Goal: Task Accomplishment & Management: Manage account settings

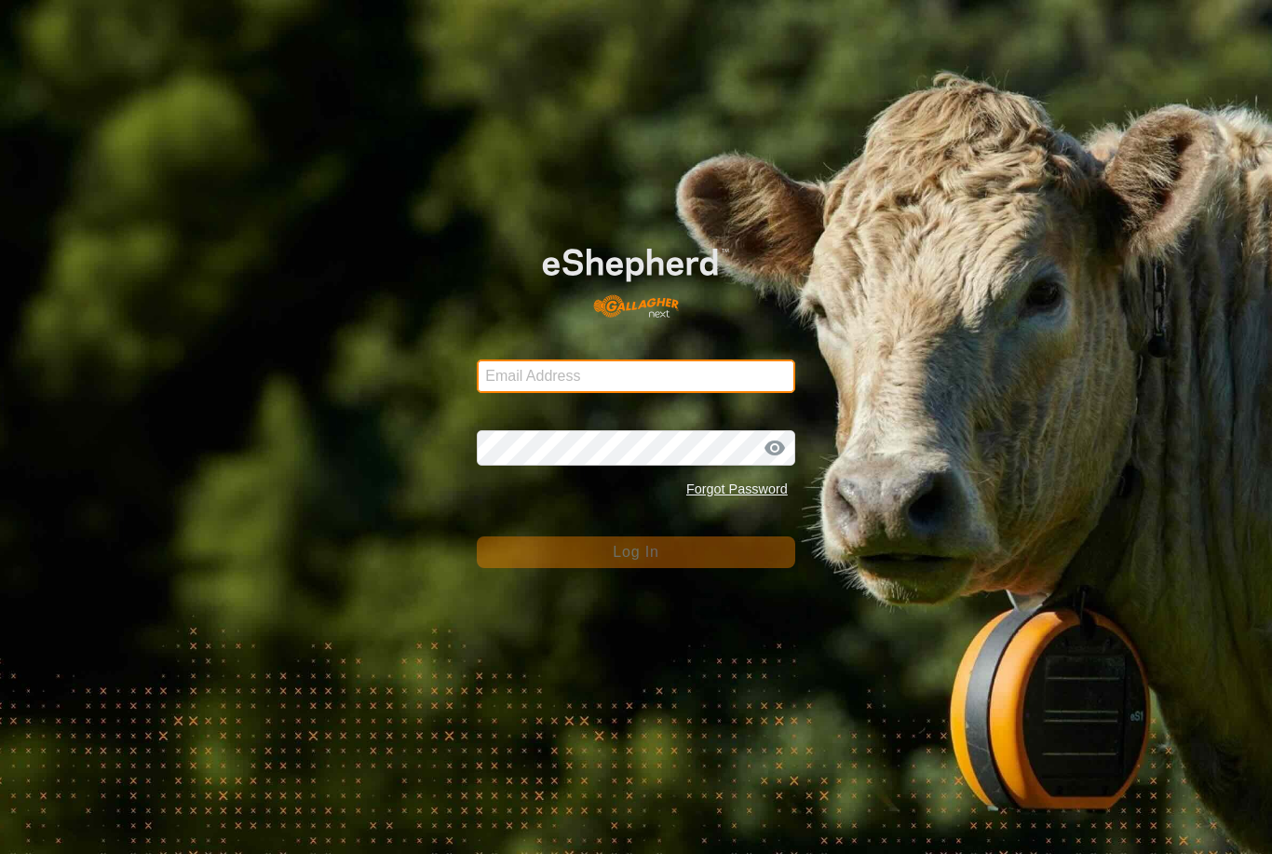
type input "Kmfarm@bigpond.com"
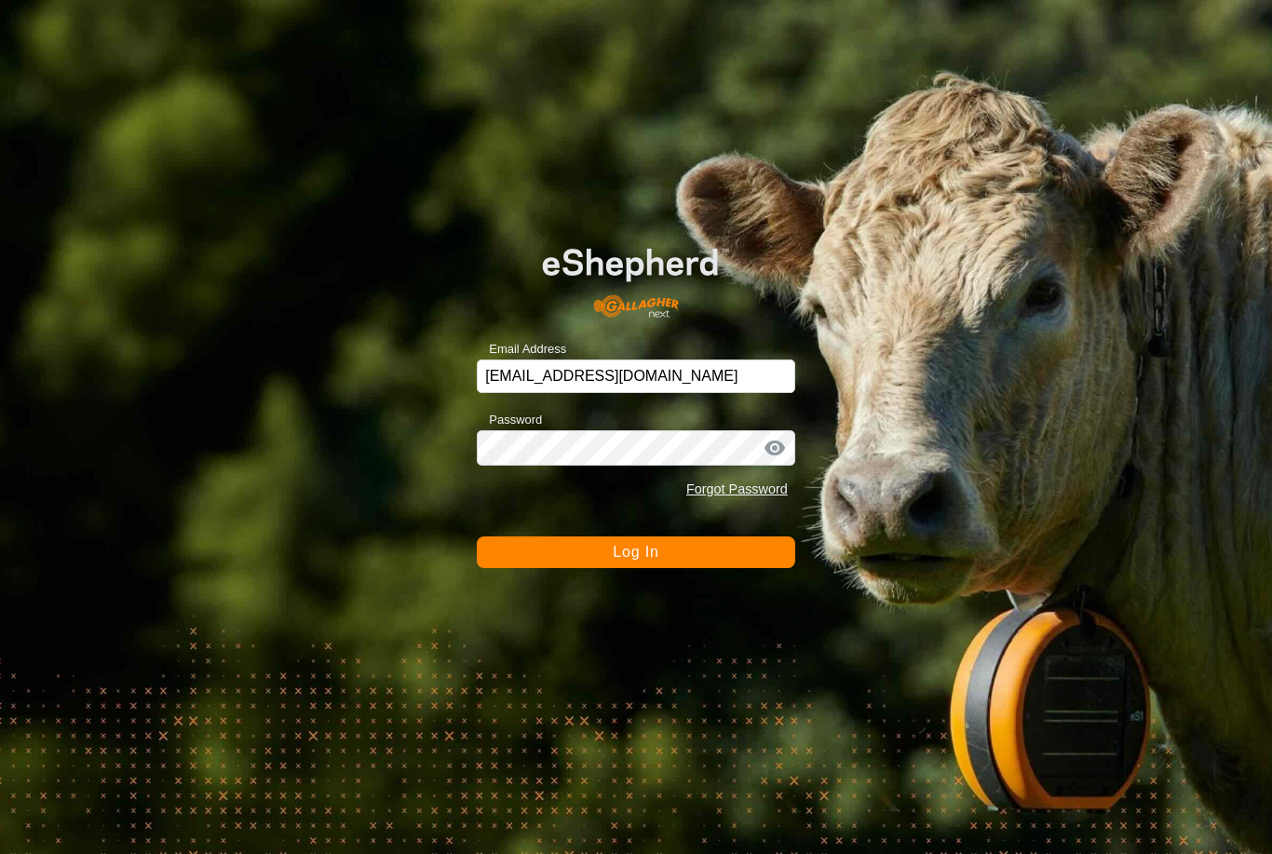
click at [646, 579] on div "Email Address Kmfarm@bigpond.com Password Forgot Password Log In" at bounding box center [636, 427] width 1272 height 854
click at [677, 547] on button "Log In" at bounding box center [636, 553] width 319 height 32
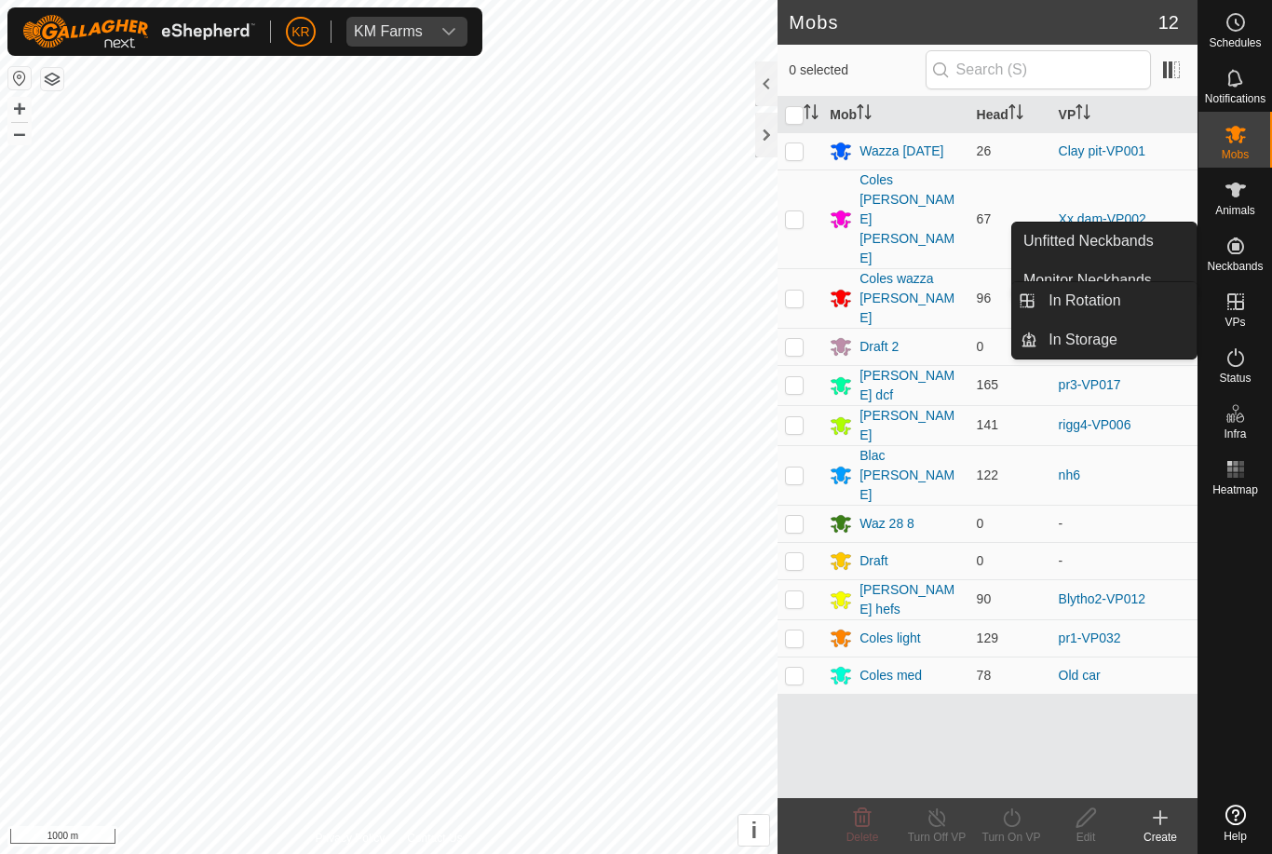
click at [1131, 304] on link "In Rotation" at bounding box center [1117, 300] width 159 height 37
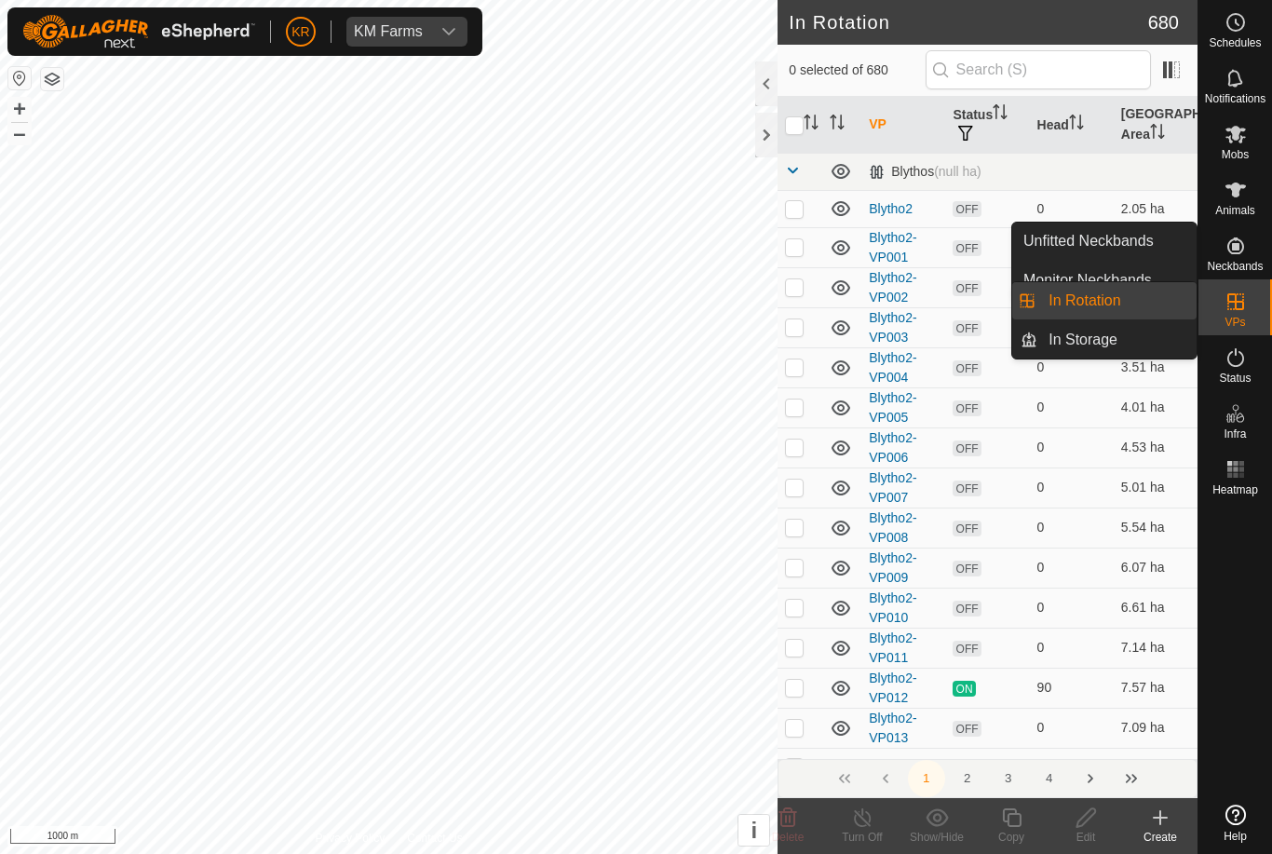
click at [1118, 302] on td "2.53 ha" at bounding box center [1156, 287] width 84 height 40
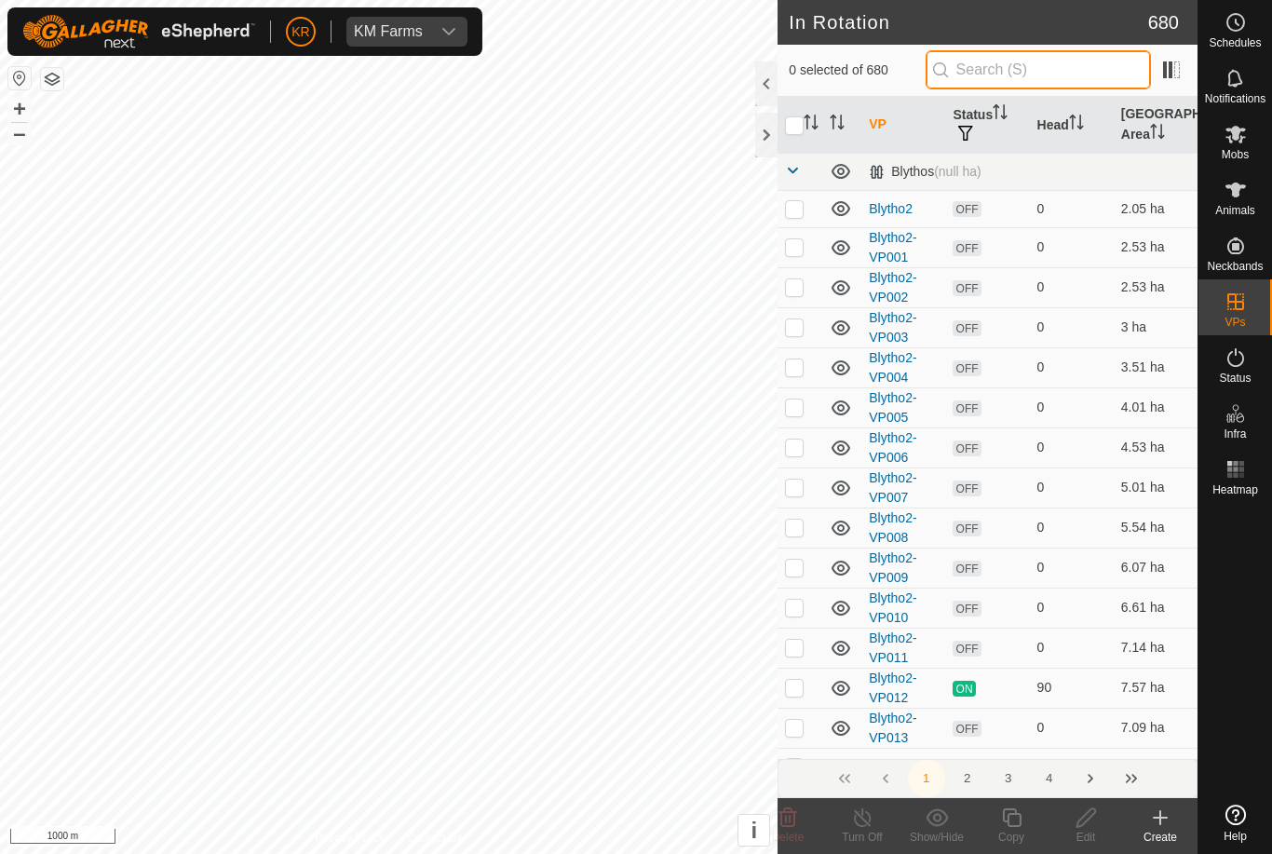
click at [1047, 69] on input "text" at bounding box center [1038, 69] width 225 height 39
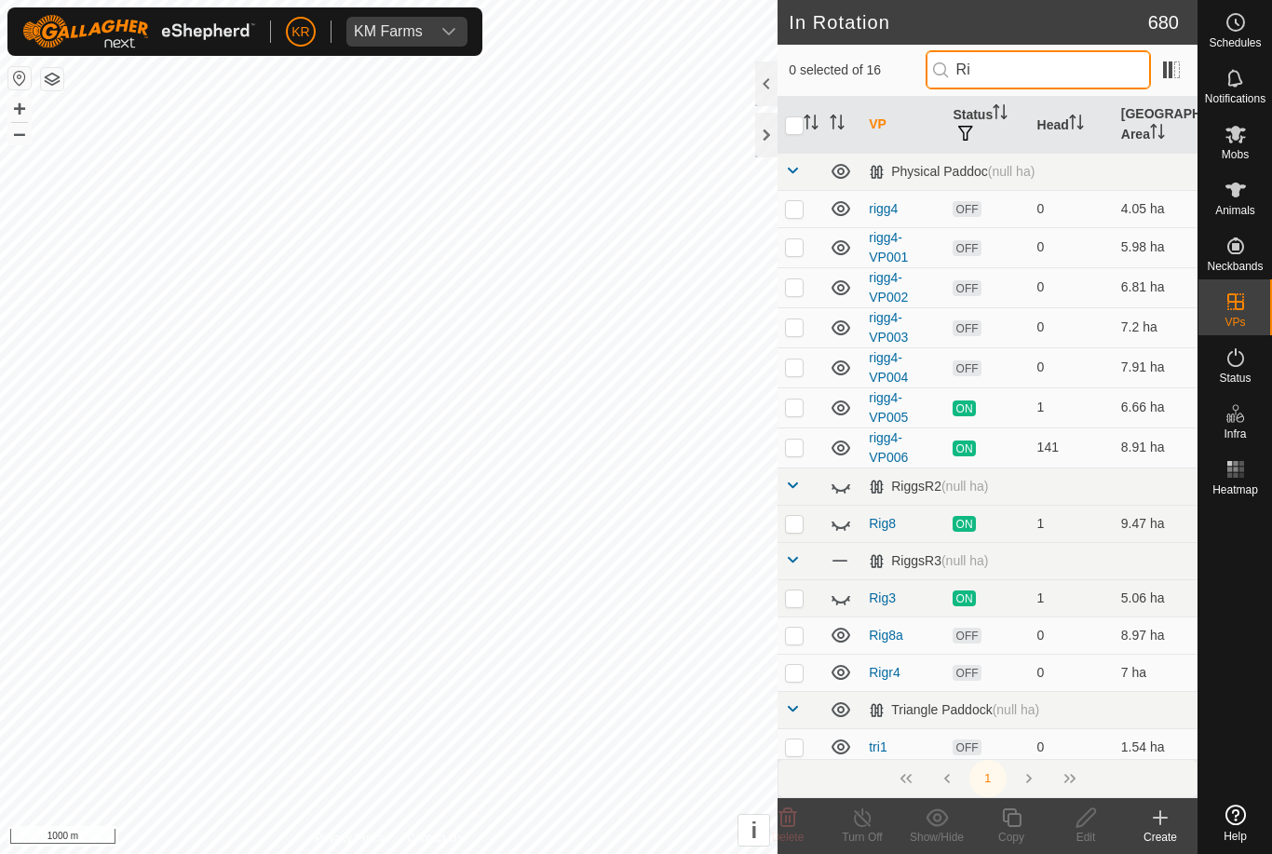
type input "Ri"
click at [802, 444] on p-checkbox at bounding box center [794, 447] width 19 height 15
checkbox input "true"
click at [1011, 818] on icon at bounding box center [1011, 818] width 23 height 22
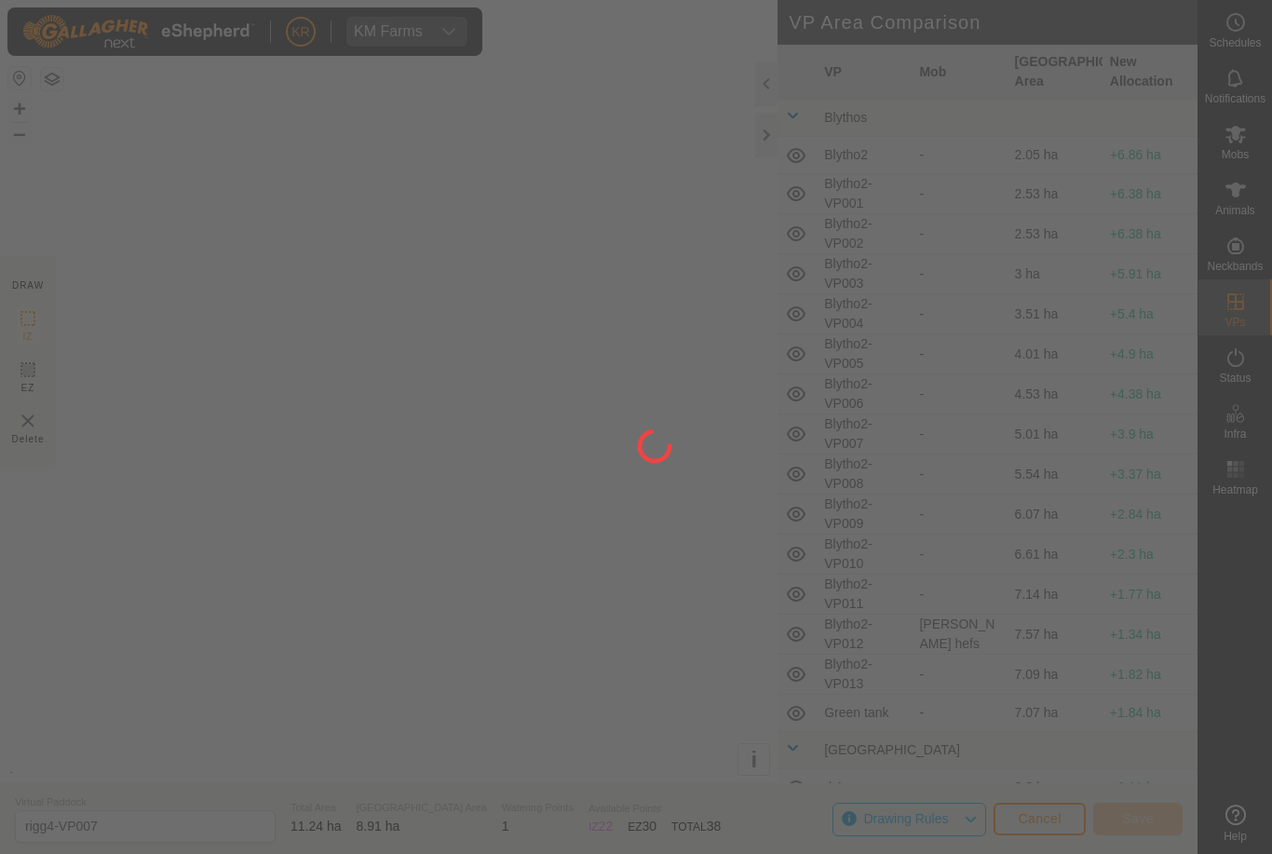
click at [1021, 827] on div at bounding box center [636, 427] width 1272 height 854
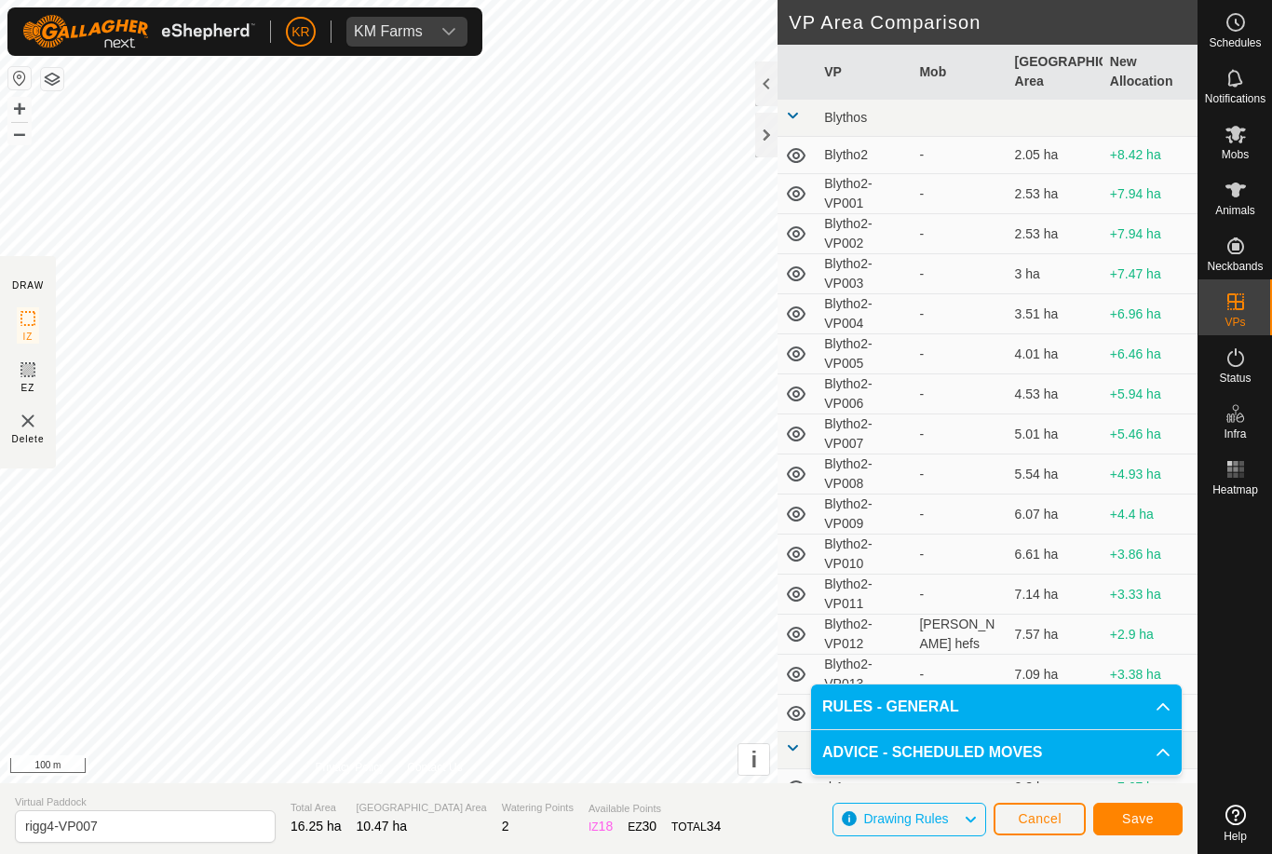
click at [1142, 816] on span "Save" at bounding box center [1138, 818] width 32 height 15
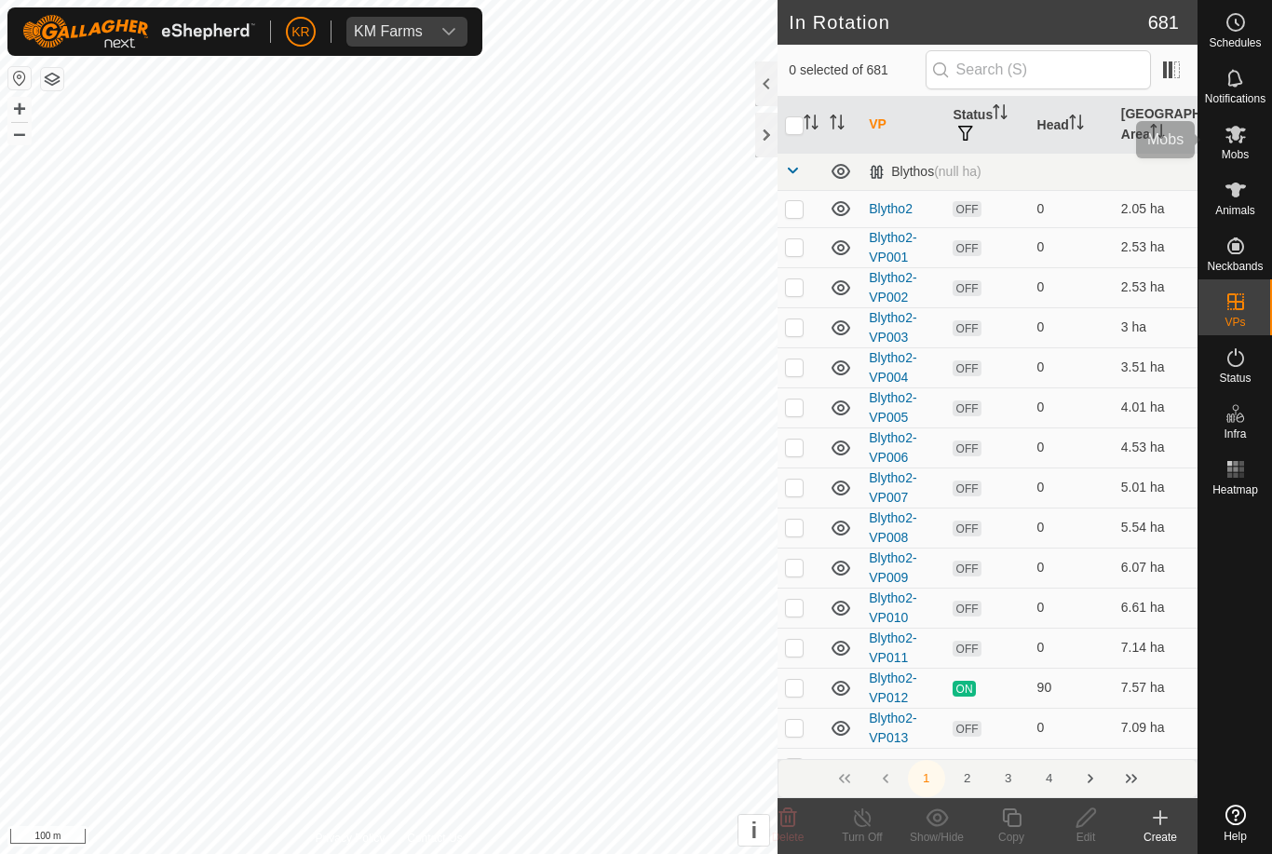
click at [1237, 145] on es-mob-svg-icon at bounding box center [1236, 134] width 34 height 30
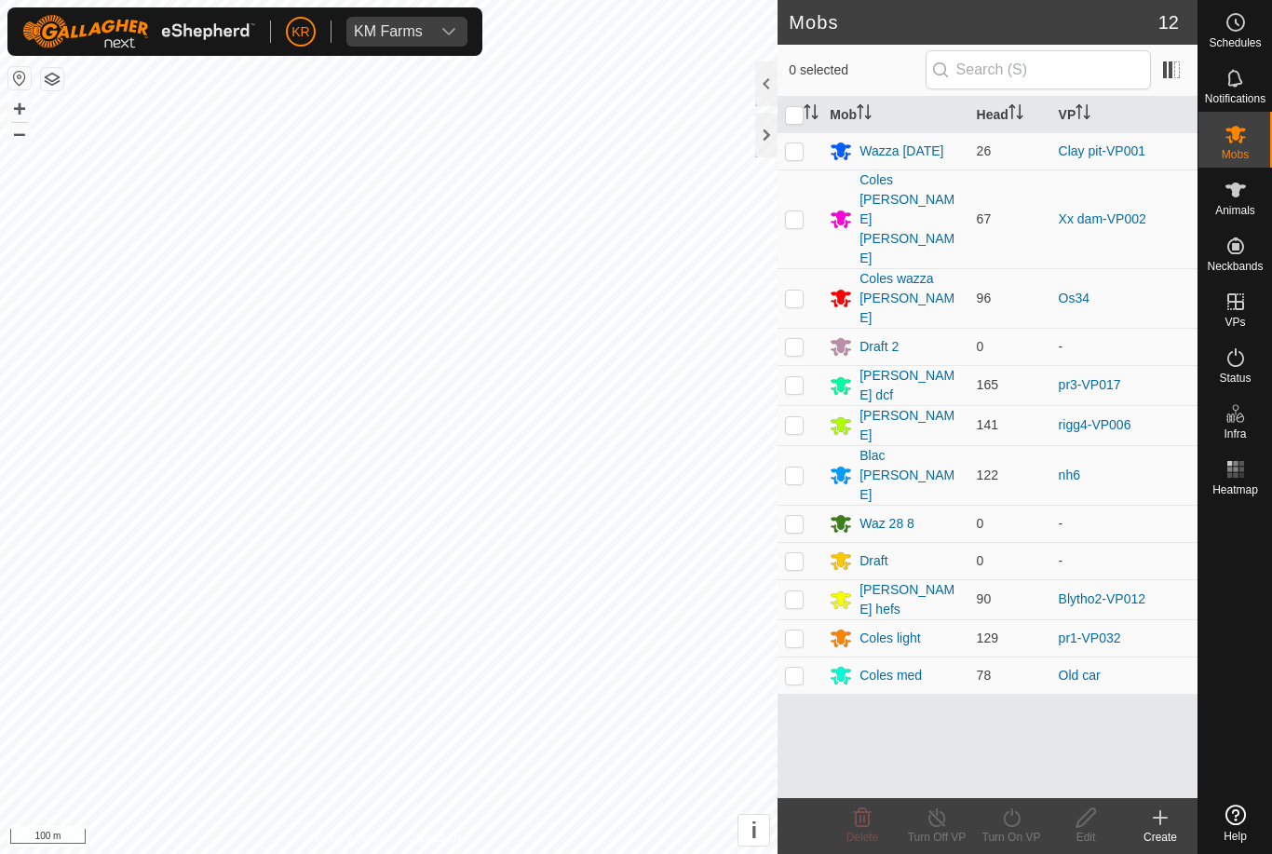
click at [800, 417] on p-checkbox at bounding box center [794, 424] width 19 height 15
checkbox input "true"
click at [1018, 821] on icon at bounding box center [1011, 818] width 23 height 22
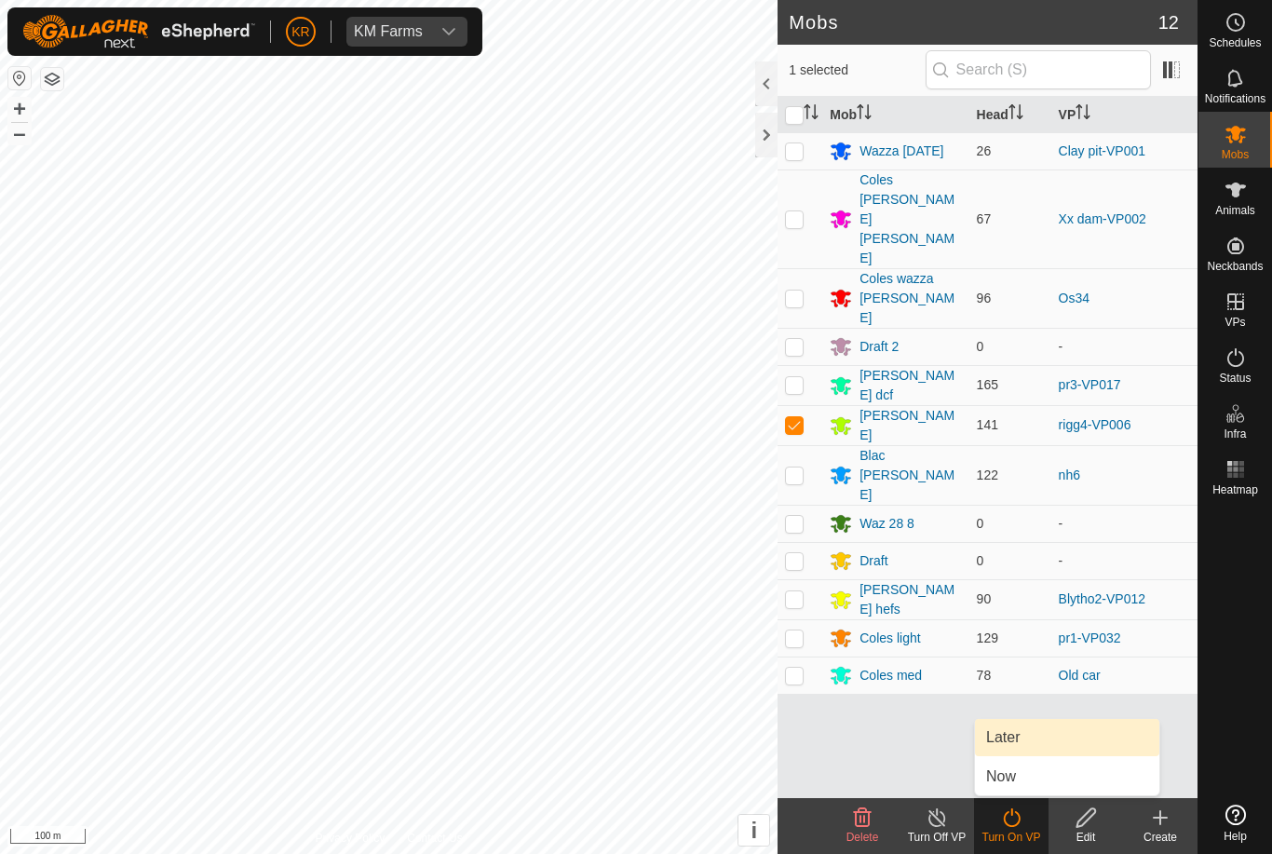
click at [1021, 734] on link "Later" at bounding box center [1067, 737] width 184 height 37
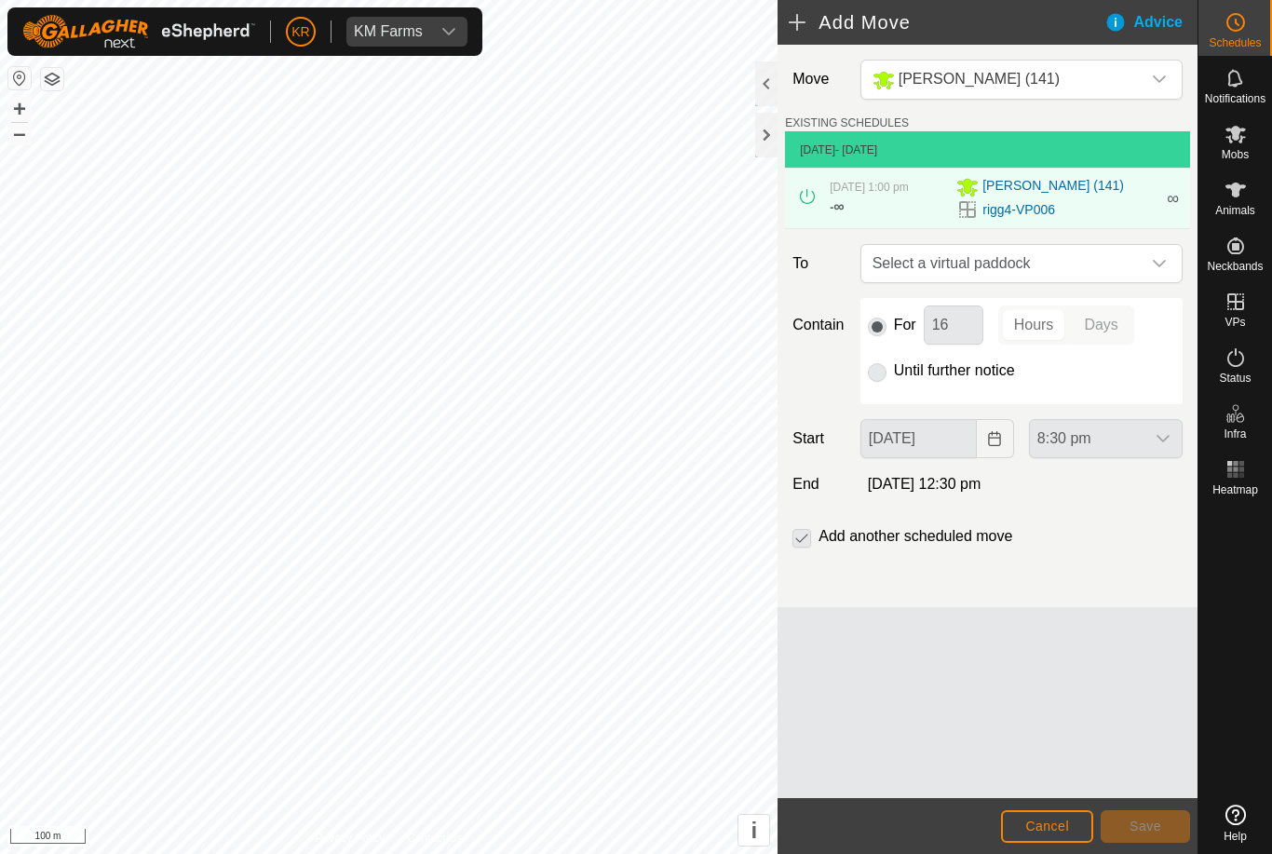
click at [1156, 271] on icon "dropdown trigger" at bounding box center [1159, 263] width 15 height 15
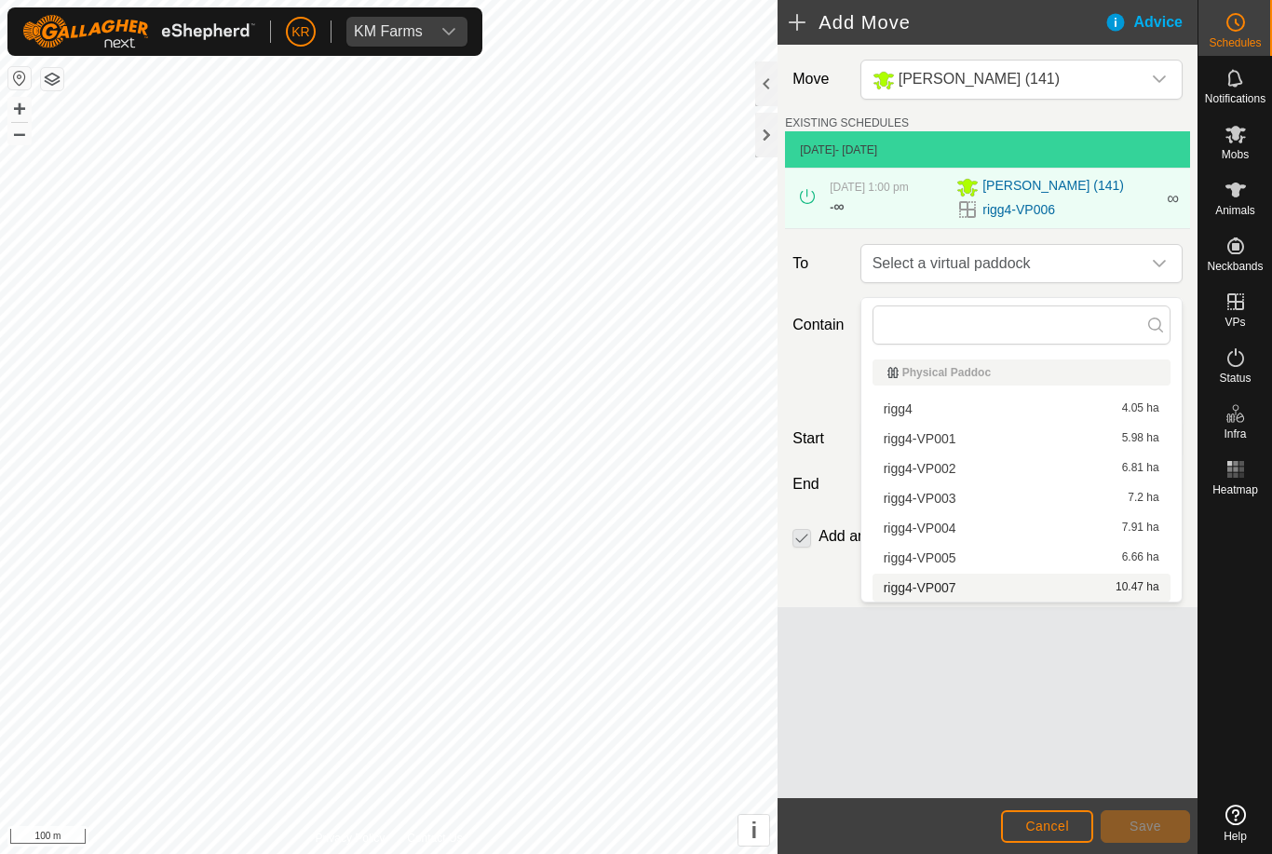
click at [958, 587] on div "rigg4-VP007 10.47 ha" at bounding box center [1022, 587] width 276 height 13
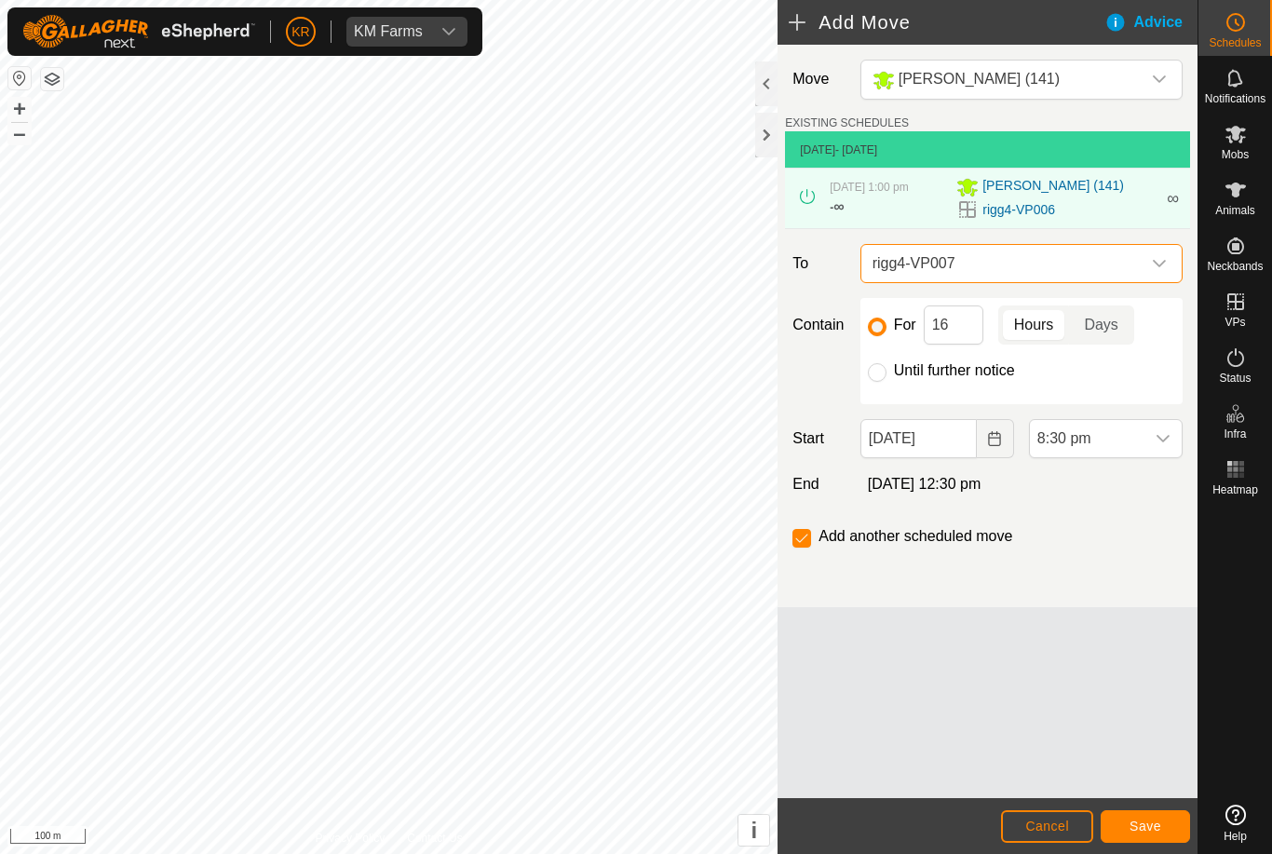
click at [873, 382] on input "Until further notice" at bounding box center [877, 372] width 19 height 19
radio input "true"
checkbox input "false"
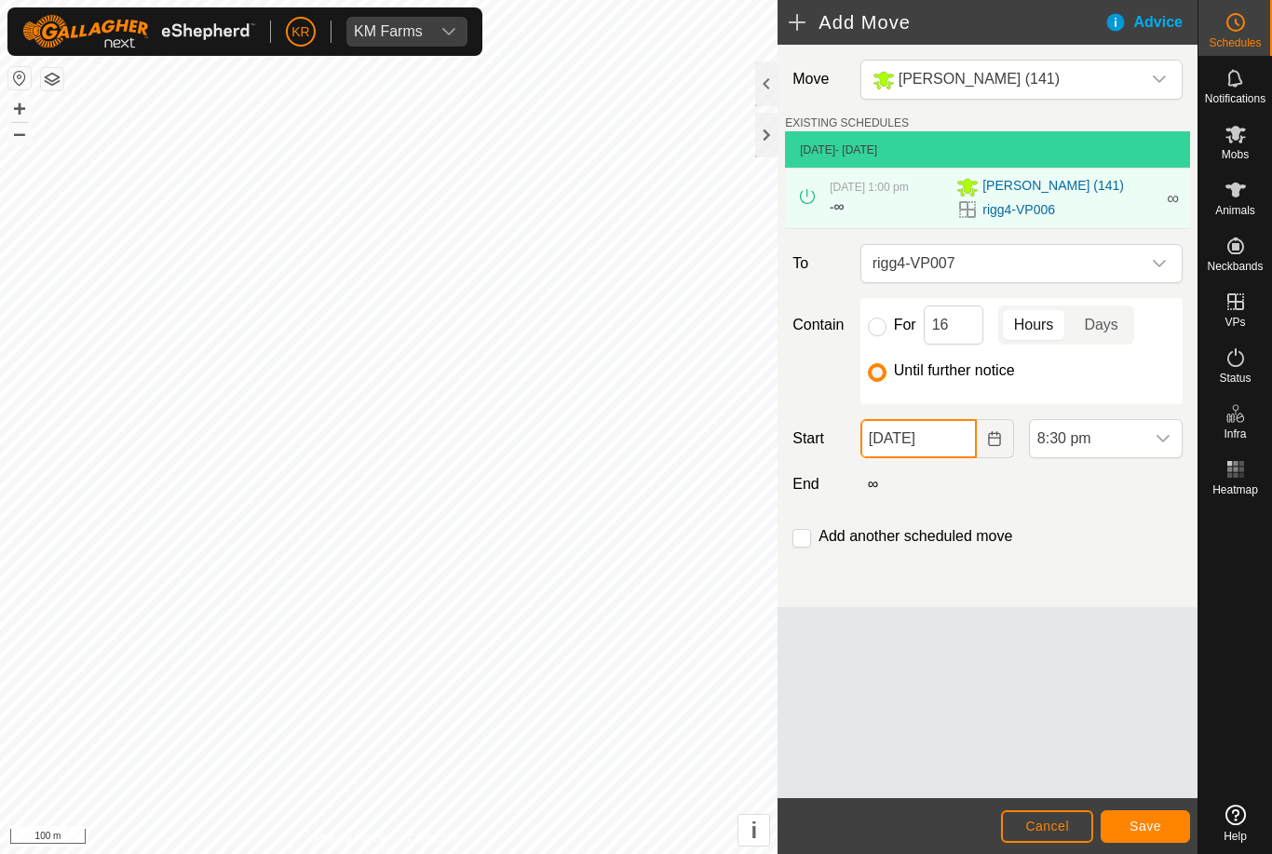
click at [937, 449] on input "[DATE]" at bounding box center [919, 438] width 116 height 39
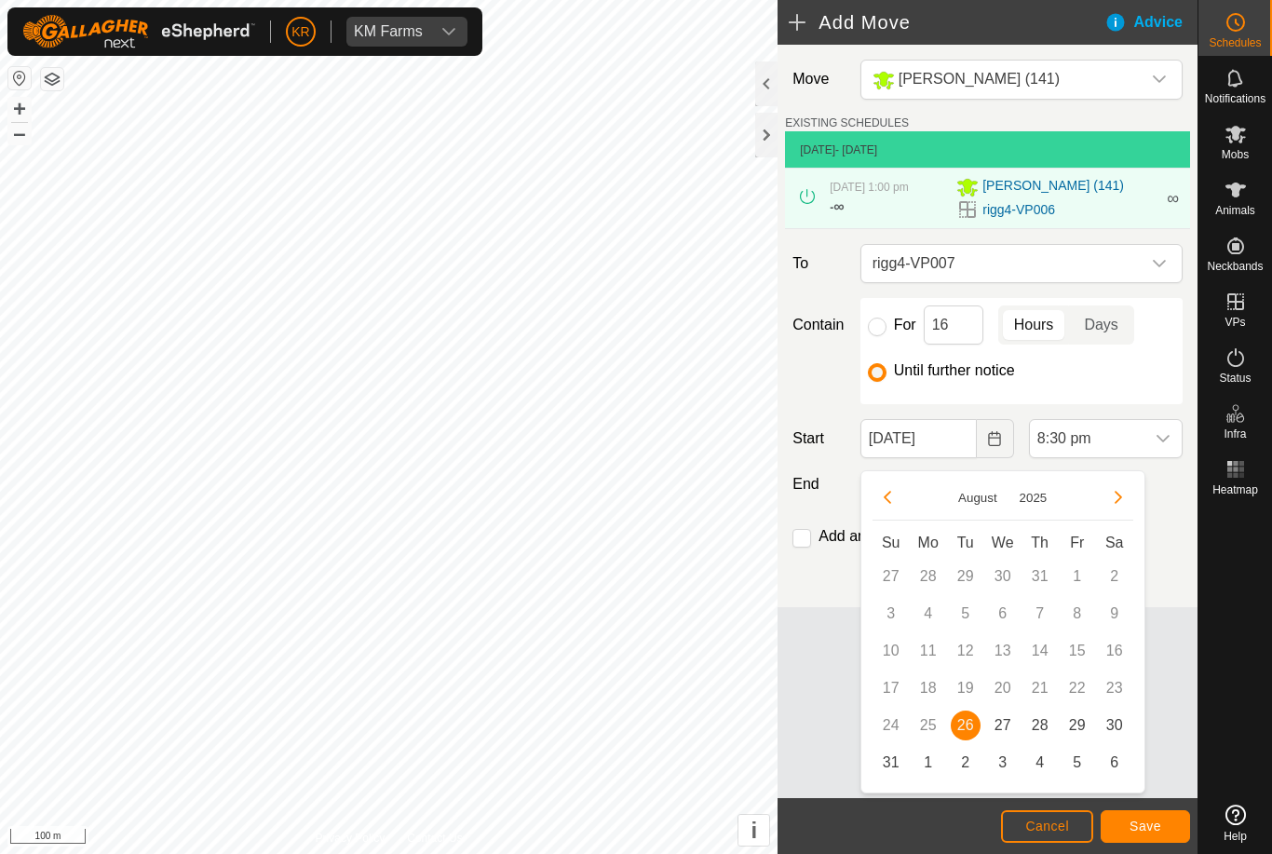
click at [999, 724] on span "27" at bounding box center [1003, 726] width 30 height 30
type input "[DATE]"
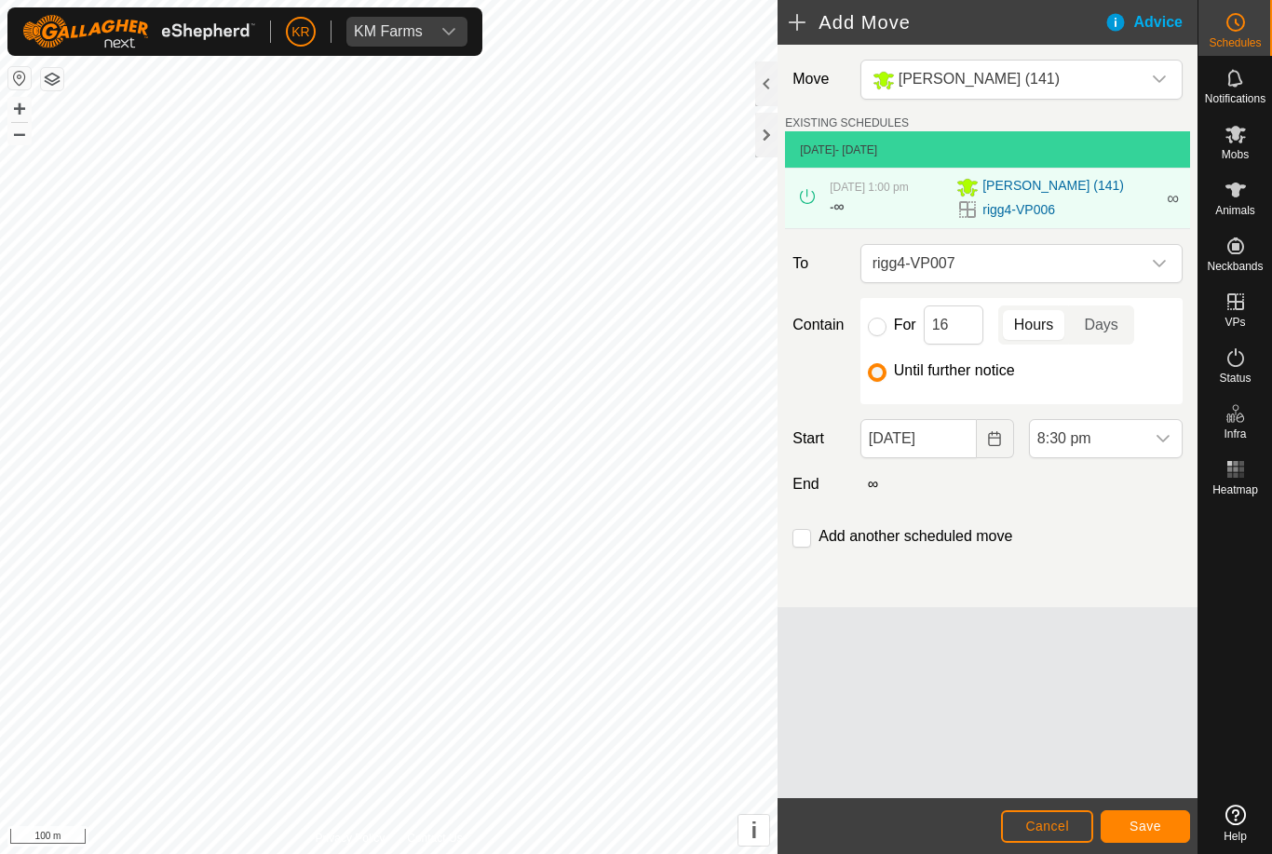
click at [1142, 448] on span "8:30 pm" at bounding box center [1087, 438] width 115 height 37
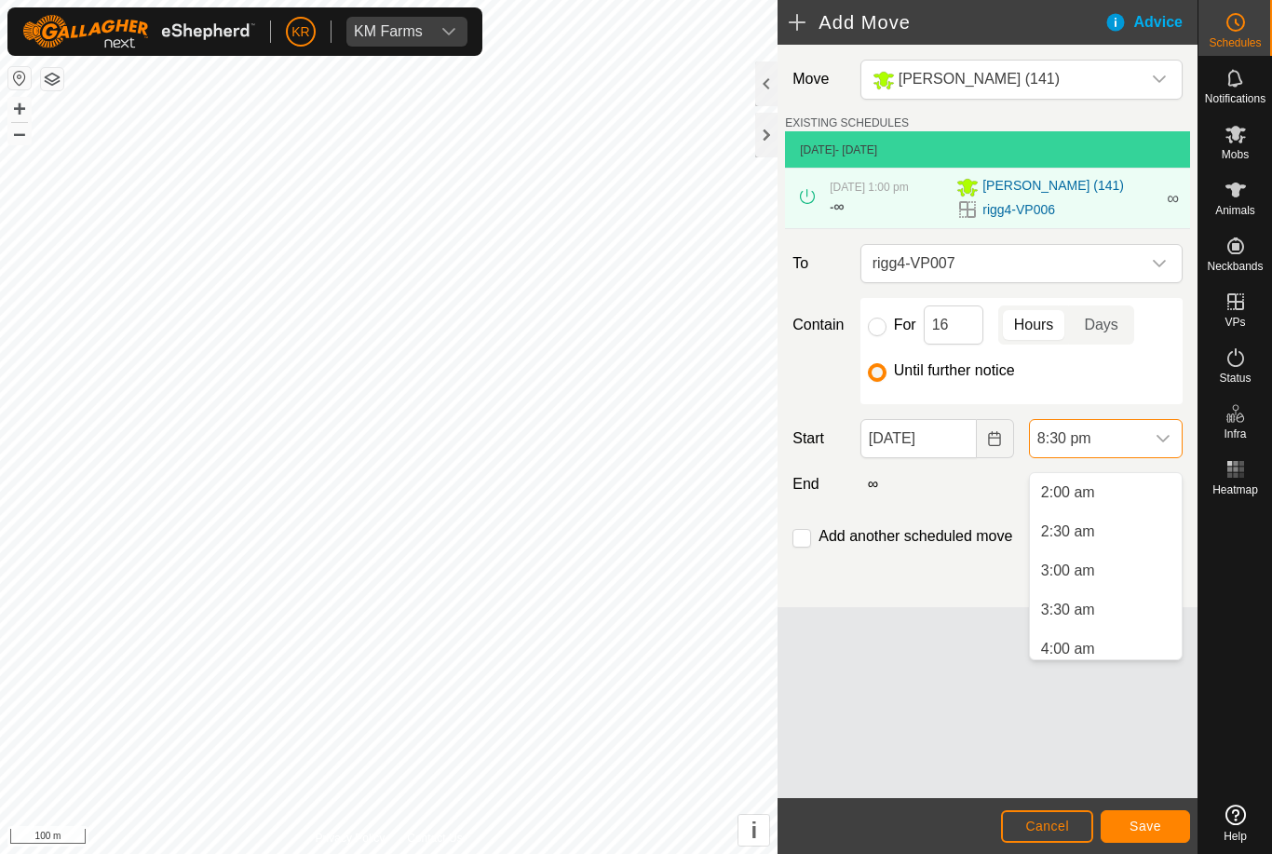
scroll to position [170, 0]
click at [1075, 519] on span "2:30 am" at bounding box center [1068, 517] width 54 height 22
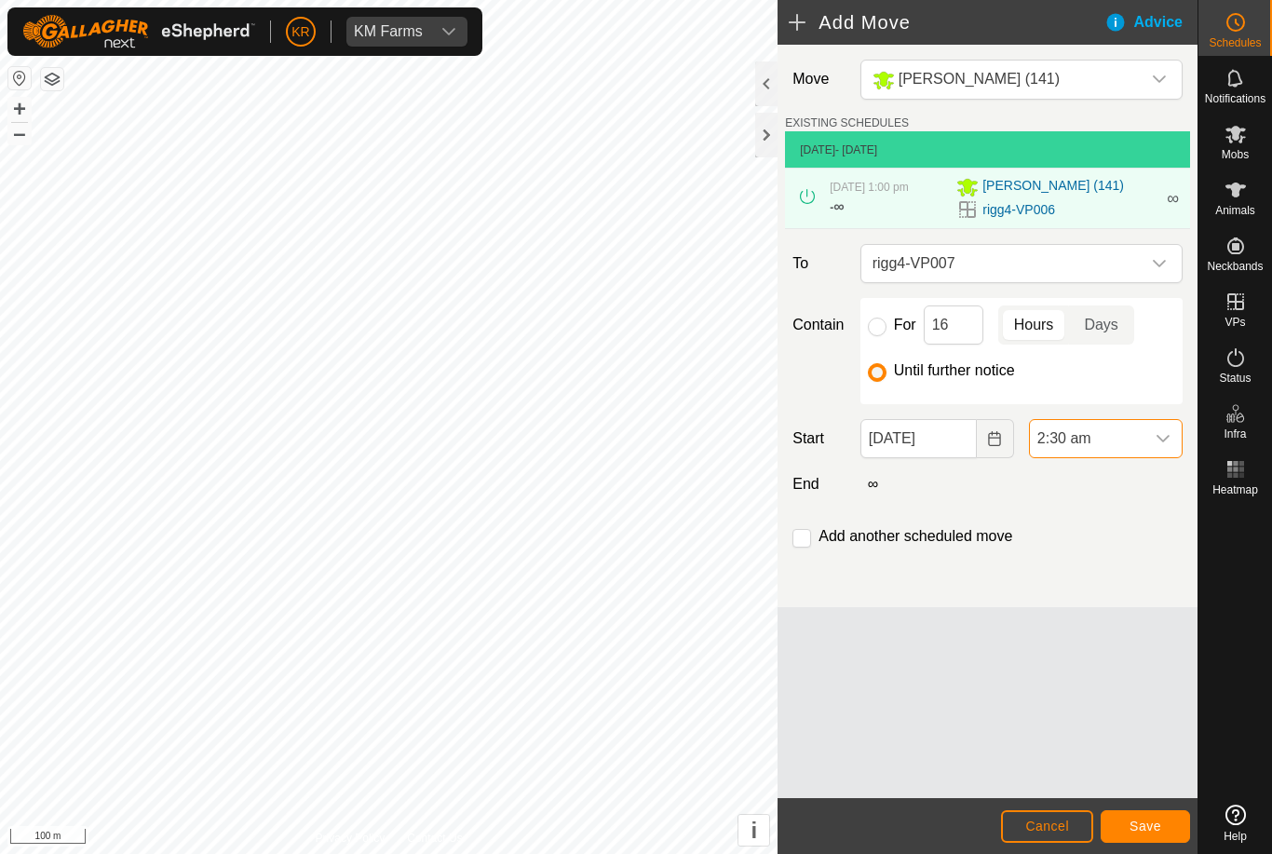
scroll to position [1455, 0]
click at [1161, 819] on span "Save" at bounding box center [1146, 826] width 32 height 15
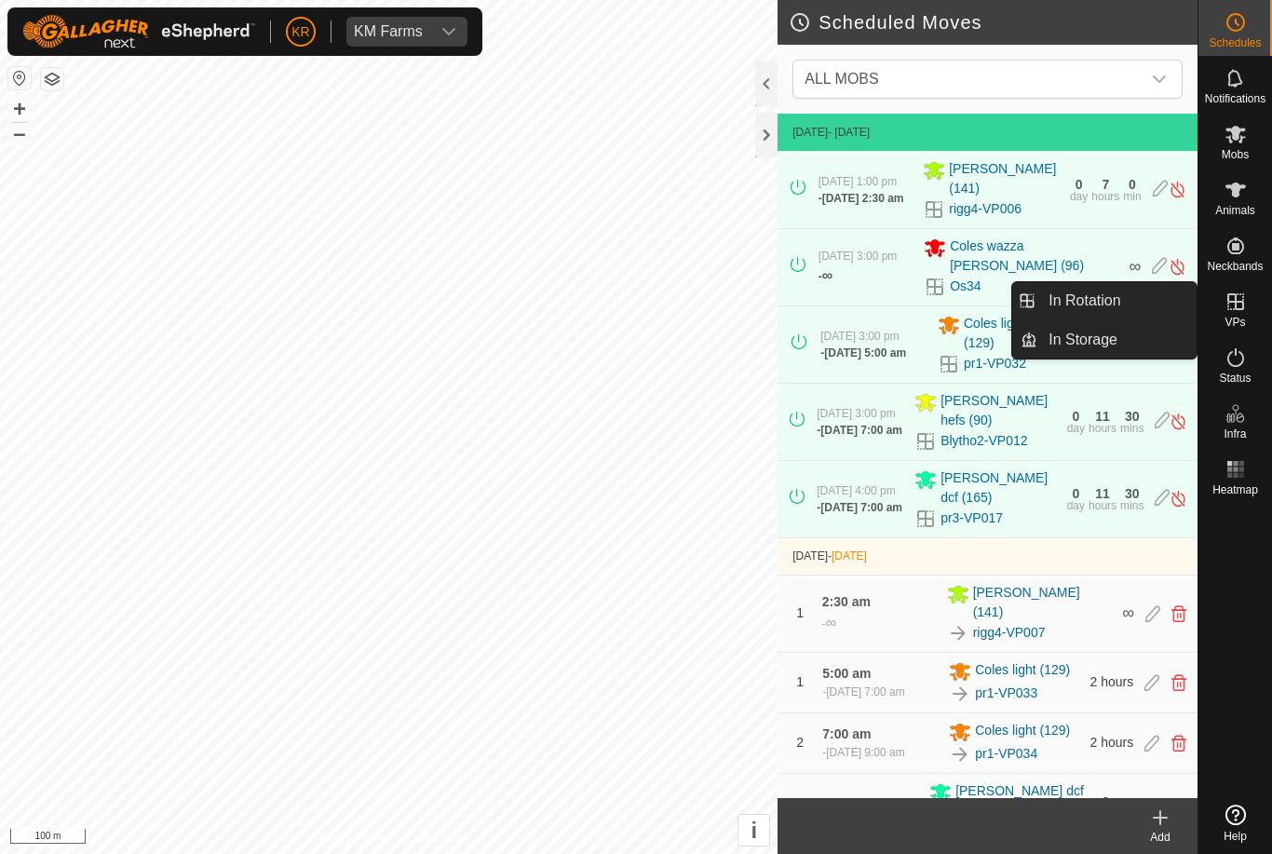
click at [1112, 299] on span "In Rotation" at bounding box center [1085, 301] width 72 height 22
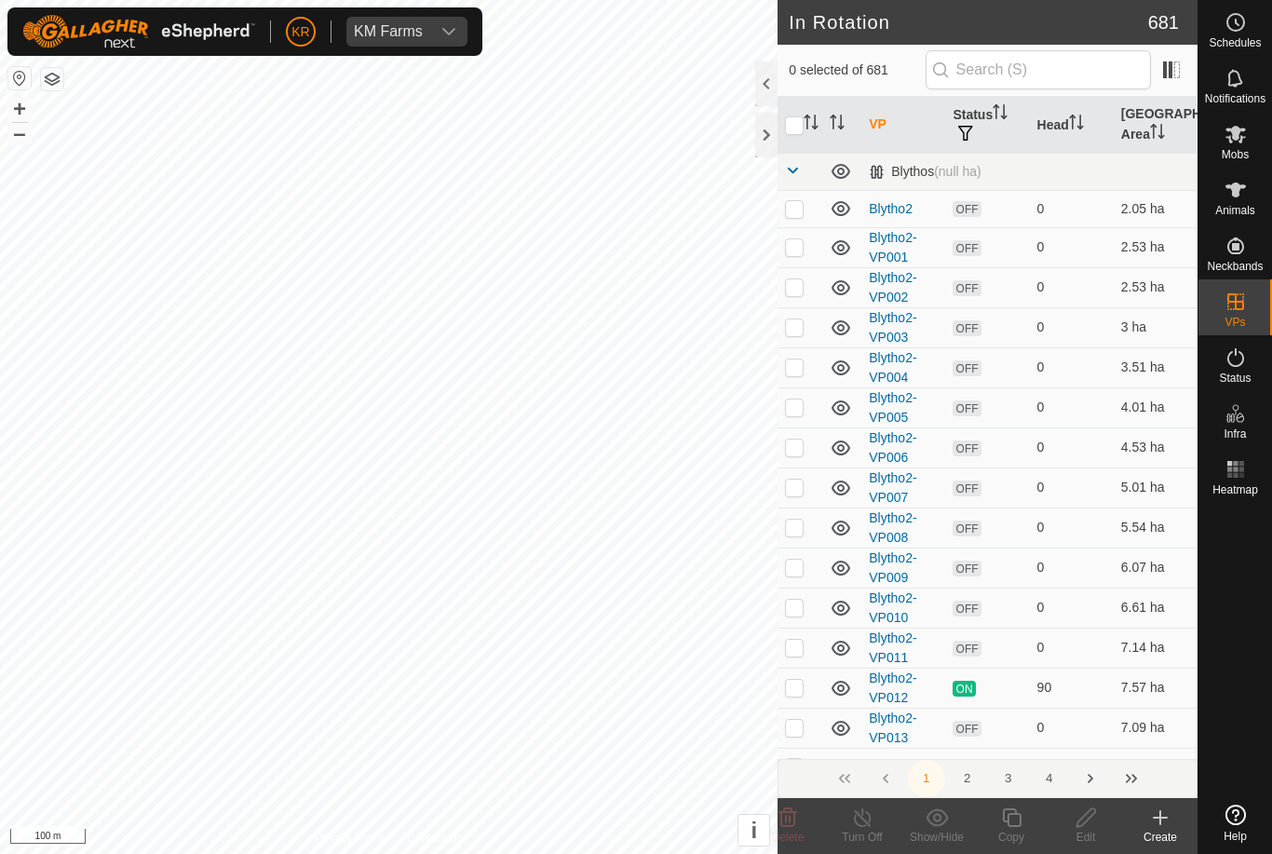
click at [1172, 829] on div "Create" at bounding box center [1160, 837] width 75 height 17
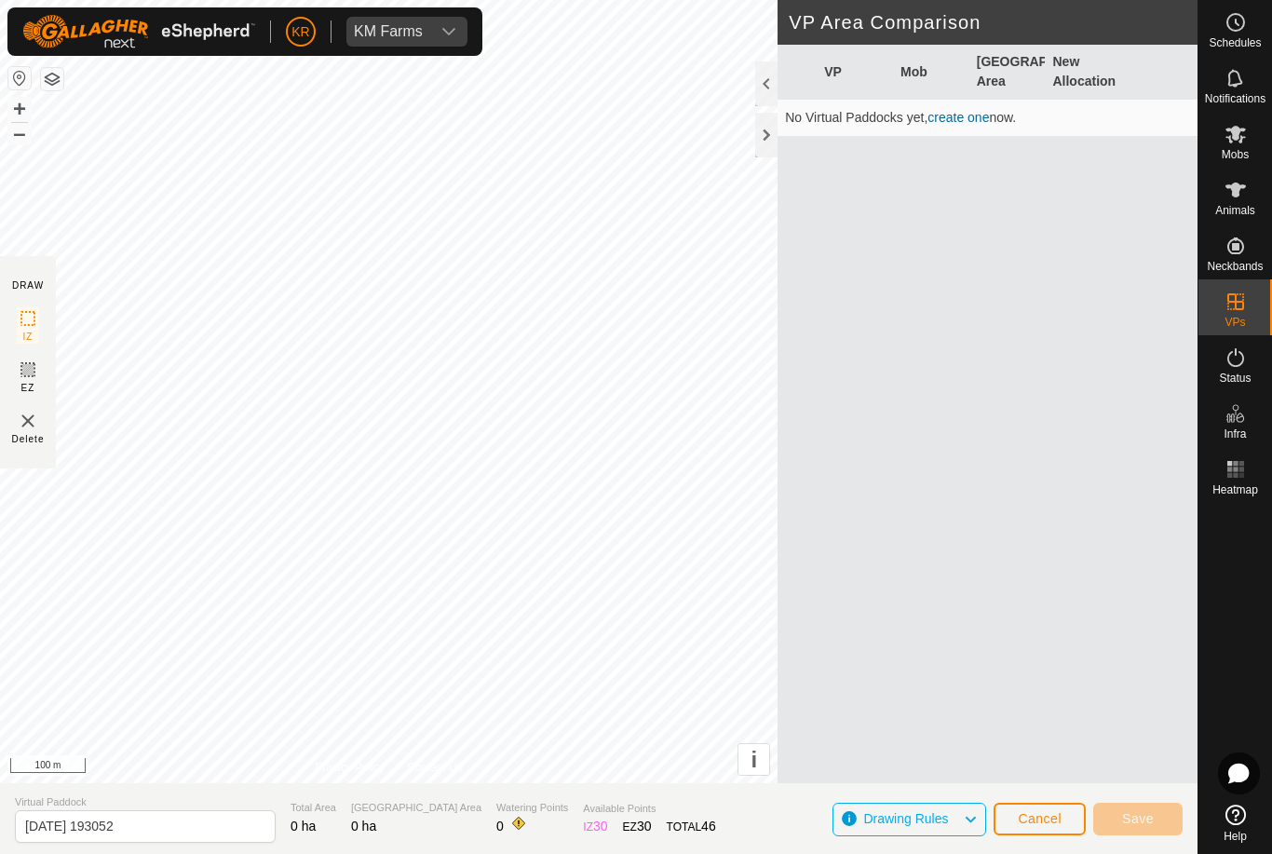
click at [1050, 825] on span "Cancel" at bounding box center [1040, 818] width 44 height 15
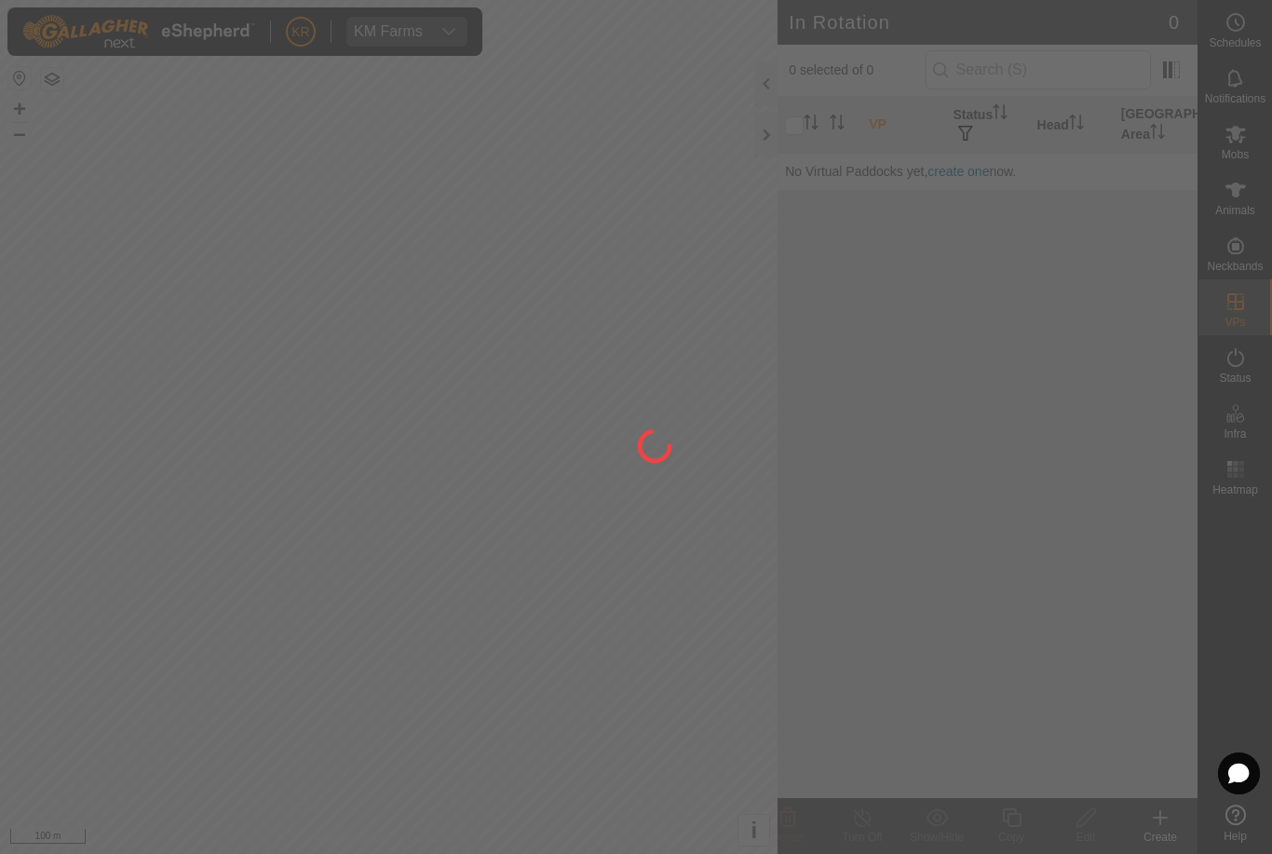
click at [1249, 317] on div at bounding box center [636, 427] width 1272 height 854
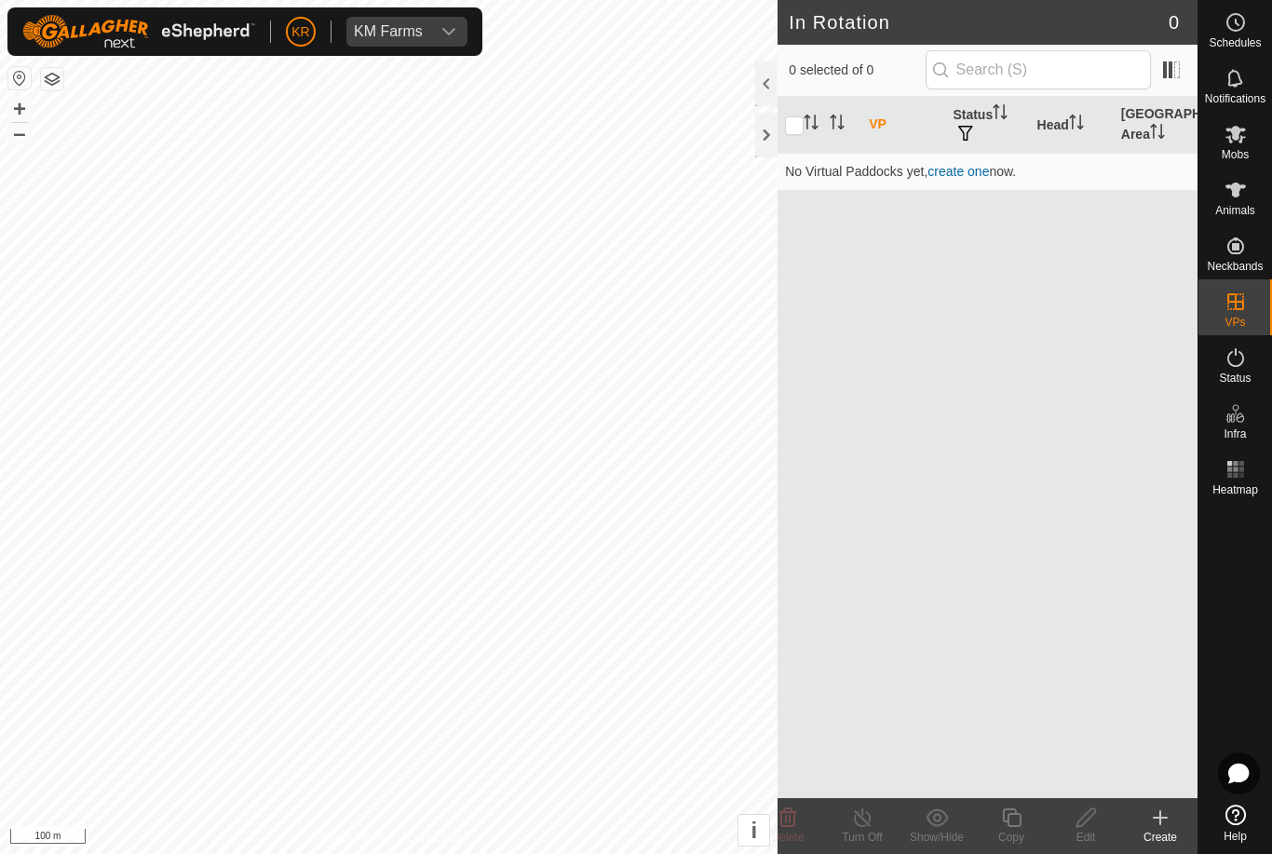
click at [1174, 815] on create-svg-icon at bounding box center [1160, 818] width 75 height 22
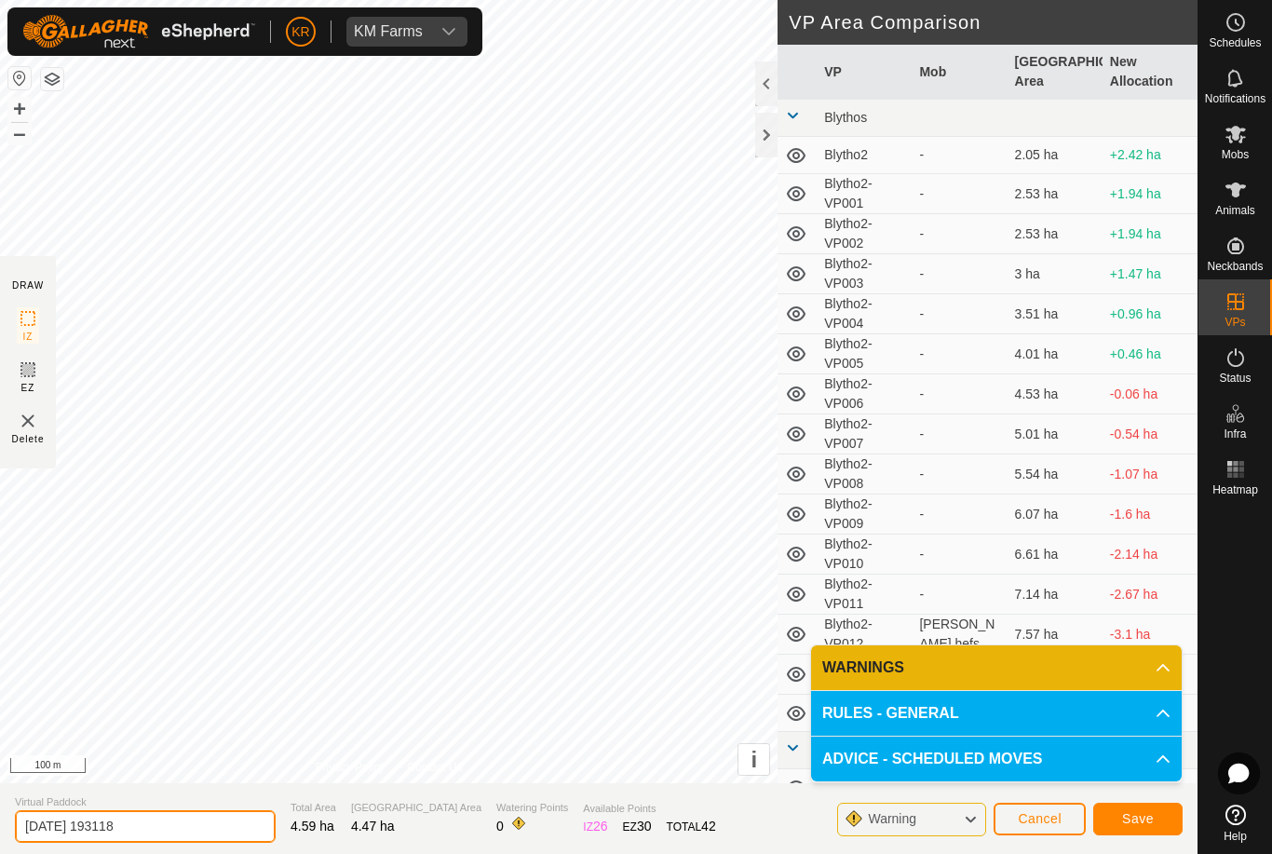
click at [169, 840] on input "[DATE] 193118" at bounding box center [145, 826] width 261 height 33
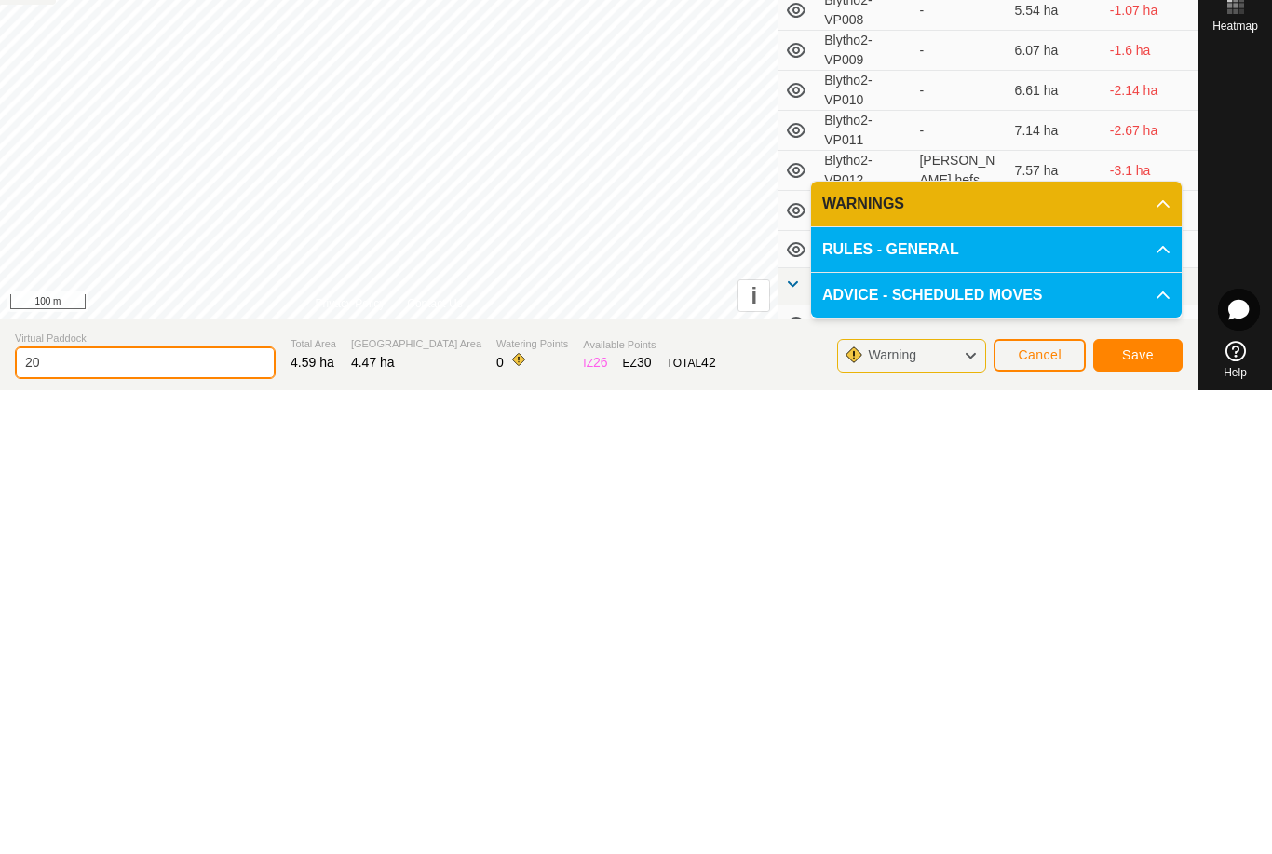
type input "2"
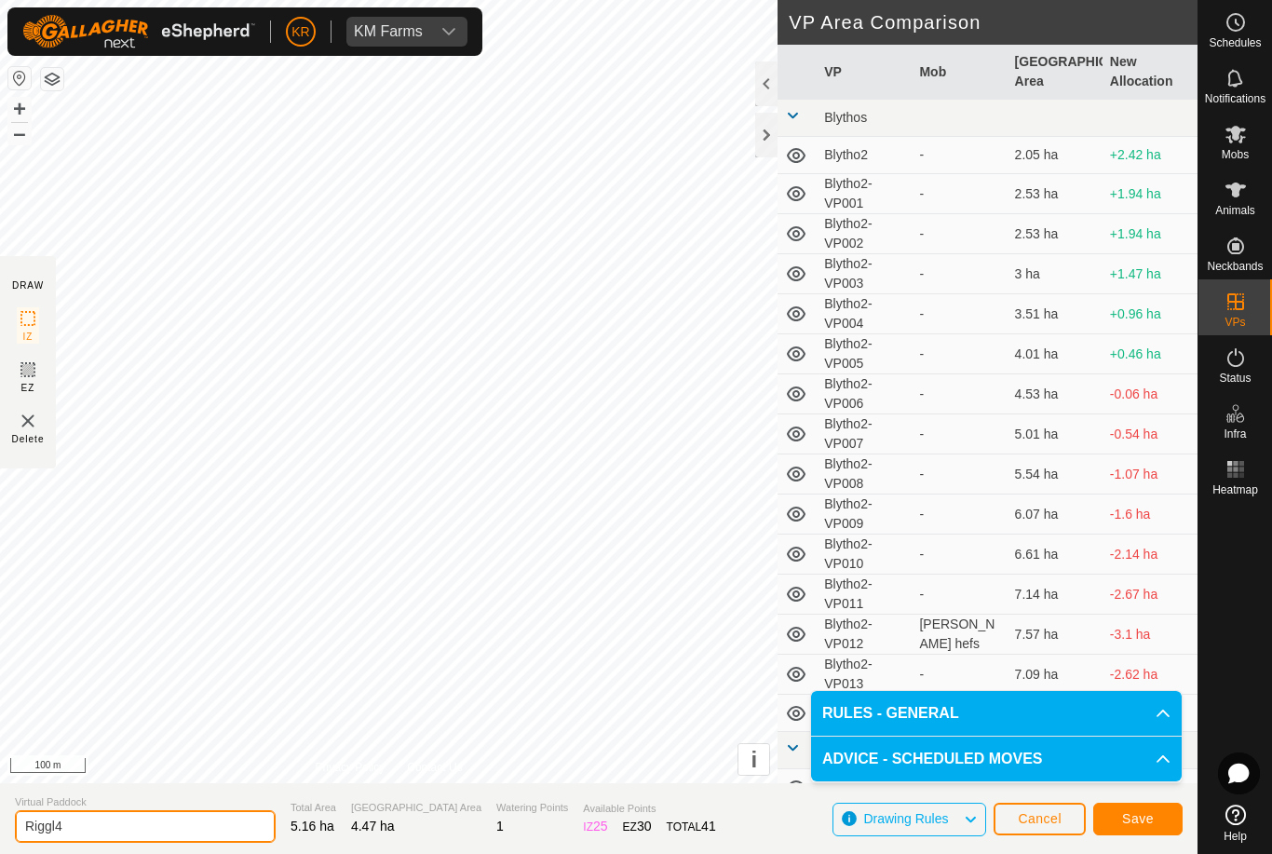
type input "Riggl4"
click at [1131, 818] on span "Save" at bounding box center [1138, 818] width 32 height 15
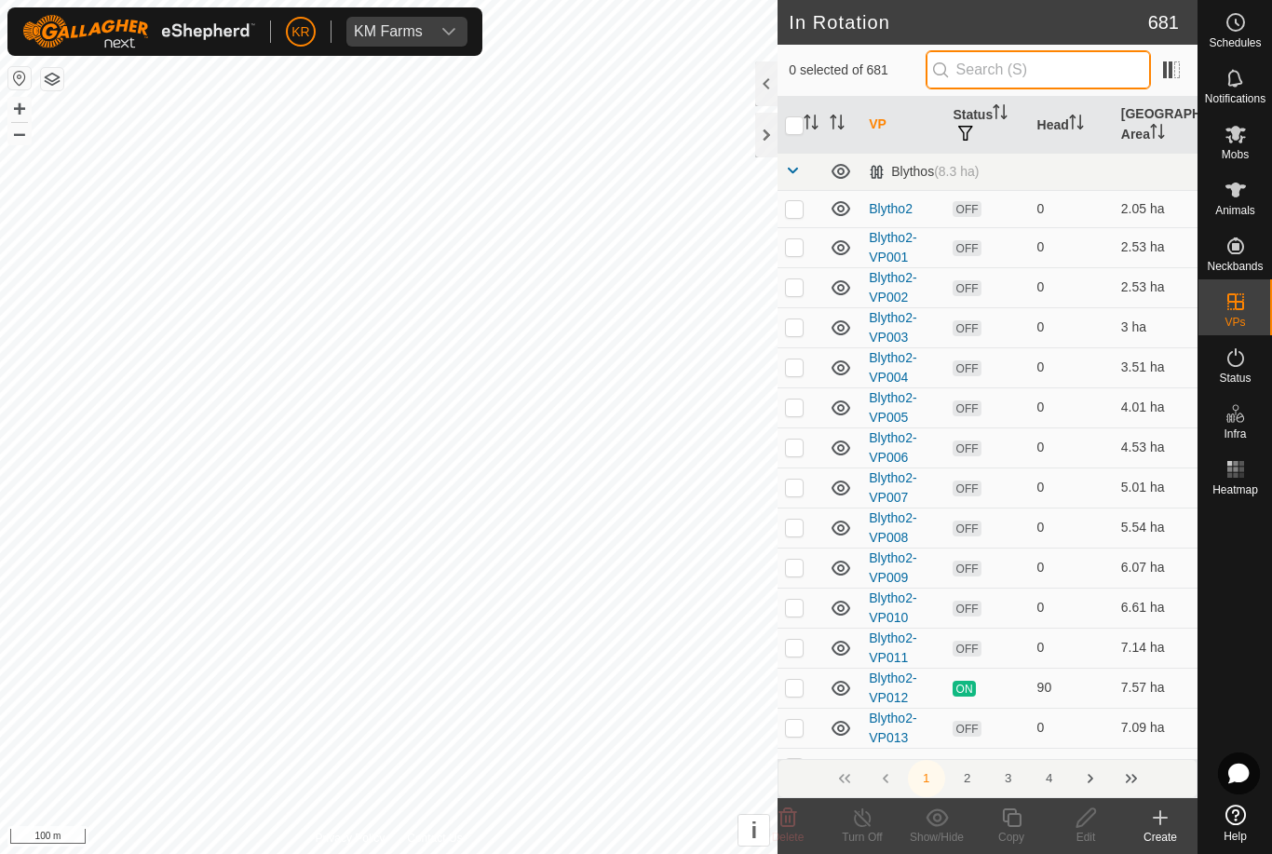
click at [1037, 65] on input "text" at bounding box center [1038, 69] width 225 height 39
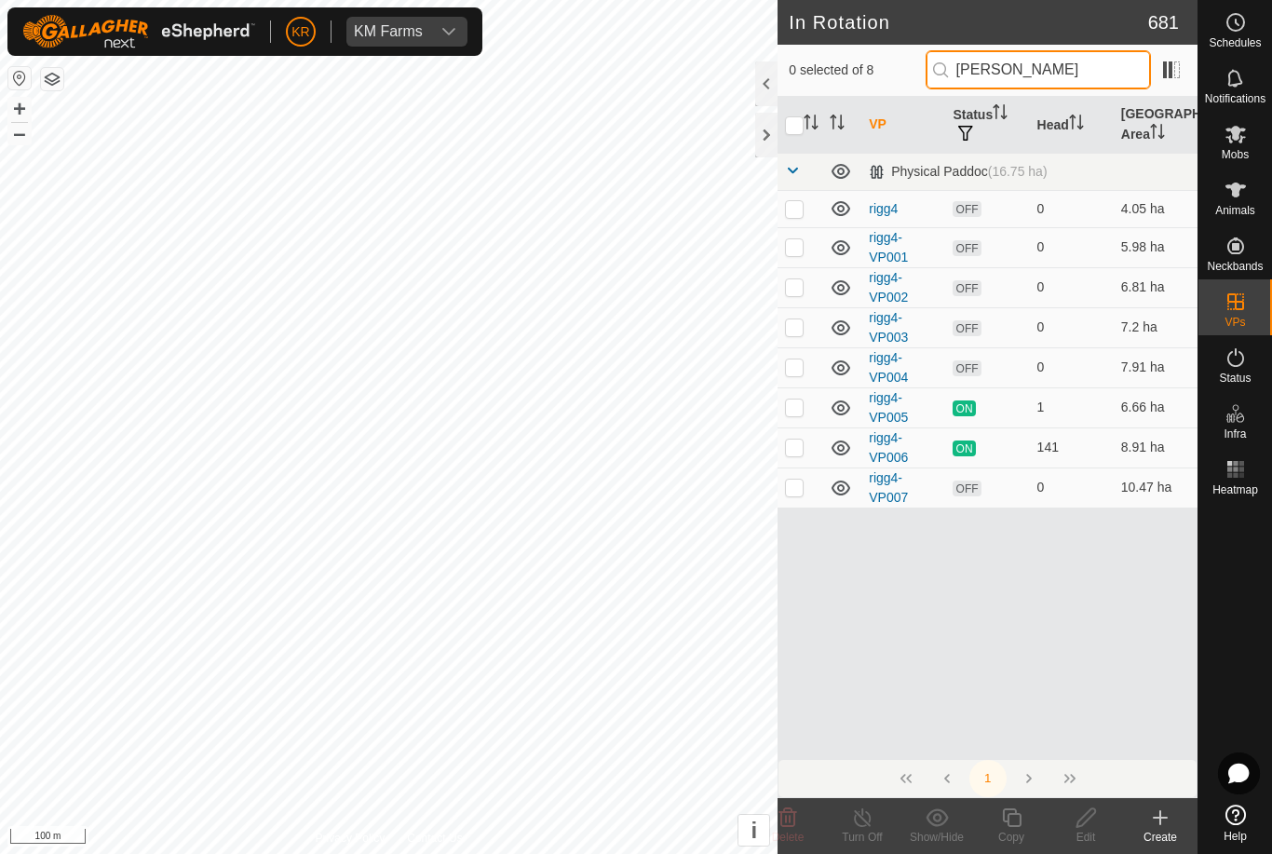
type input "[PERSON_NAME]"
click at [794, 211] on p-checkbox at bounding box center [794, 208] width 19 height 15
checkbox input "true"
click at [798, 240] on p-checkbox at bounding box center [794, 246] width 19 height 15
checkbox input "true"
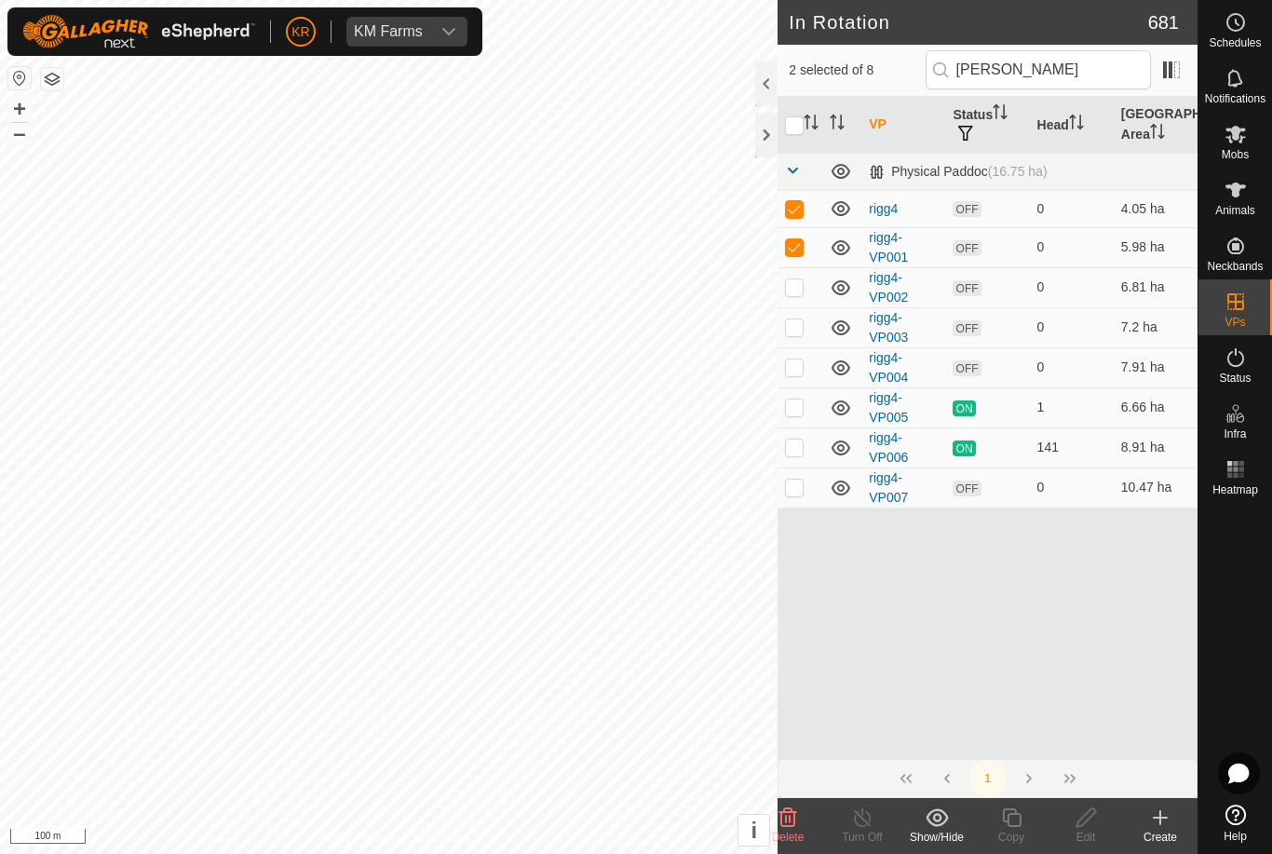
click at [786, 292] on p-checkbox at bounding box center [794, 286] width 19 height 15
checkbox input "true"
click at [794, 329] on p-checkbox at bounding box center [794, 327] width 19 height 15
checkbox input "true"
click at [793, 372] on p-checkbox at bounding box center [794, 367] width 19 height 15
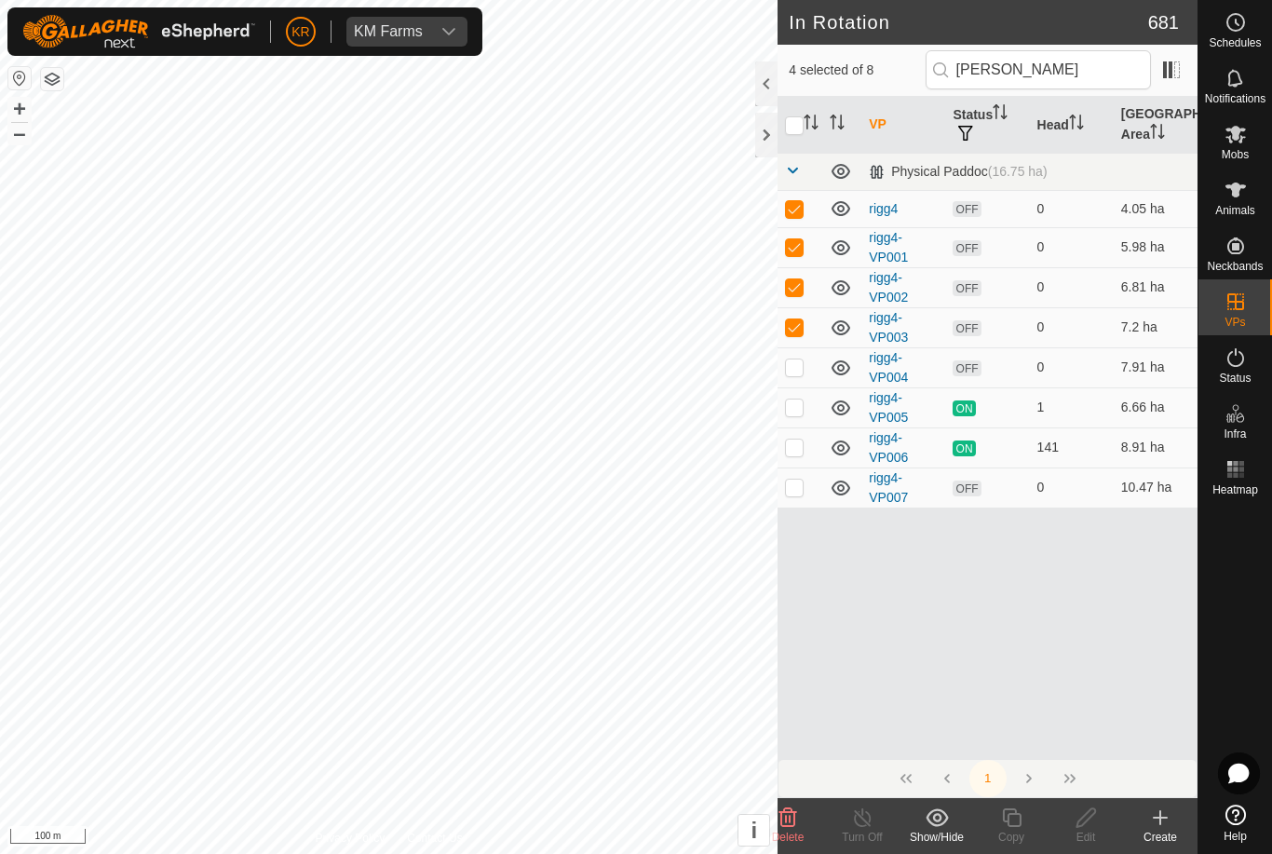
checkbox input "true"
click at [779, 823] on icon at bounding box center [788, 818] width 22 height 22
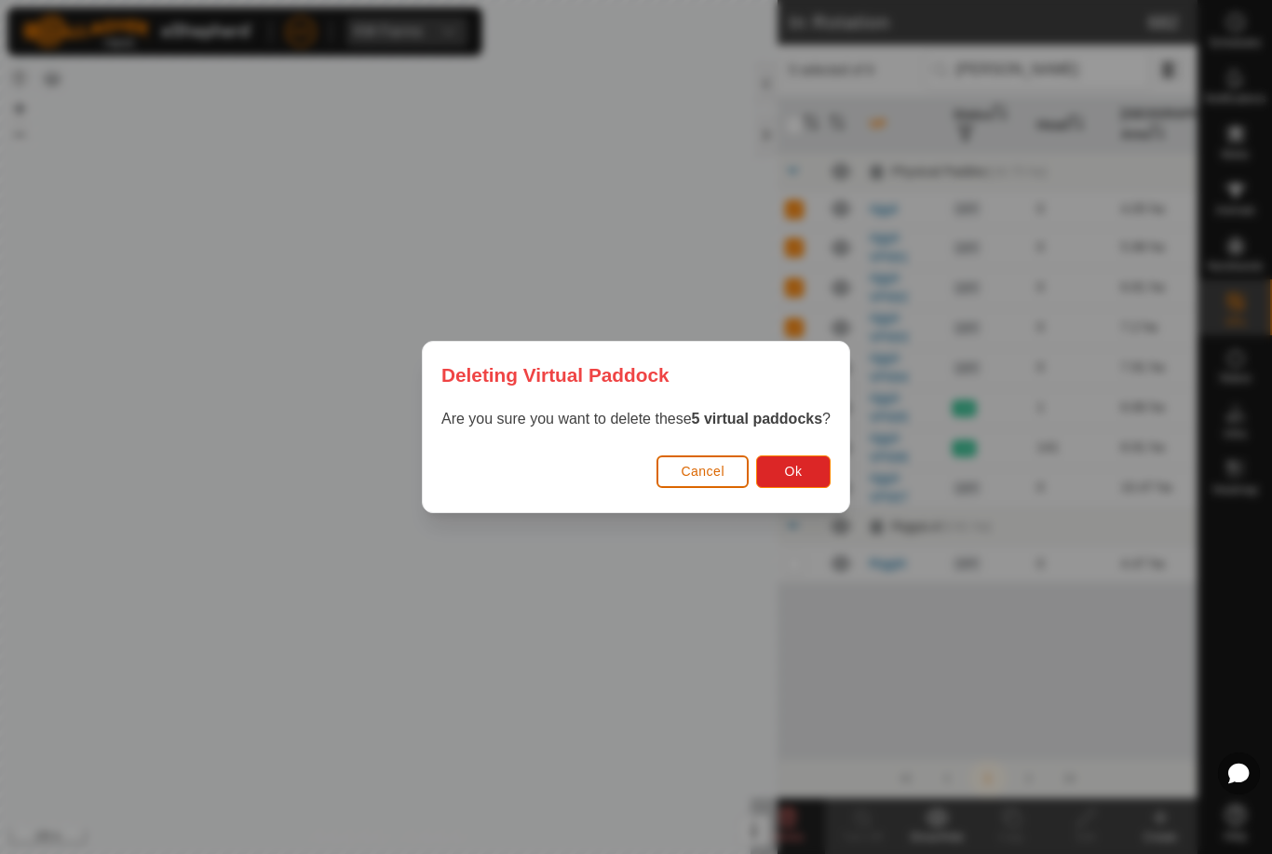
click at [795, 475] on span "Ok" at bounding box center [794, 471] width 18 height 15
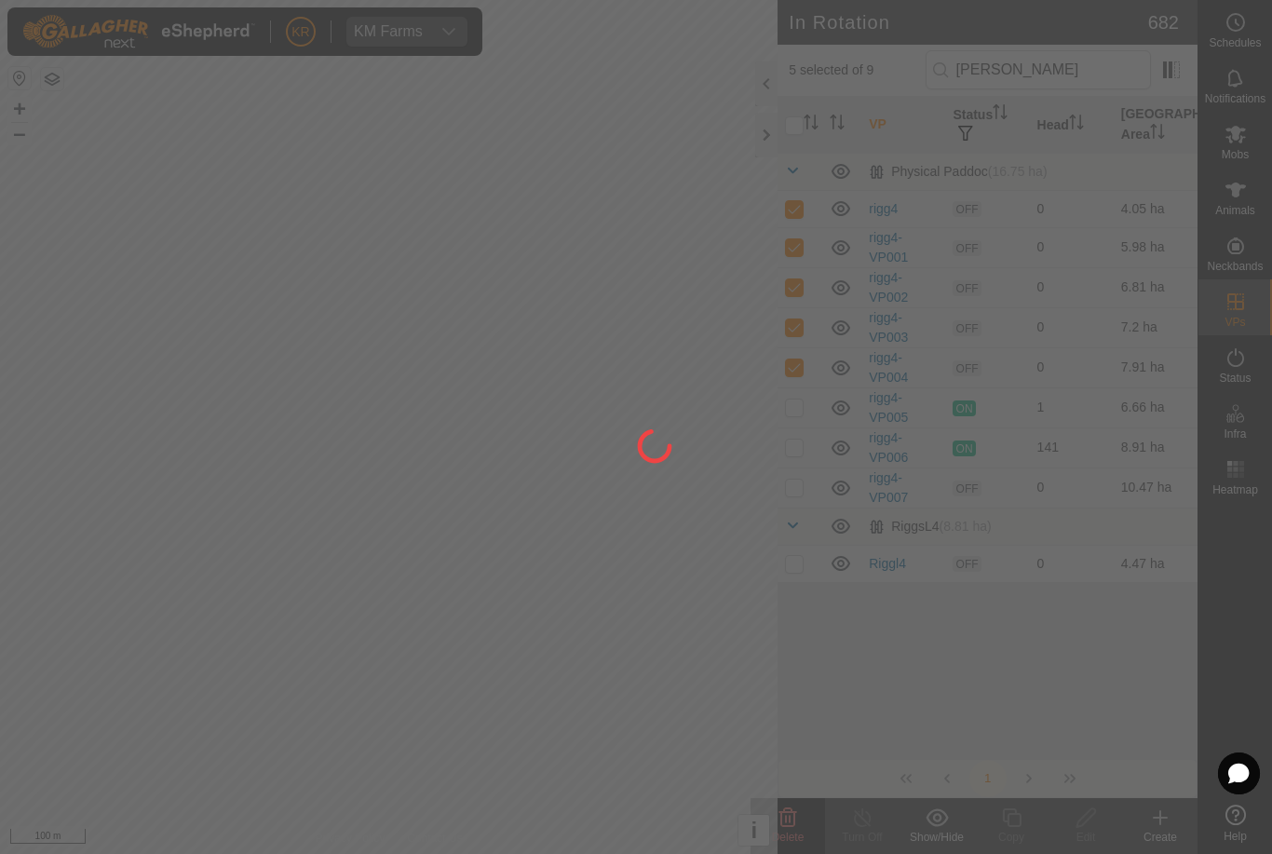
checkbox input "false"
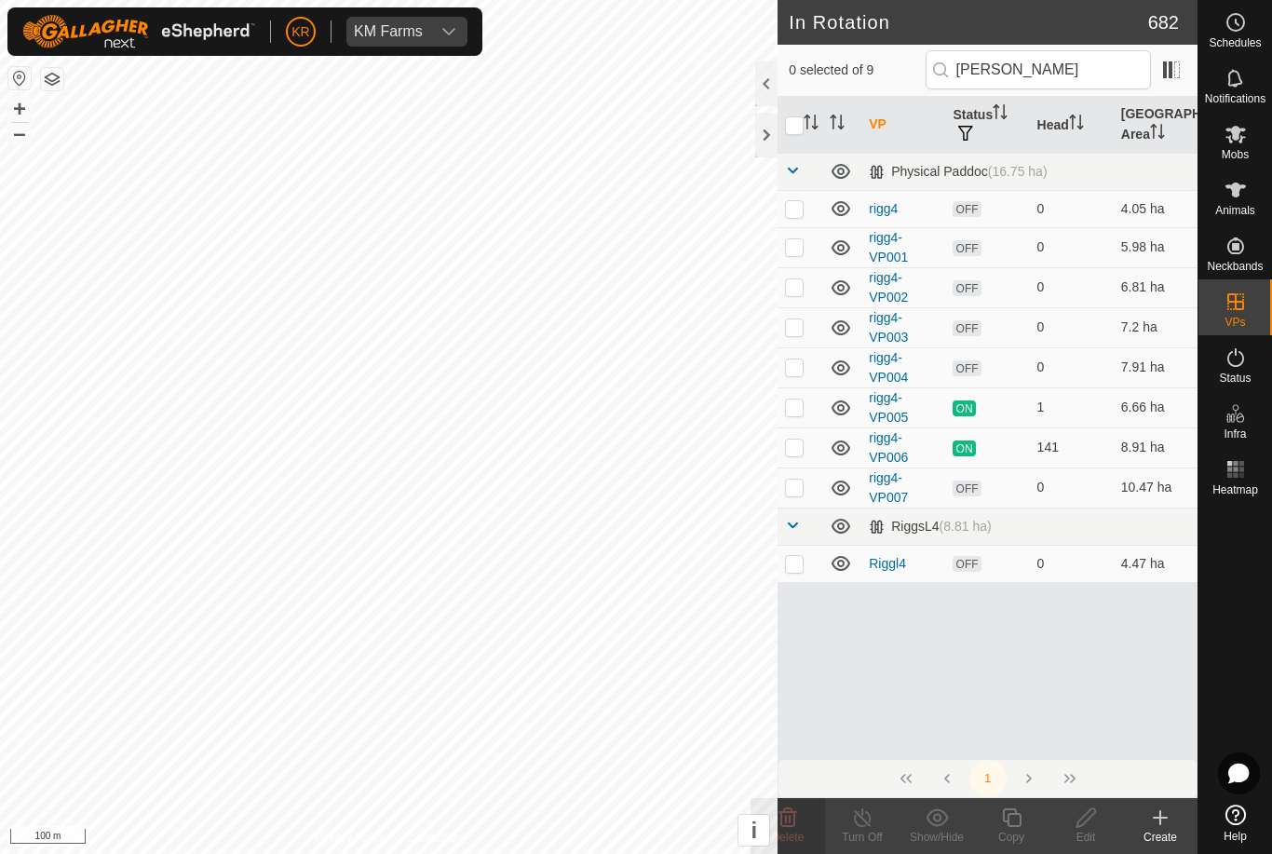
click at [819, 555] on td at bounding box center [800, 563] width 45 height 37
checkbox input "true"
click at [1015, 823] on icon at bounding box center [1011, 818] width 23 height 22
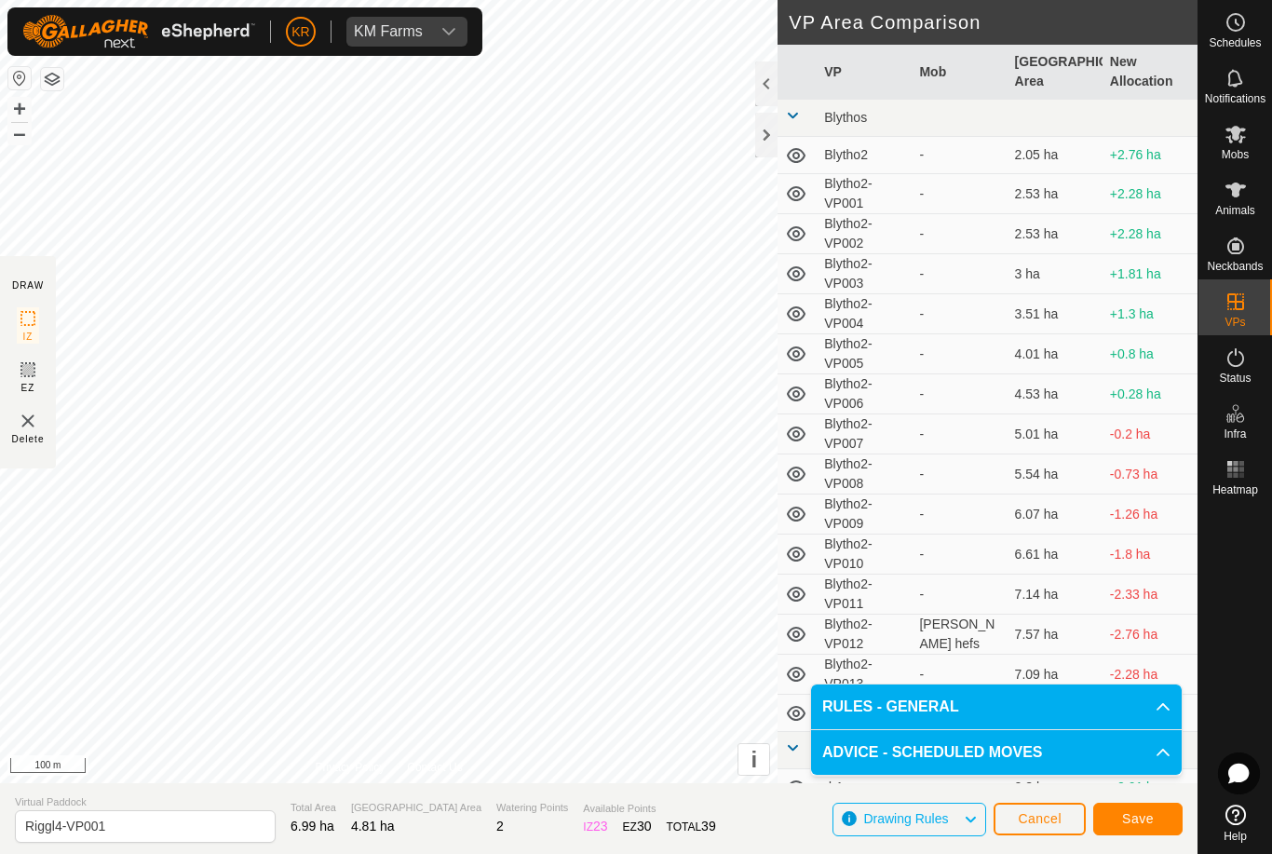
click at [1151, 809] on button "Save" at bounding box center [1138, 819] width 89 height 33
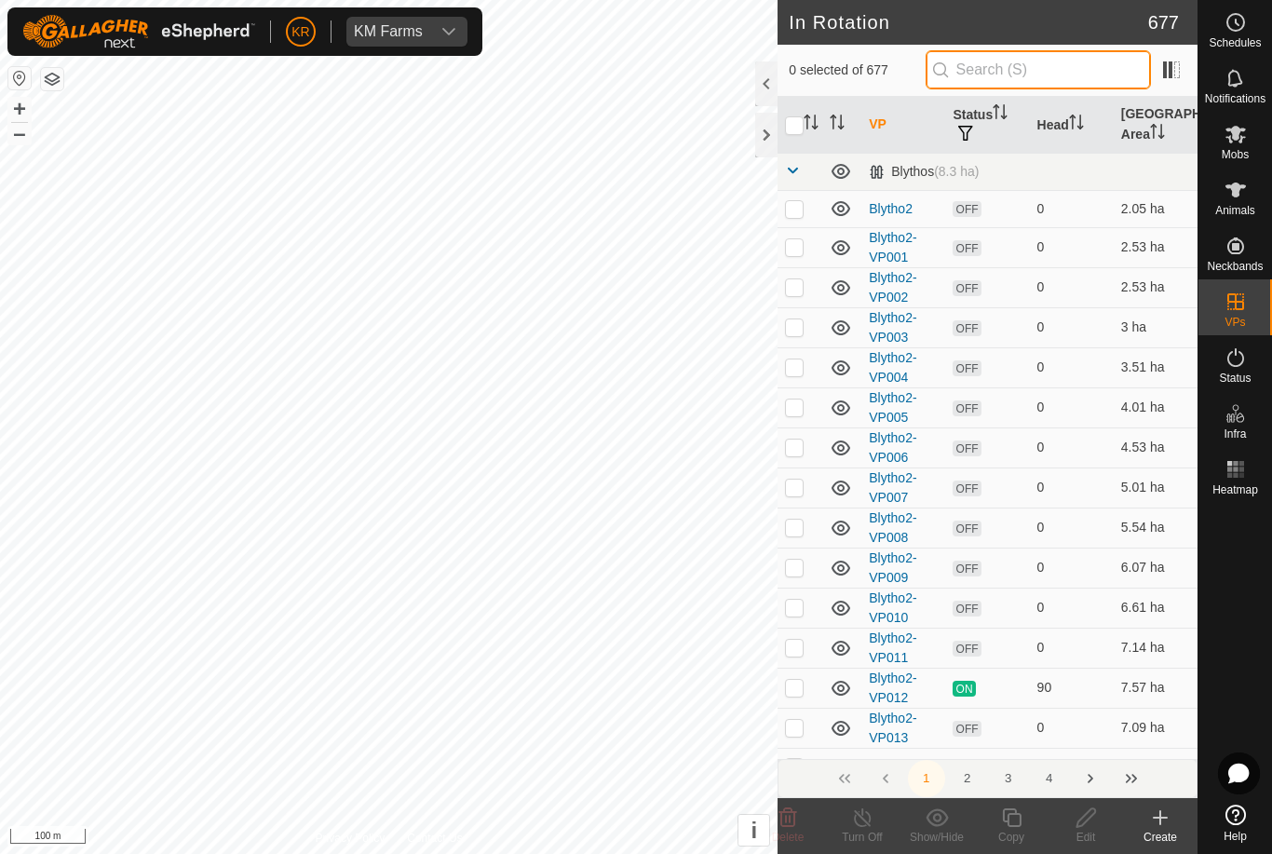
click at [1069, 66] on input "text" at bounding box center [1038, 69] width 225 height 39
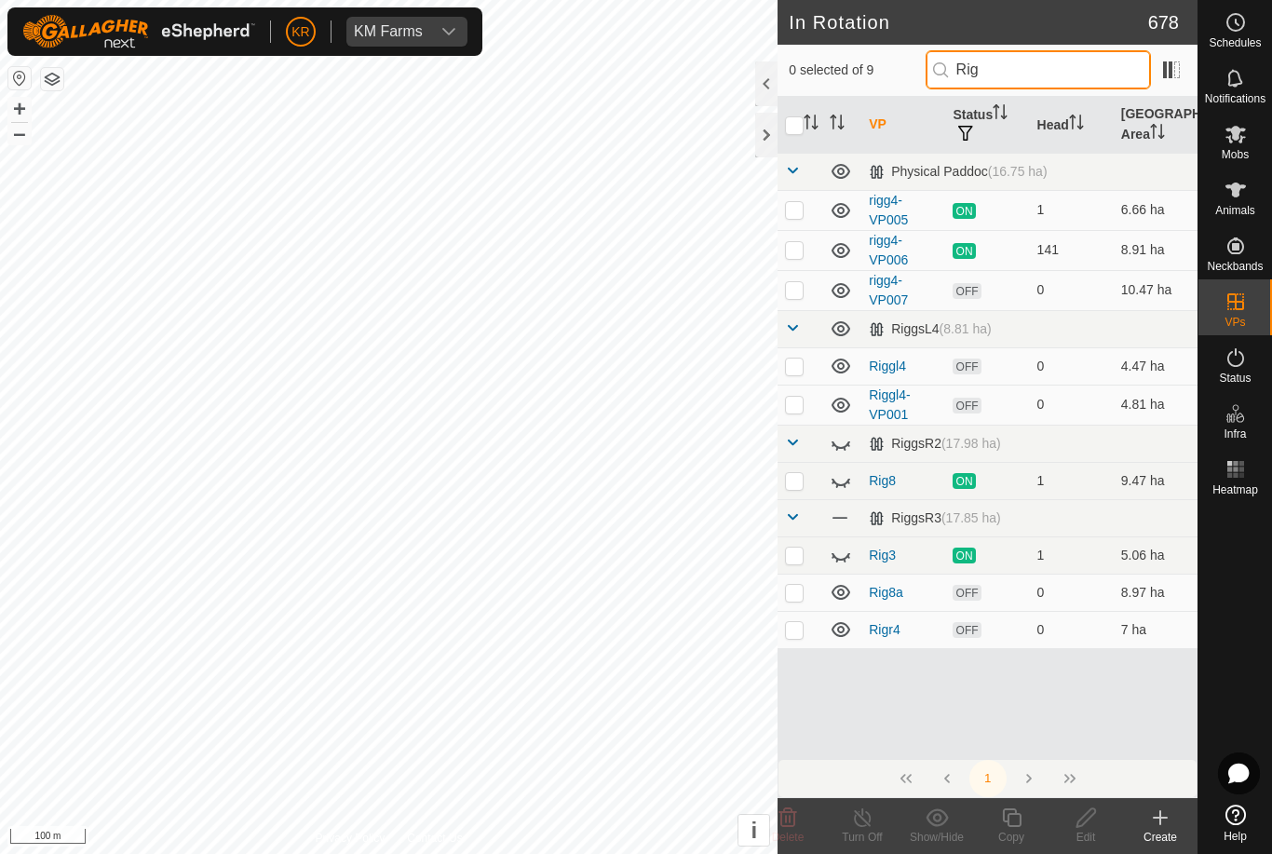
type input "Rig"
click at [791, 406] on p-checkbox at bounding box center [794, 404] width 19 height 15
checkbox input "true"
click at [789, 596] on p-checkbox at bounding box center [794, 592] width 19 height 15
checkbox input "true"
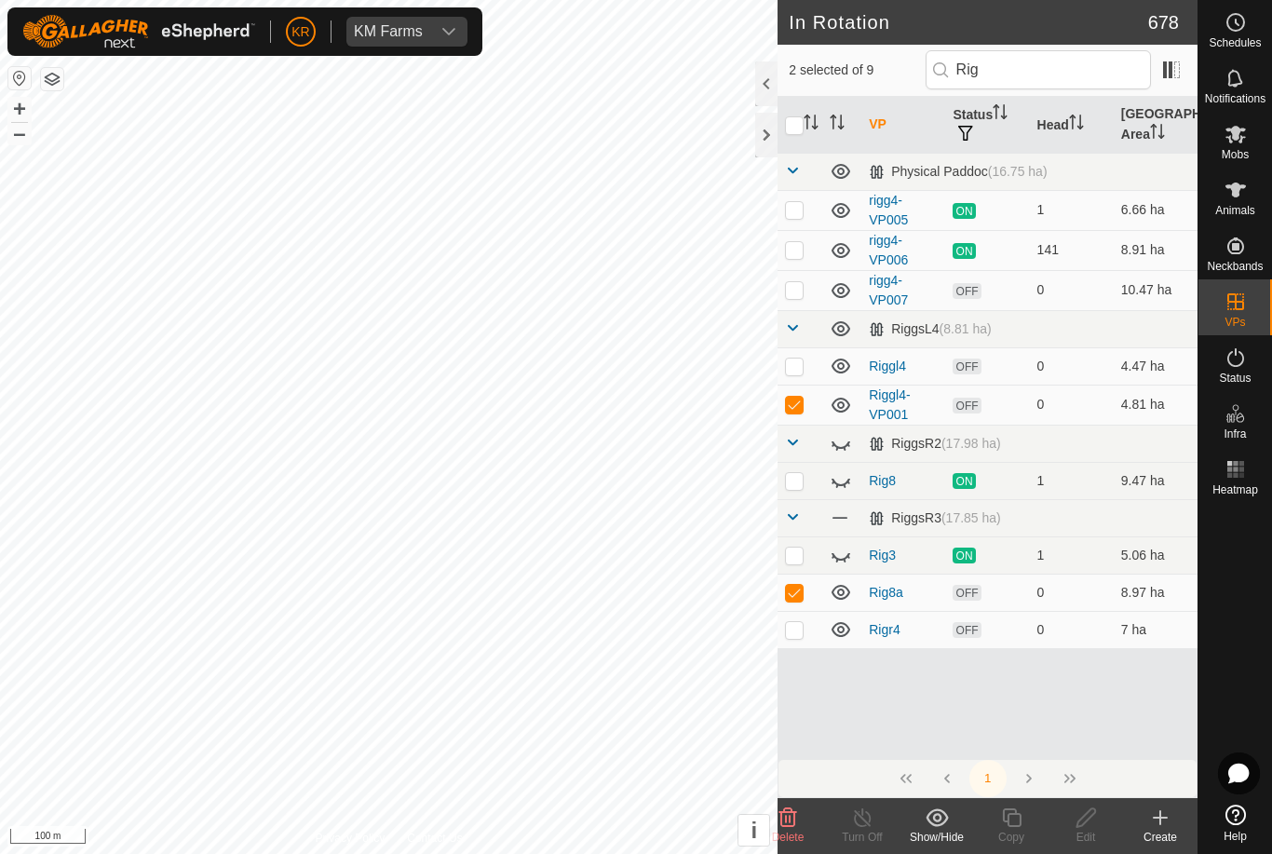
click at [801, 660] on div "VP Status Head Grazing Area Physical Paddoc (16.75 ha) rigg4-VP005 ON 1 6.66 ha…" at bounding box center [988, 428] width 420 height 662
click at [795, 630] on p-checkbox at bounding box center [794, 629] width 19 height 15
checkbox input "true"
click at [796, 592] on p-checkbox at bounding box center [794, 592] width 19 height 15
checkbox input "false"
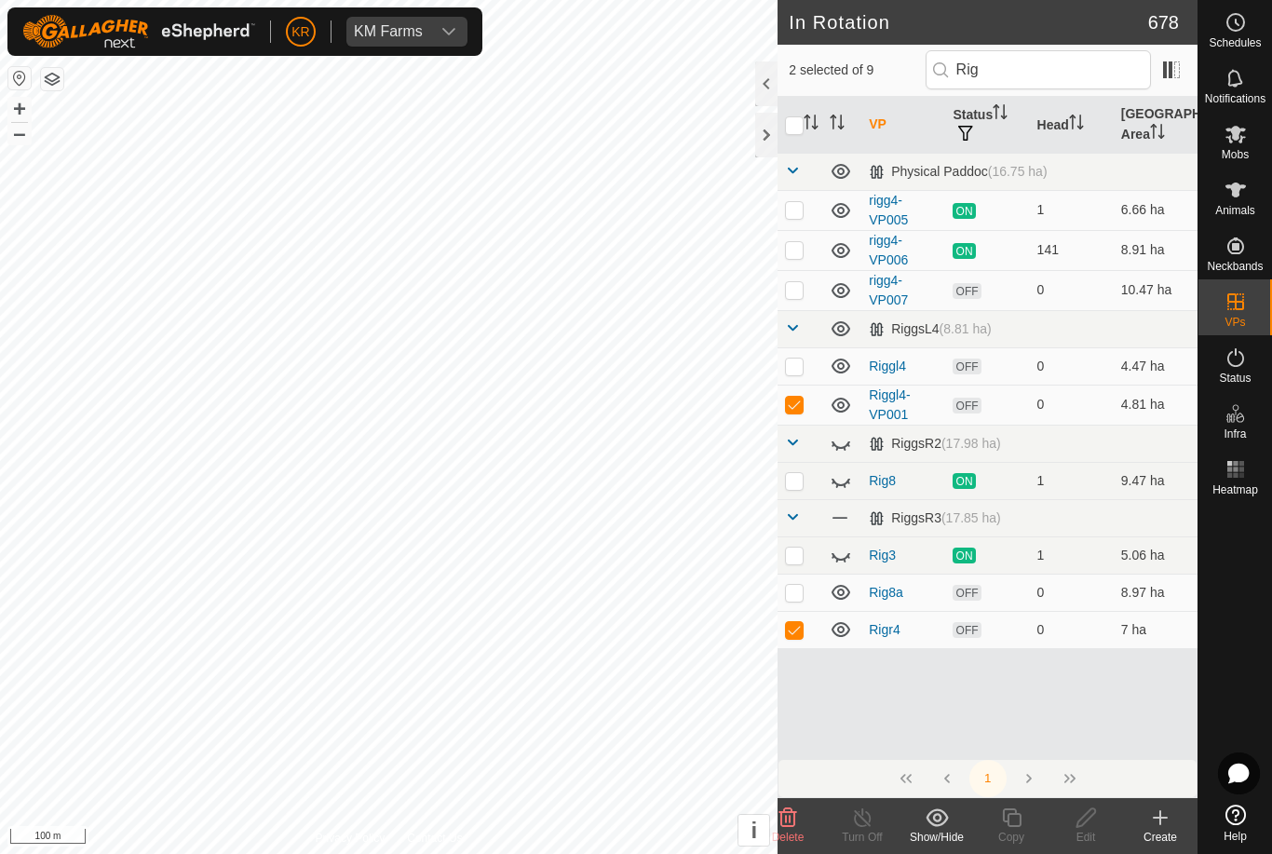
click at [806, 628] on td at bounding box center [800, 629] width 45 height 37
checkbox input "false"
click at [1013, 823] on icon at bounding box center [1011, 818] width 23 height 22
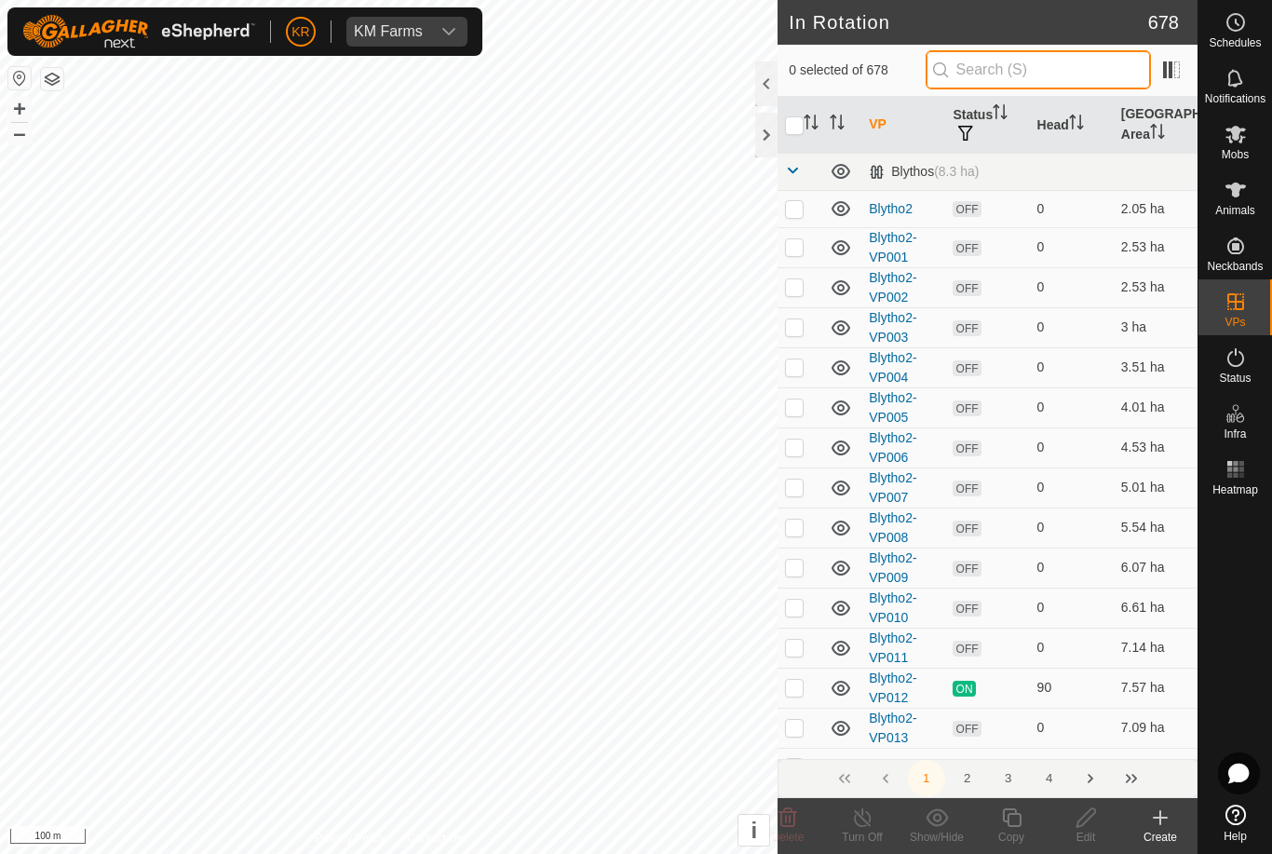
click at [1037, 85] on input "text" at bounding box center [1038, 69] width 225 height 39
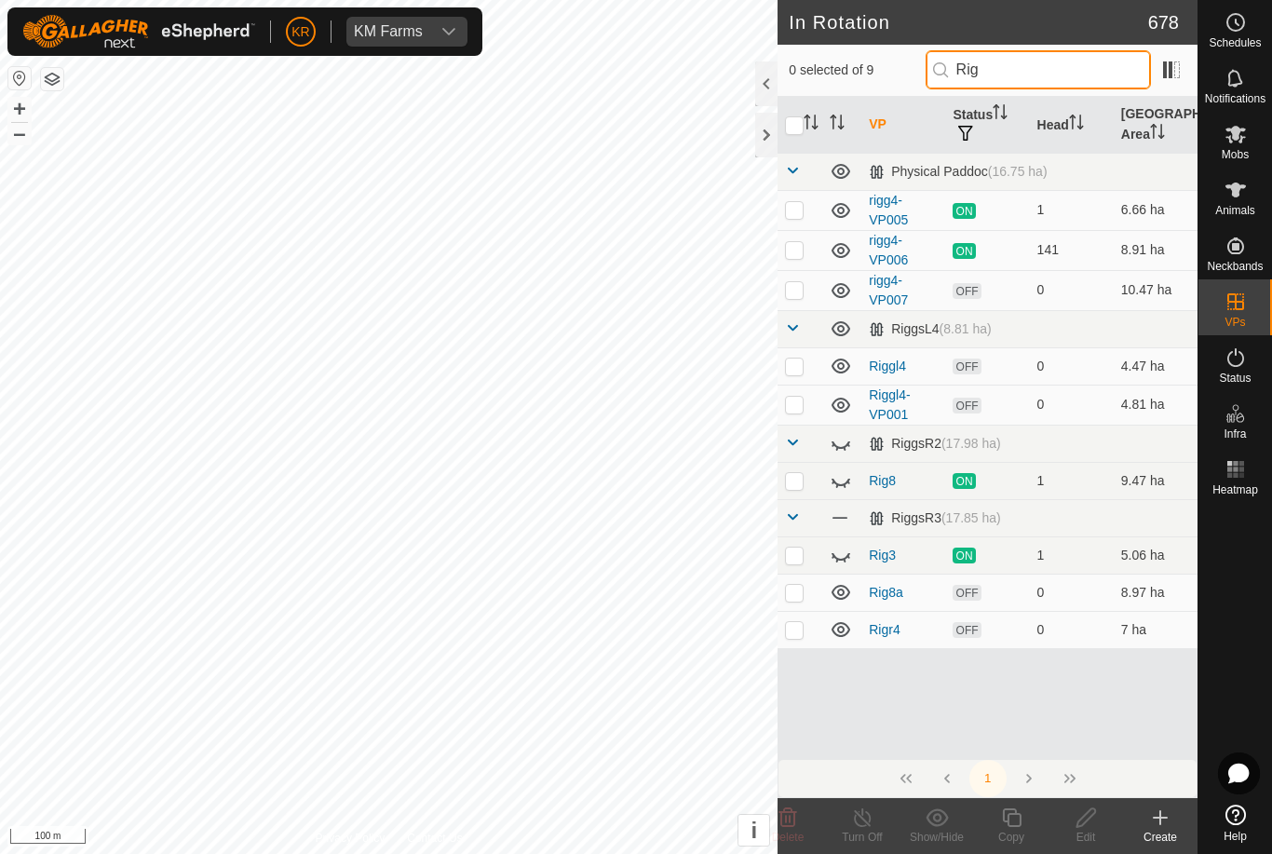
type input "Rig"
click at [800, 403] on p-checkbox at bounding box center [794, 404] width 19 height 15
checkbox input "true"
click at [1013, 816] on icon at bounding box center [1011, 818] width 23 height 22
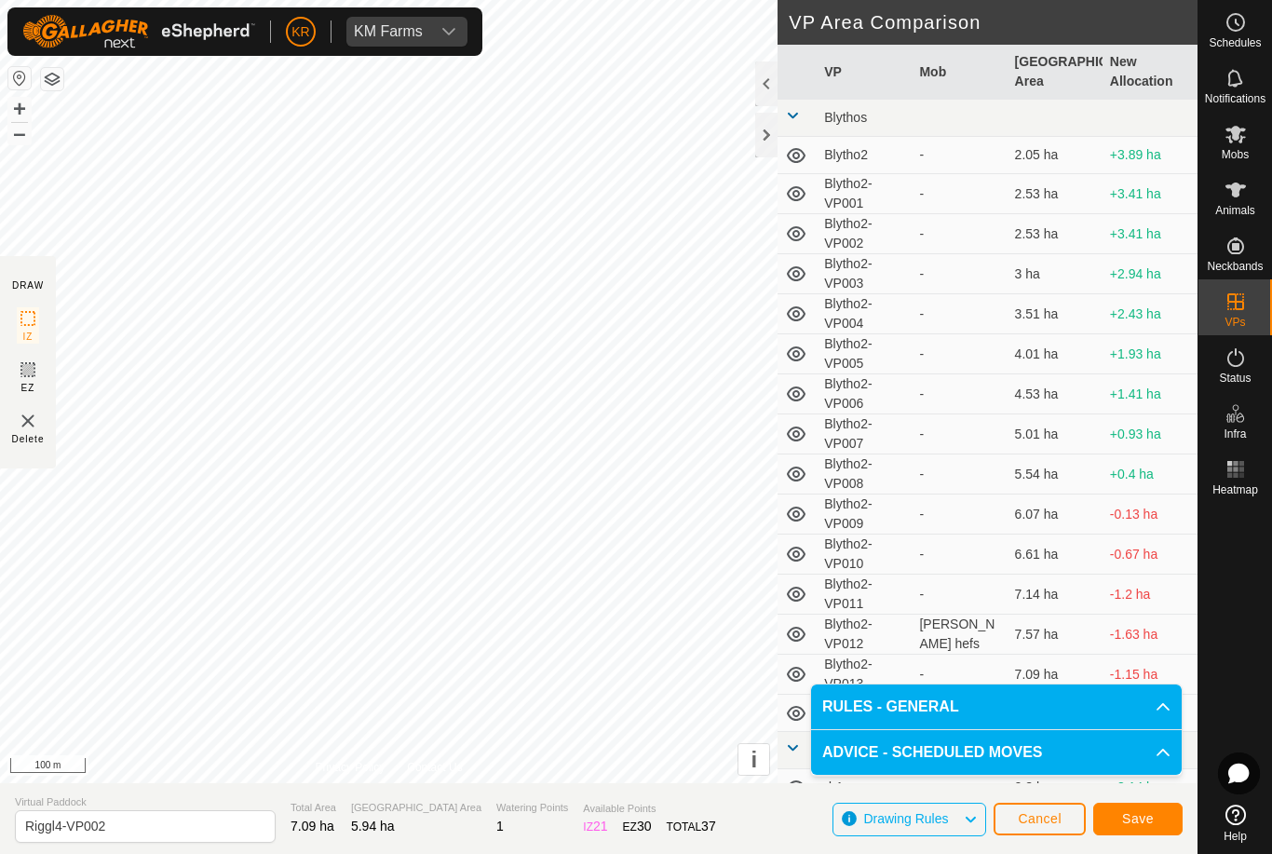
click at [1149, 821] on span "Save" at bounding box center [1138, 818] width 32 height 15
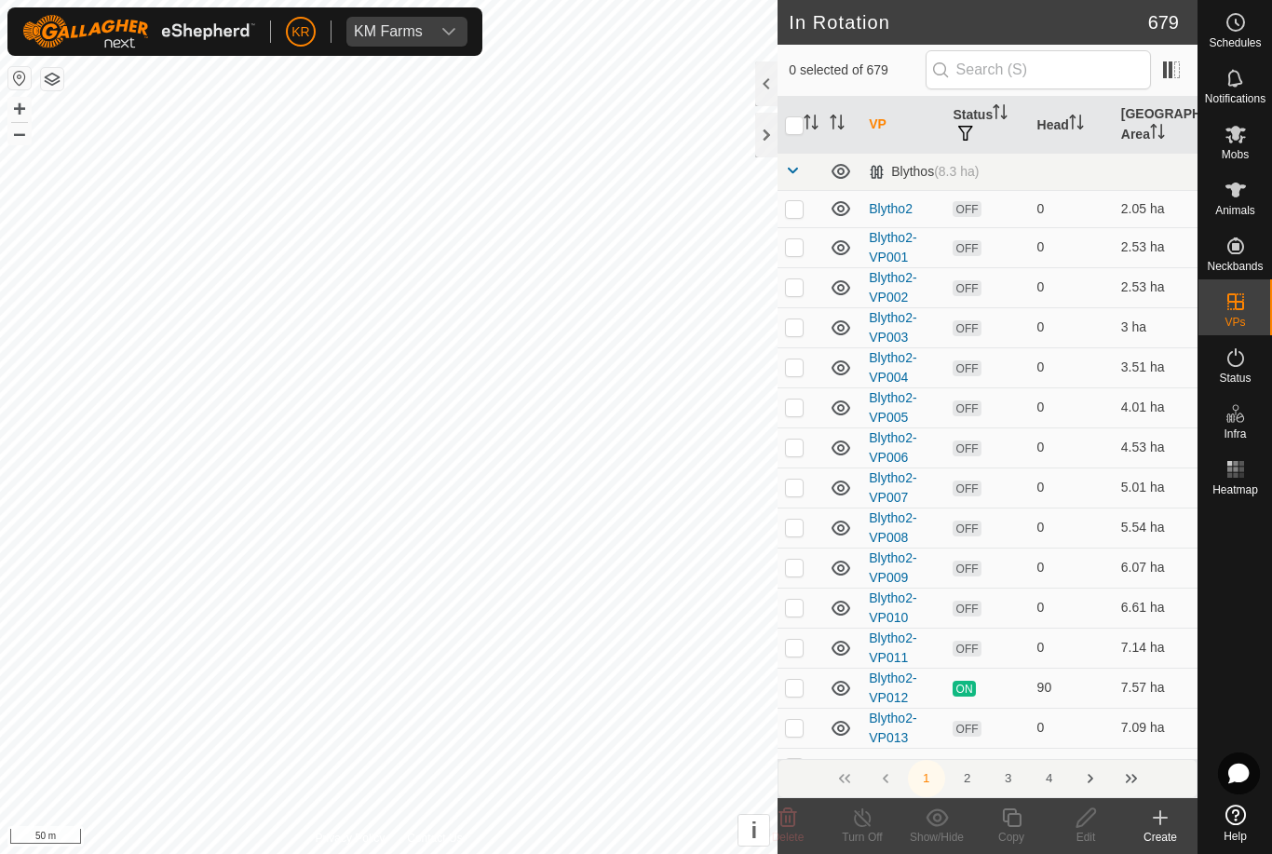
click at [1189, 399] on td "4.01 ha" at bounding box center [1156, 408] width 84 height 40
click at [1208, 364] on div "Status" at bounding box center [1236, 363] width 74 height 56
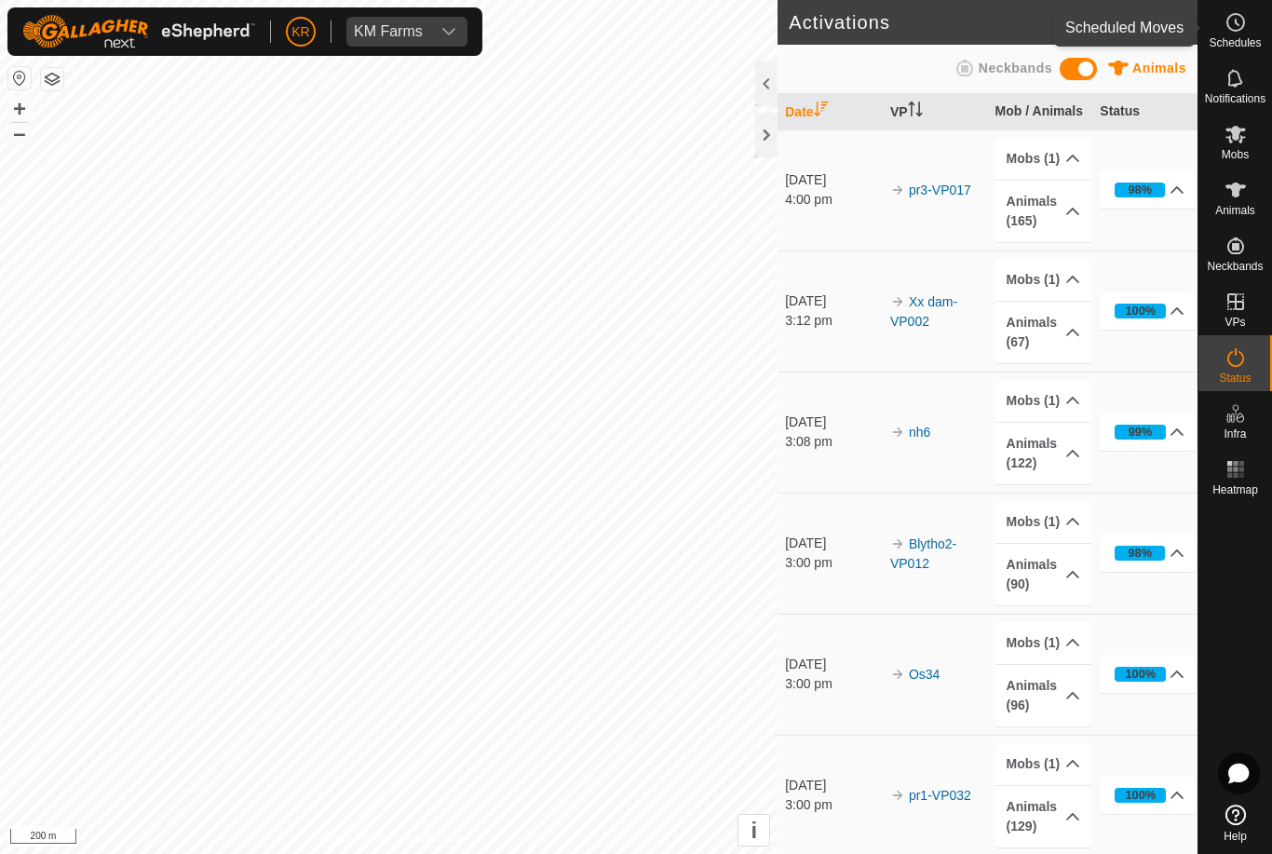
click at [1232, 30] on circle at bounding box center [1236, 22] width 17 height 17
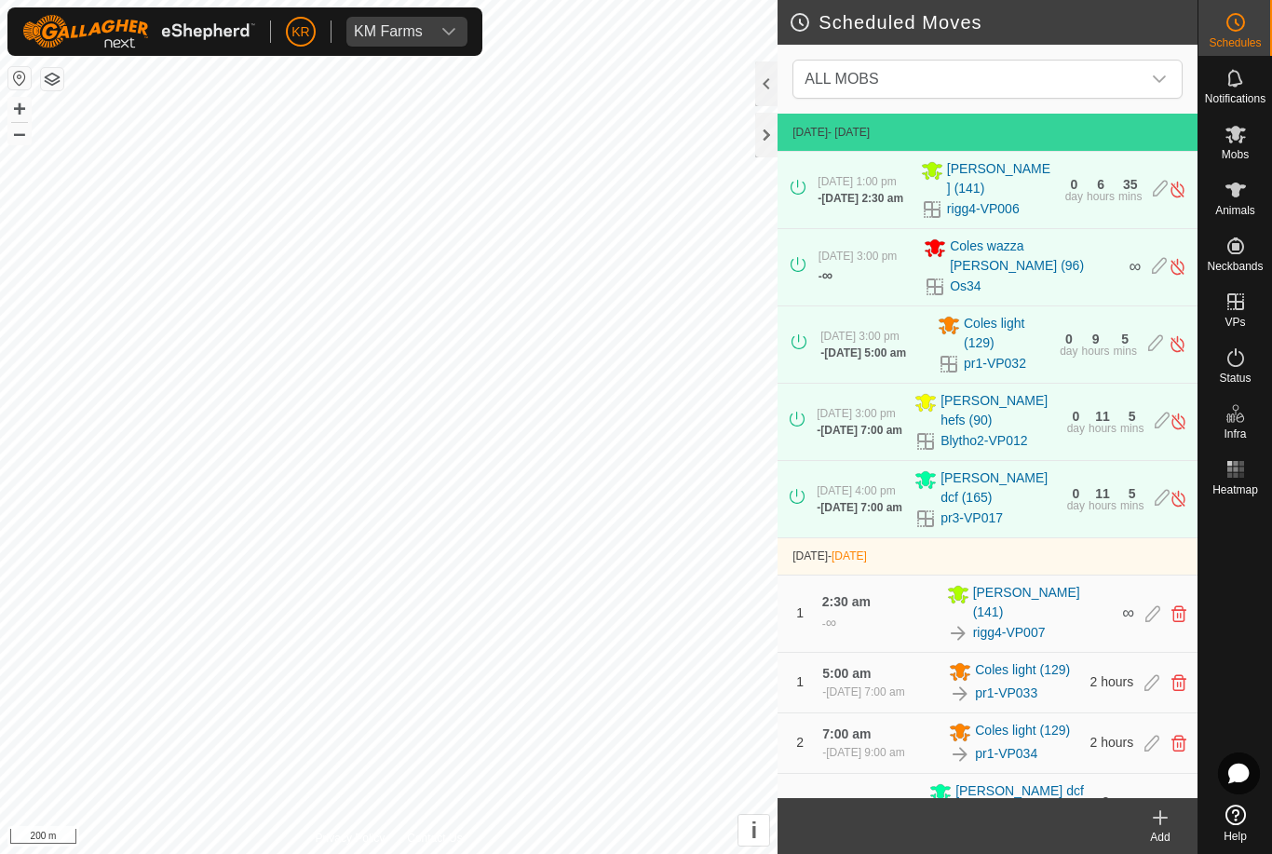
click at [1122, 95] on span "ALL MOBS" at bounding box center [969, 79] width 344 height 37
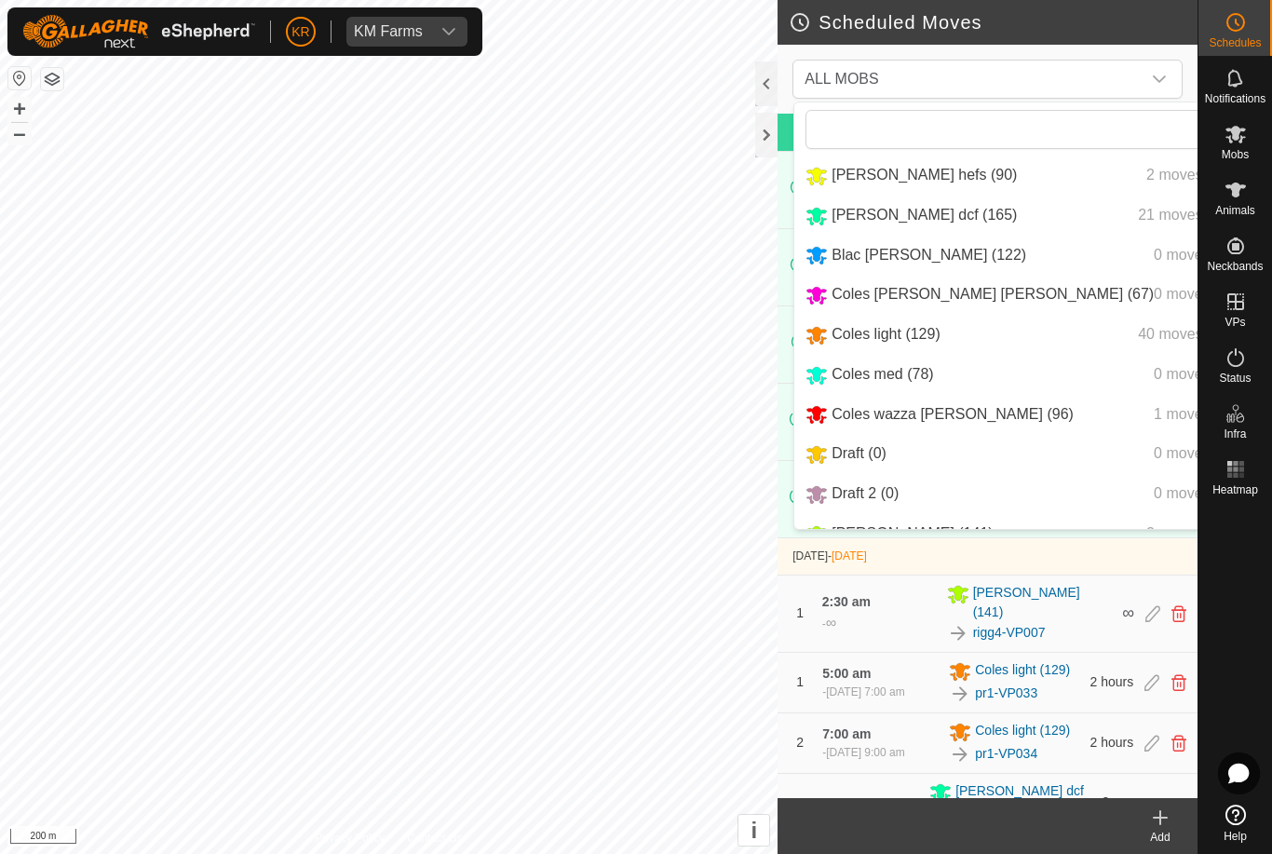
click at [877, 175] on span "[PERSON_NAME] hefs (90)" at bounding box center [924, 175] width 185 height 16
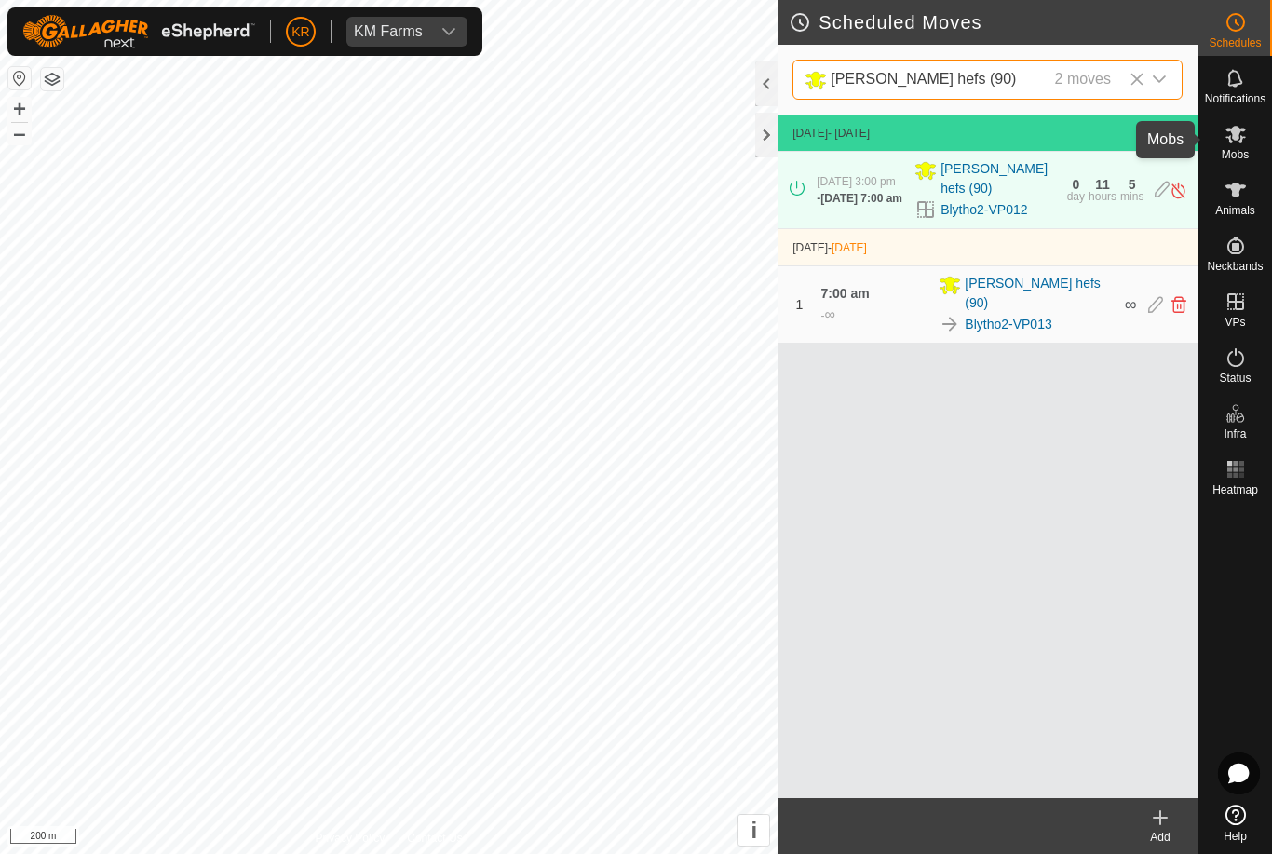
click at [1248, 139] on es-mob-svg-icon at bounding box center [1236, 134] width 34 height 30
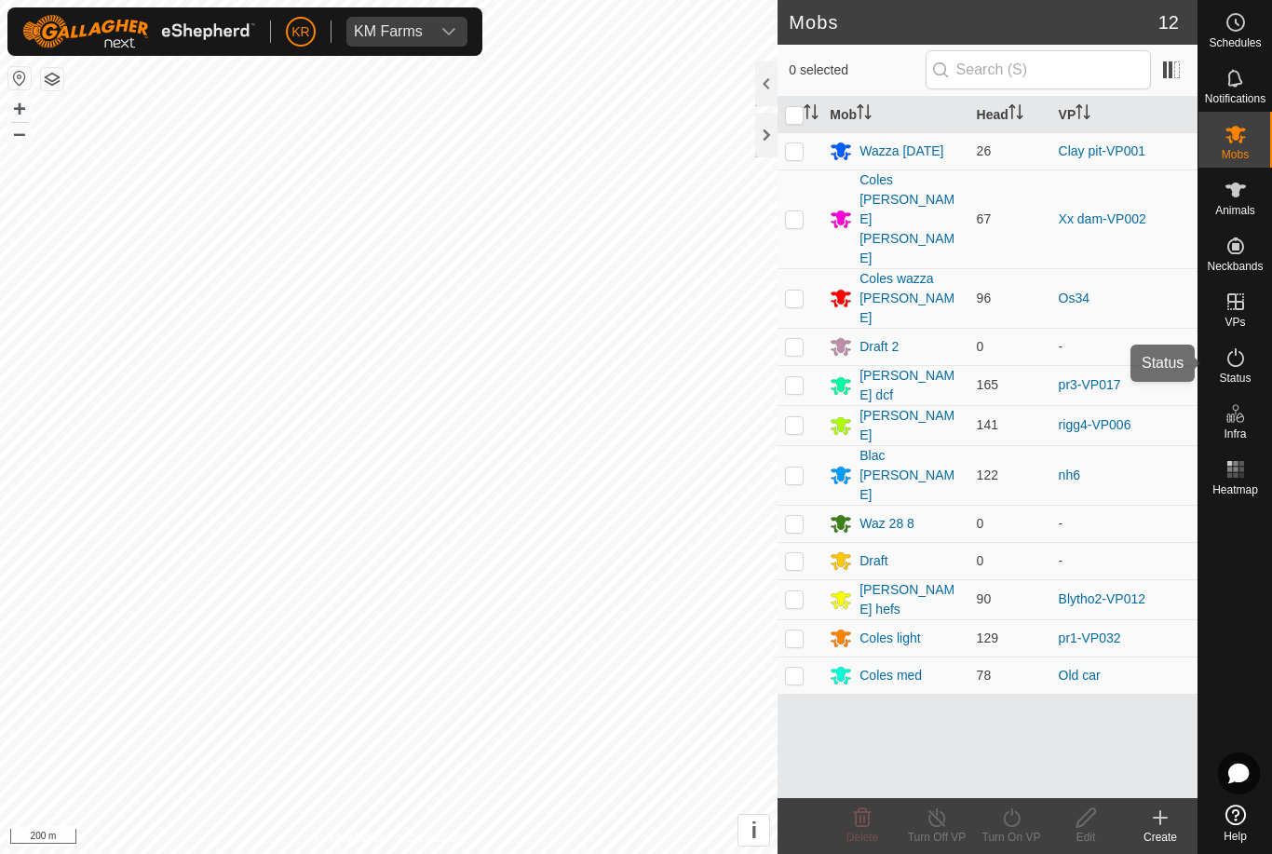
click at [1243, 364] on icon at bounding box center [1236, 358] width 22 height 22
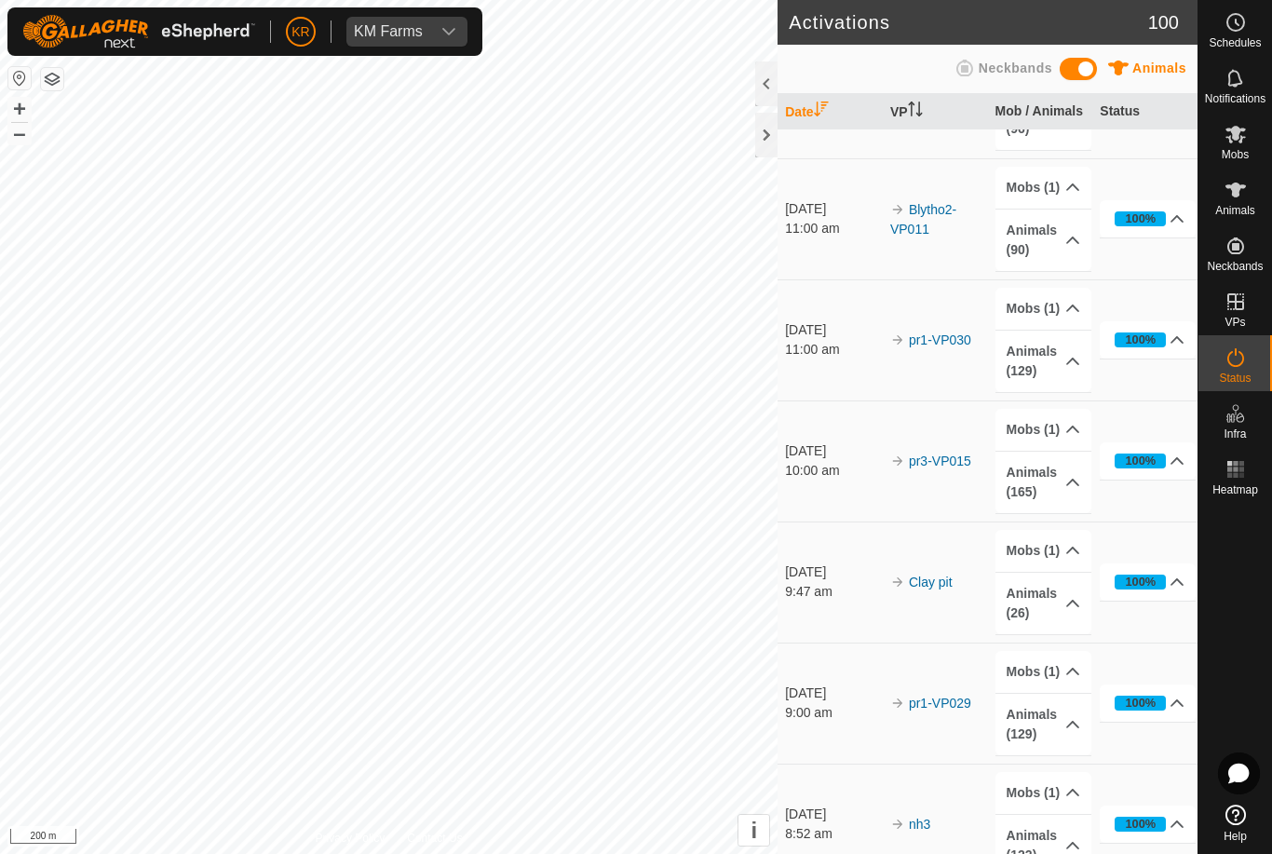
scroll to position [1372, 0]
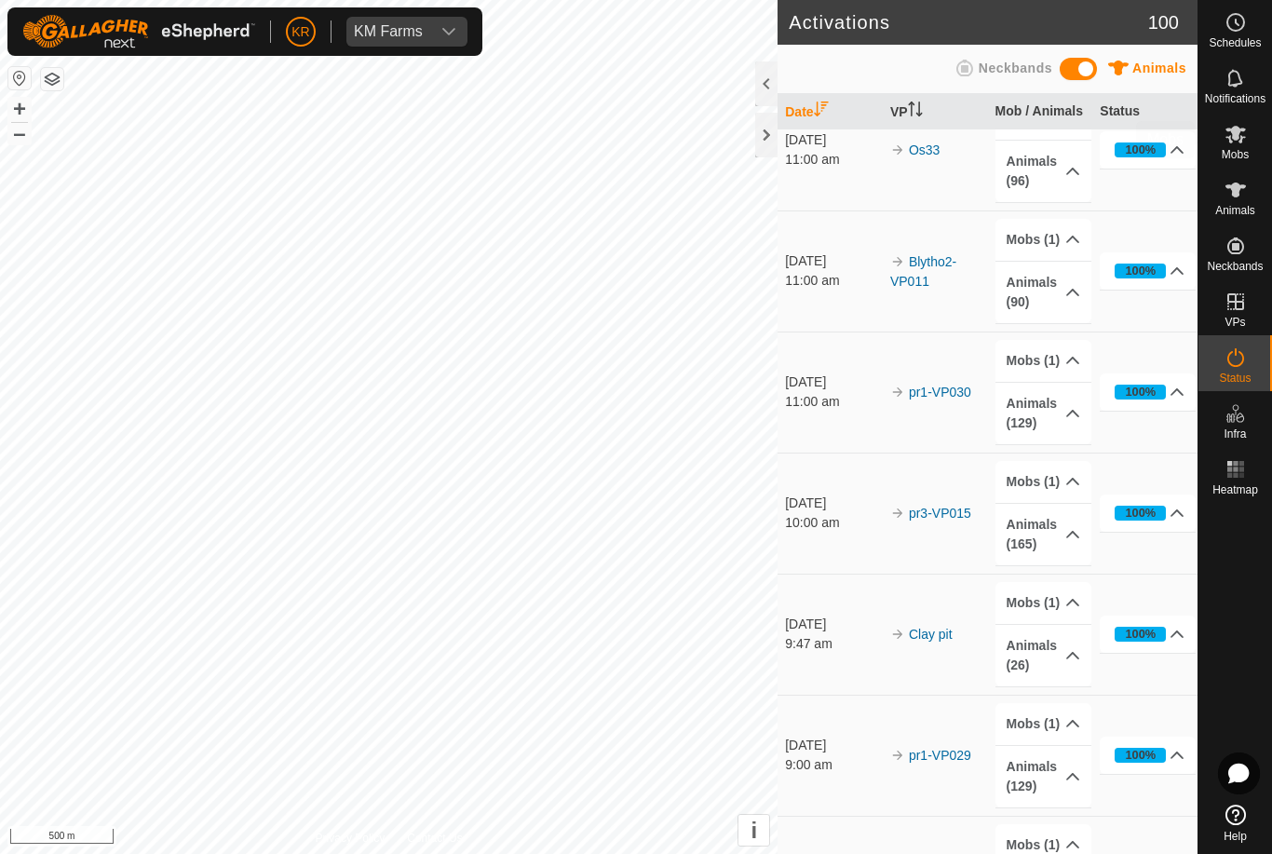
click at [1234, 139] on icon at bounding box center [1236, 135] width 20 height 18
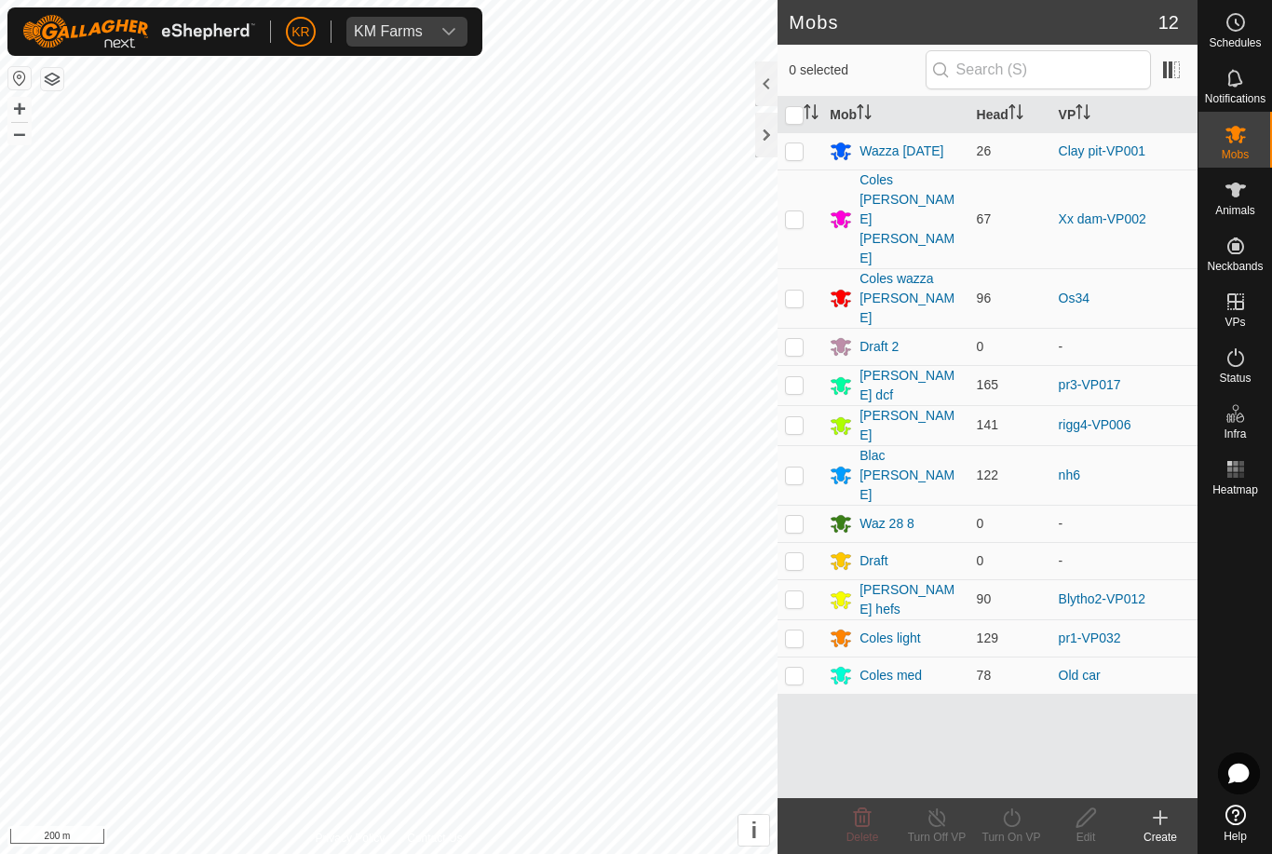
click at [1242, 129] on icon at bounding box center [1236, 135] width 20 height 18
click at [796, 468] on p-checkbox at bounding box center [794, 475] width 19 height 15
checkbox input "true"
click at [1006, 818] on icon at bounding box center [1011, 818] width 23 height 22
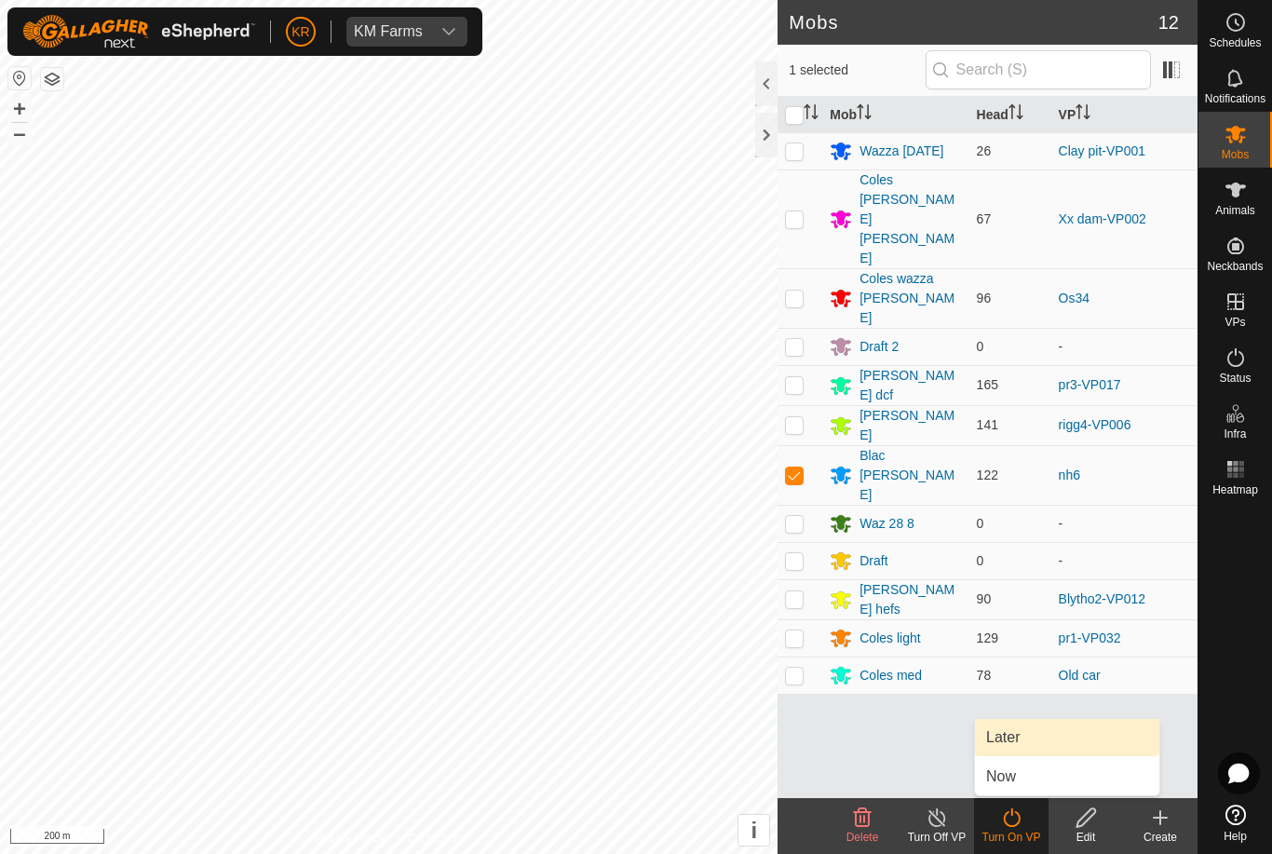
click at [1023, 745] on link "Later" at bounding box center [1067, 737] width 184 height 37
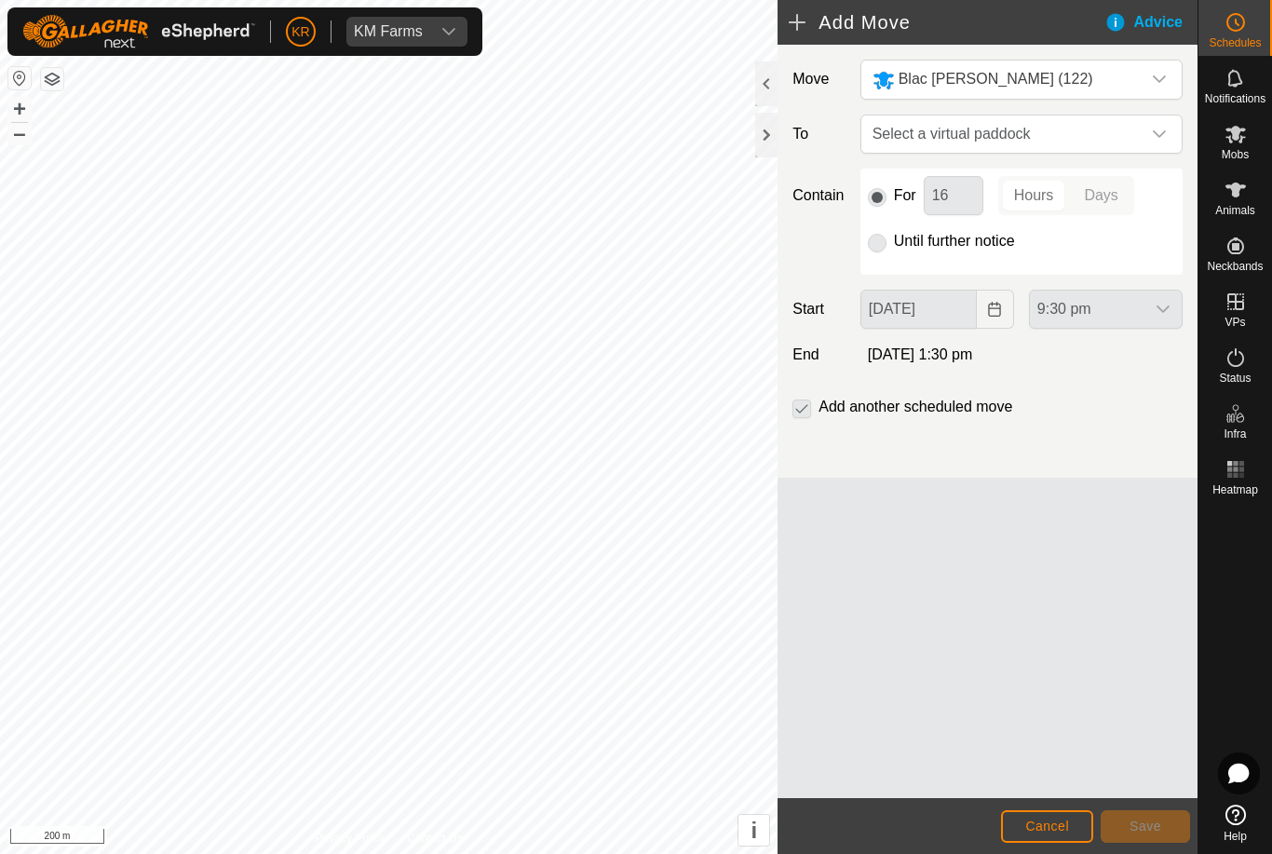
click at [1072, 139] on span "Select a virtual paddock" at bounding box center [1003, 134] width 276 height 37
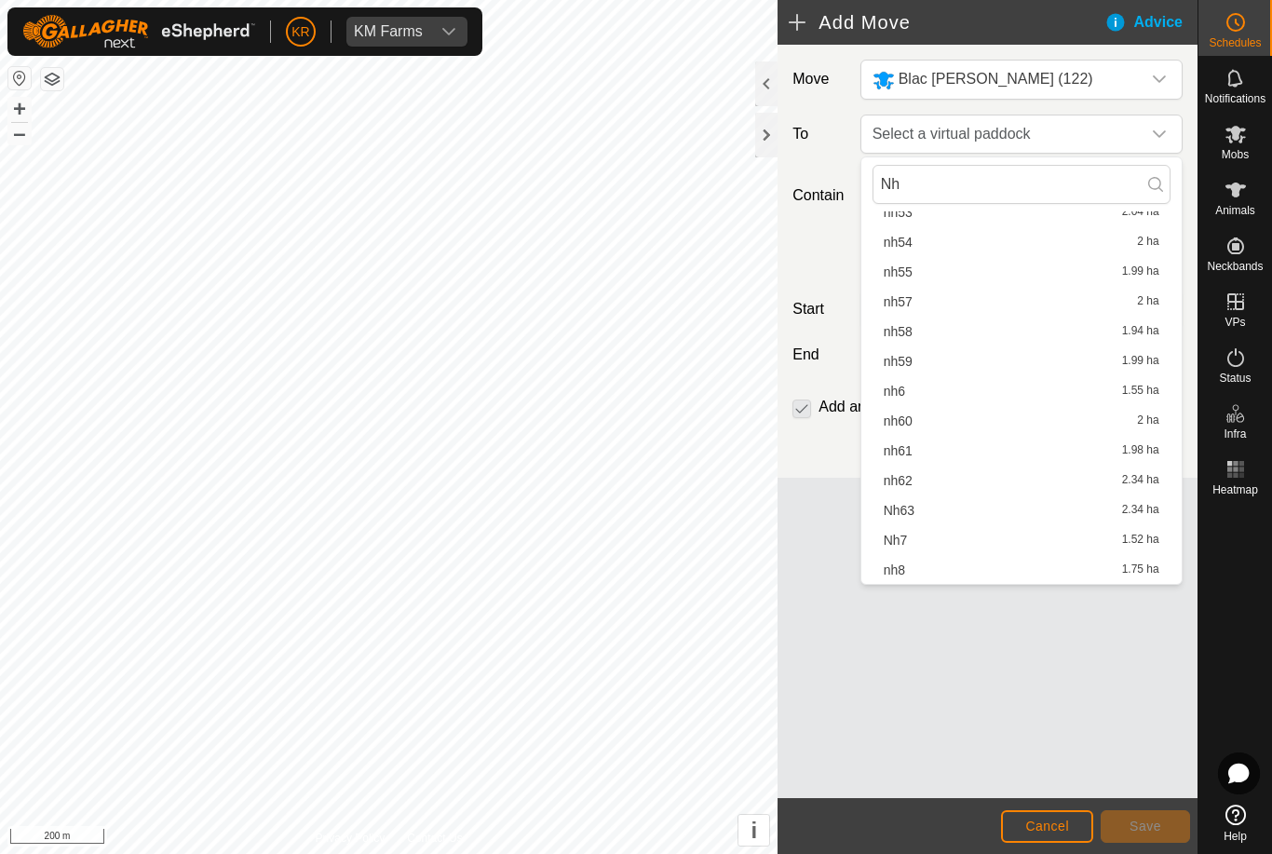
scroll to position [1427, 0]
type input "Nh"
click at [901, 538] on span "Nh7" at bounding box center [896, 540] width 24 height 13
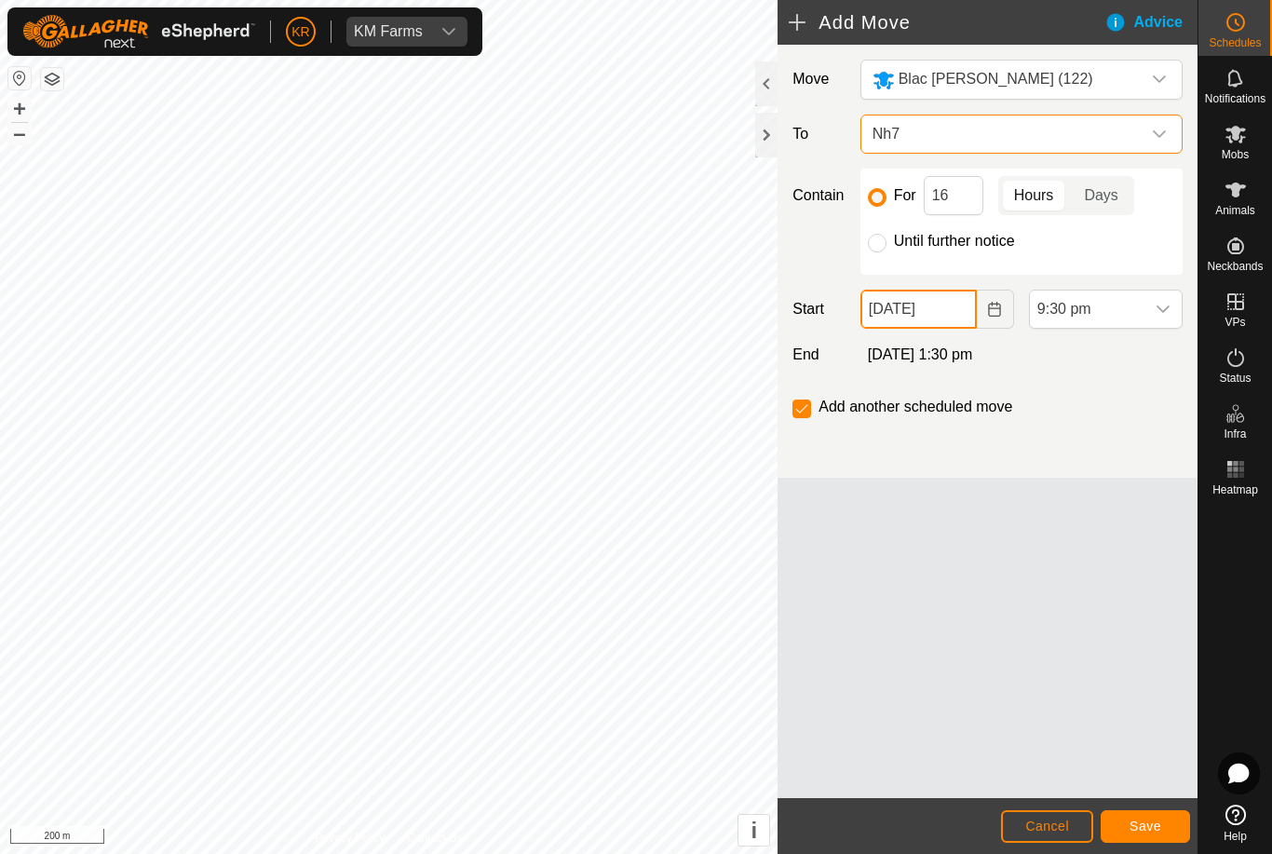
click at [939, 311] on input "[DATE]" at bounding box center [919, 309] width 116 height 39
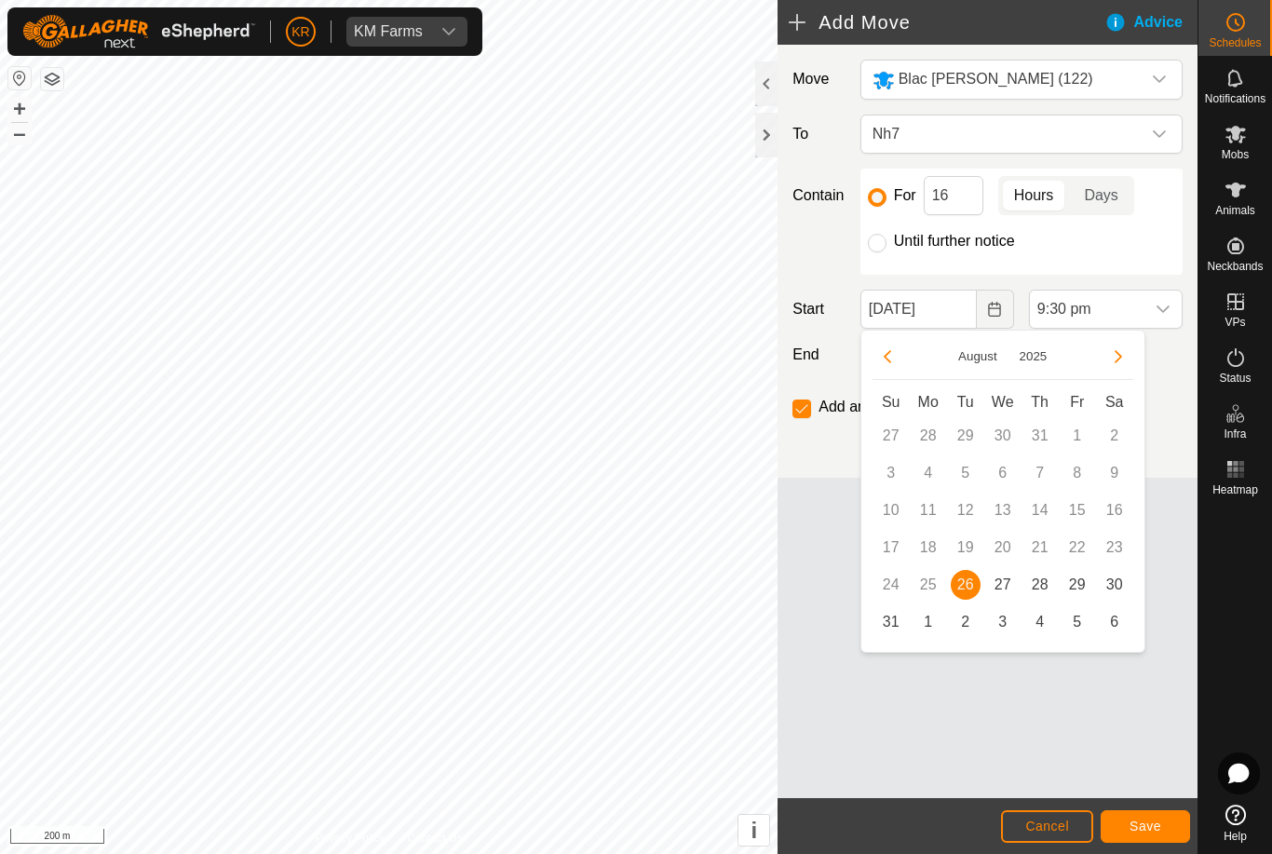
click at [999, 589] on span "27" at bounding box center [1003, 585] width 30 height 30
type input "[DATE]"
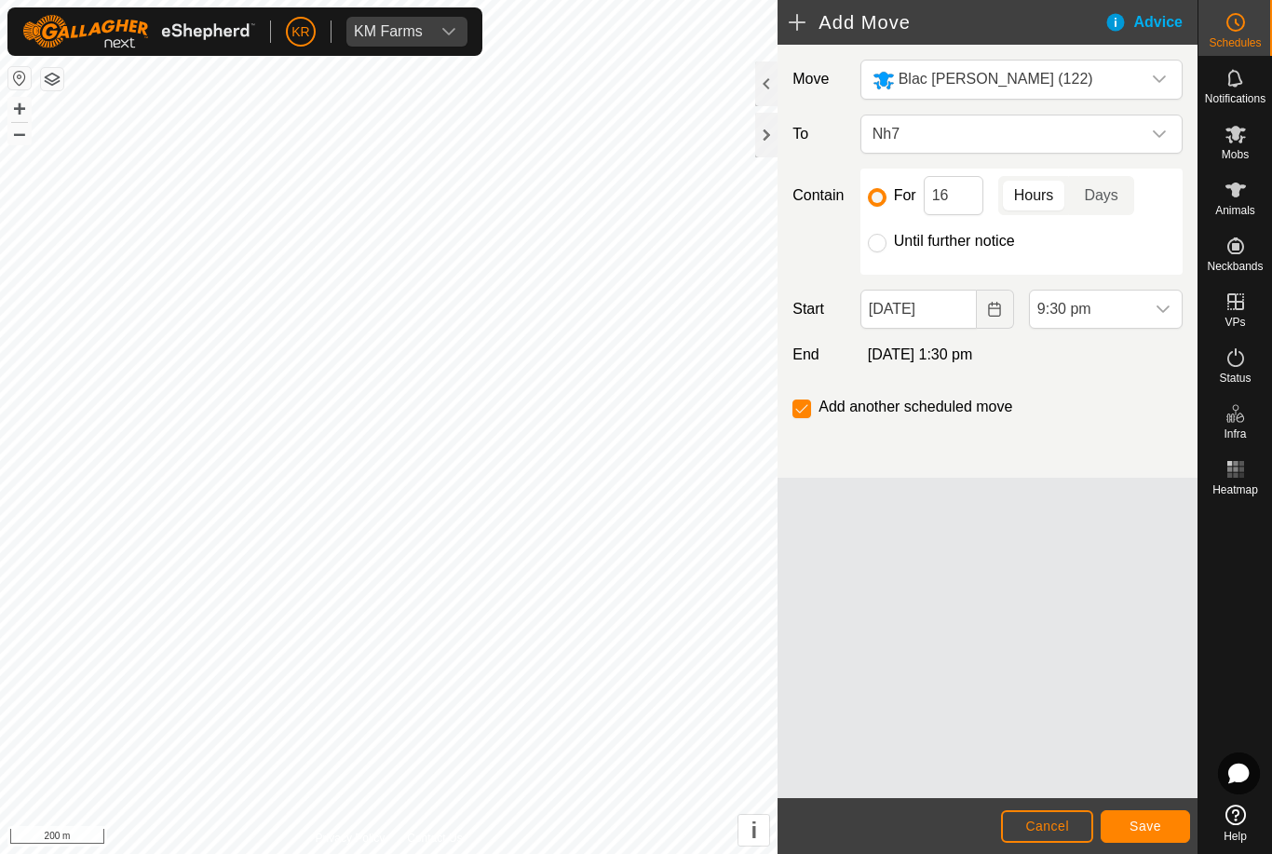
click at [1156, 302] on icon "dropdown trigger" at bounding box center [1163, 309] width 15 height 15
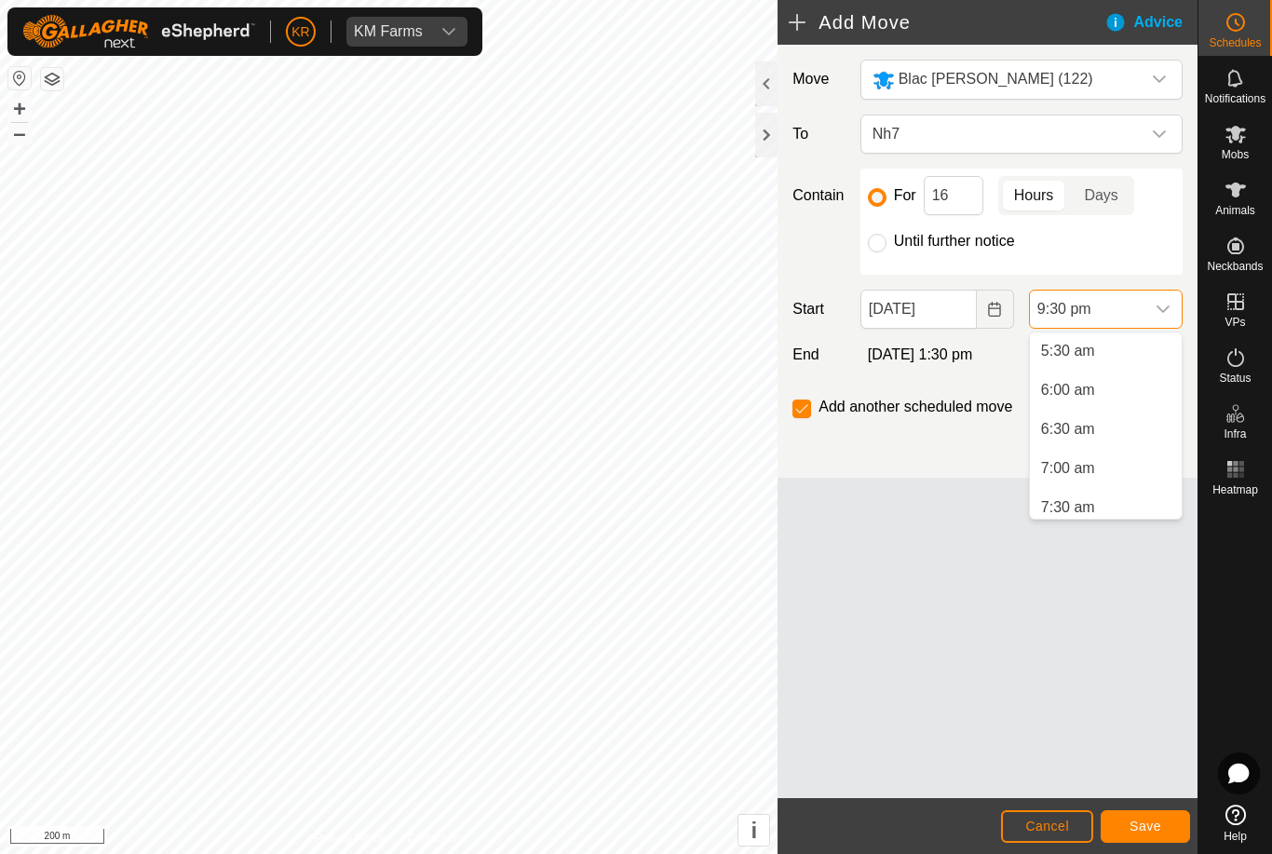
scroll to position [405, 0]
click at [1083, 378] on span "5:30 am" at bounding box center [1068, 376] width 54 height 22
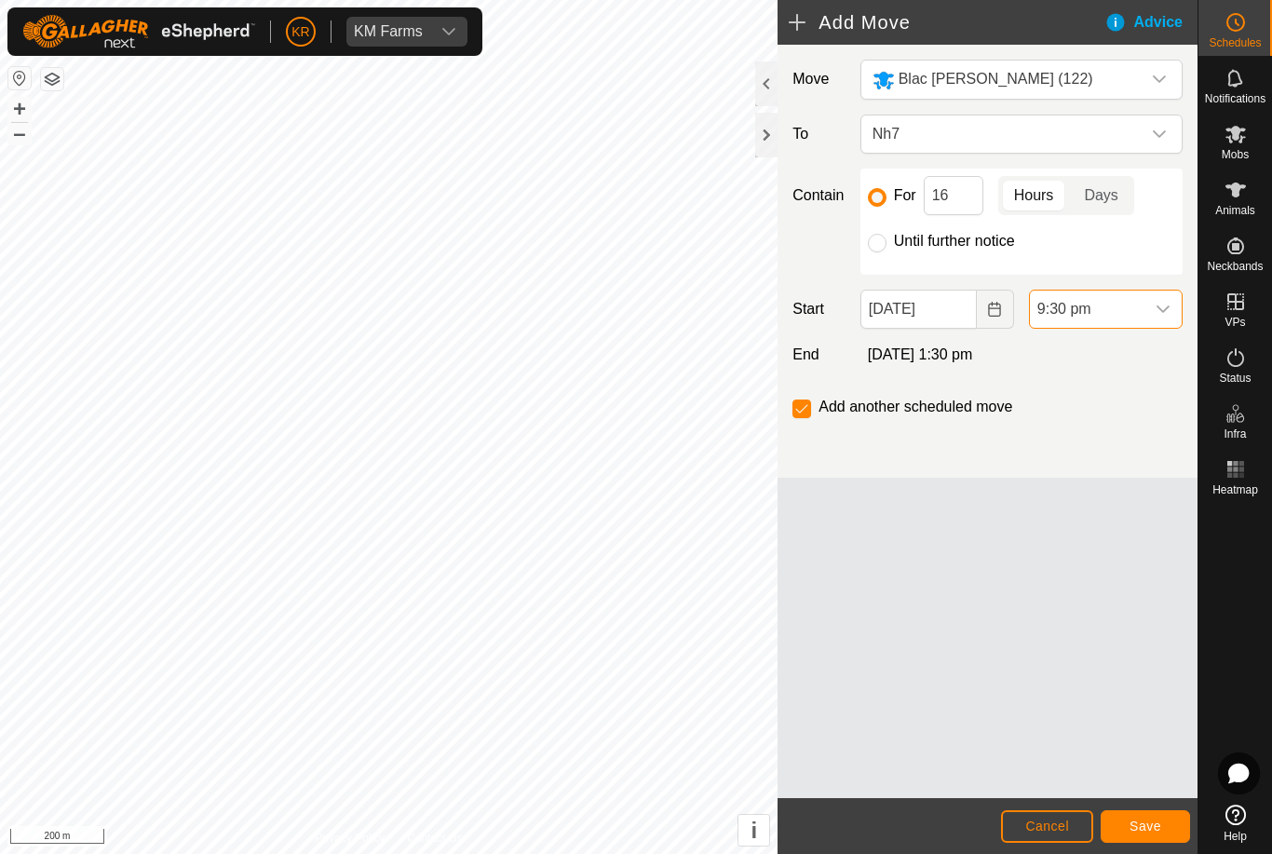
scroll to position [1533, 0]
click at [958, 192] on input "16" at bounding box center [954, 195] width 60 height 39
type input "1"
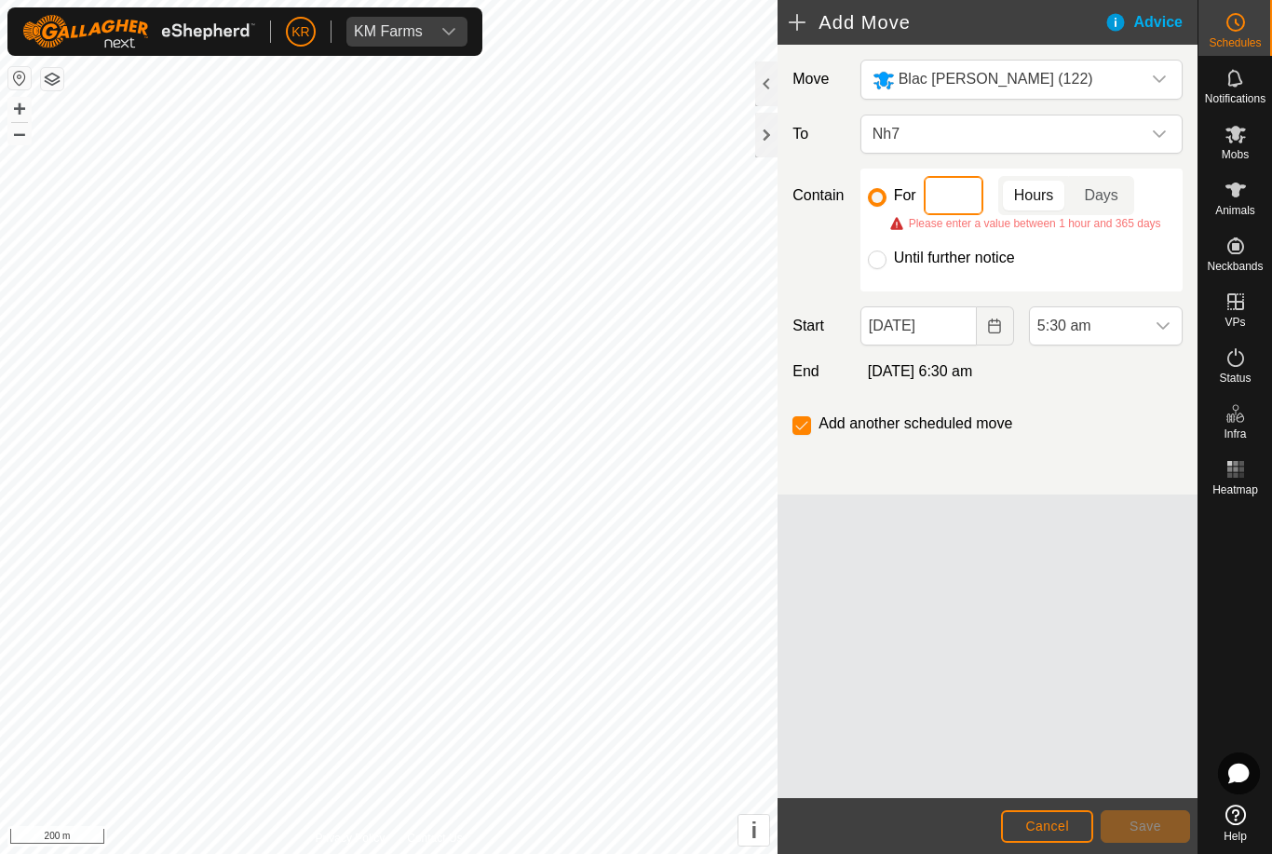
type input "3"
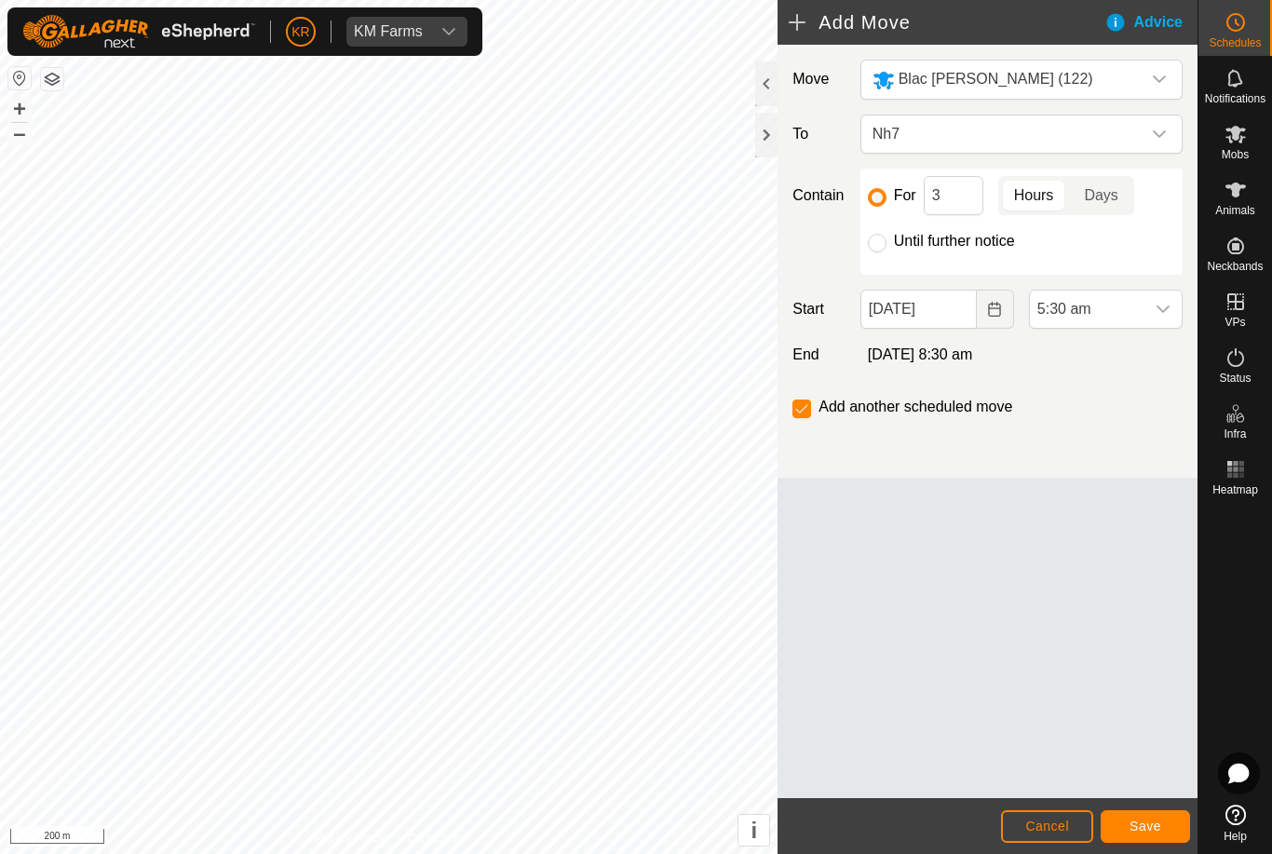
click at [1148, 825] on span "Save" at bounding box center [1146, 826] width 32 height 15
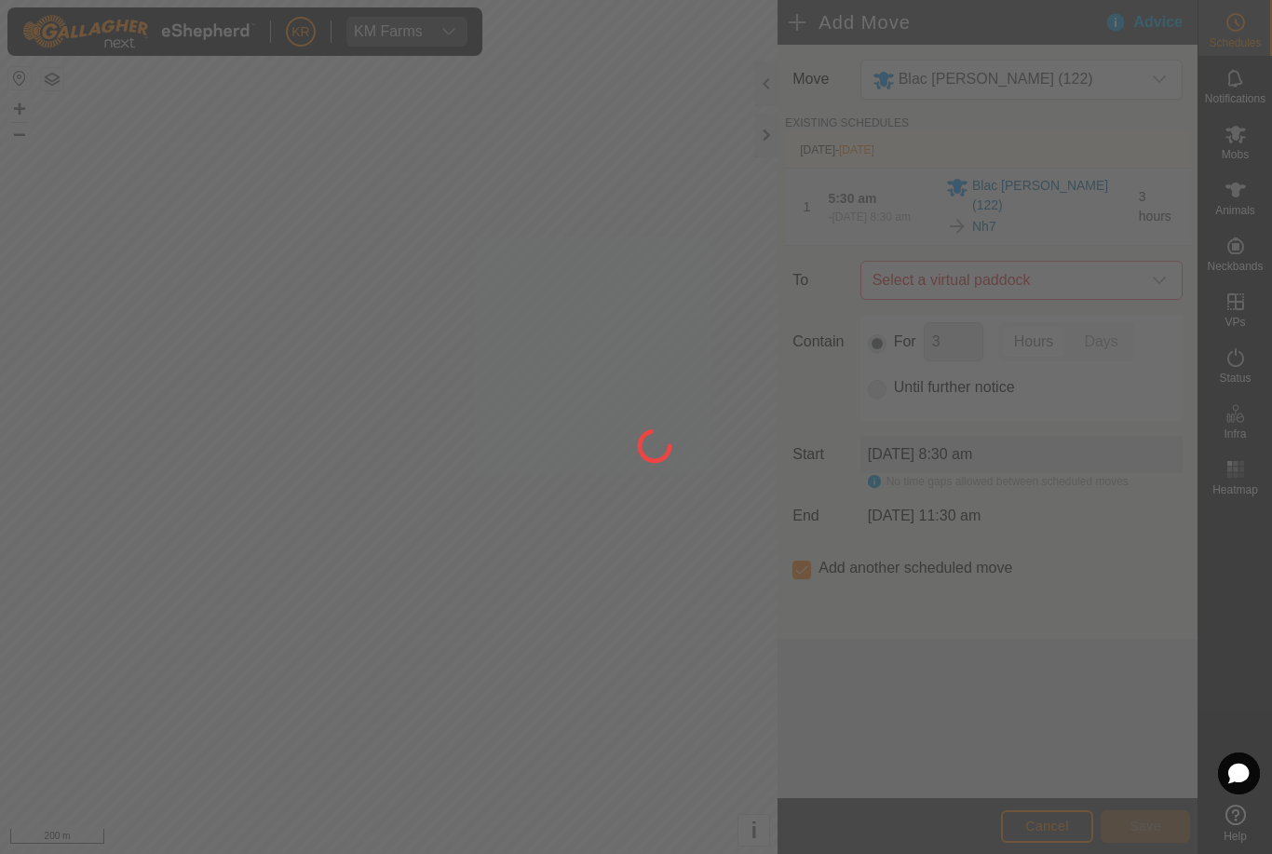
click at [1131, 267] on span "Select a virtual paddock" at bounding box center [1003, 280] width 276 height 37
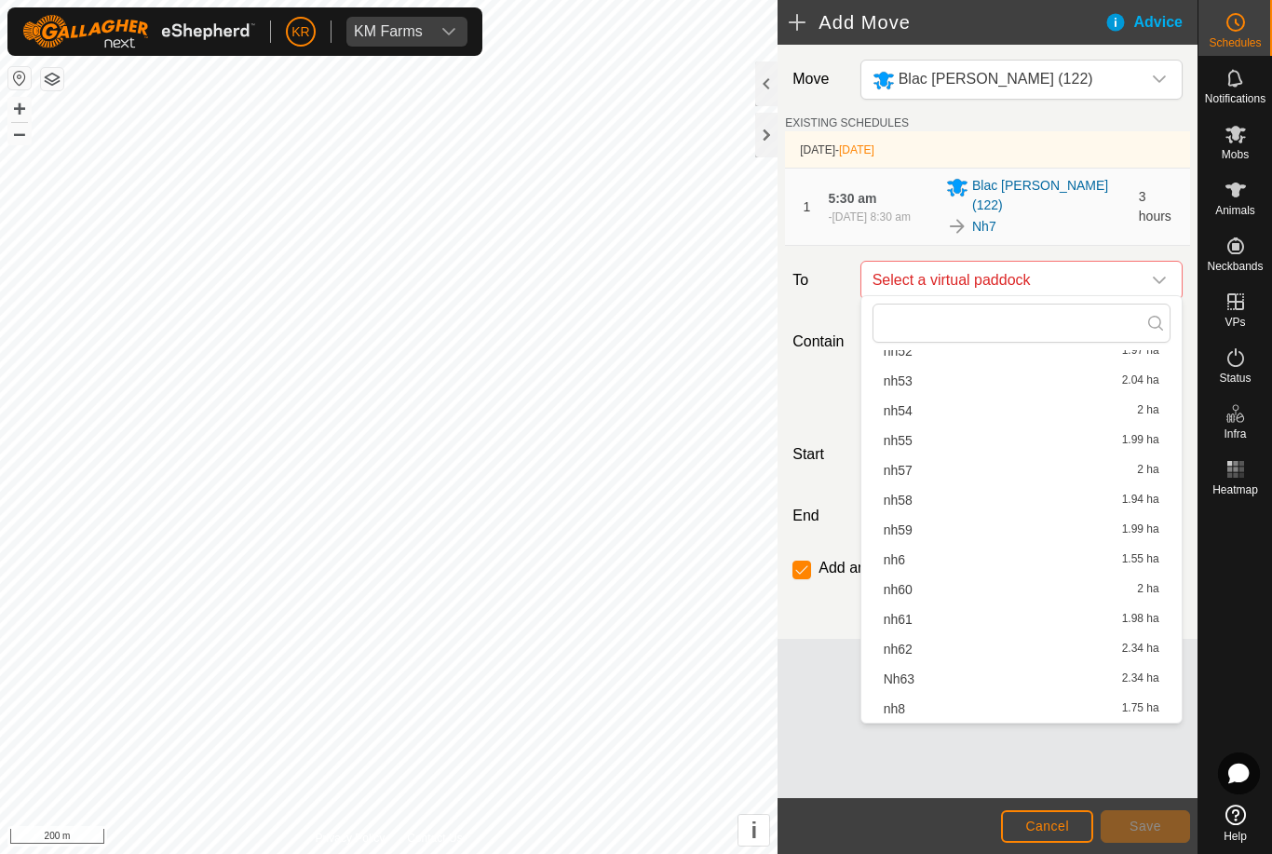
scroll to position [1397, 0]
click at [900, 704] on span "nh8" at bounding box center [894, 708] width 21 height 13
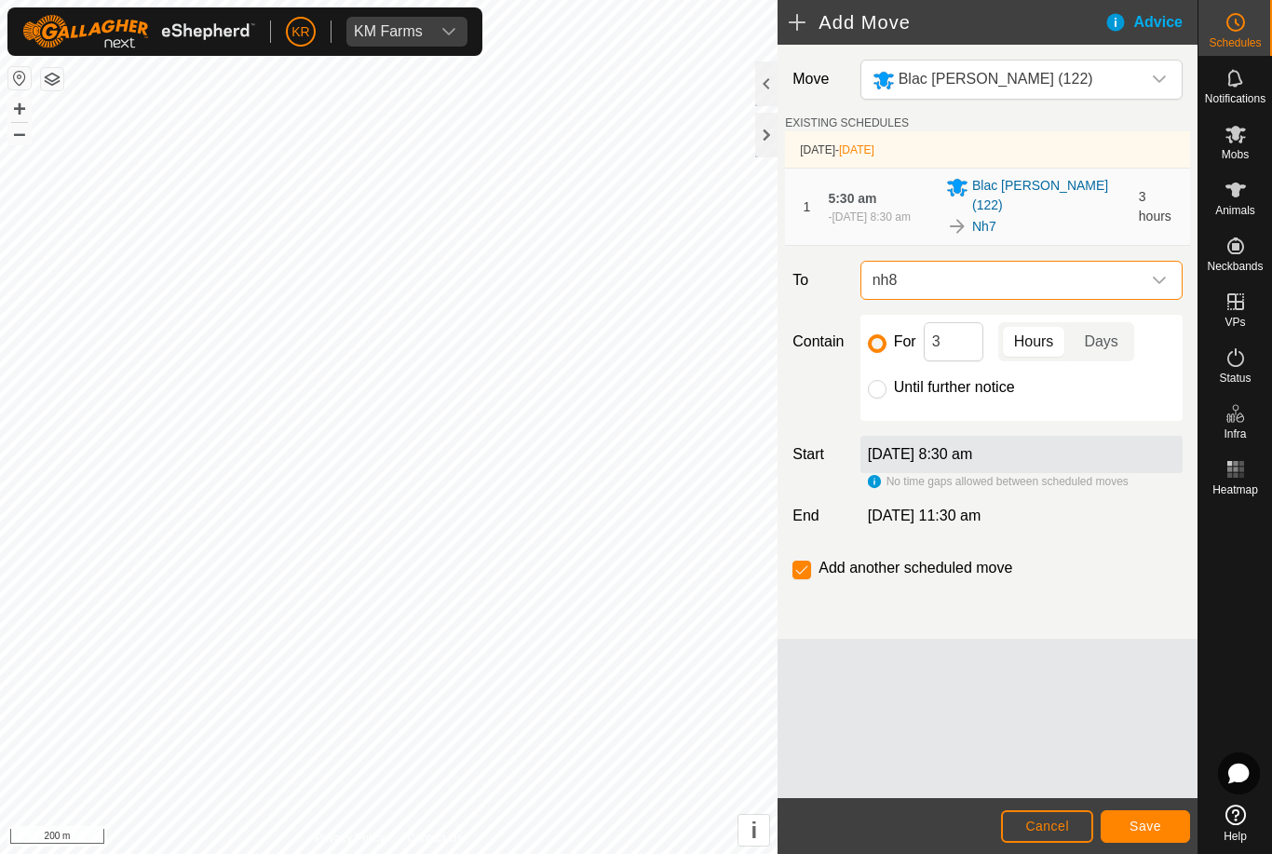
click at [1160, 821] on span "Save" at bounding box center [1146, 826] width 32 height 15
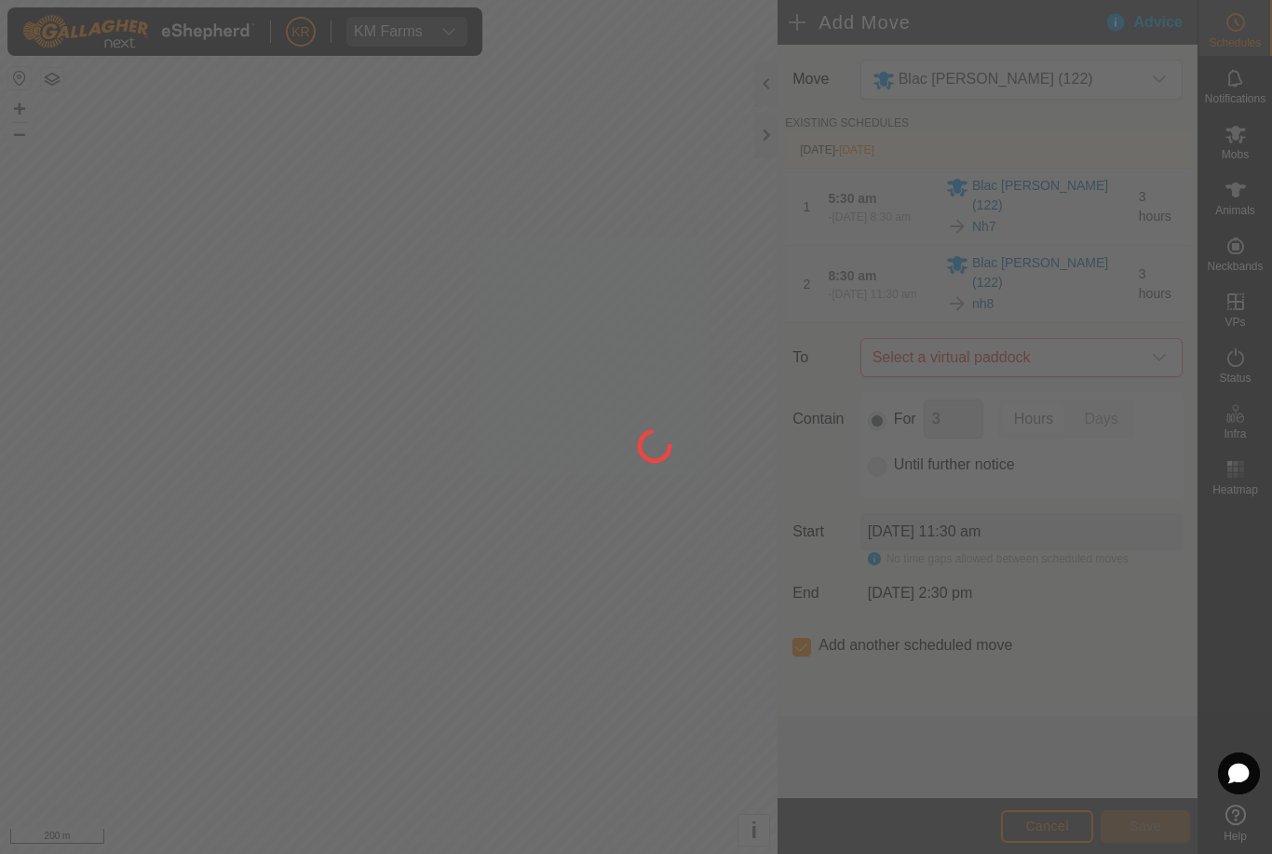
click at [1151, 333] on div at bounding box center [636, 427] width 1272 height 854
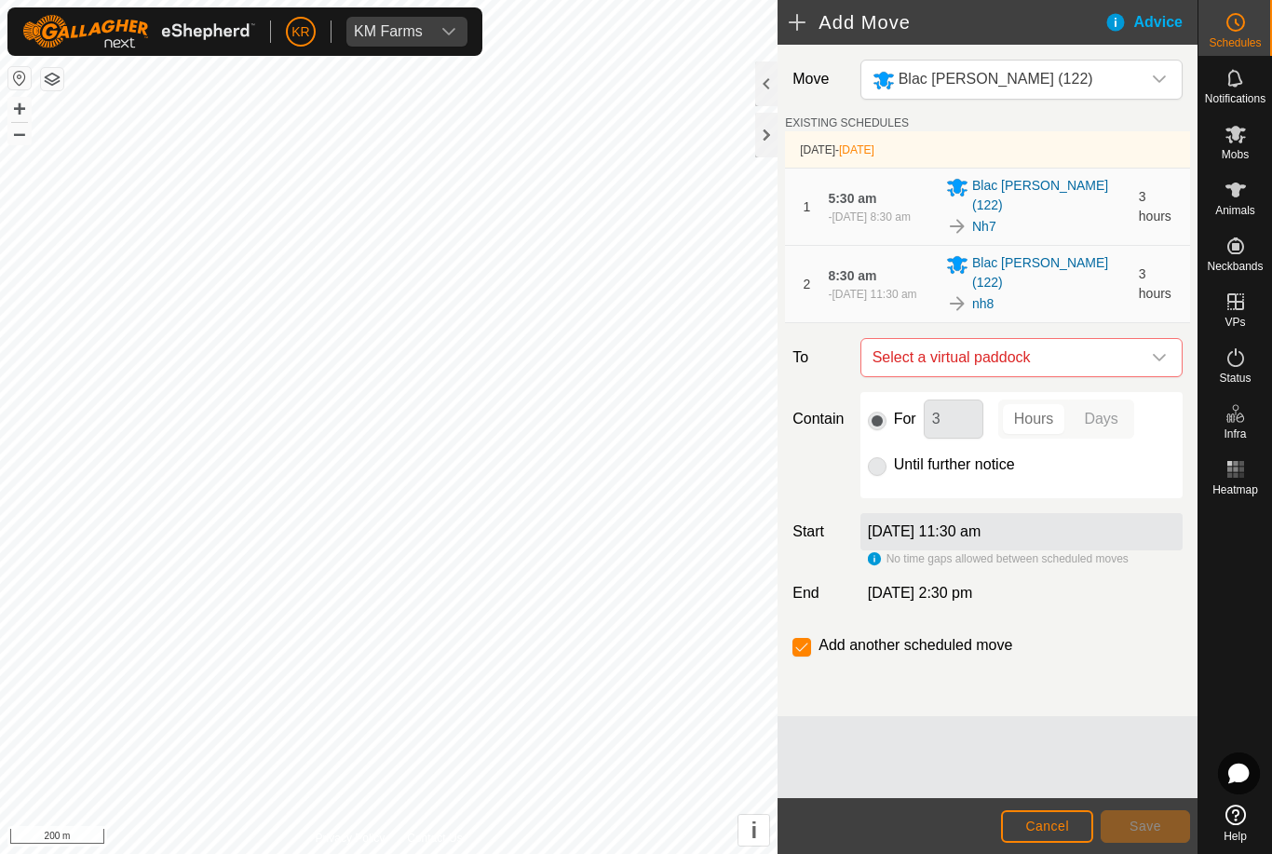
click at [1136, 339] on span "Select a virtual paddock" at bounding box center [1003, 357] width 276 height 37
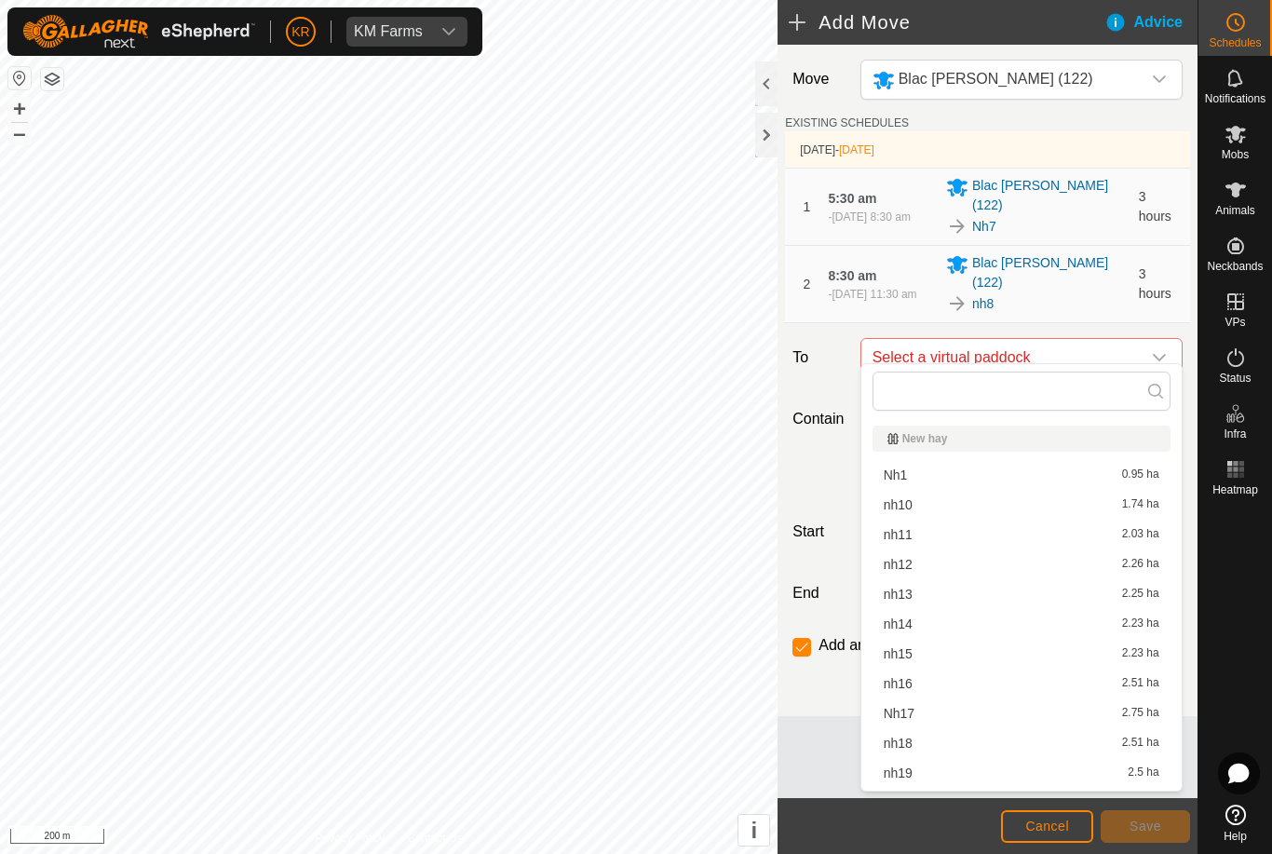
scroll to position [0, 0]
click at [903, 506] on span "nh10" at bounding box center [898, 504] width 29 height 13
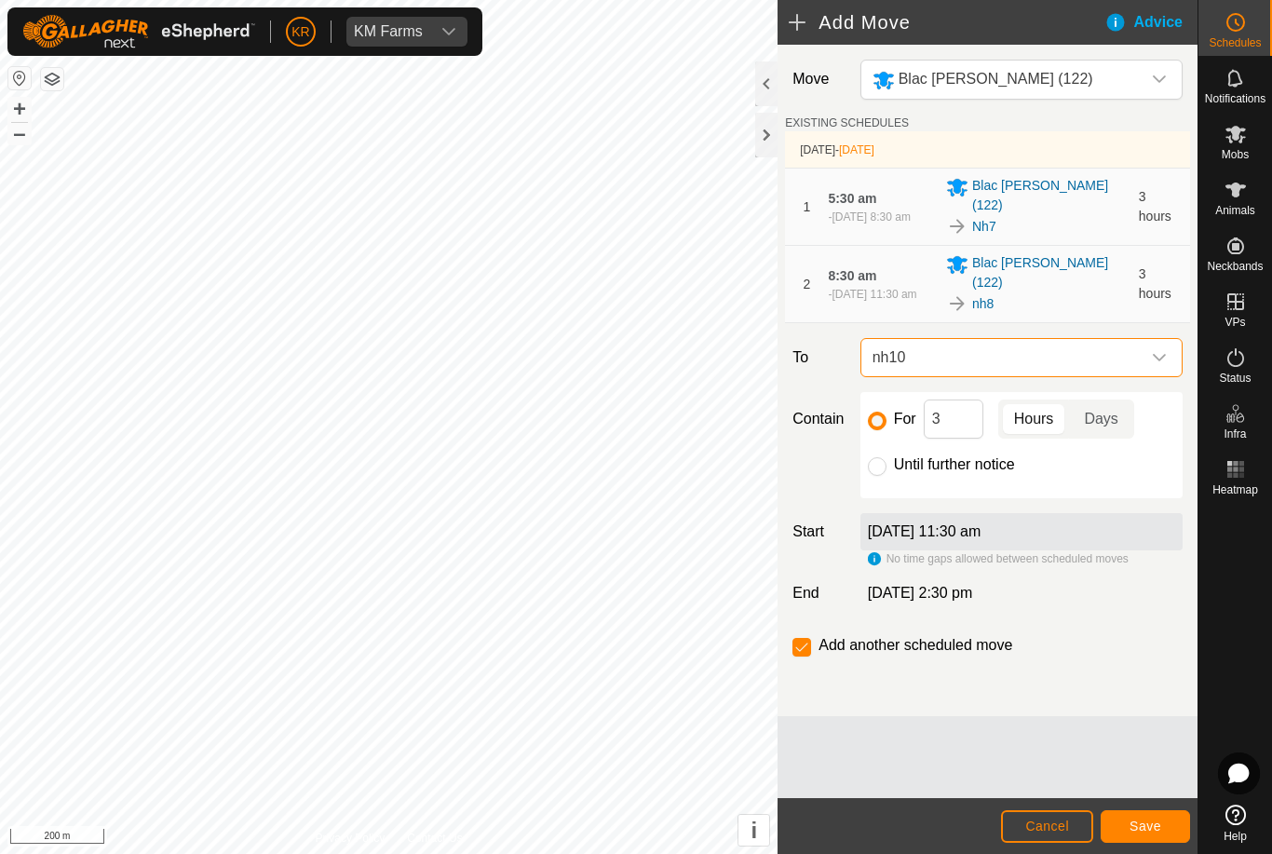
click at [1164, 823] on button "Save" at bounding box center [1145, 826] width 89 height 33
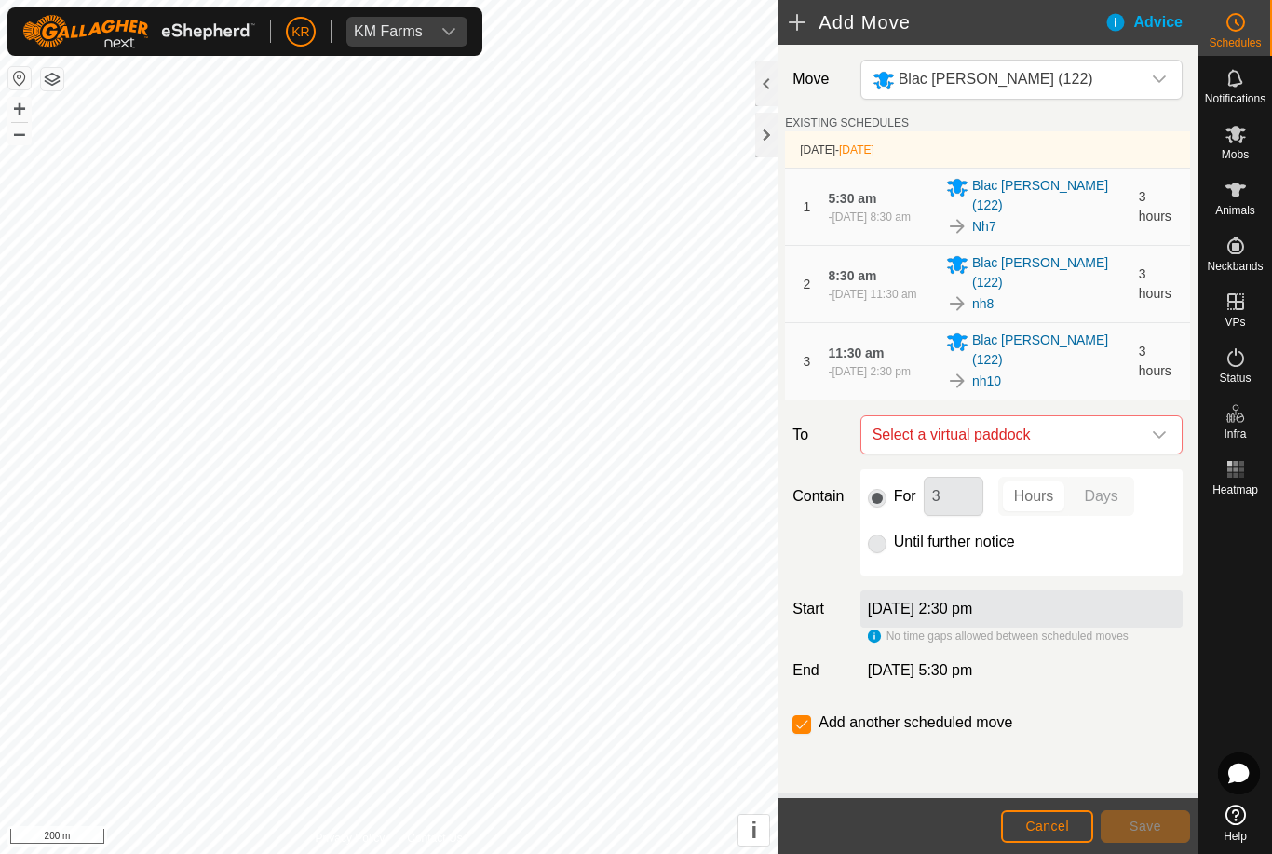
click at [1154, 431] on icon "dropdown trigger" at bounding box center [1159, 434] width 13 height 7
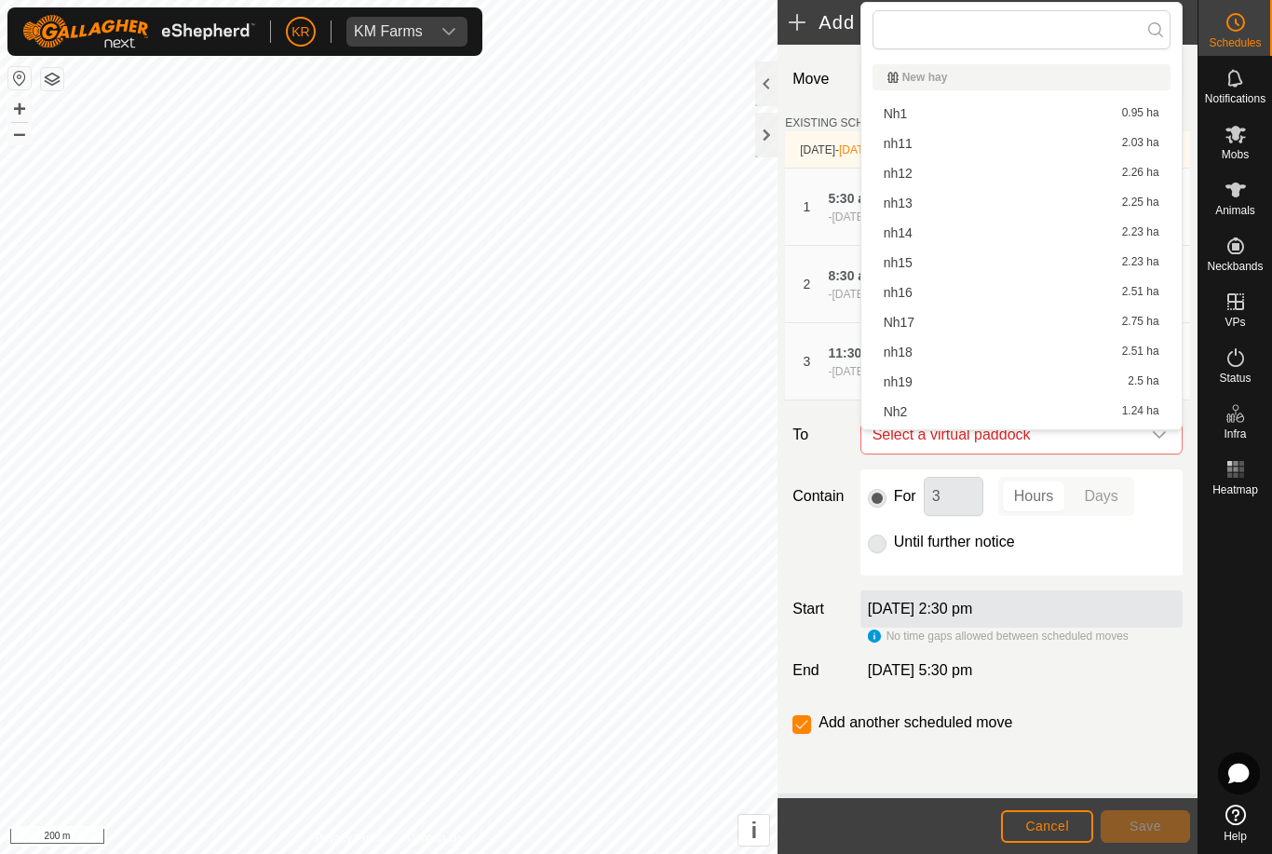
click at [912, 142] on div "nh11 2.03 ha" at bounding box center [1022, 143] width 276 height 13
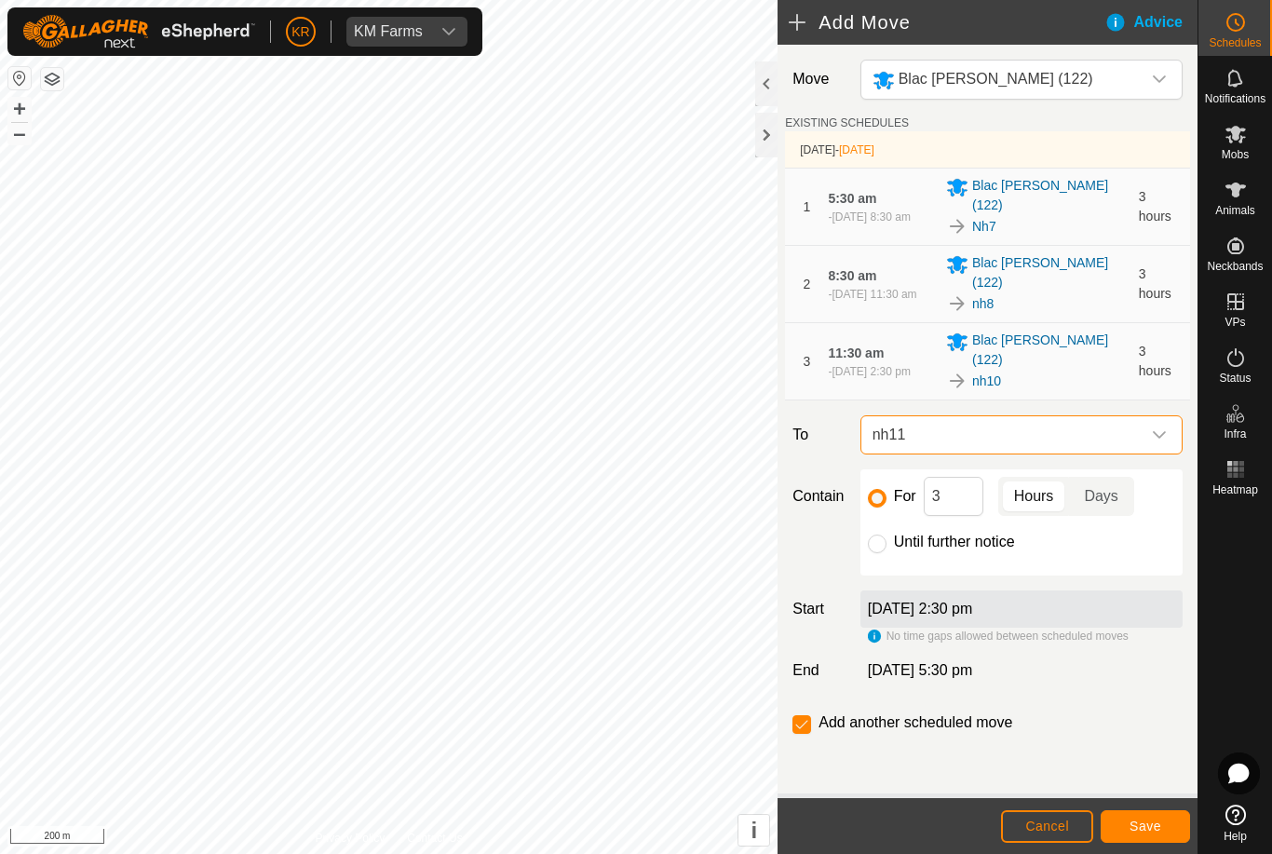
click at [1156, 820] on span "Save" at bounding box center [1146, 826] width 32 height 15
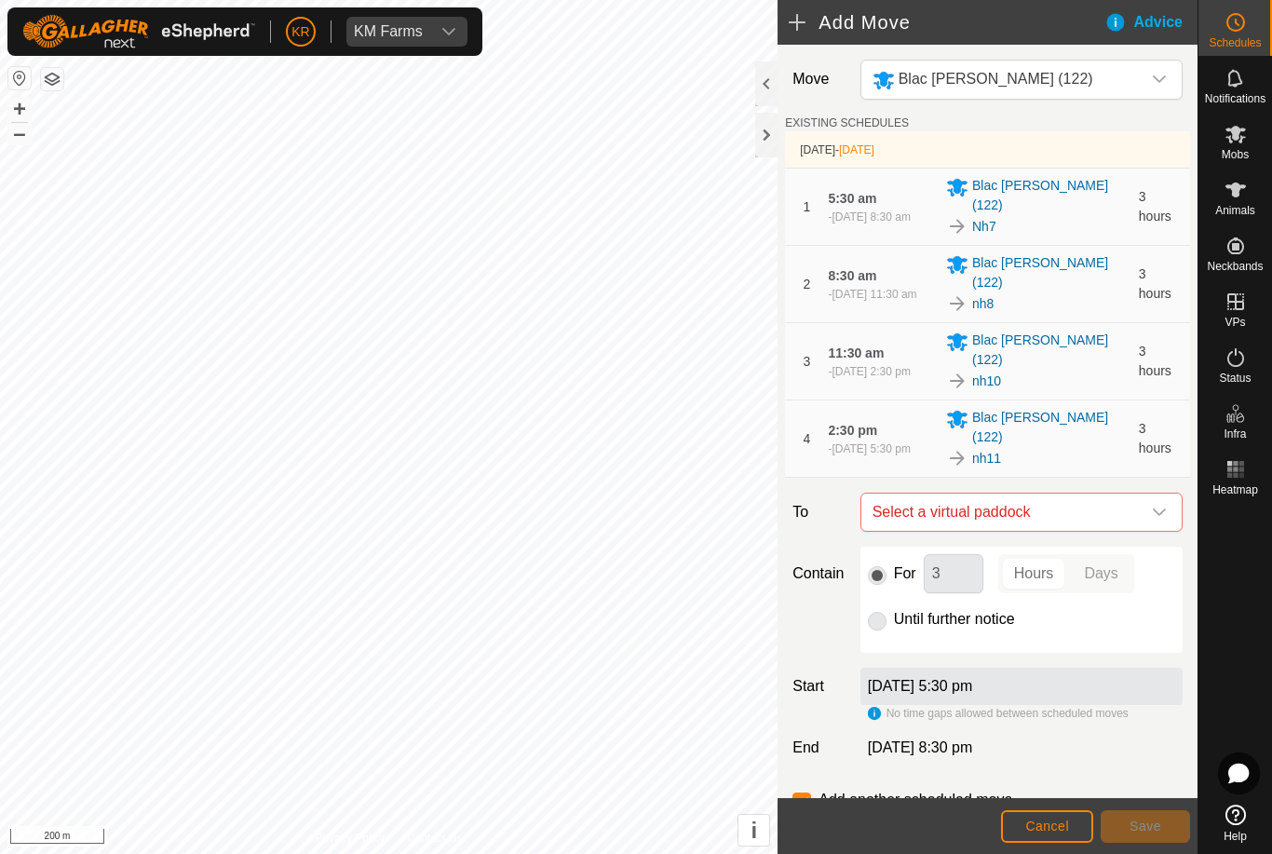
click at [1158, 505] on icon "dropdown trigger" at bounding box center [1159, 512] width 15 height 15
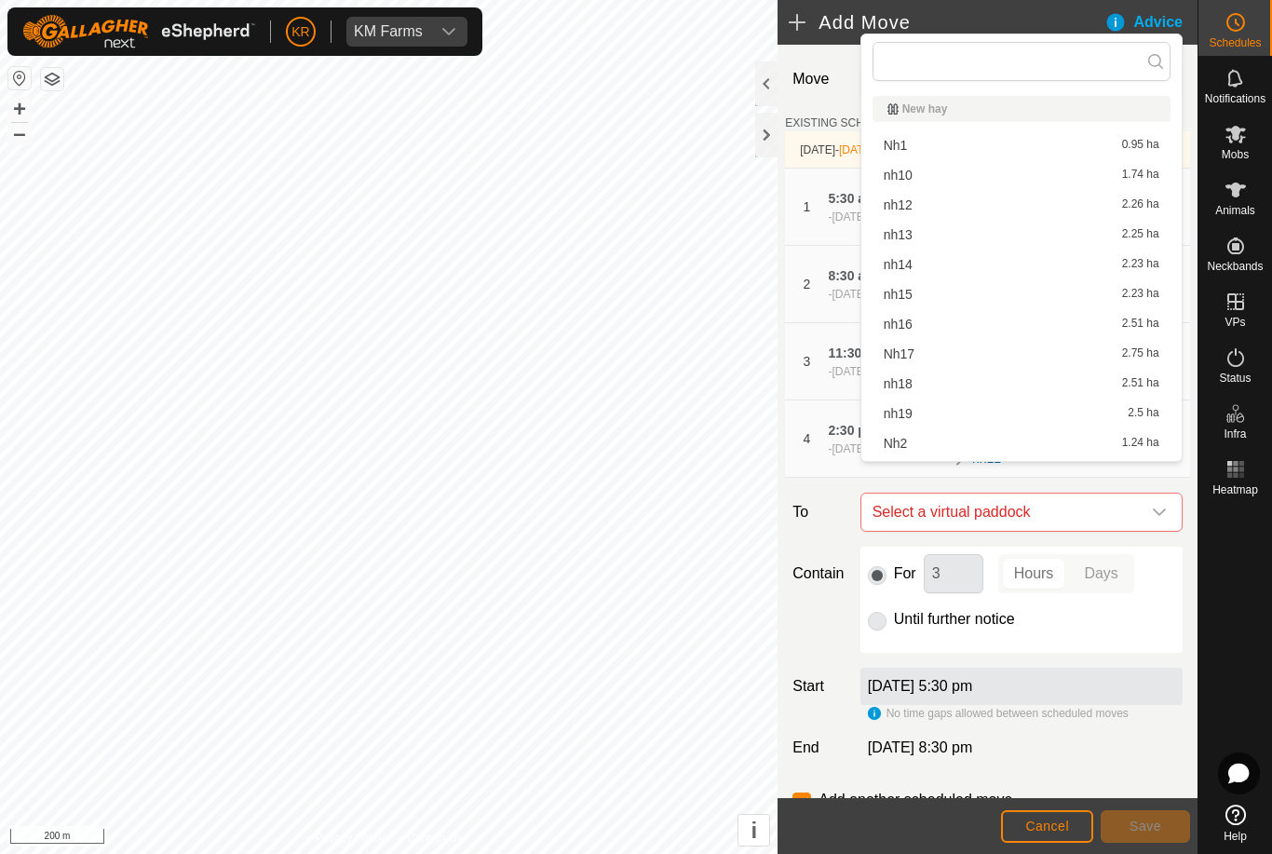
click at [900, 202] on span "nh12" at bounding box center [898, 204] width 29 height 13
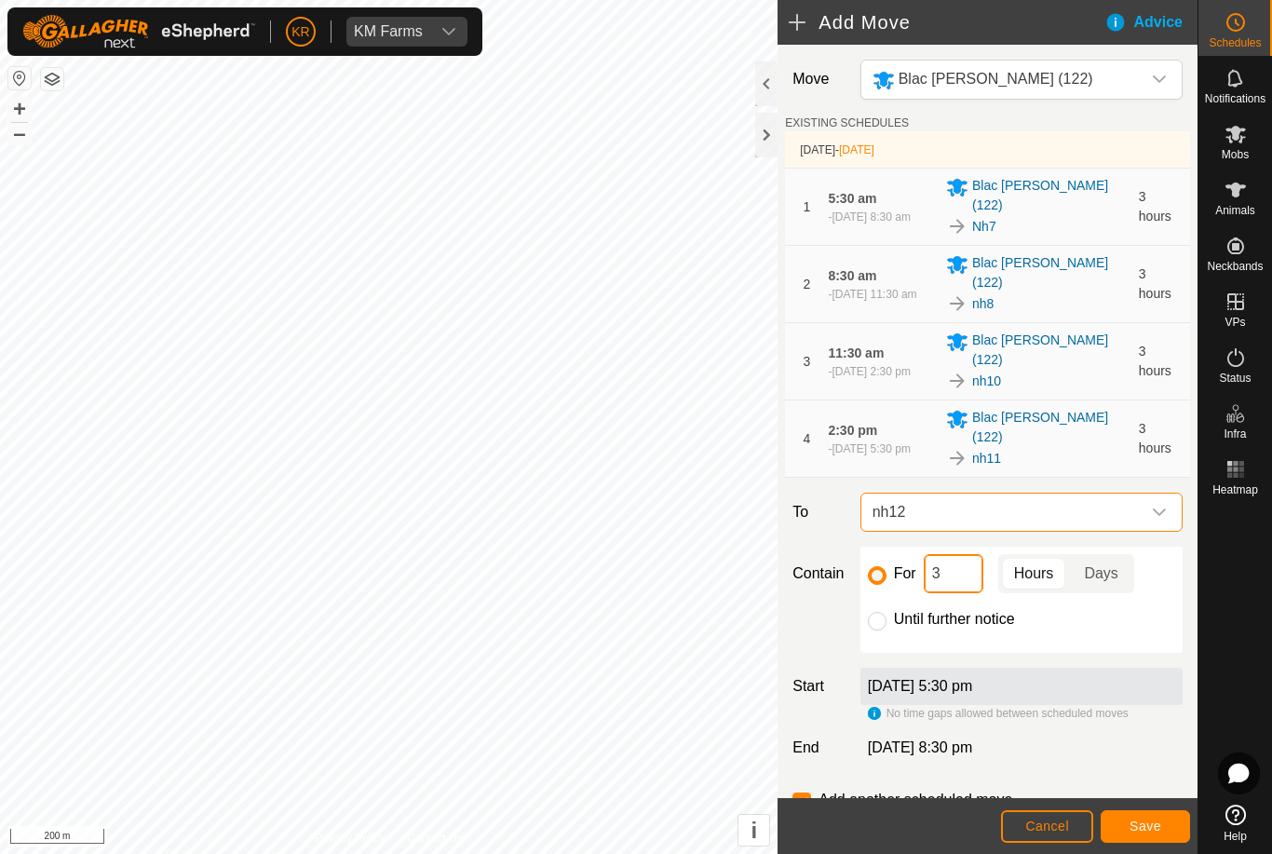
click at [964, 554] on input "3" at bounding box center [954, 573] width 60 height 39
click at [1157, 823] on span "Save" at bounding box center [1146, 826] width 32 height 15
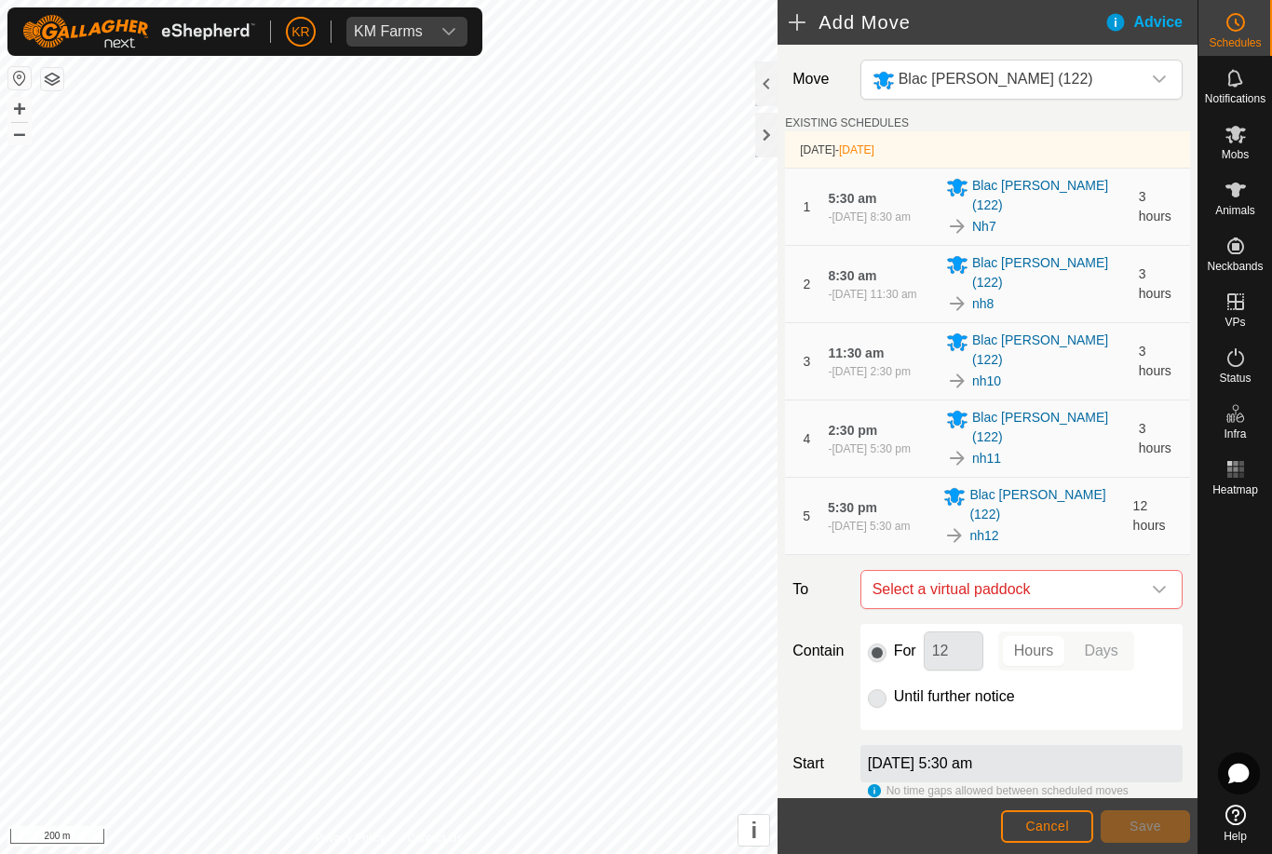
click at [1152, 582] on icon "dropdown trigger" at bounding box center [1159, 589] width 15 height 15
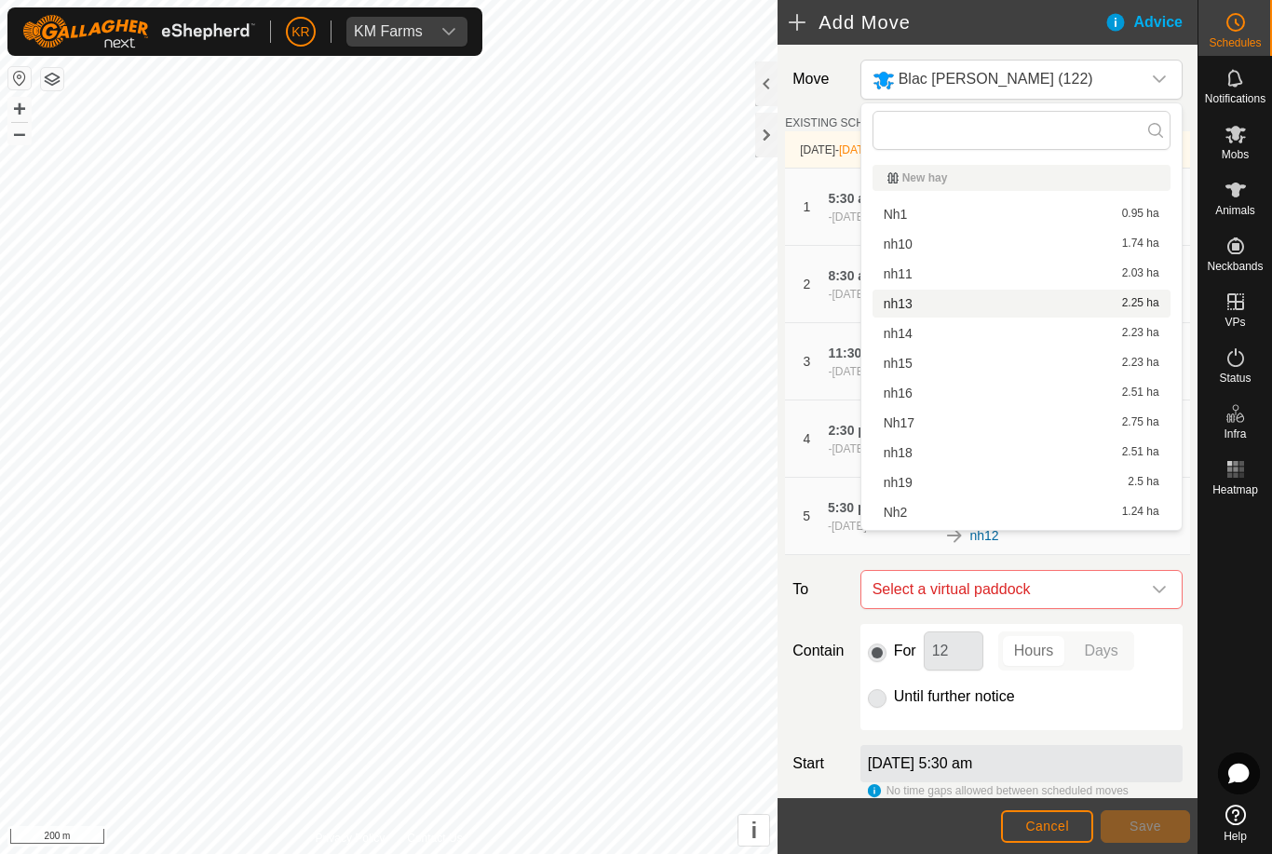
click at [914, 302] on div "nh13 2.25 ha" at bounding box center [1022, 303] width 276 height 13
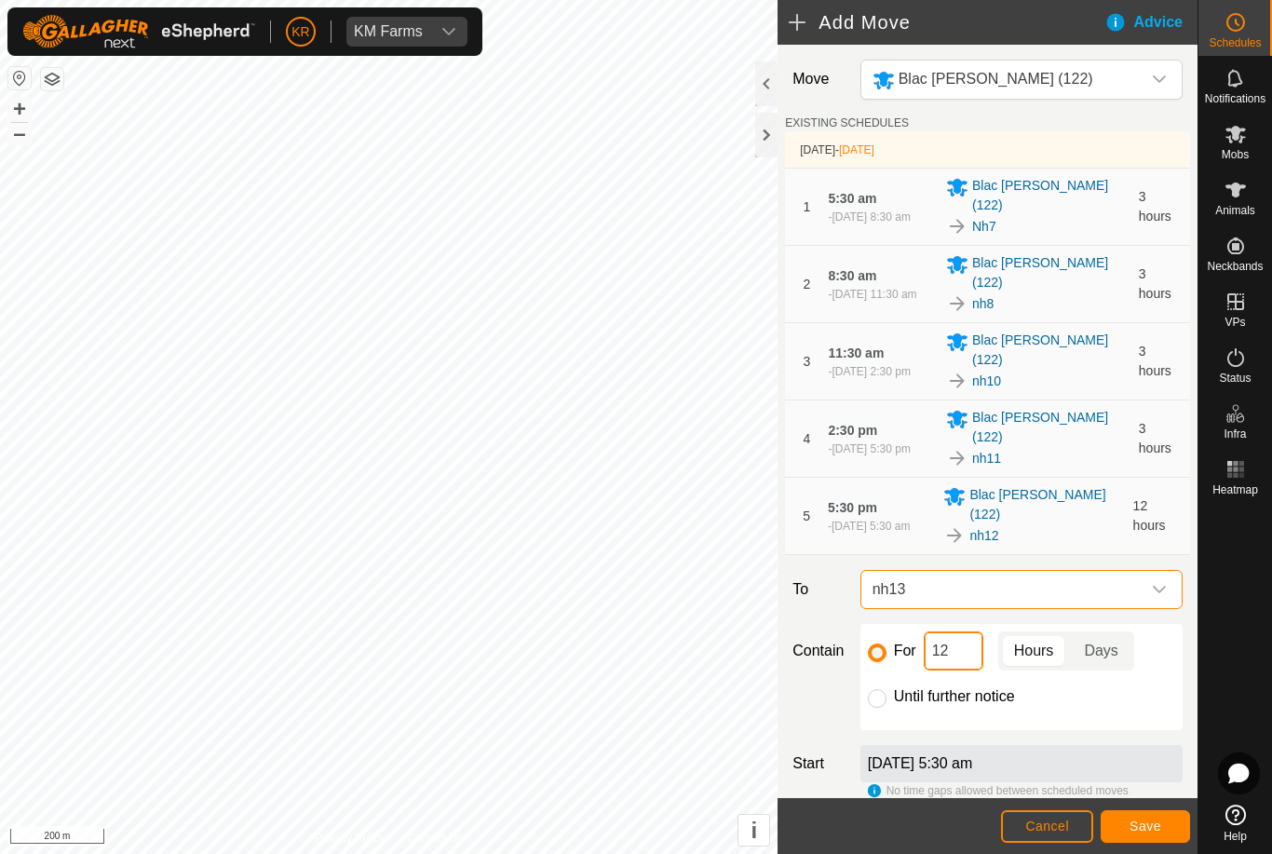
click at [959, 632] on input "12" at bounding box center [954, 651] width 60 height 39
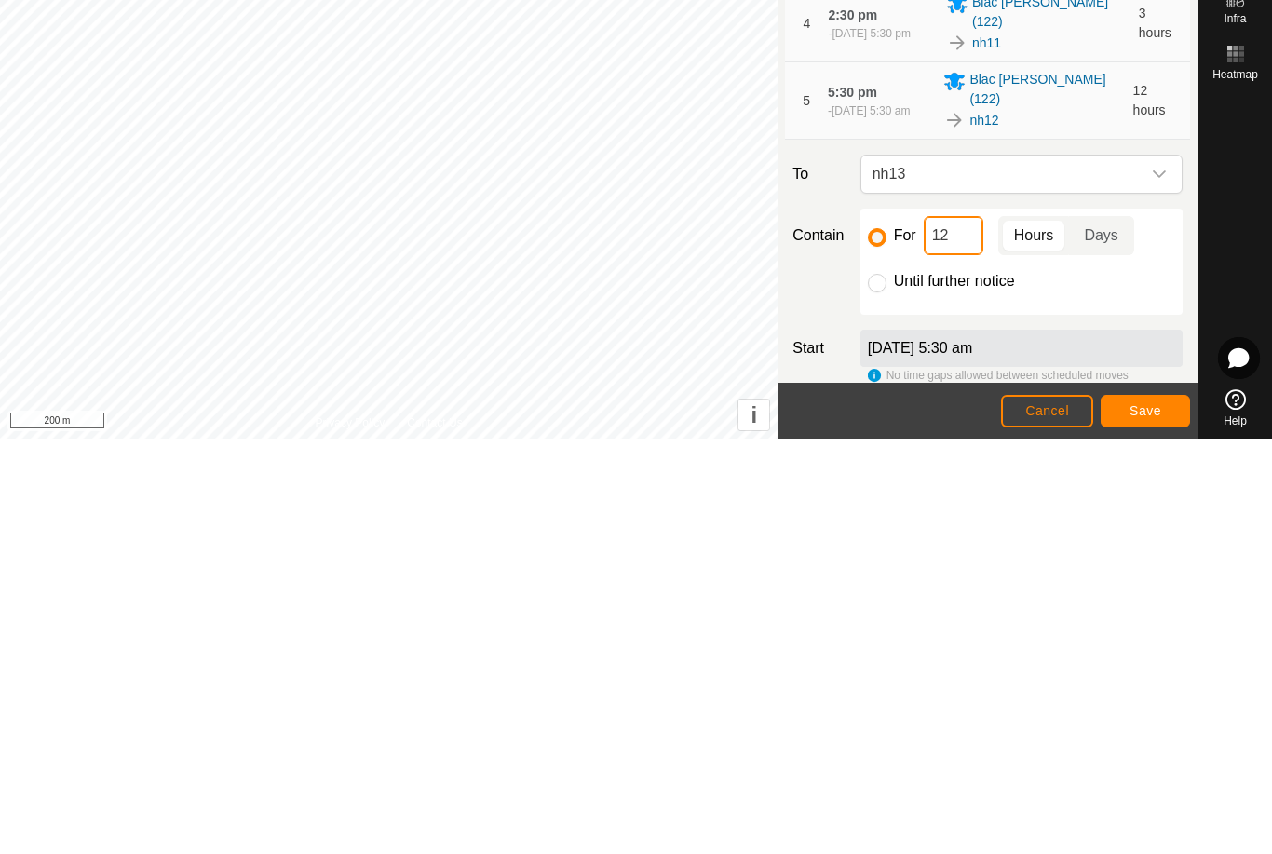
type input "1"
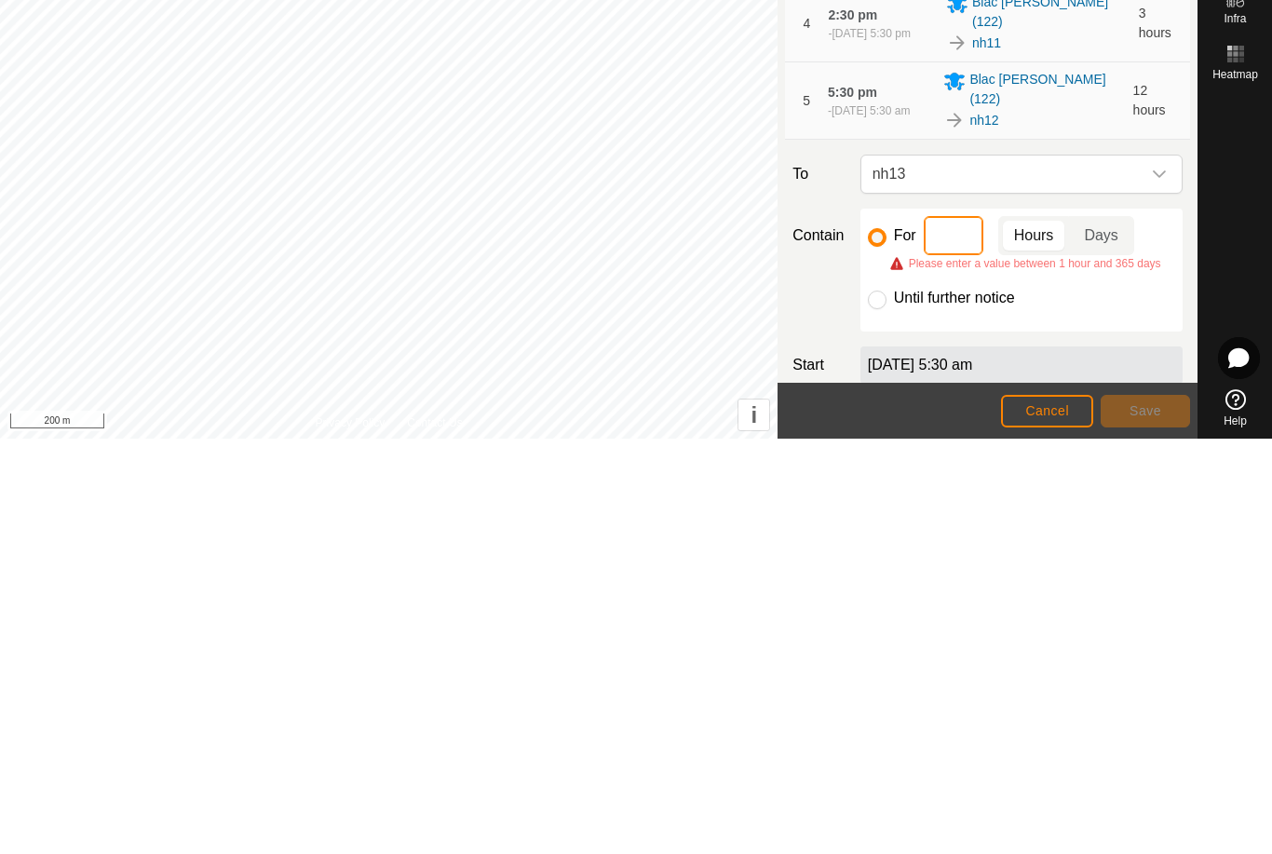
type input "3"
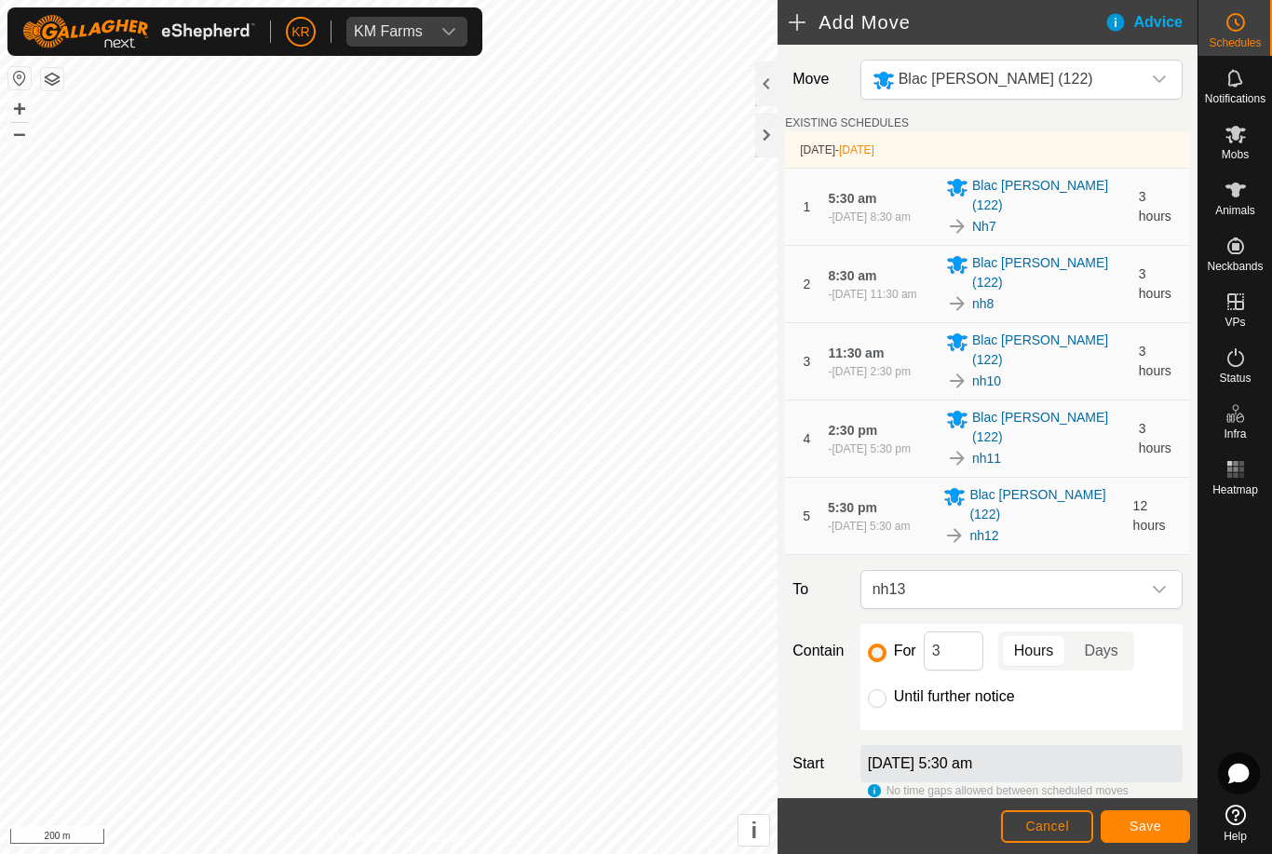
click at [1150, 829] on span "Save" at bounding box center [1146, 826] width 32 height 15
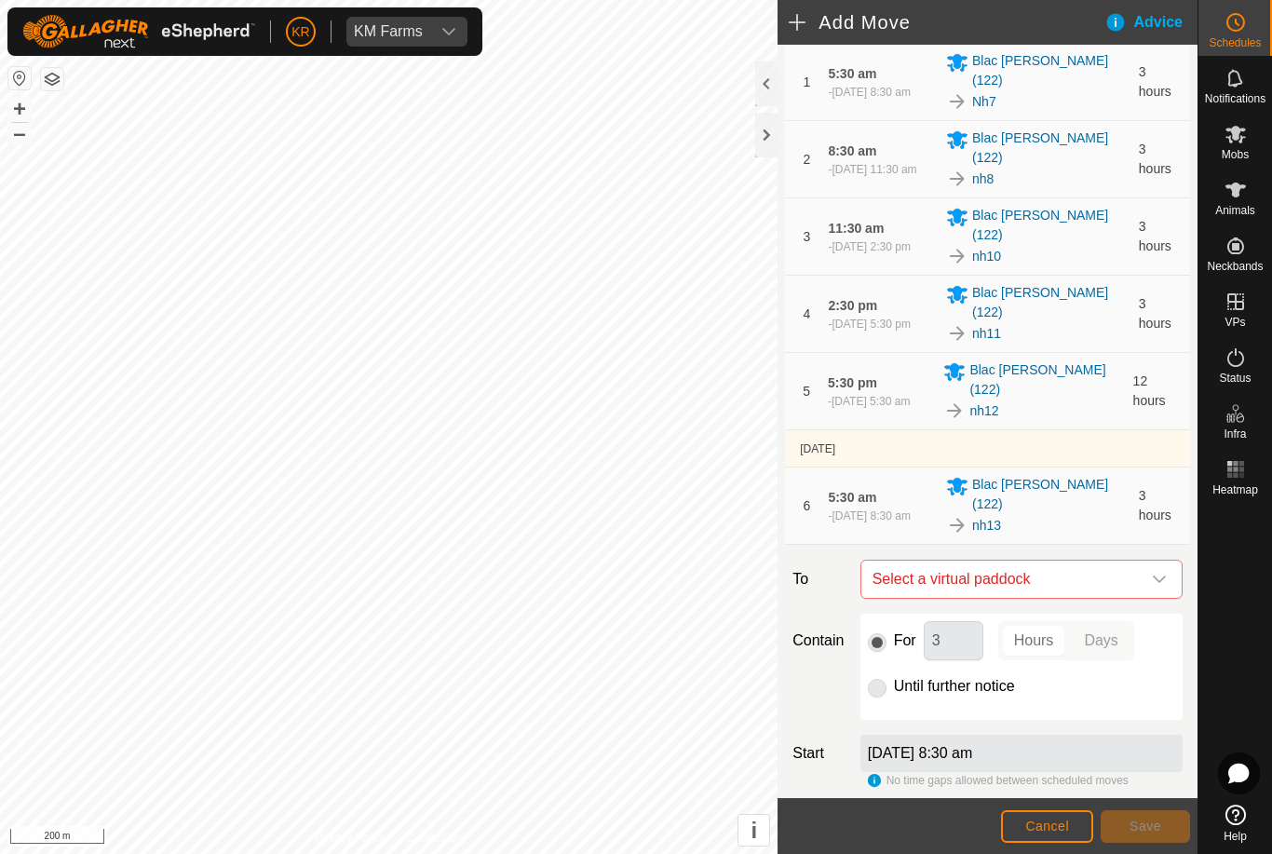
scroll to position [137, 0]
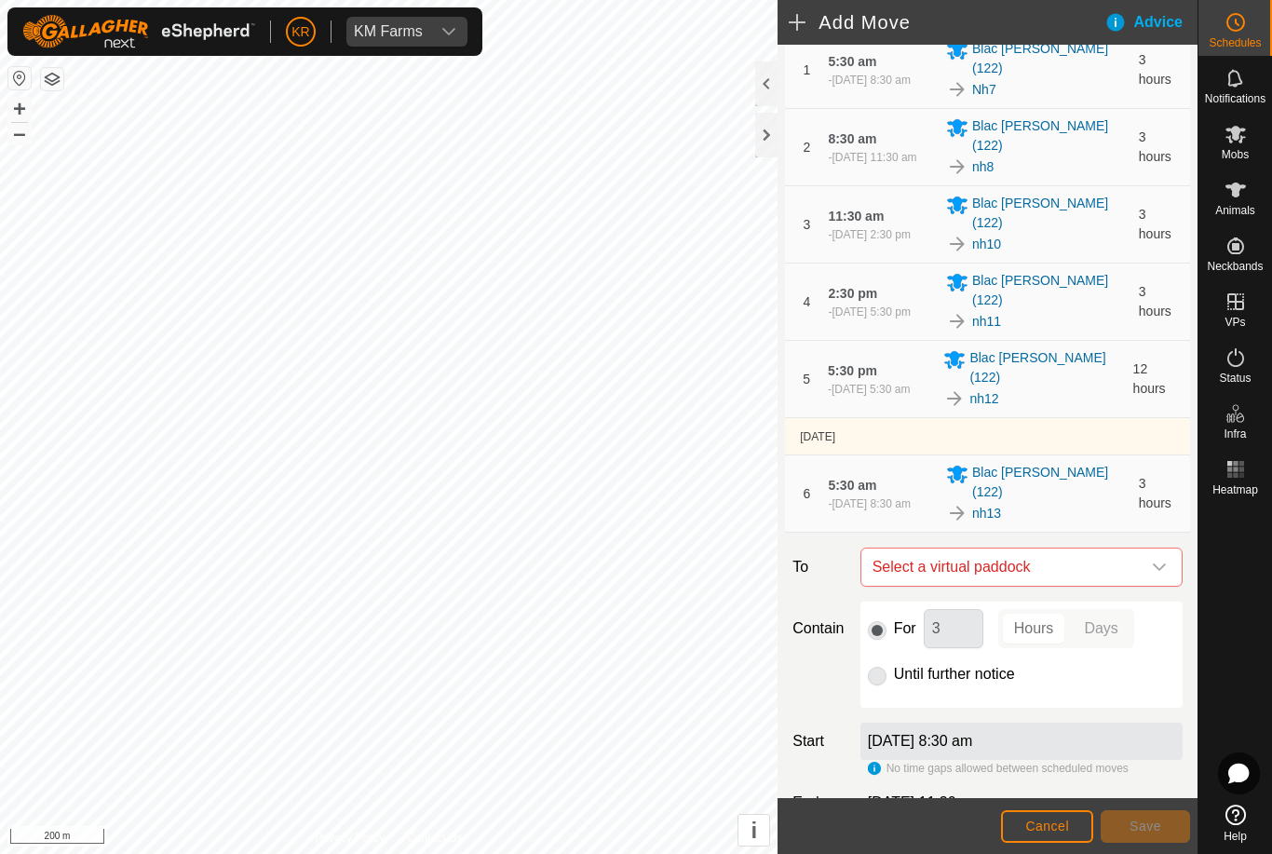
click at [1138, 549] on span "Select a virtual paddock" at bounding box center [1003, 567] width 276 height 37
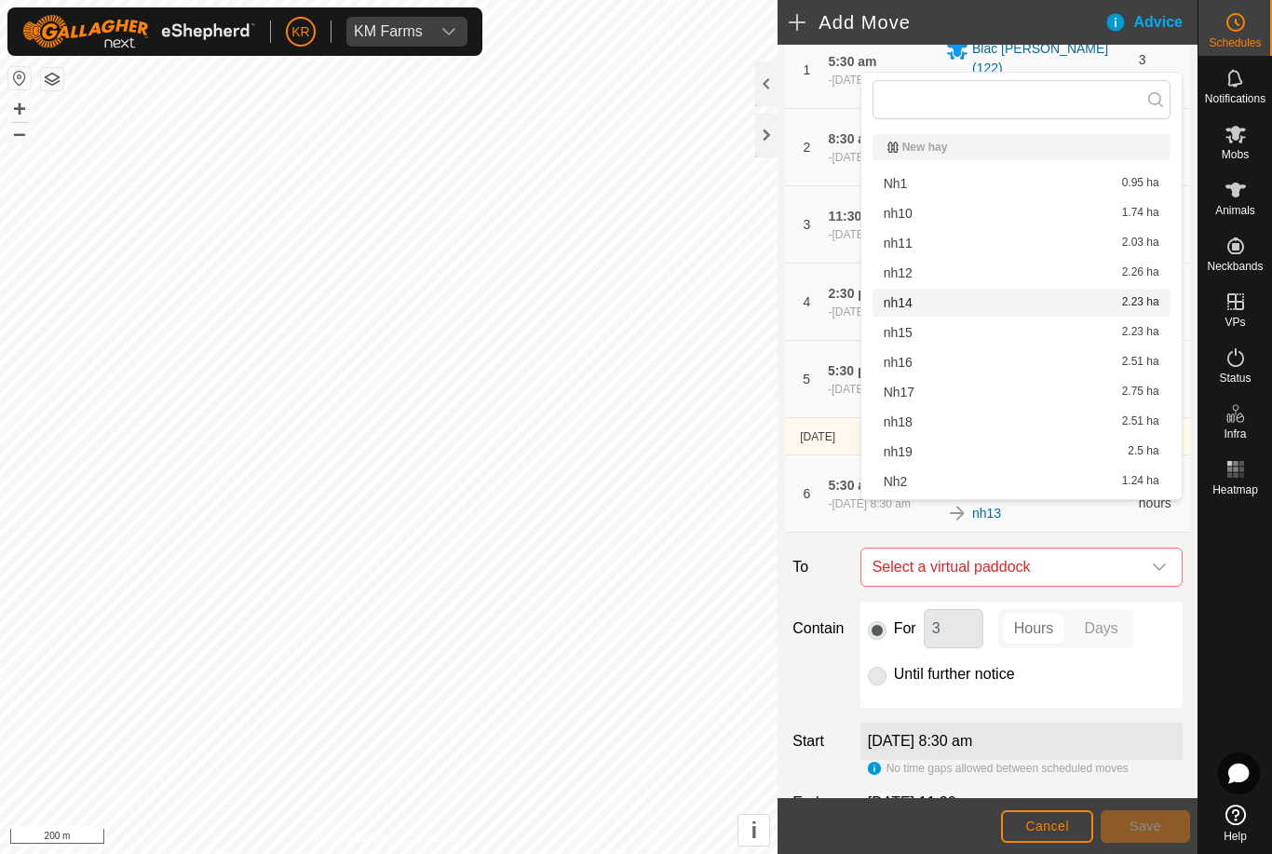
click at [908, 300] on span "nh14" at bounding box center [898, 302] width 29 height 13
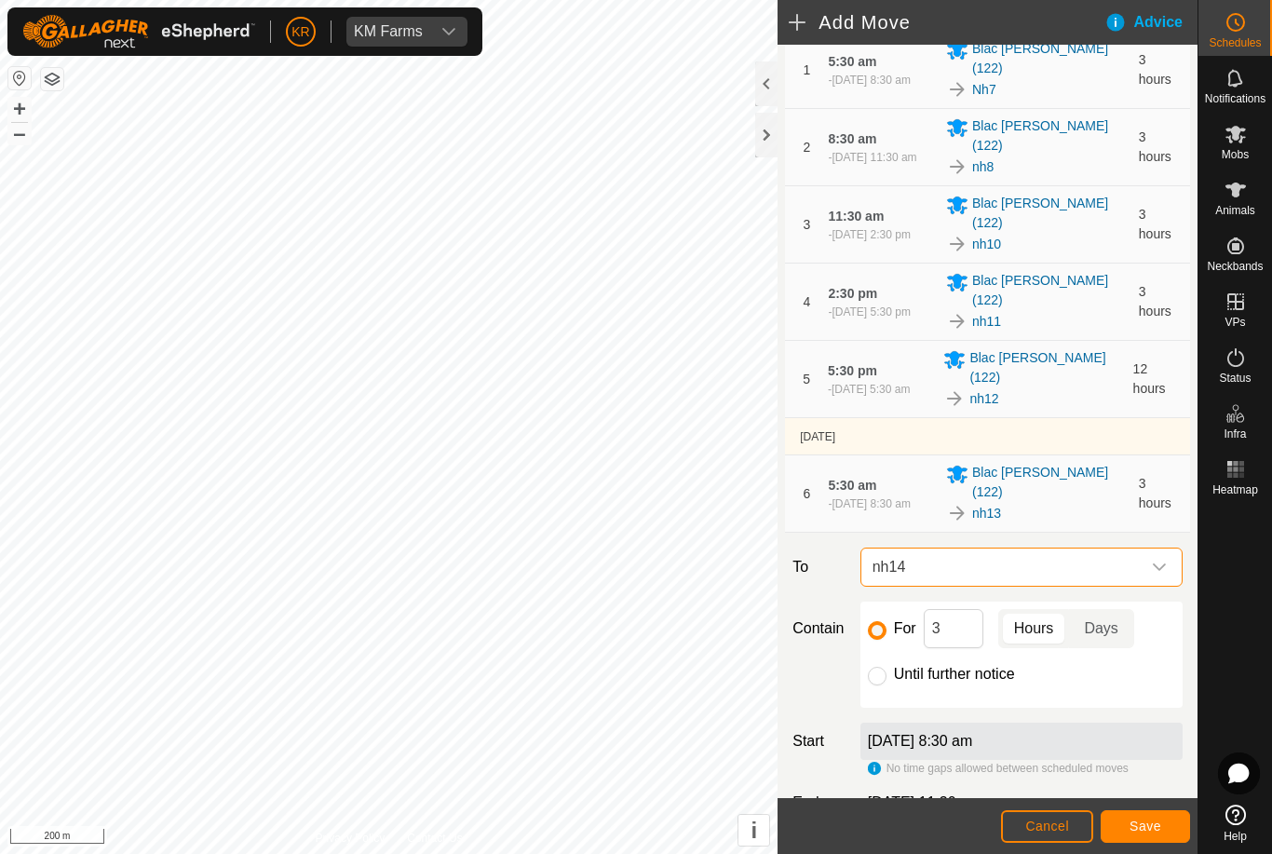
click at [1163, 827] on button "Save" at bounding box center [1145, 826] width 89 height 33
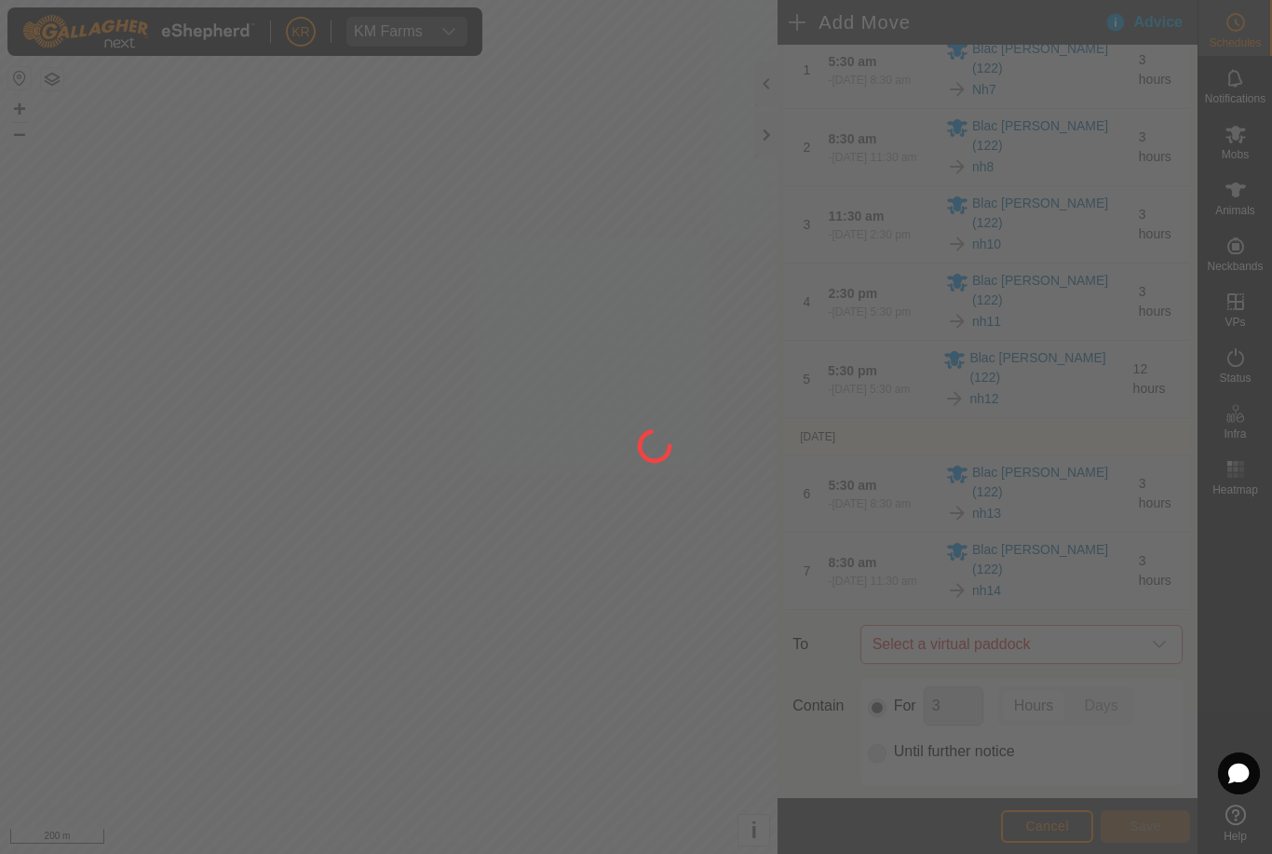
click at [1157, 587] on div at bounding box center [636, 427] width 1272 height 854
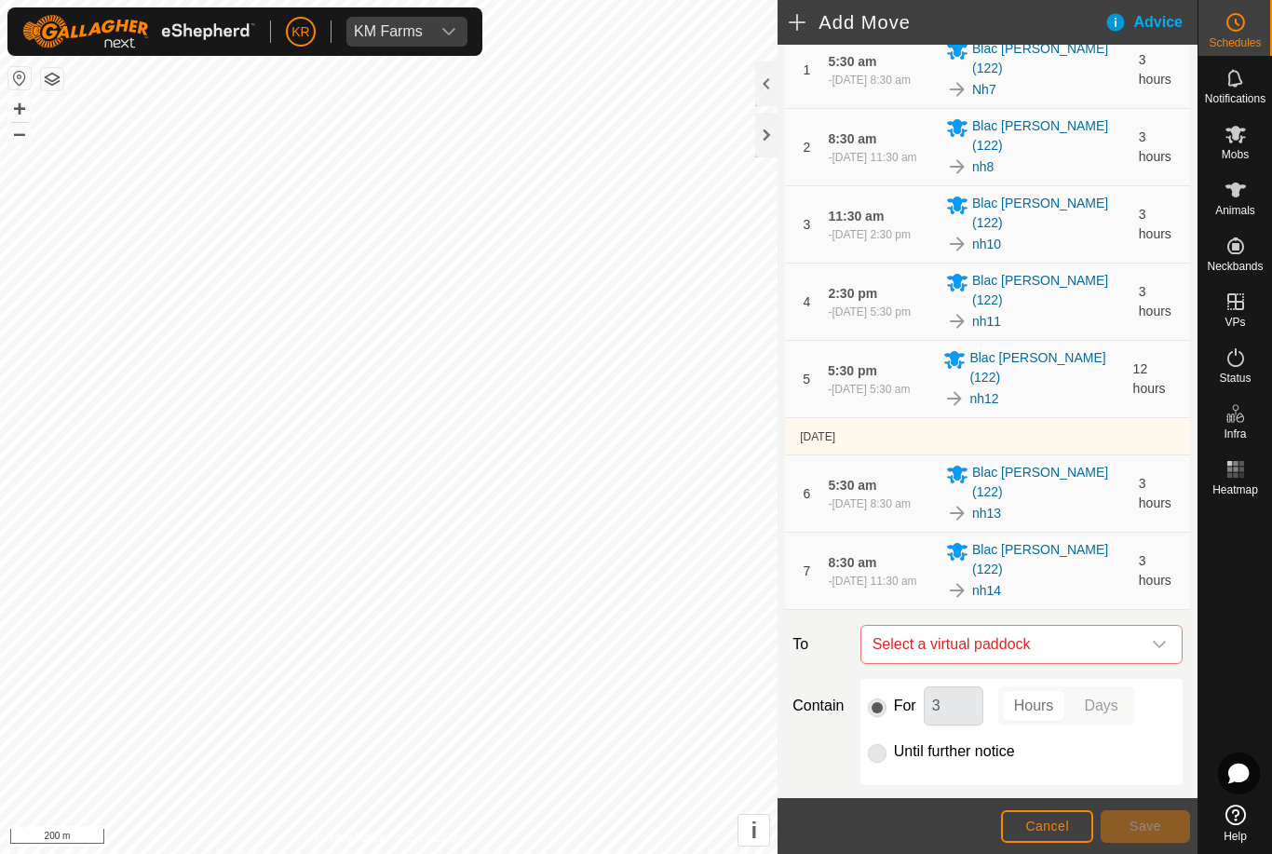
click at [1150, 626] on div "dropdown trigger" at bounding box center [1159, 644] width 37 height 37
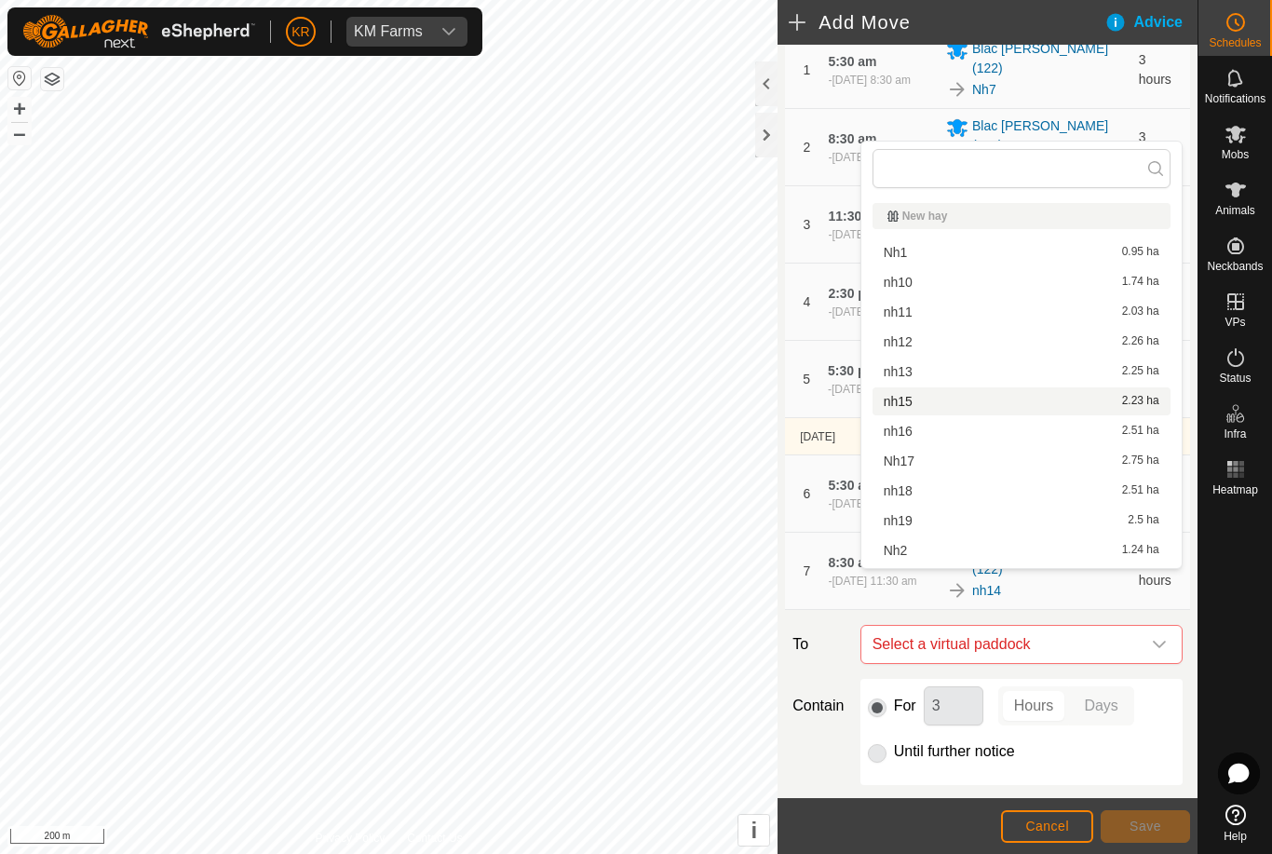
click at [903, 396] on span "nh15" at bounding box center [898, 401] width 29 height 13
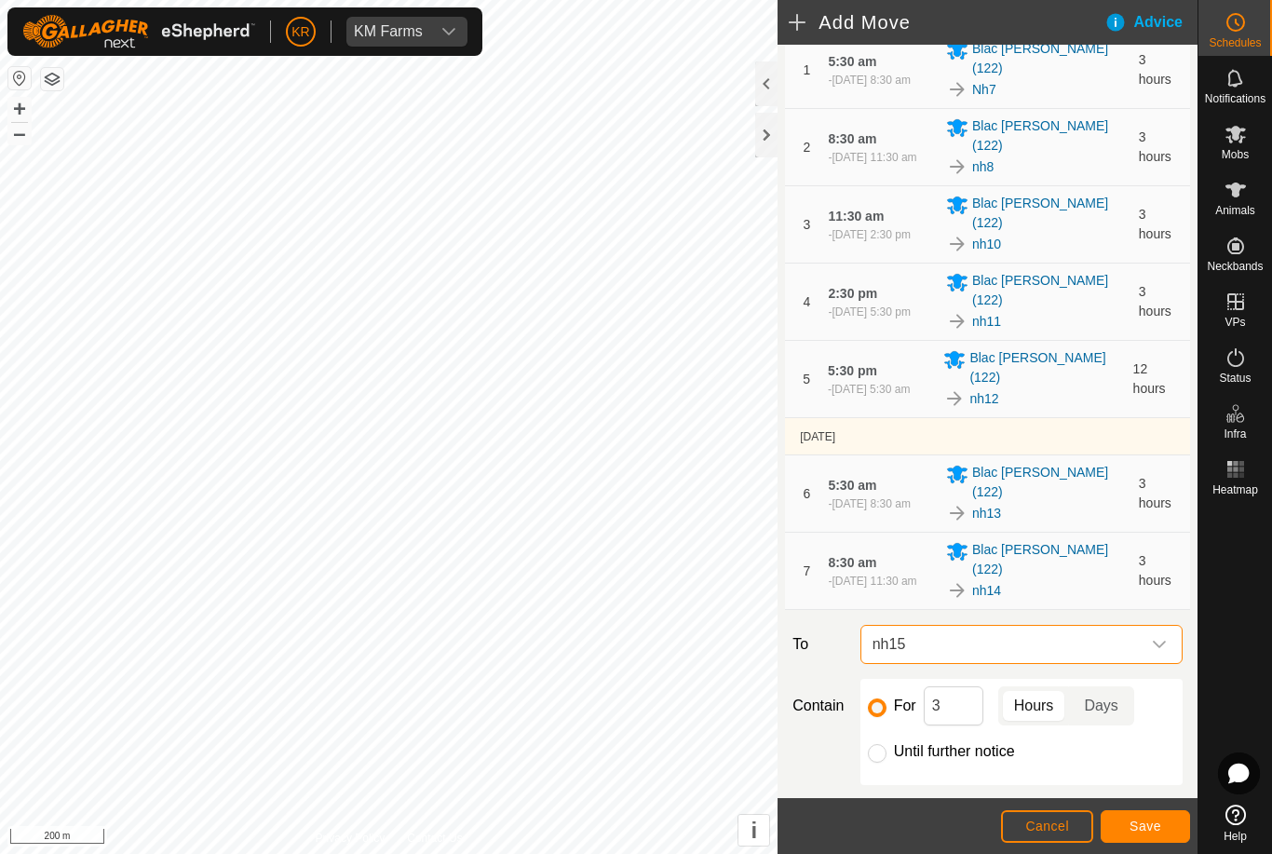
click at [1149, 815] on button "Save" at bounding box center [1145, 826] width 89 height 33
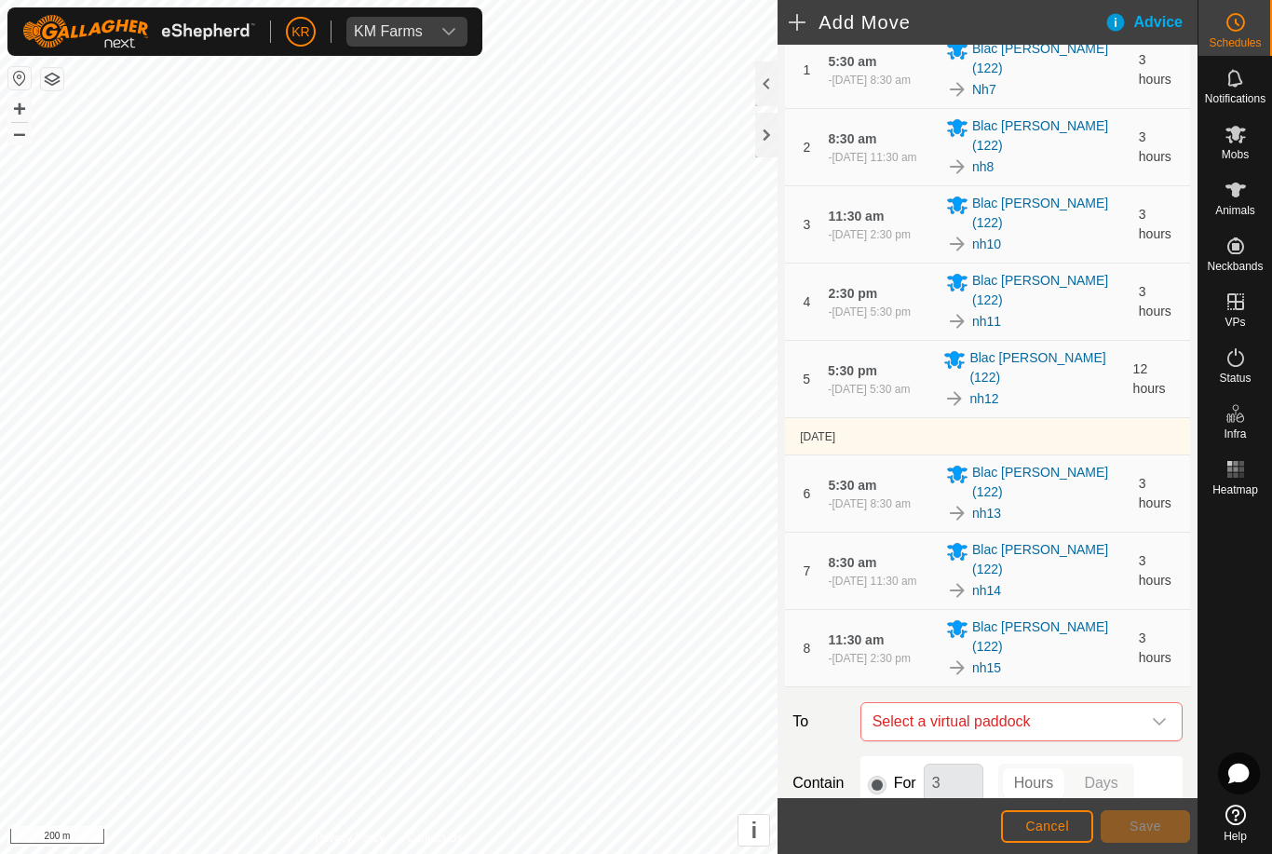
click at [1122, 703] on span "Select a virtual paddock" at bounding box center [1003, 721] width 276 height 37
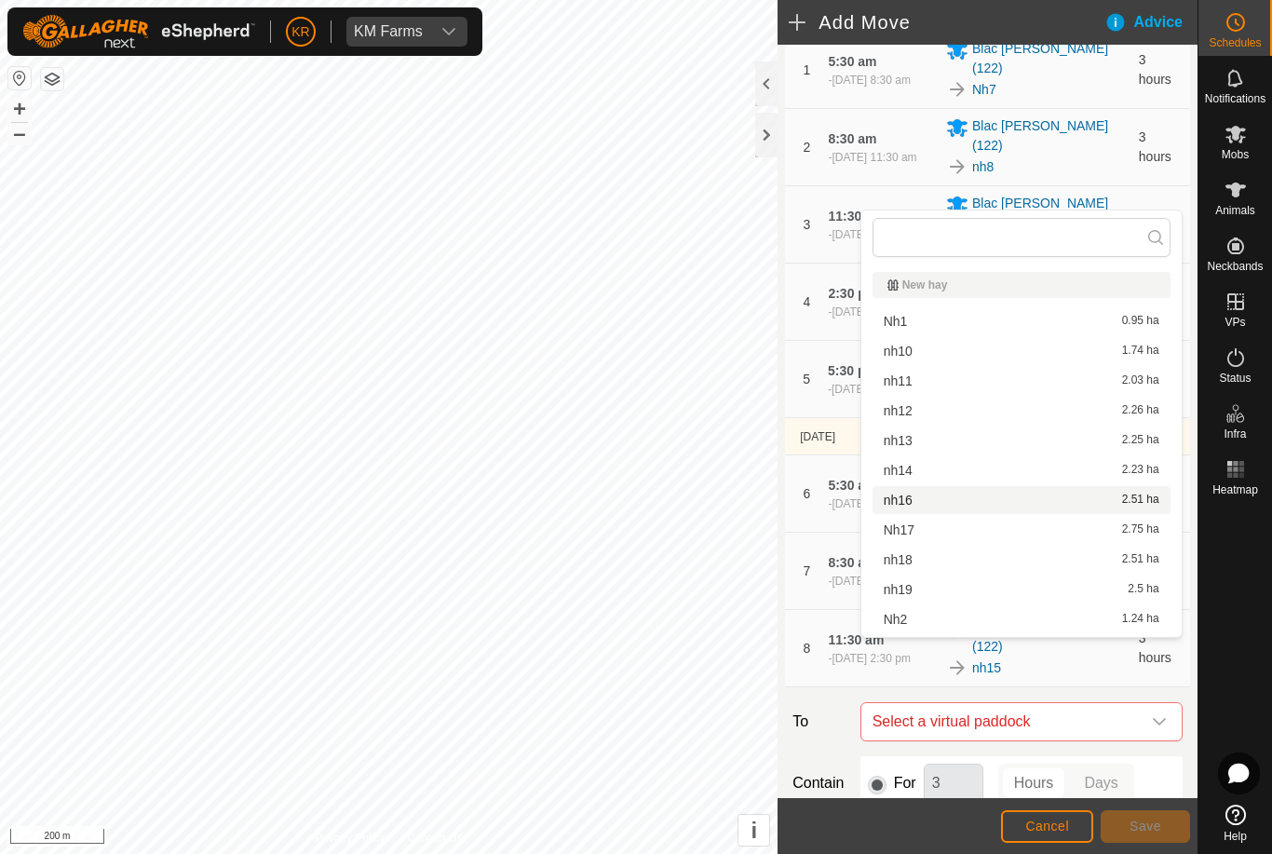
click at [903, 507] on span "nh16" at bounding box center [898, 500] width 29 height 13
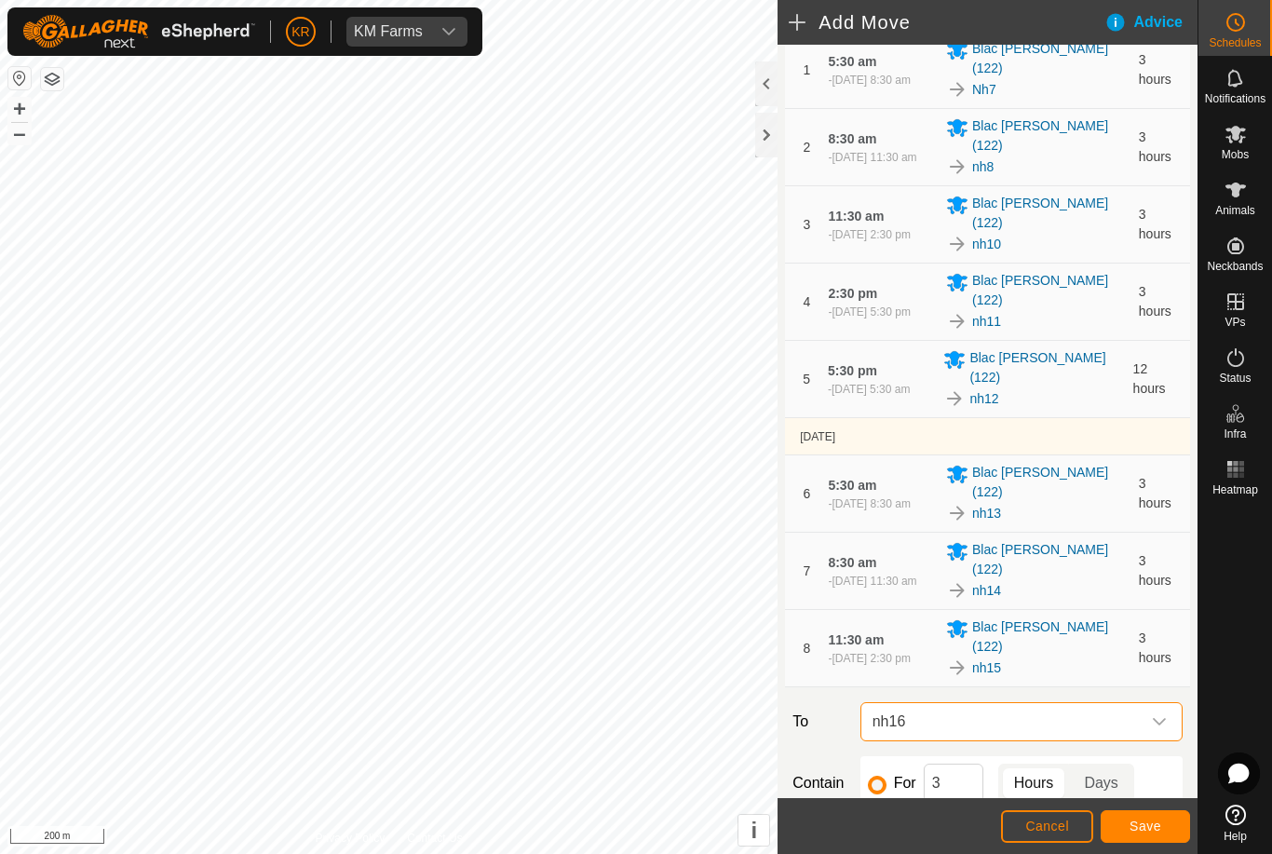
click at [1153, 823] on span "Save" at bounding box center [1146, 826] width 32 height 15
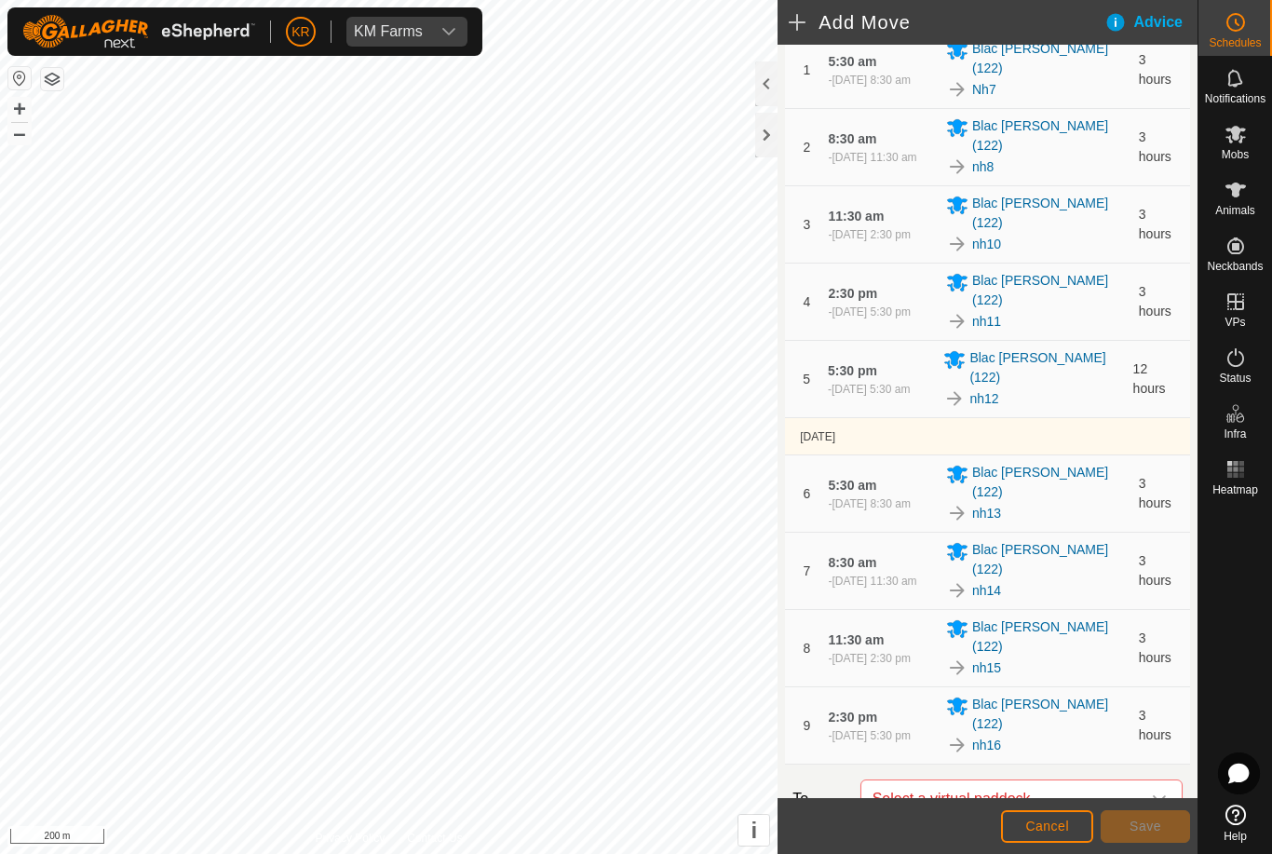
click at [1149, 781] on div "dropdown trigger" at bounding box center [1159, 799] width 37 height 37
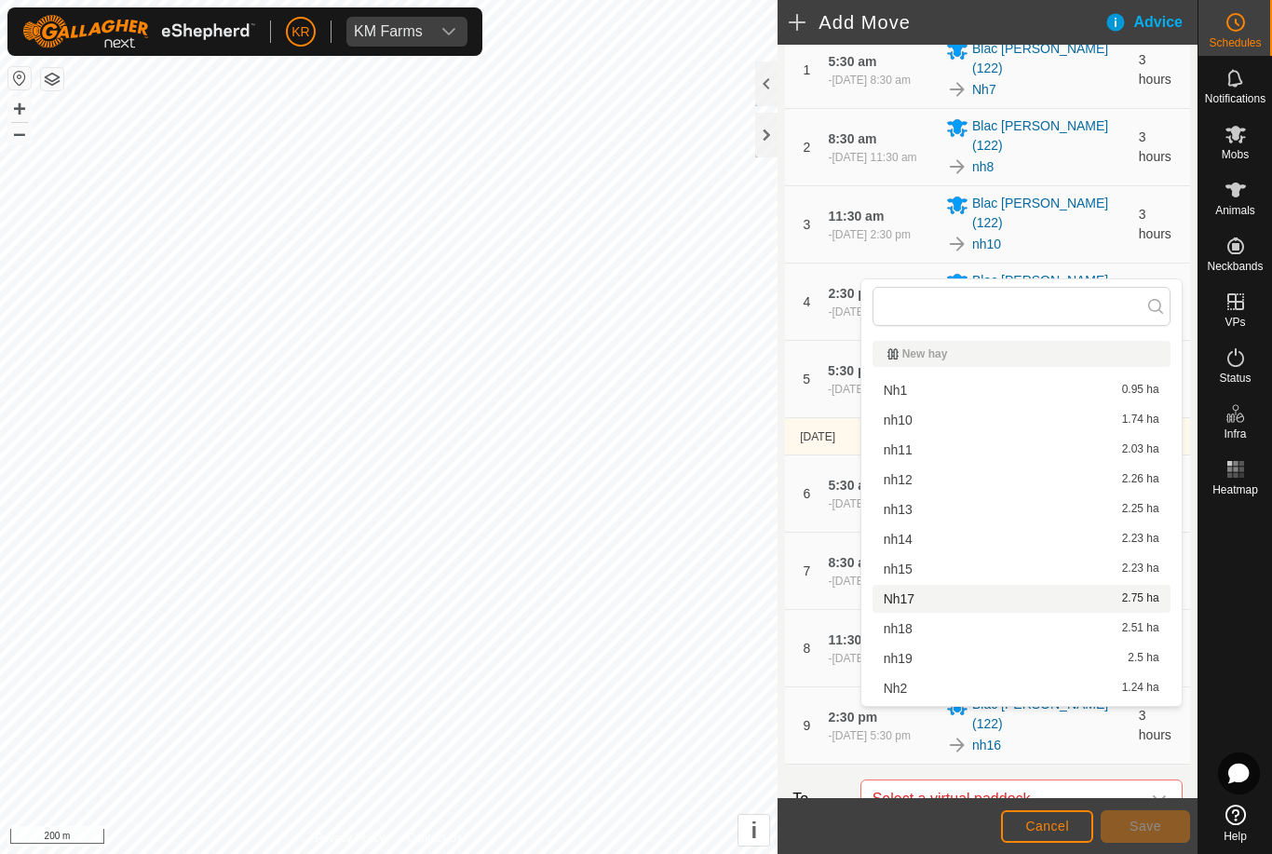
click at [904, 605] on span "Nh17" at bounding box center [899, 598] width 31 height 13
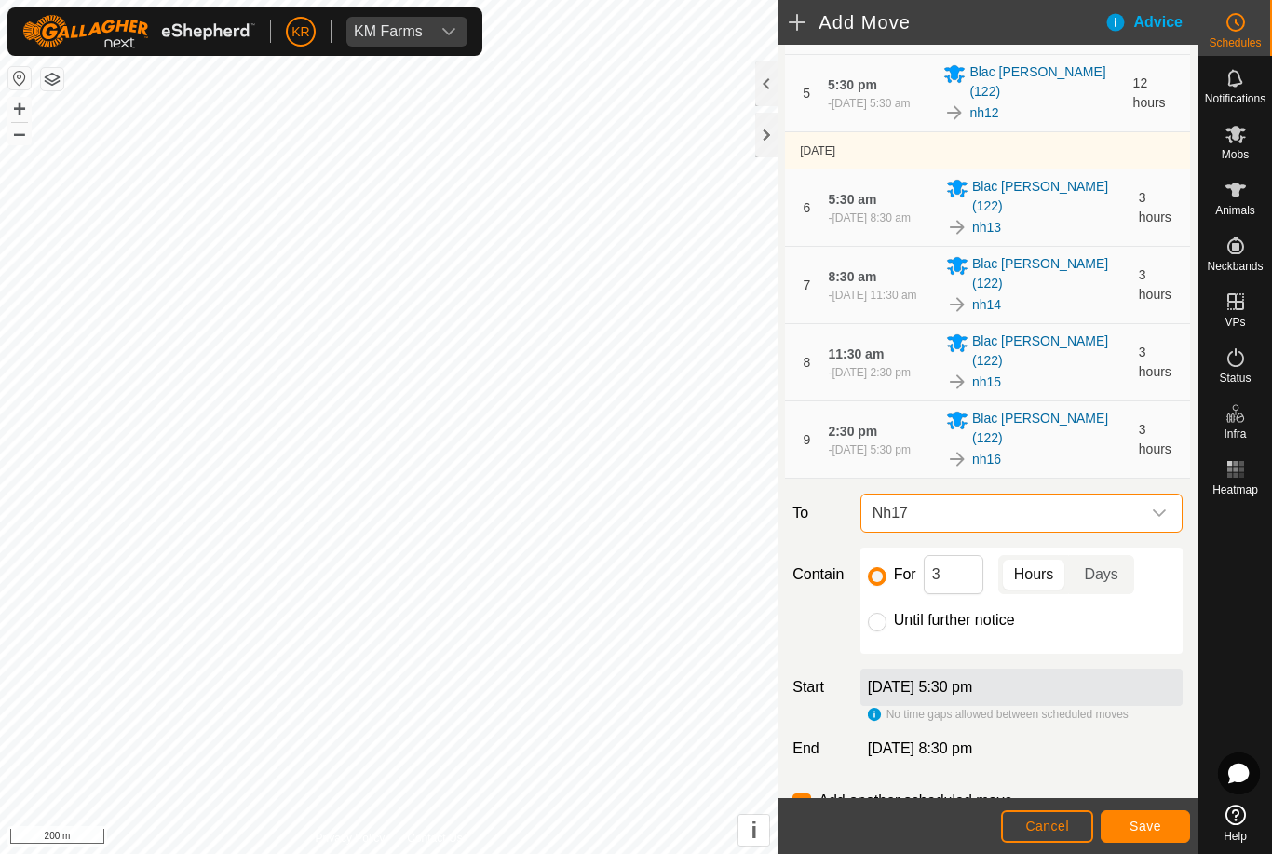
scroll to position [422, 0]
click at [958, 556] on input "3" at bounding box center [954, 575] width 60 height 39
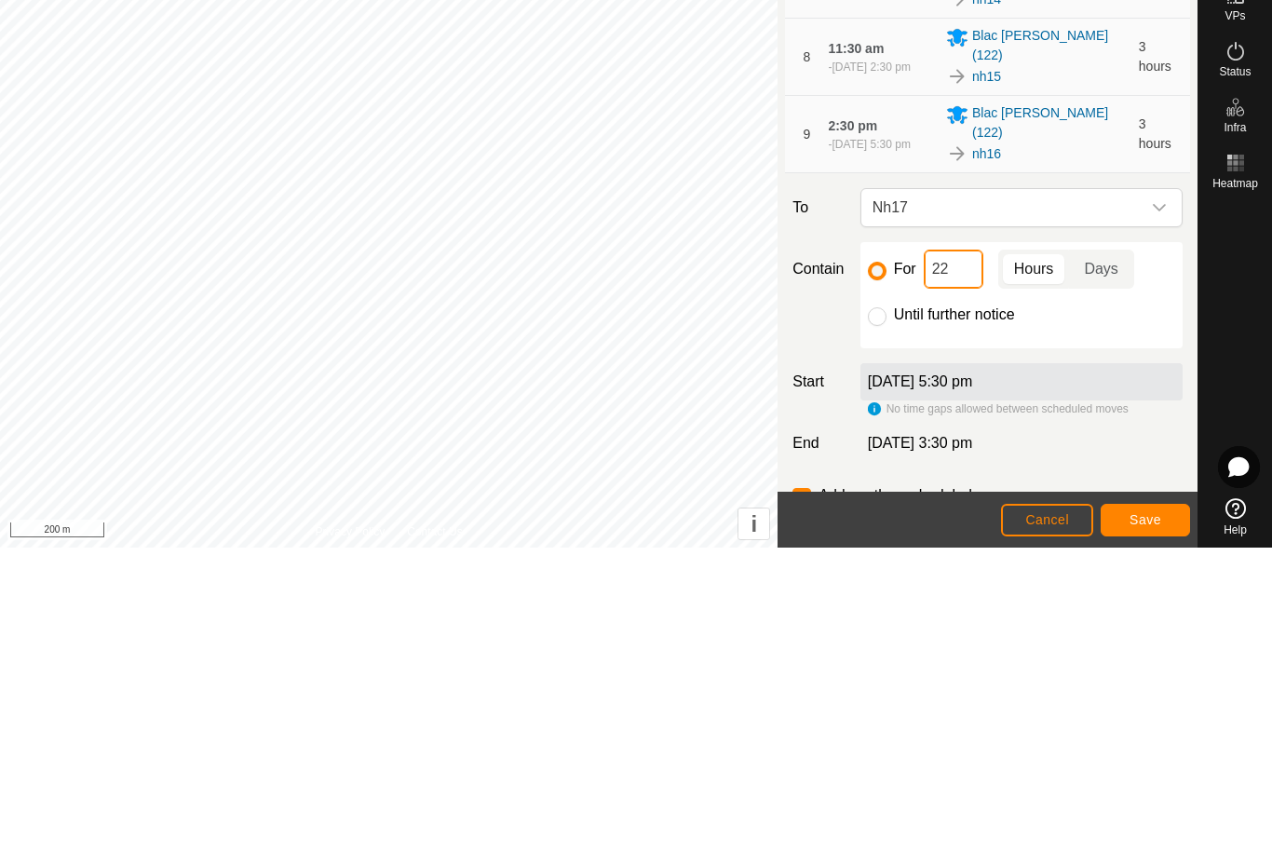
type input "2"
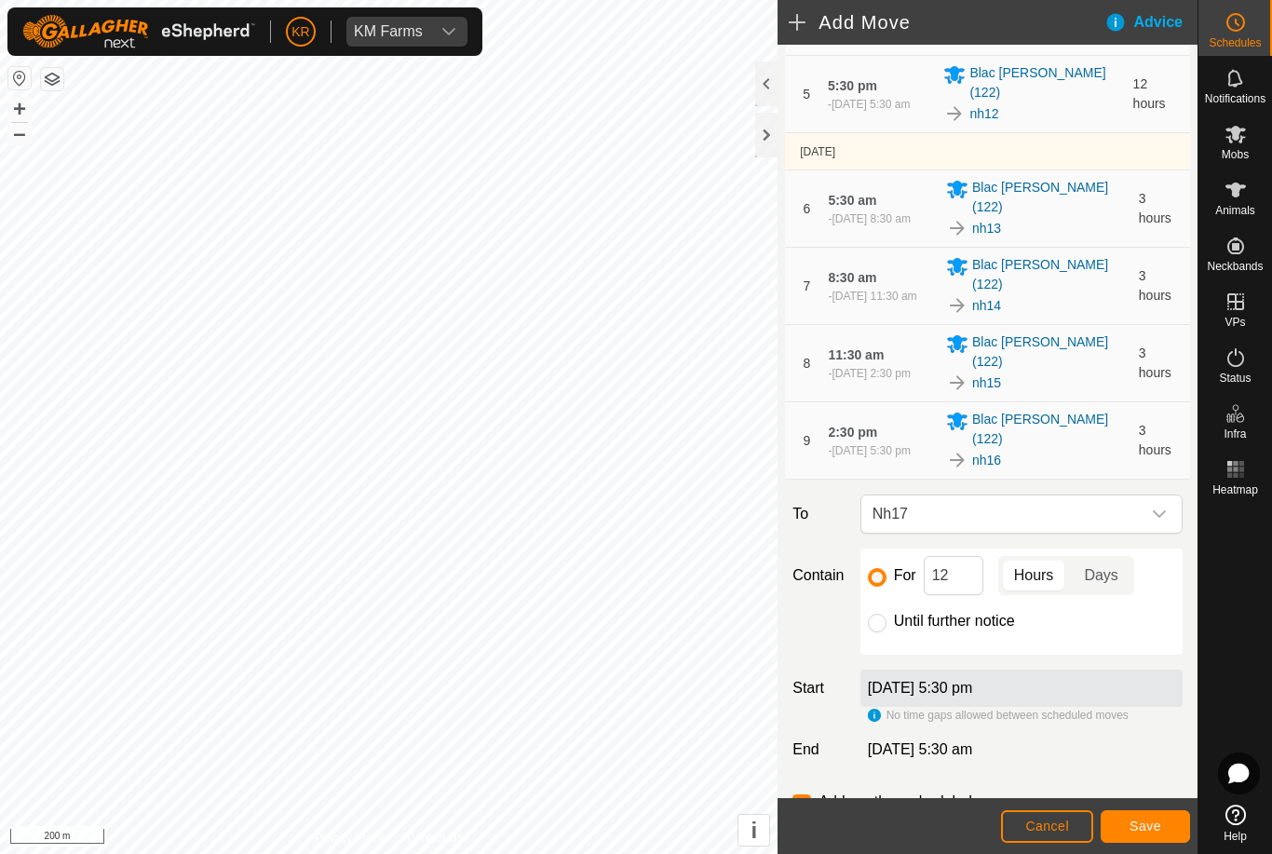
click at [1143, 821] on span "Save" at bounding box center [1146, 826] width 32 height 15
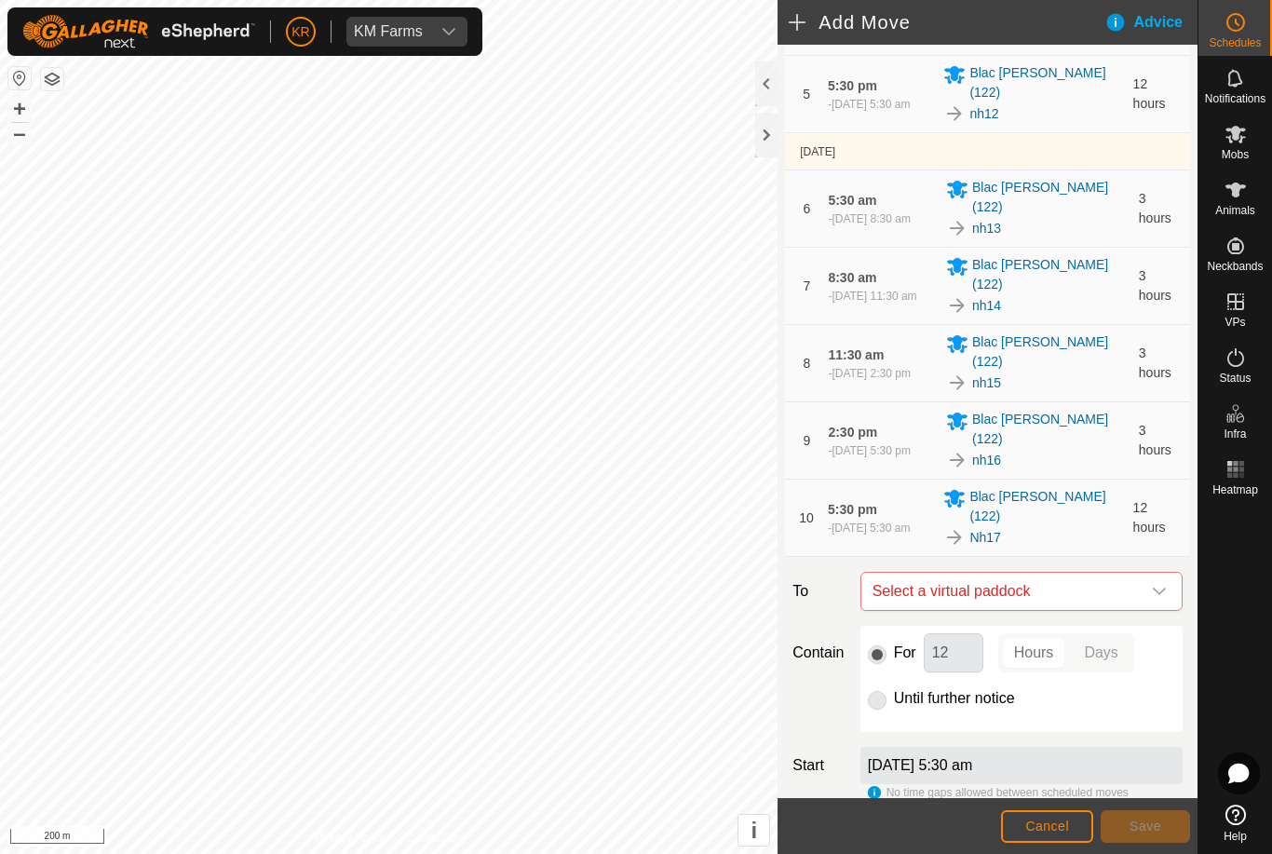
click at [1154, 584] on icon "dropdown trigger" at bounding box center [1159, 591] width 15 height 15
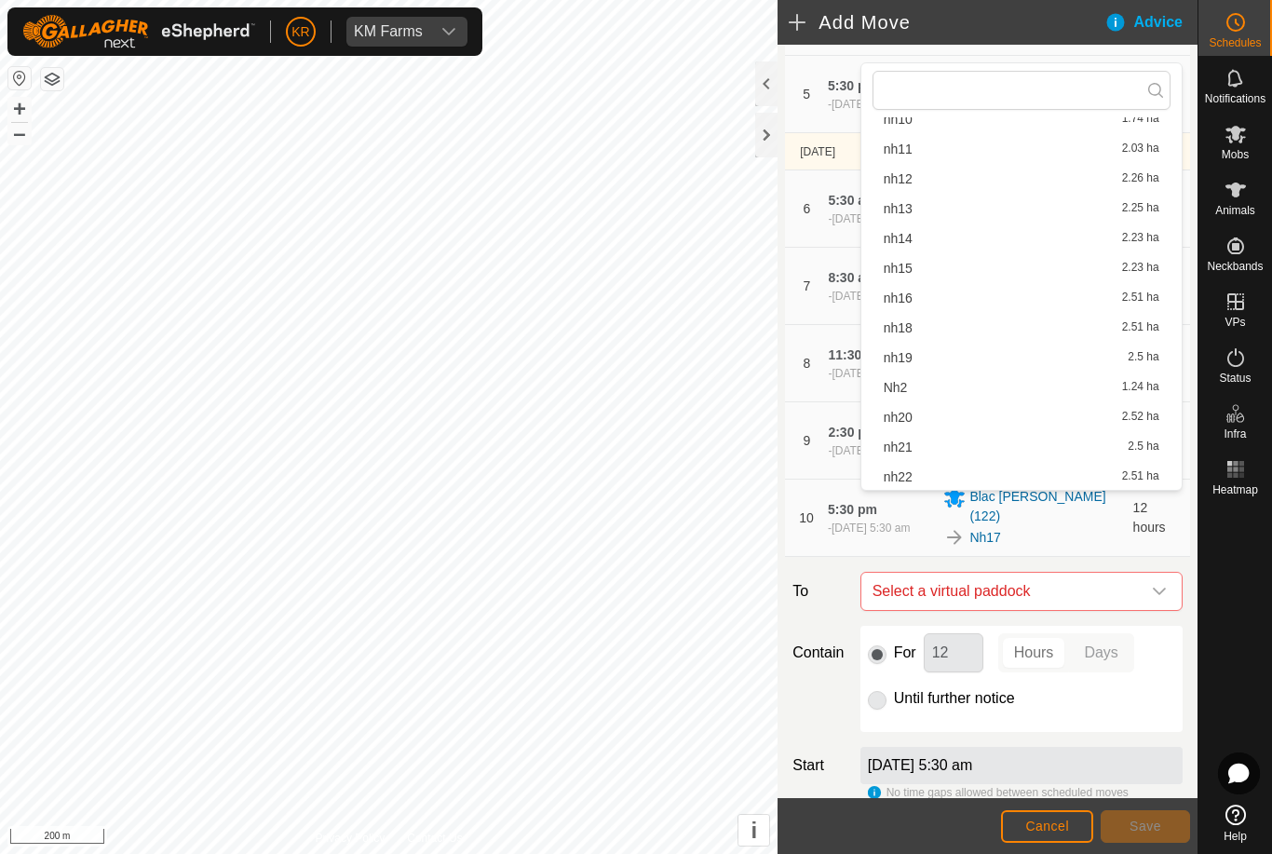
scroll to position [93, 0]
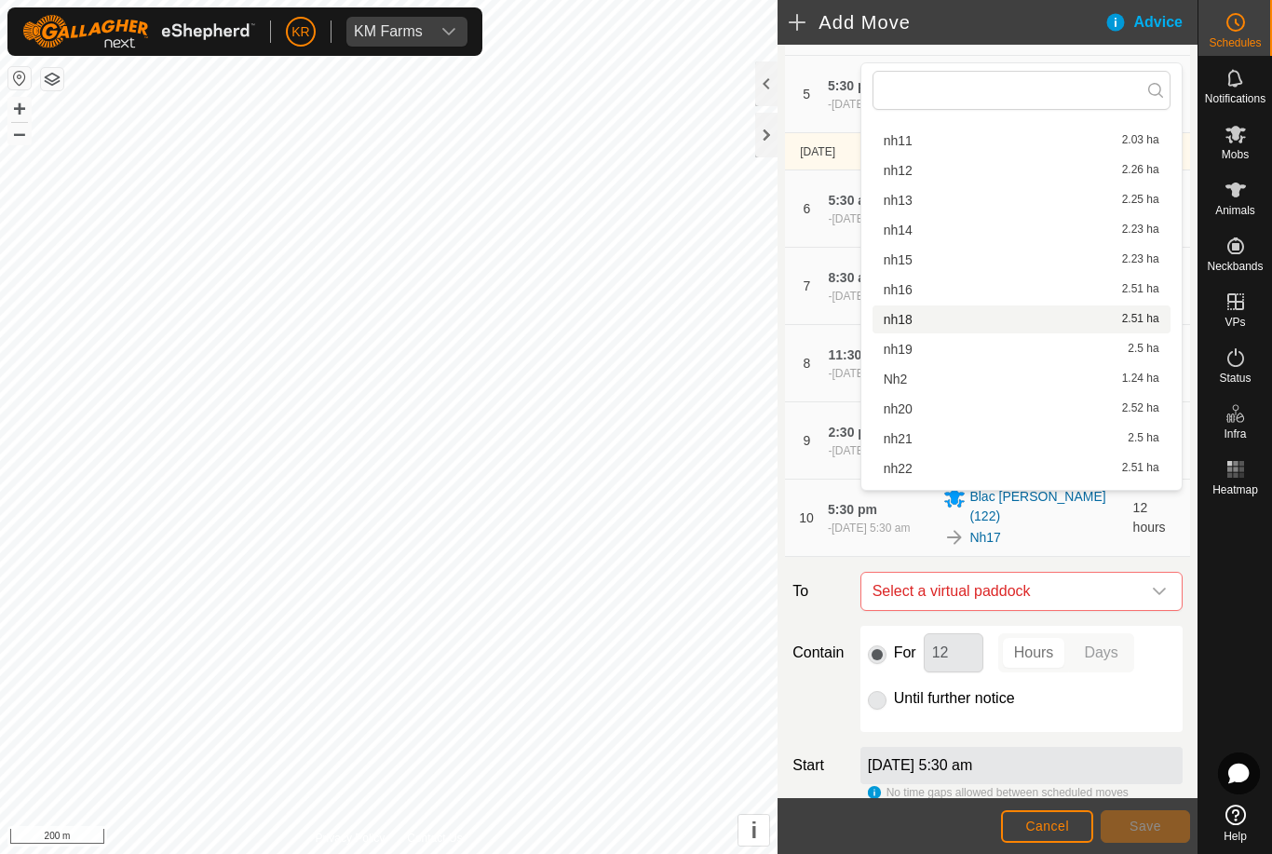
click at [912, 316] on span "nh18" at bounding box center [898, 319] width 29 height 13
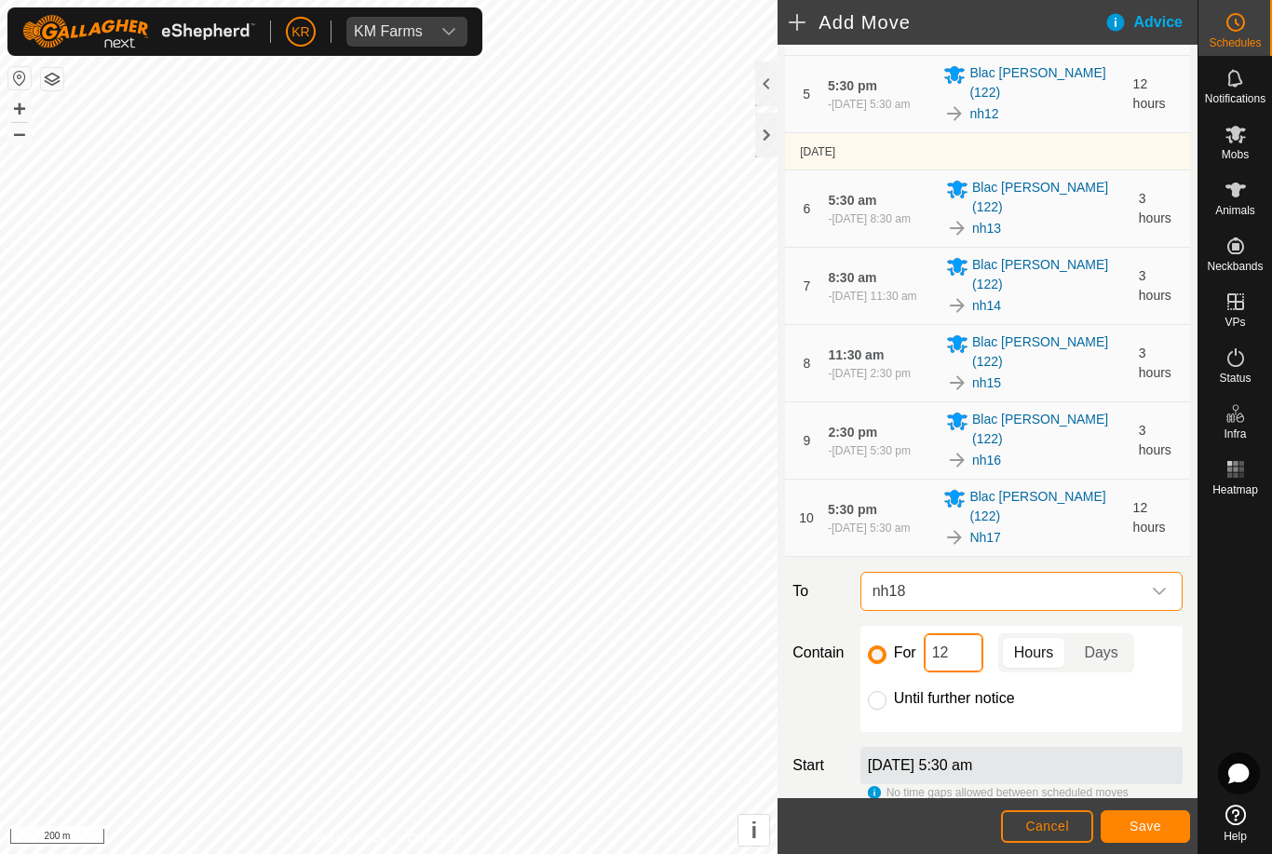
click at [954, 633] on input "12" at bounding box center [954, 652] width 60 height 39
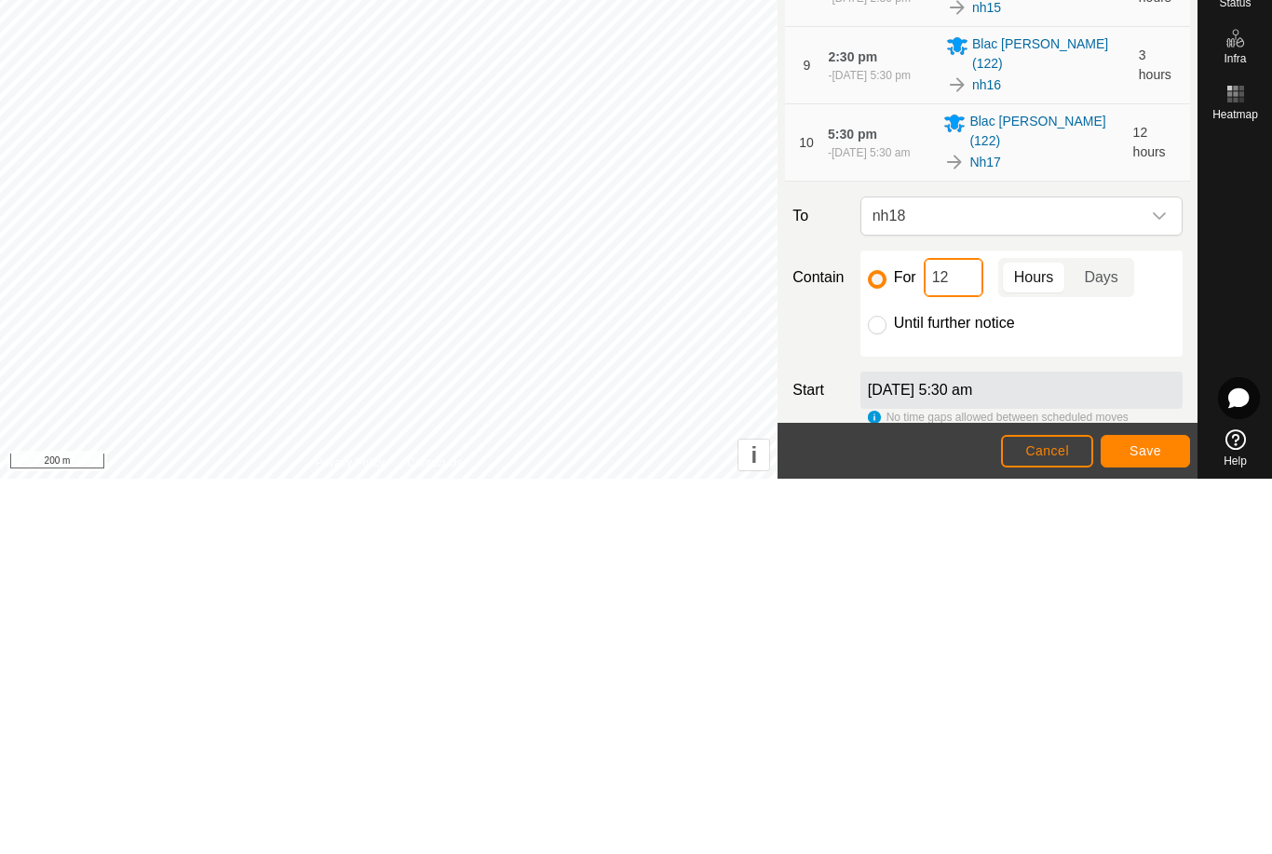
type input "1"
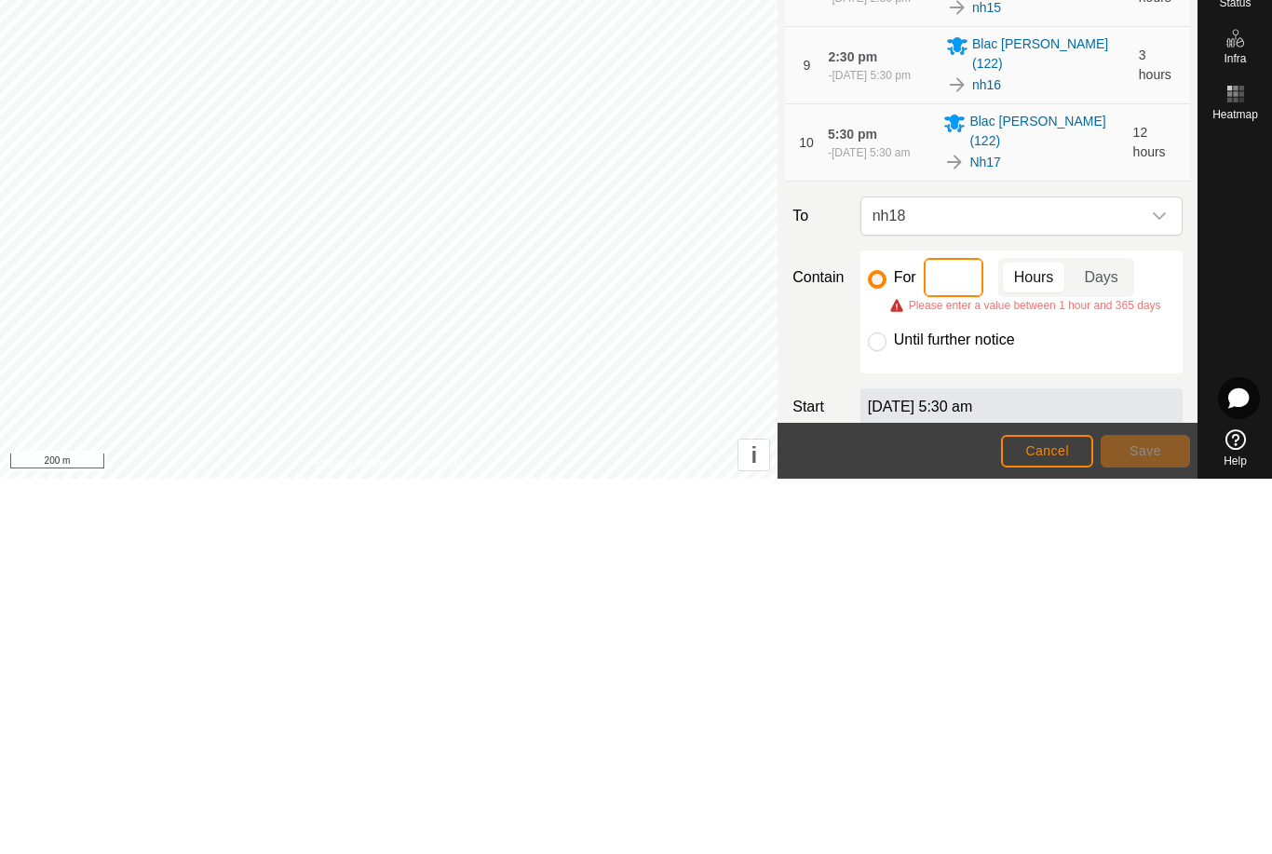
type input "3"
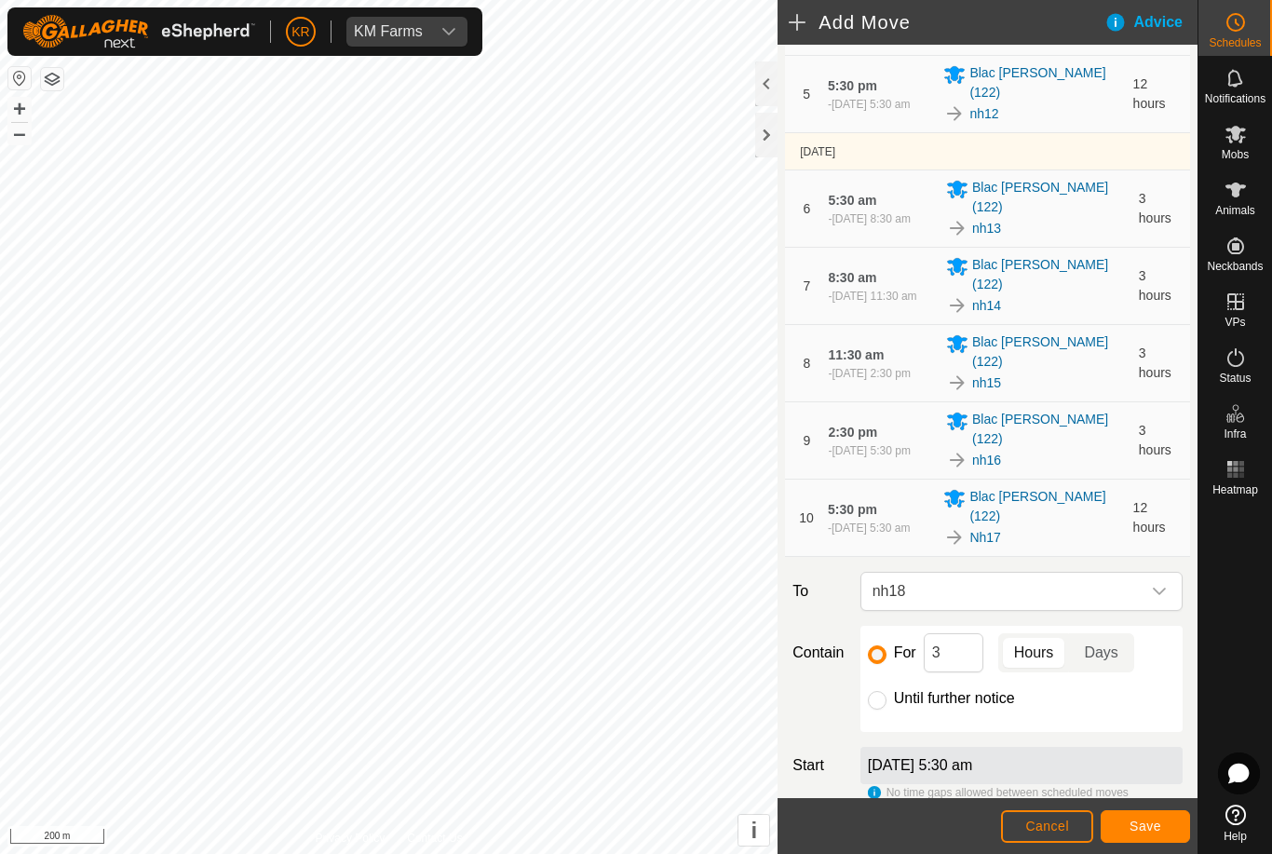
click at [1153, 827] on span "Save" at bounding box center [1146, 826] width 32 height 15
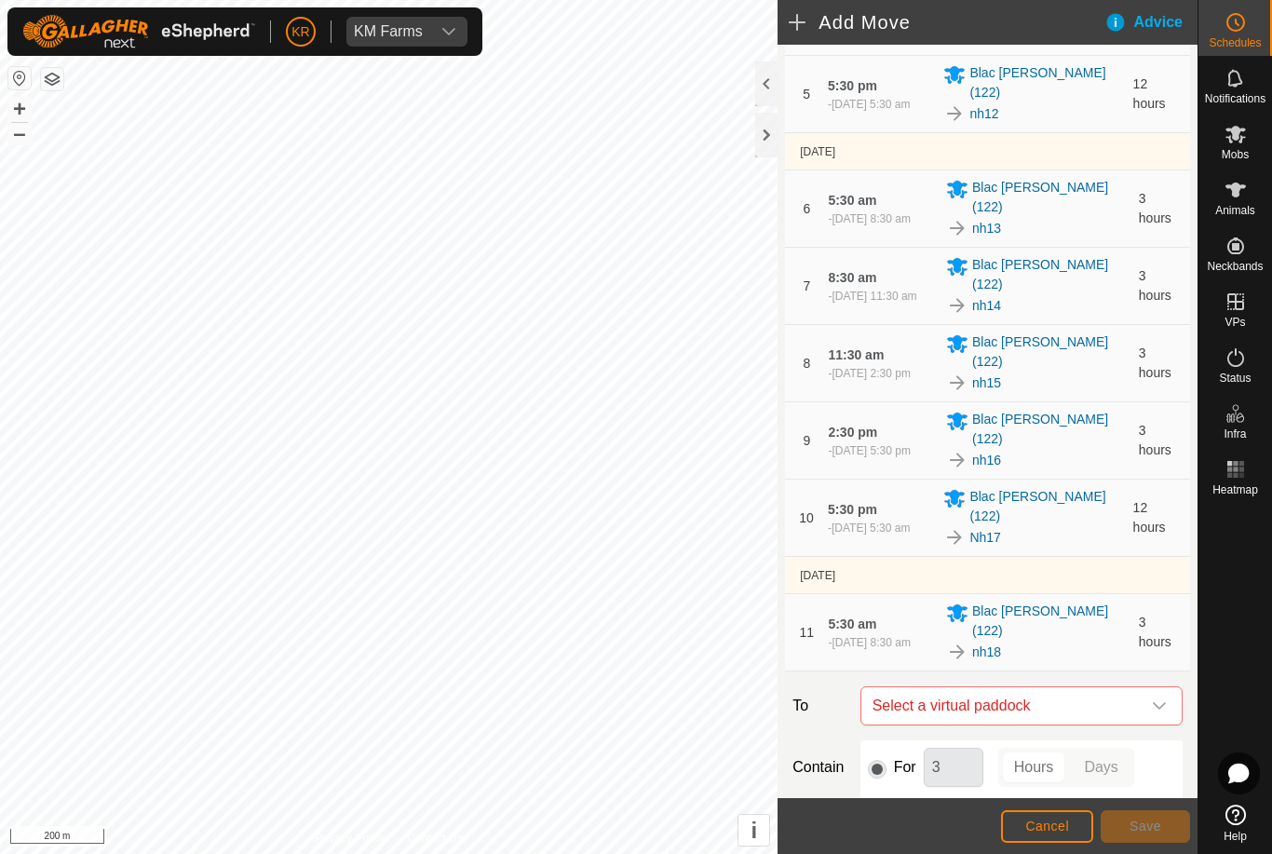
click at [1152, 699] on icon "dropdown trigger" at bounding box center [1159, 706] width 15 height 15
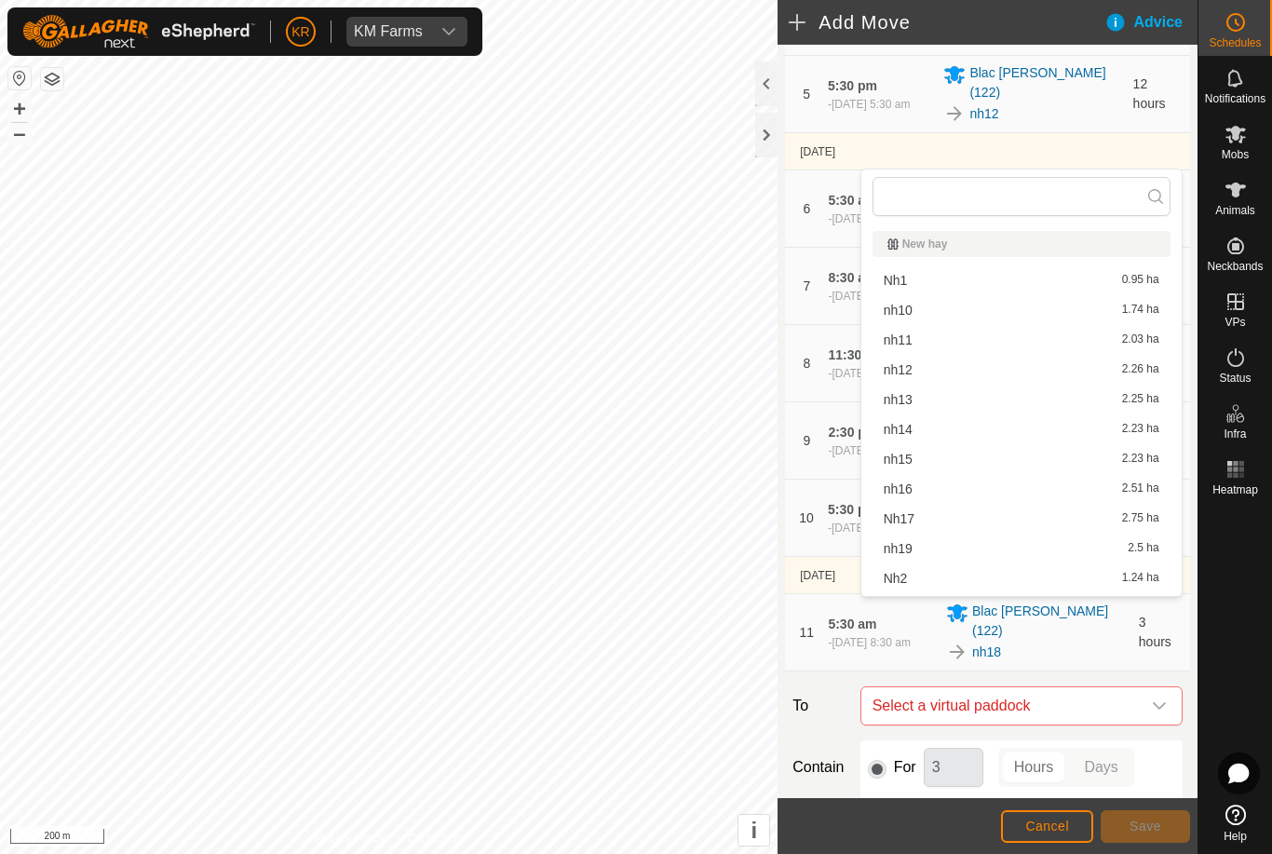
click at [907, 551] on span "nh19" at bounding box center [898, 548] width 29 height 13
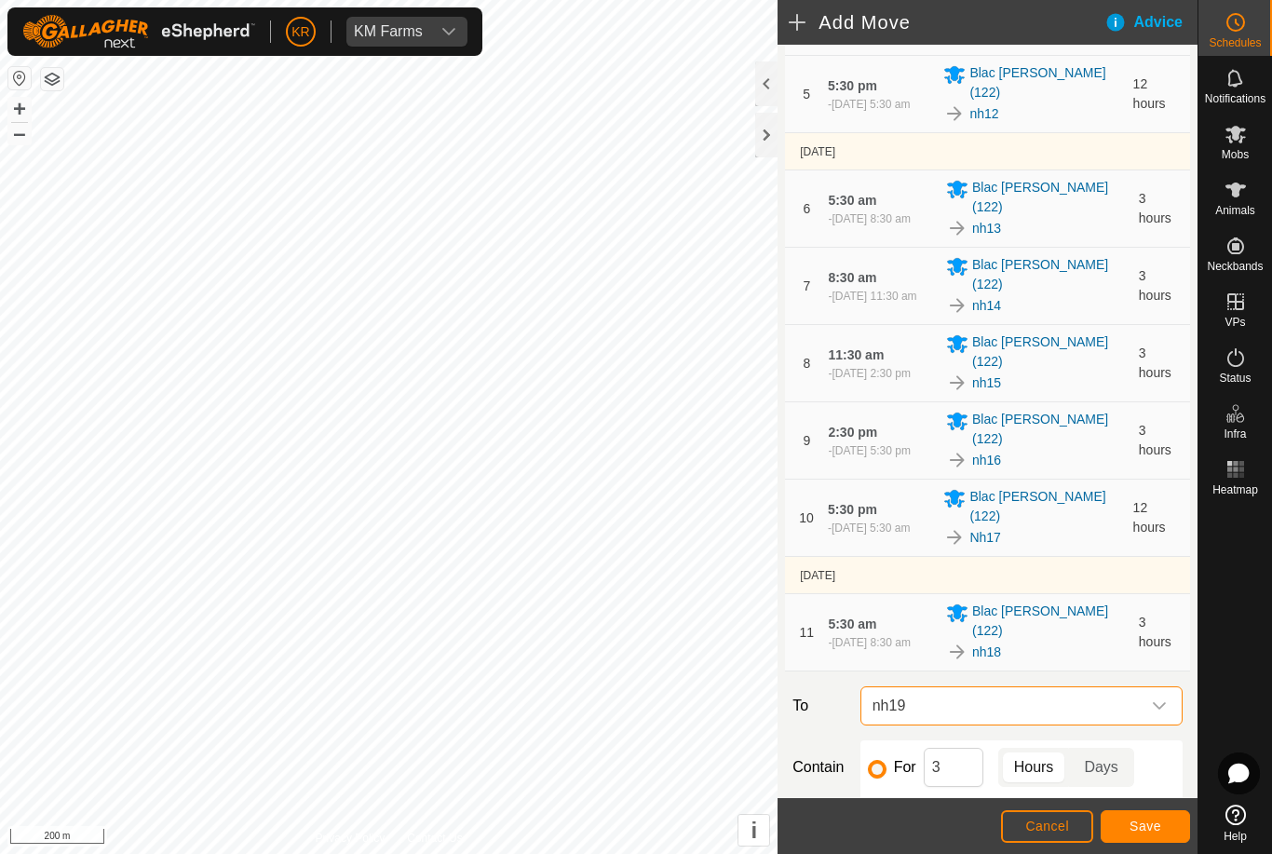
click at [1152, 826] on span "Save" at bounding box center [1146, 826] width 32 height 15
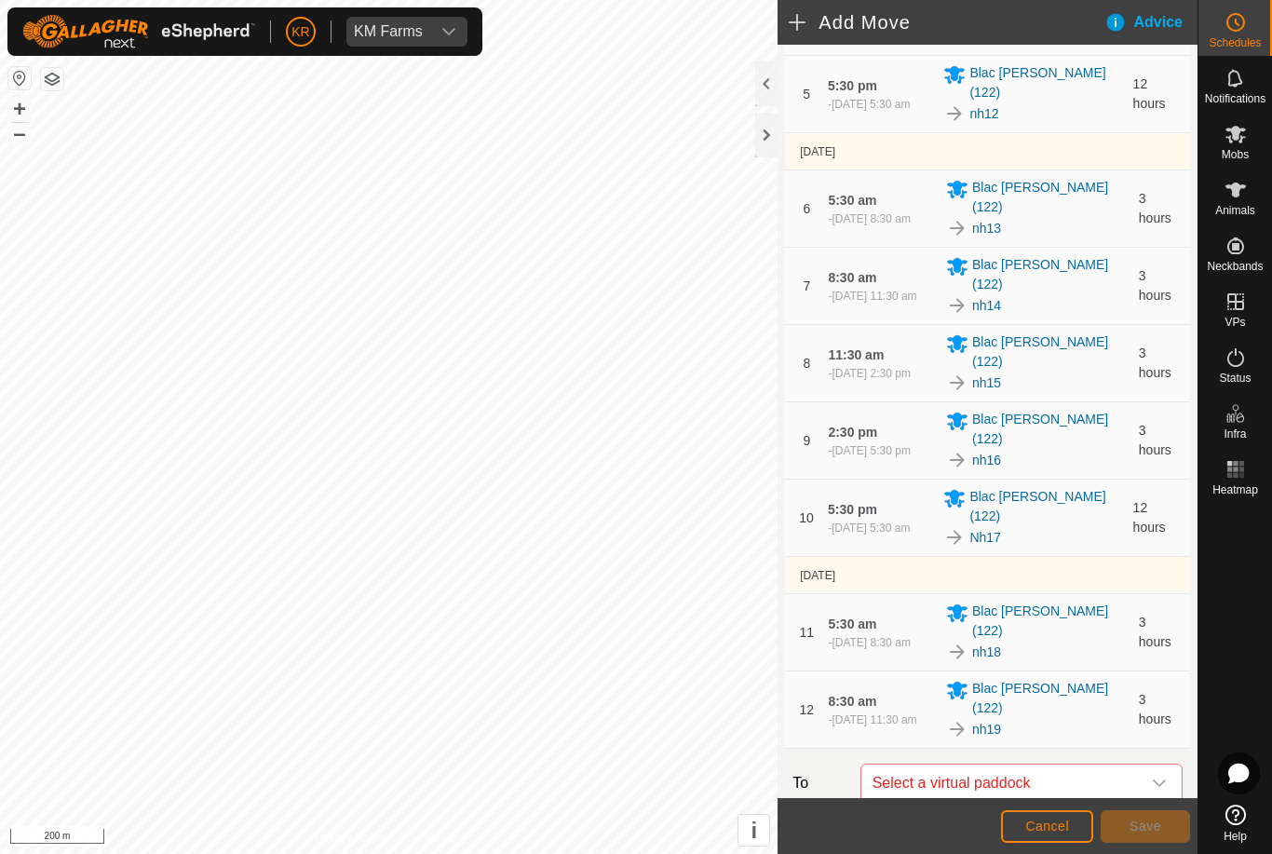
click at [1150, 765] on div "dropdown trigger" at bounding box center [1159, 783] width 37 height 37
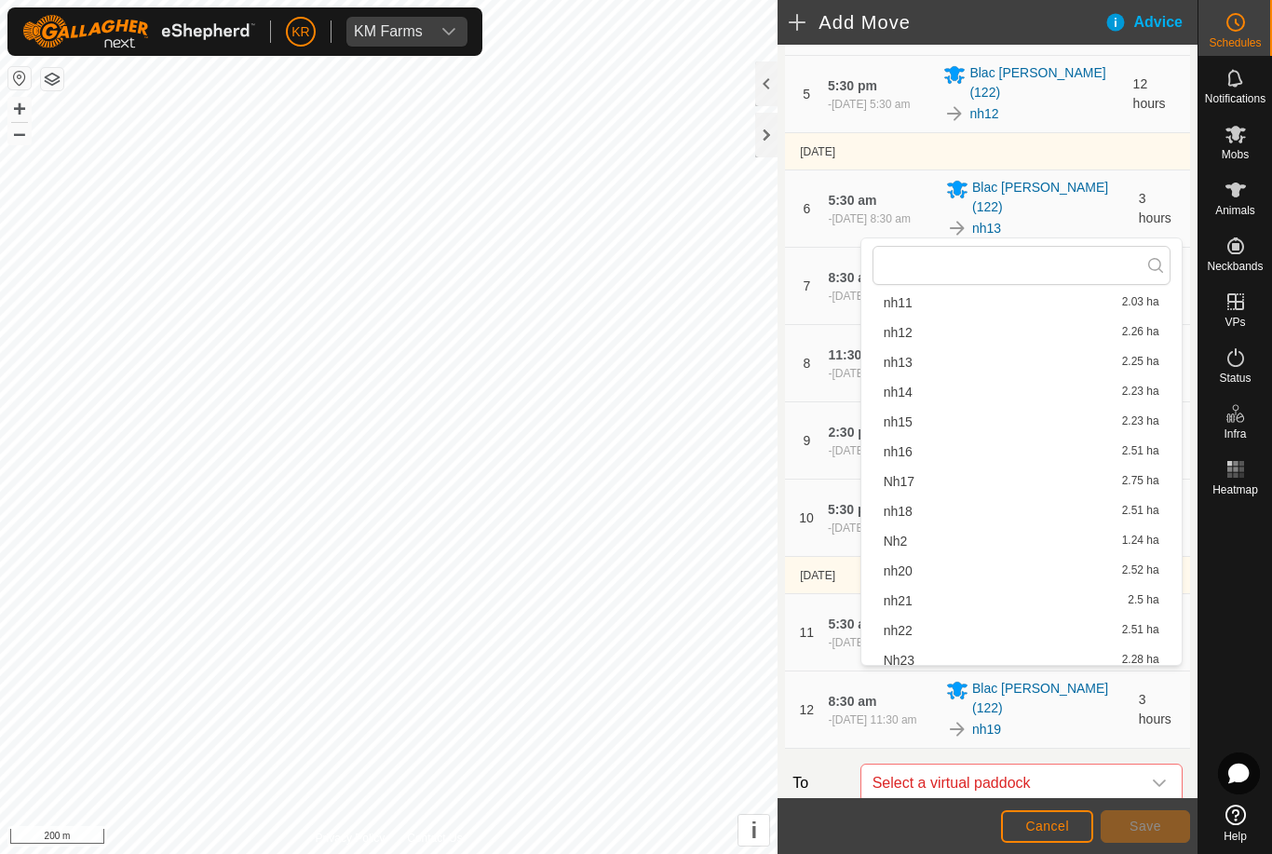
scroll to position [107, 0]
click at [909, 569] on span "nh20" at bounding box center [898, 570] width 29 height 13
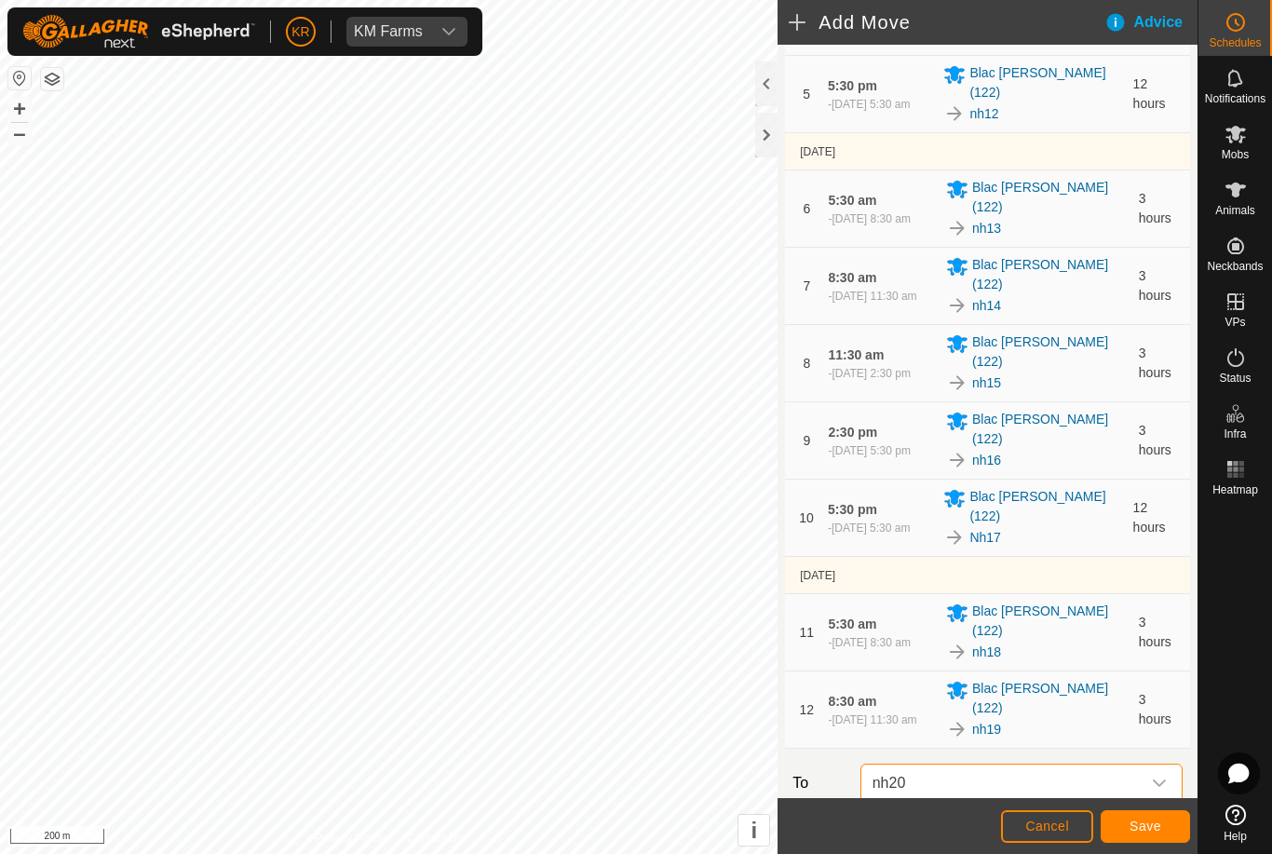
click at [1148, 824] on span "Save" at bounding box center [1146, 826] width 32 height 15
click at [1158, 853] on icon "dropdown trigger" at bounding box center [1159, 860] width 15 height 15
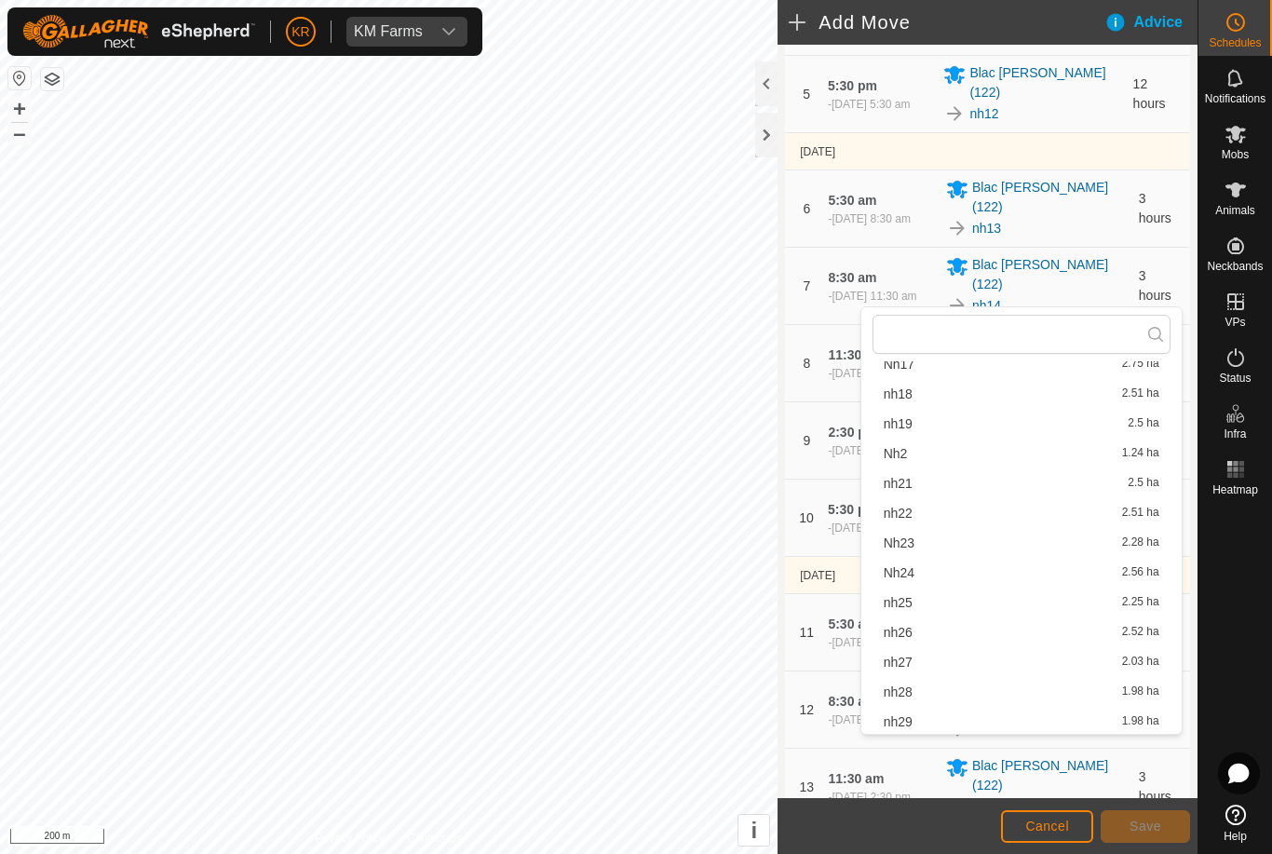
scroll to position [320, 0]
click at [899, 492] on span "nh22" at bounding box center [898, 485] width 29 height 13
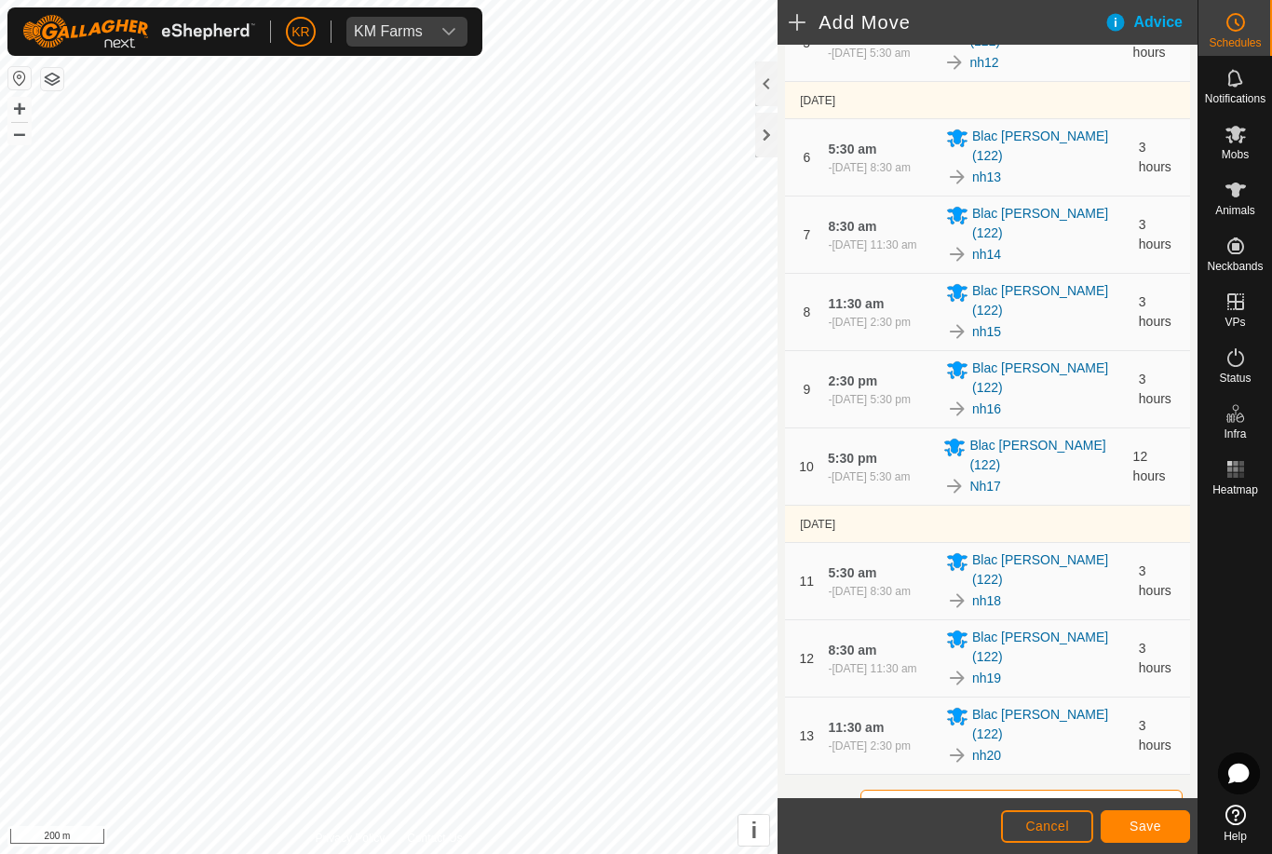
scroll to position [480, 0]
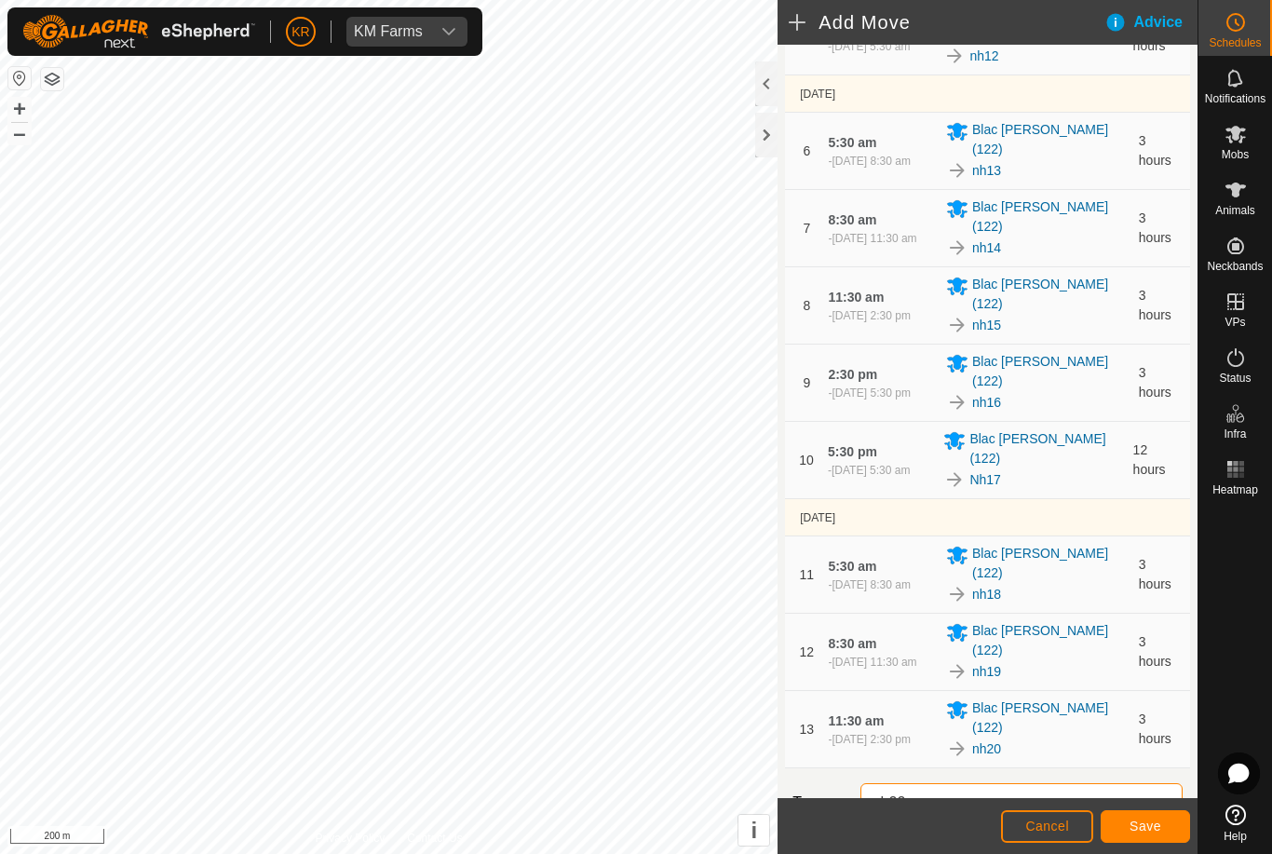
click at [1165, 799] on icon "dropdown trigger" at bounding box center [1159, 802] width 13 height 7
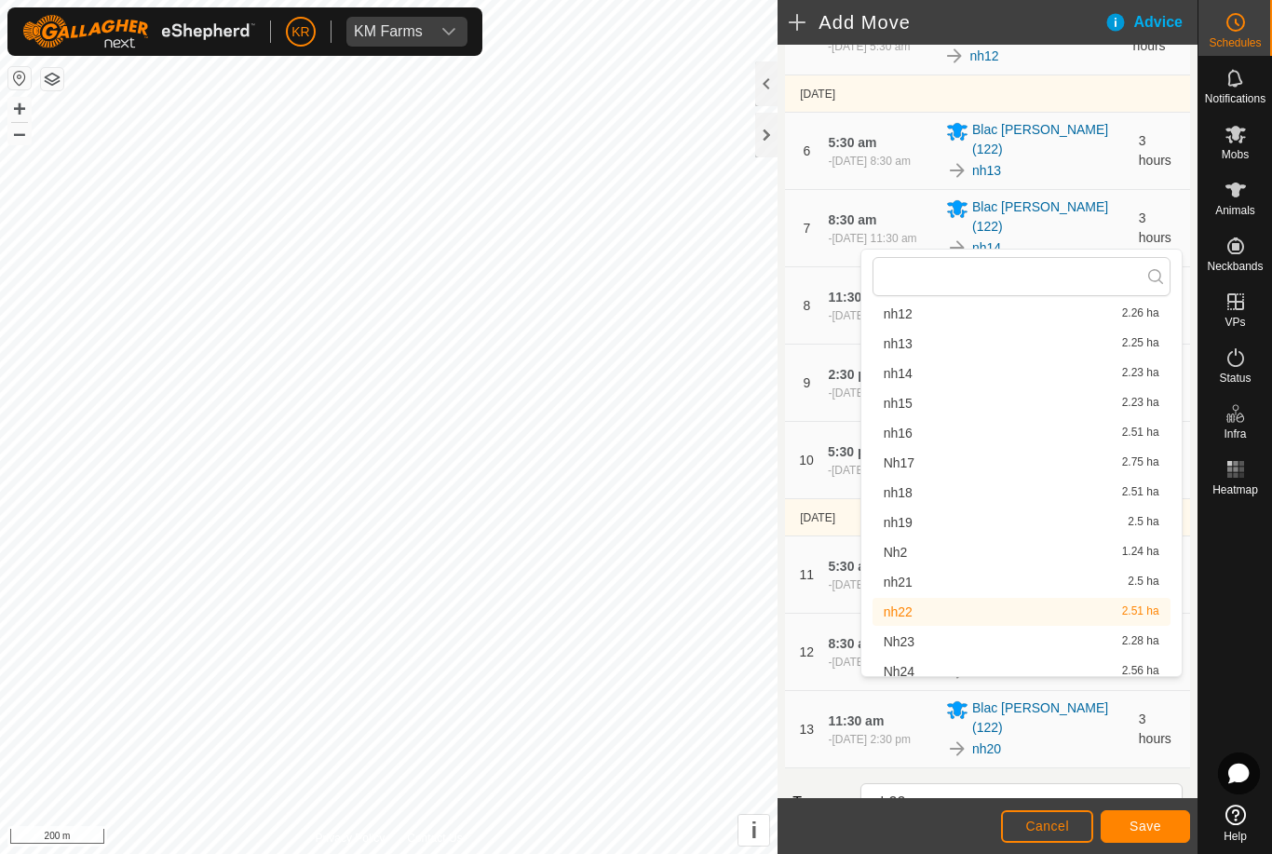
scroll to position [143, 0]
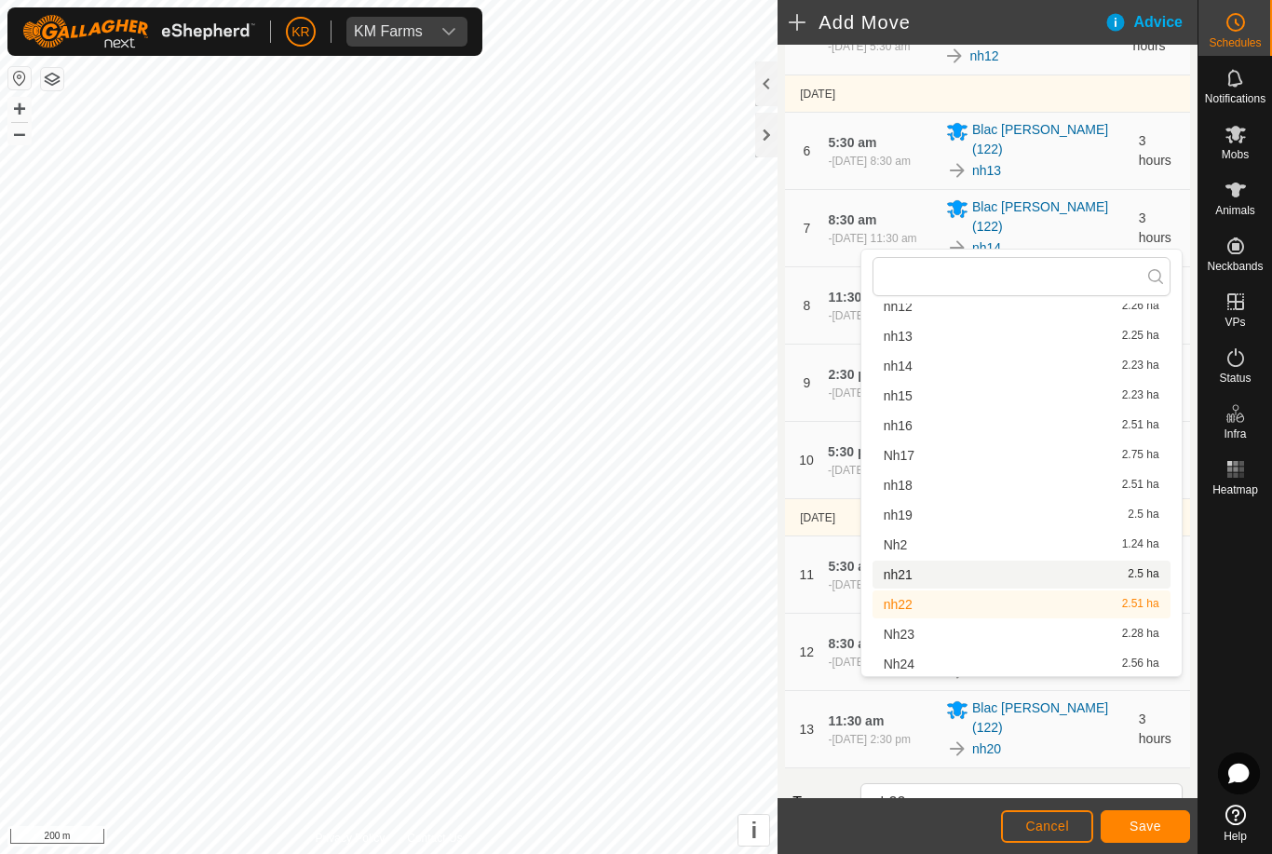
click at [905, 576] on span "nh21" at bounding box center [898, 574] width 29 height 13
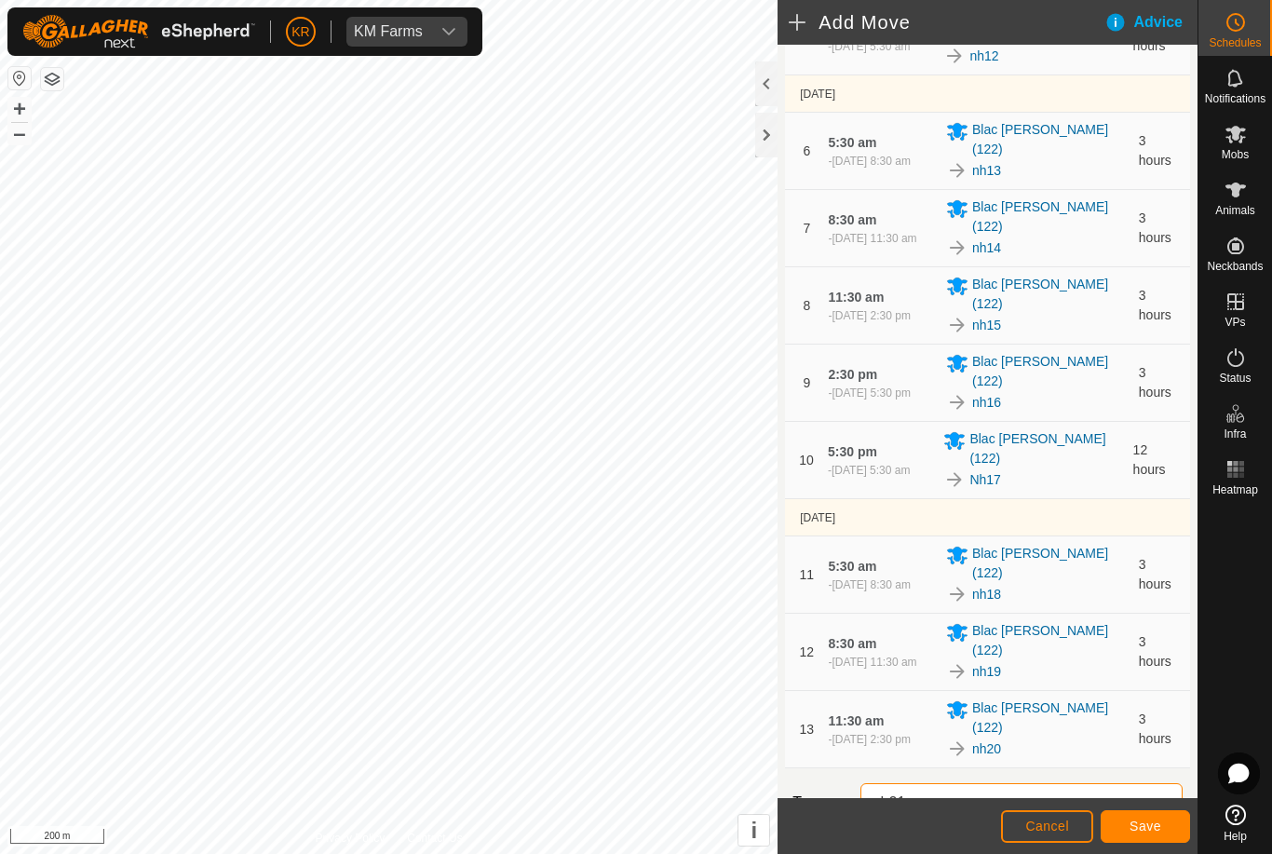
click at [1153, 821] on span "Save" at bounding box center [1146, 826] width 32 height 15
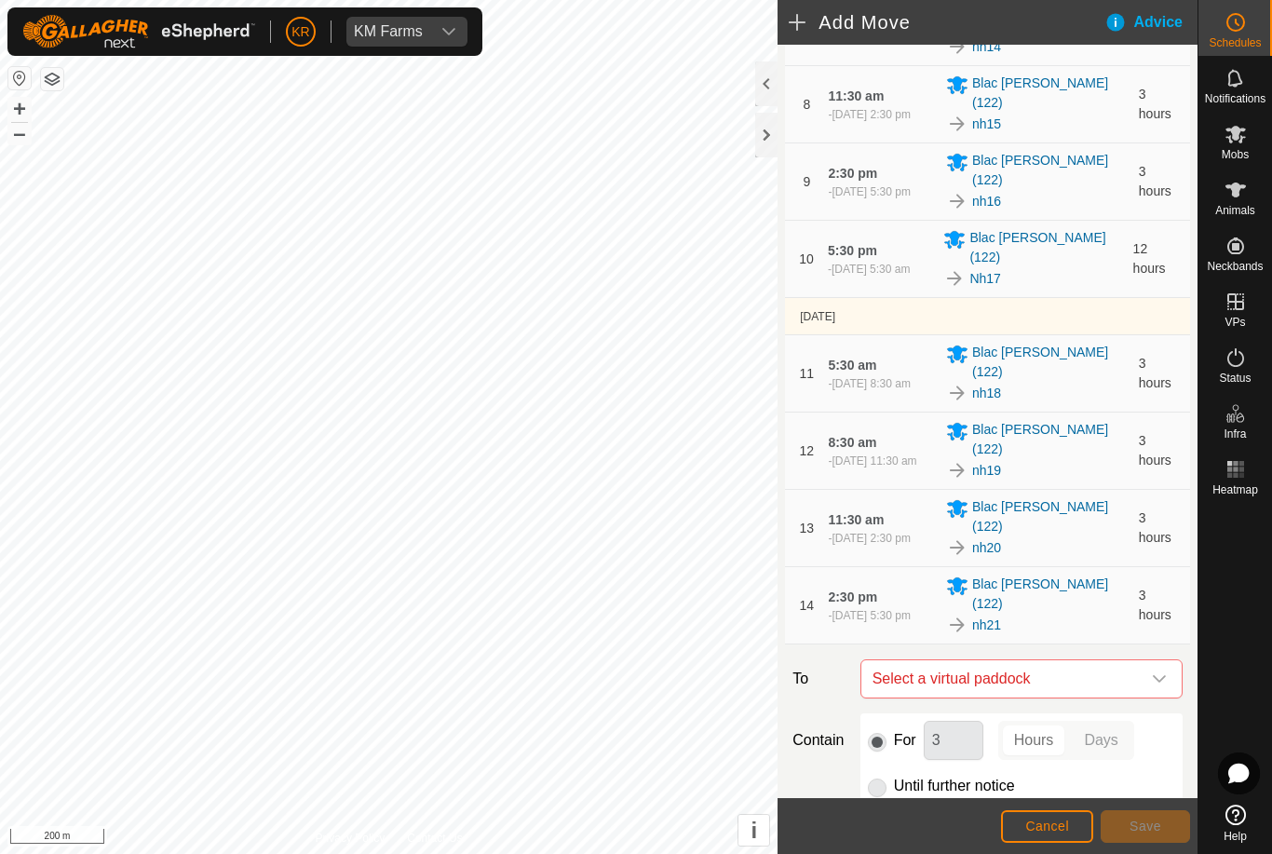
scroll to position [683, 0]
click at [1150, 659] on div "dropdown trigger" at bounding box center [1159, 677] width 37 height 37
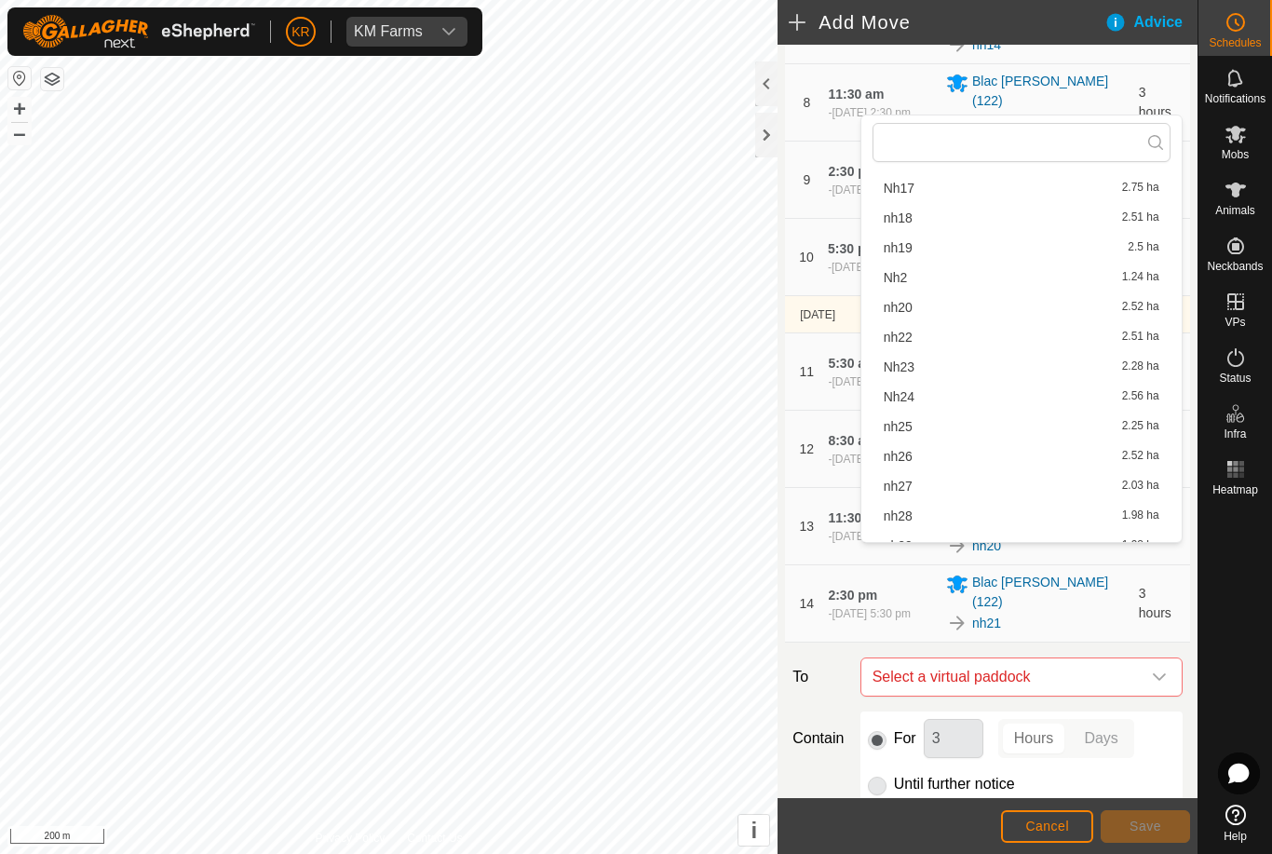
scroll to position [277, 0]
click at [893, 340] on span "nh22" at bounding box center [898, 337] width 29 height 13
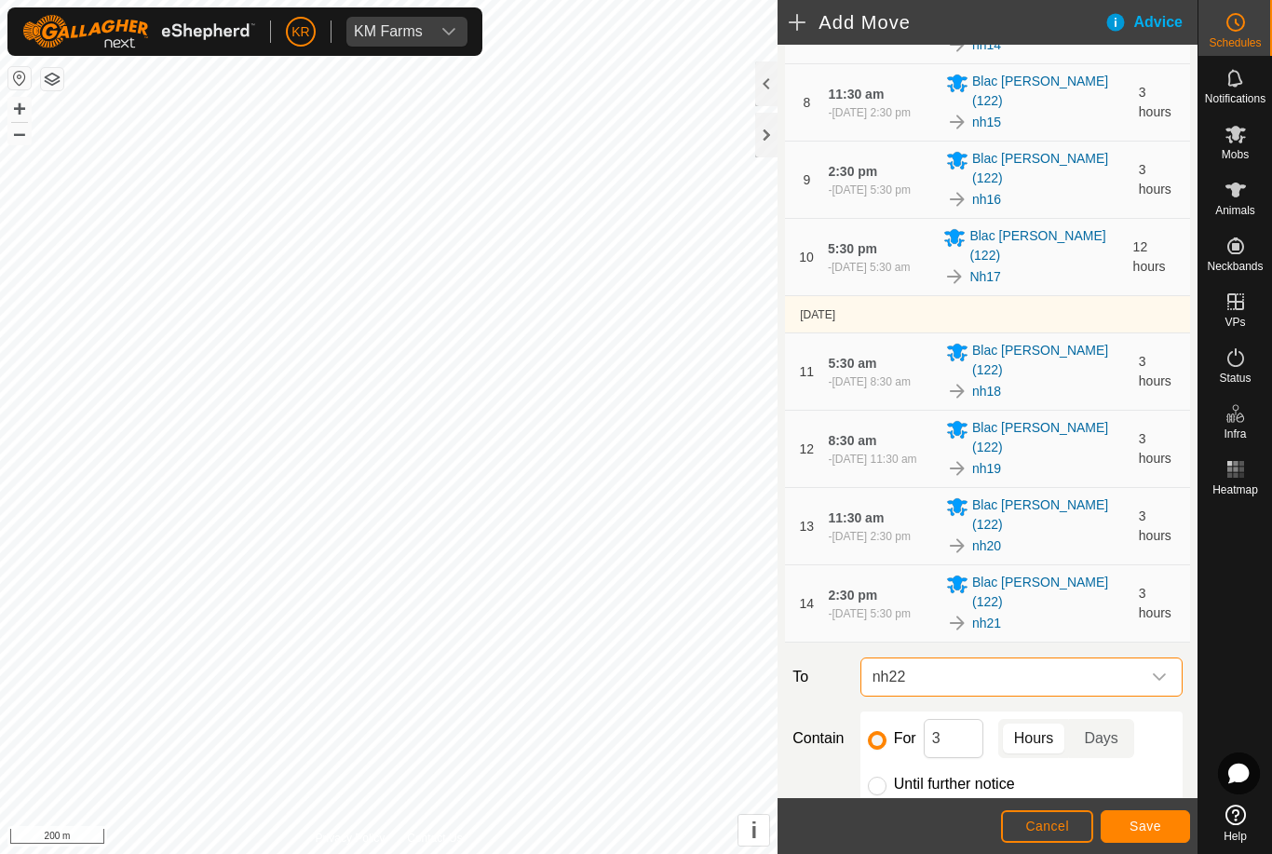
click at [868, 777] on div at bounding box center [877, 786] width 19 height 19
click at [876, 777] on input "Until further notice" at bounding box center [877, 786] width 19 height 19
radio input "true"
checkbox input "false"
click at [1135, 814] on button "Save" at bounding box center [1145, 826] width 89 height 33
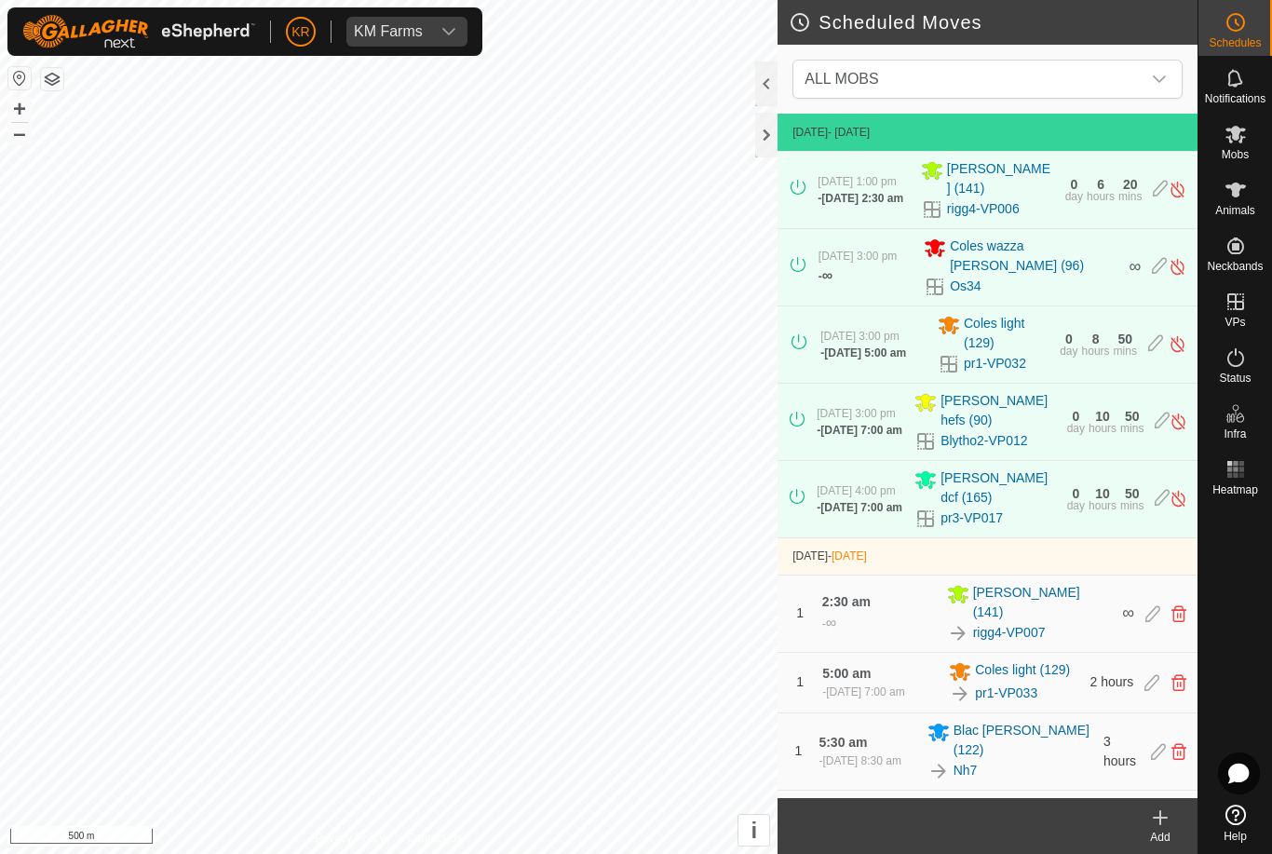
click at [956, 87] on span "ALL MOBS" at bounding box center [969, 79] width 344 height 37
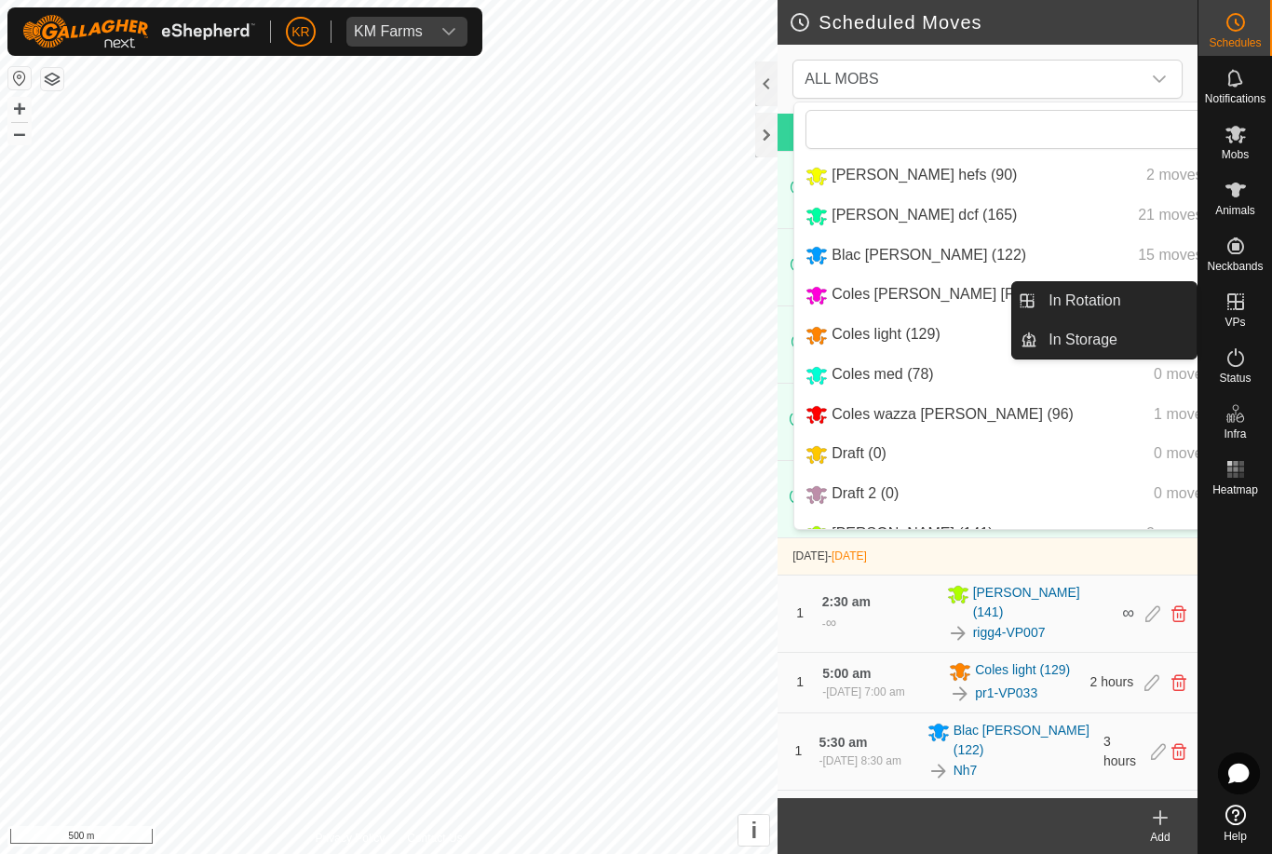
click at [1163, 305] on link "In Rotation" at bounding box center [1117, 300] width 159 height 37
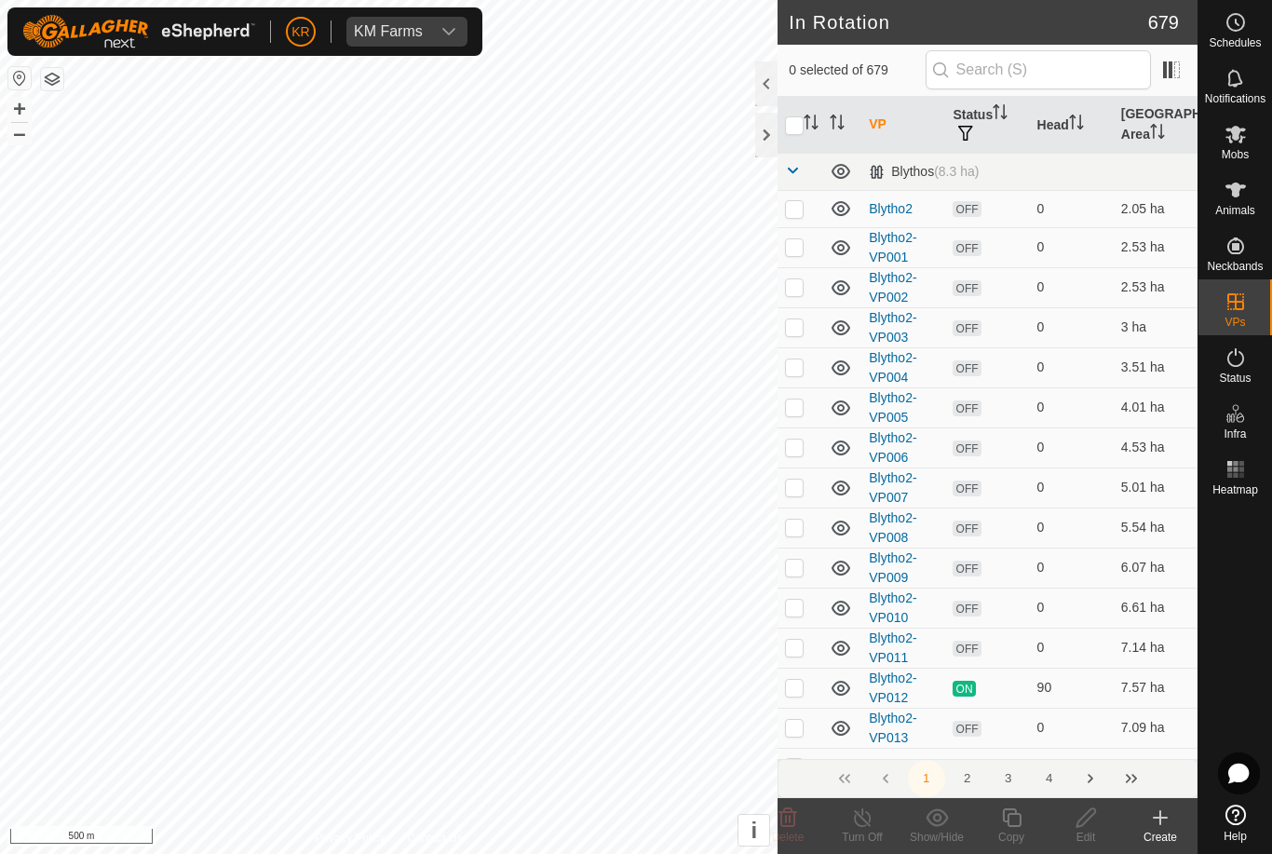
click at [1042, 97] on th "Head" at bounding box center [1072, 125] width 84 height 57
click at [1045, 67] on input "text" at bounding box center [1038, 69] width 225 height 39
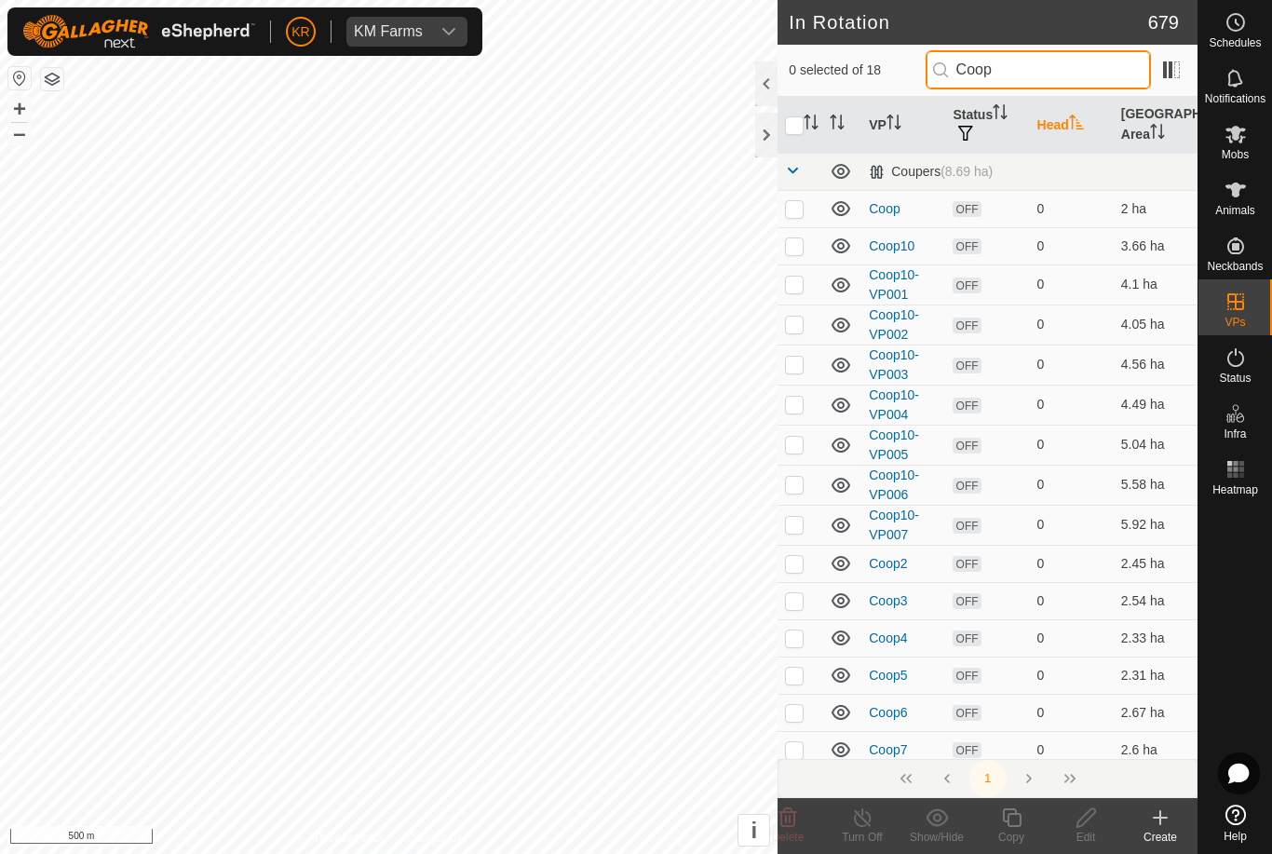
type input "Coop"
click at [806, 748] on td at bounding box center [800, 749] width 45 height 37
checkbox input "true"
click at [797, 714] on p-checkbox at bounding box center [794, 712] width 19 height 15
checkbox input "true"
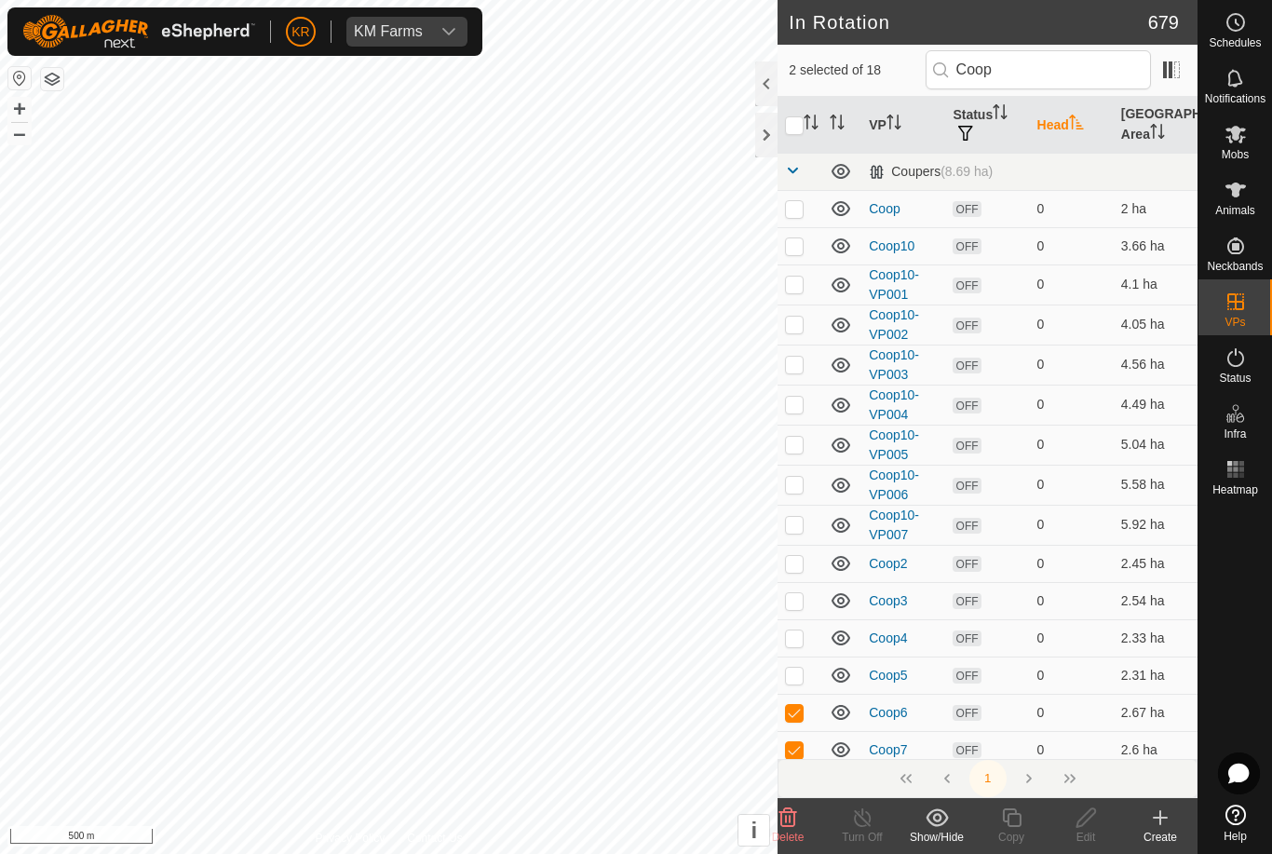
click at [796, 671] on p-checkbox at bounding box center [794, 675] width 19 height 15
checkbox input "true"
click at [795, 633] on p-checkbox at bounding box center [794, 638] width 19 height 15
checkbox input "true"
click at [794, 607] on p-checkbox at bounding box center [794, 600] width 19 height 15
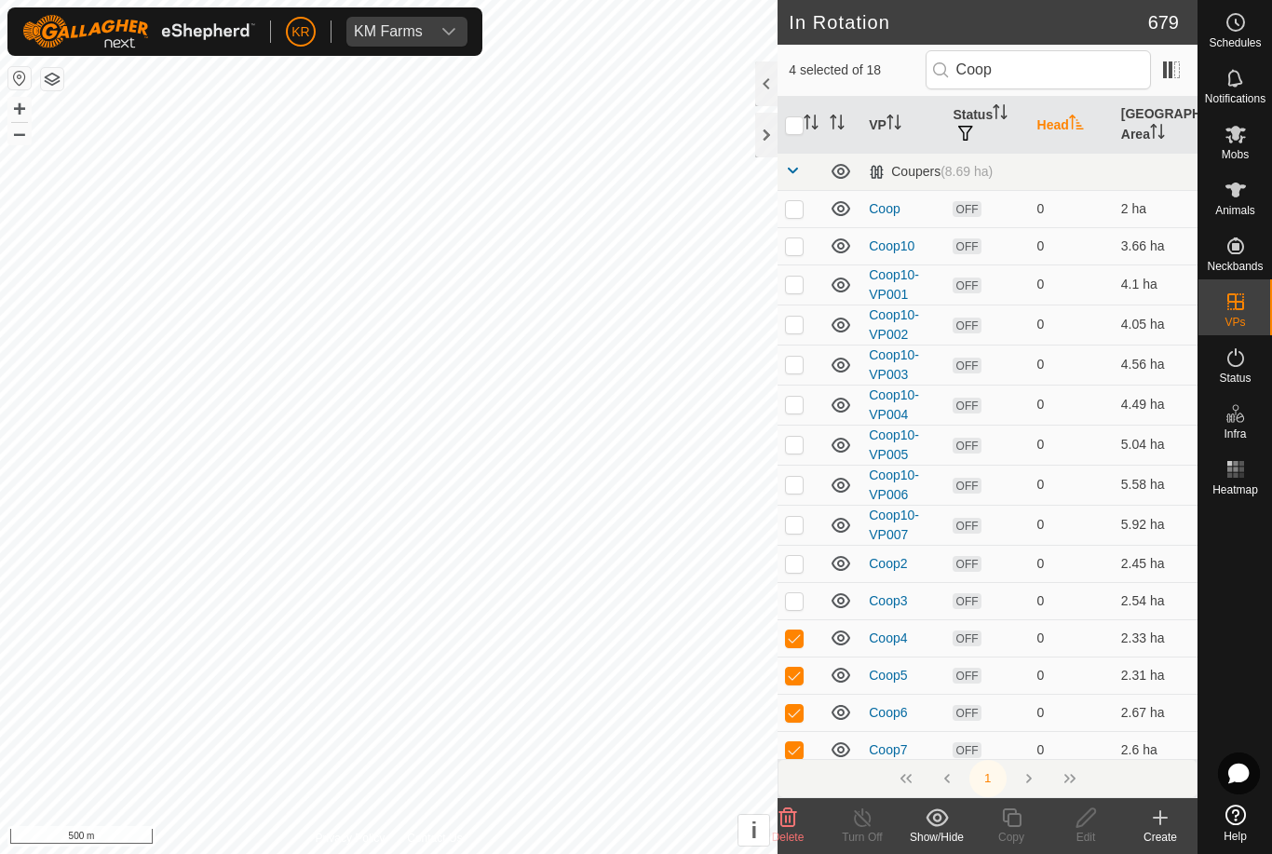
checkbox input "true"
click at [805, 564] on td at bounding box center [800, 563] width 45 height 37
checkbox input "true"
click at [805, 530] on td at bounding box center [800, 525] width 45 height 40
checkbox input "true"
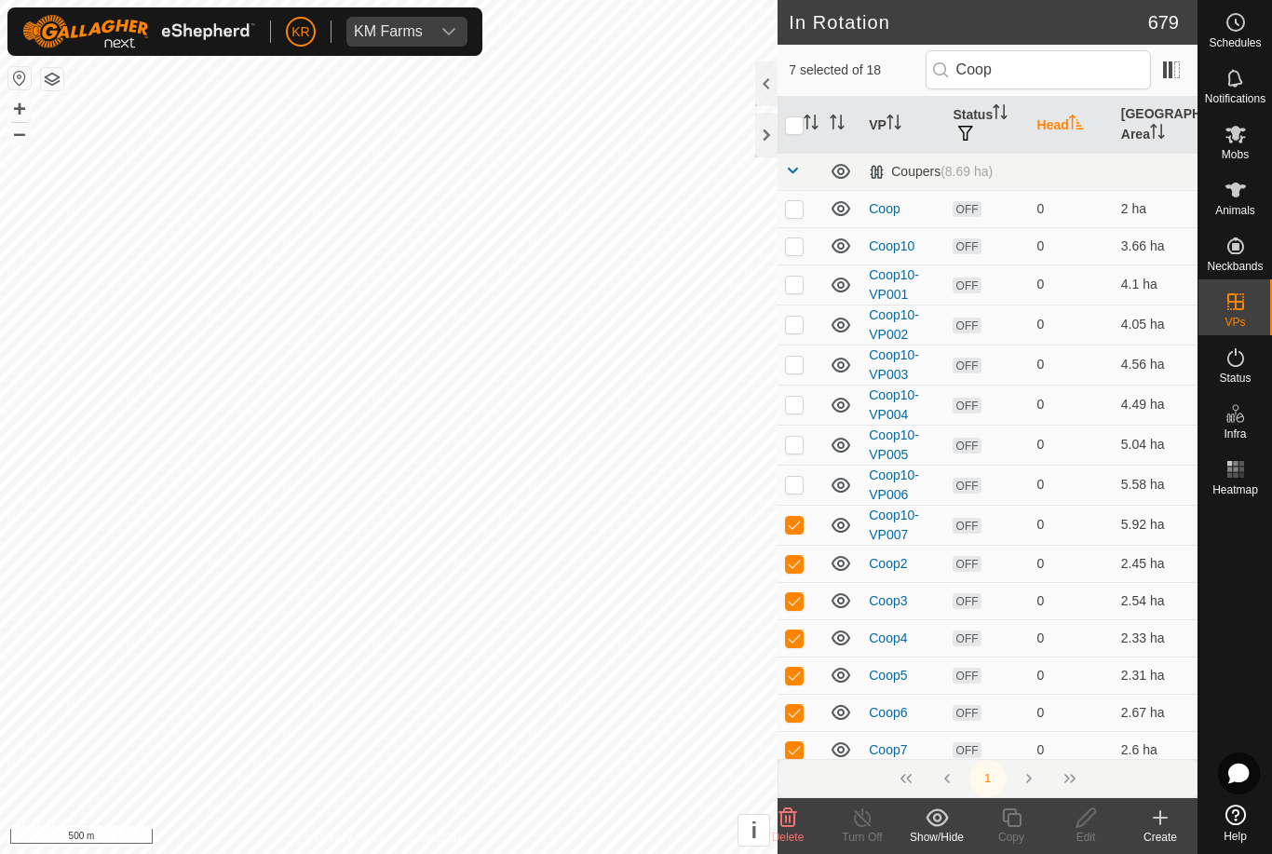
click at [797, 495] on td at bounding box center [800, 485] width 45 height 40
checkbox input "true"
click at [794, 445] on p-checkbox at bounding box center [794, 444] width 19 height 15
checkbox input "true"
click at [802, 407] on p-checkbox at bounding box center [794, 404] width 19 height 15
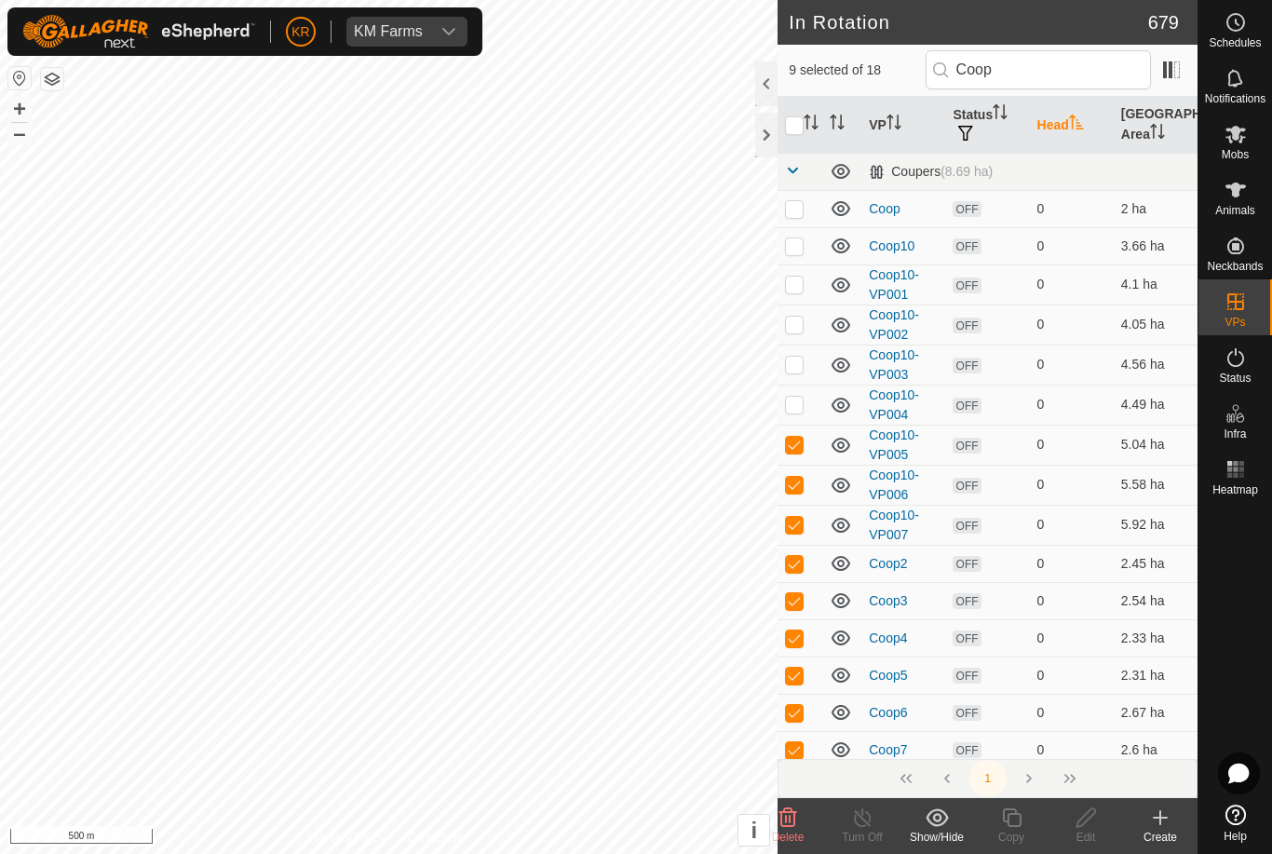
checkbox input "true"
click at [795, 354] on td at bounding box center [800, 365] width 45 height 40
checkbox input "true"
click at [804, 317] on p-checkbox at bounding box center [794, 324] width 19 height 15
checkbox input "true"
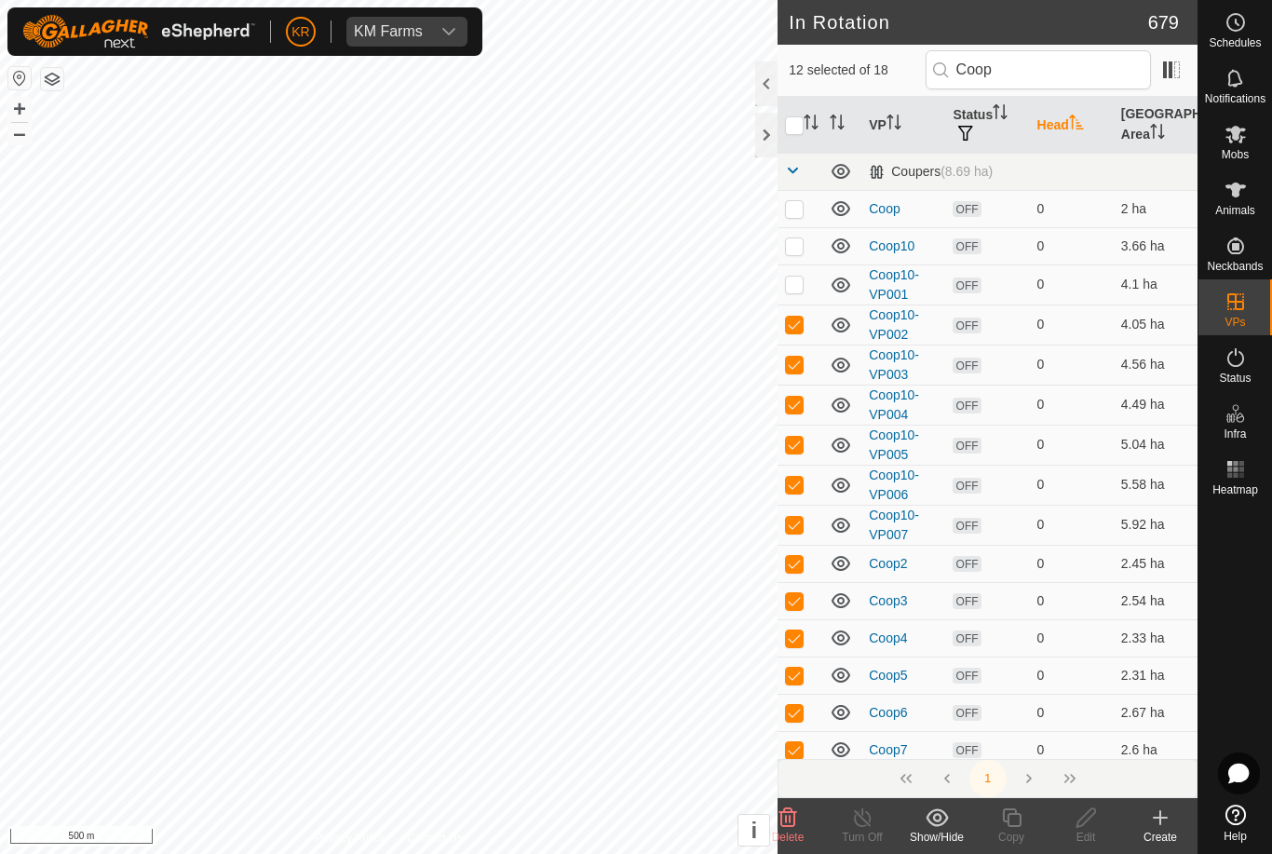
click at [798, 277] on p-checkbox at bounding box center [794, 284] width 19 height 15
checkbox input "true"
click at [797, 245] on p-checkbox at bounding box center [794, 245] width 19 height 15
checkbox input "true"
click at [801, 208] on p-checkbox at bounding box center [794, 208] width 19 height 15
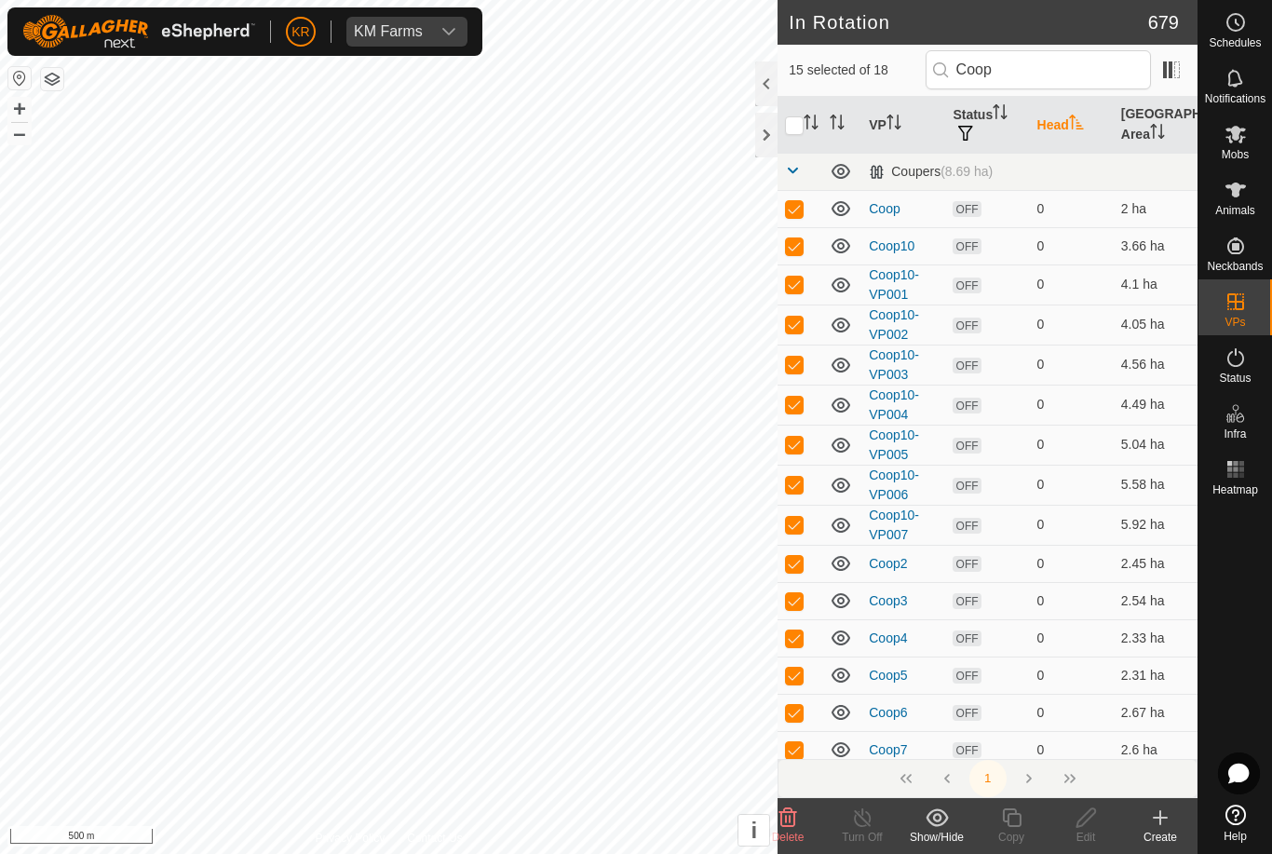
click at [806, 825] on delete-svg-icon at bounding box center [788, 818] width 75 height 22
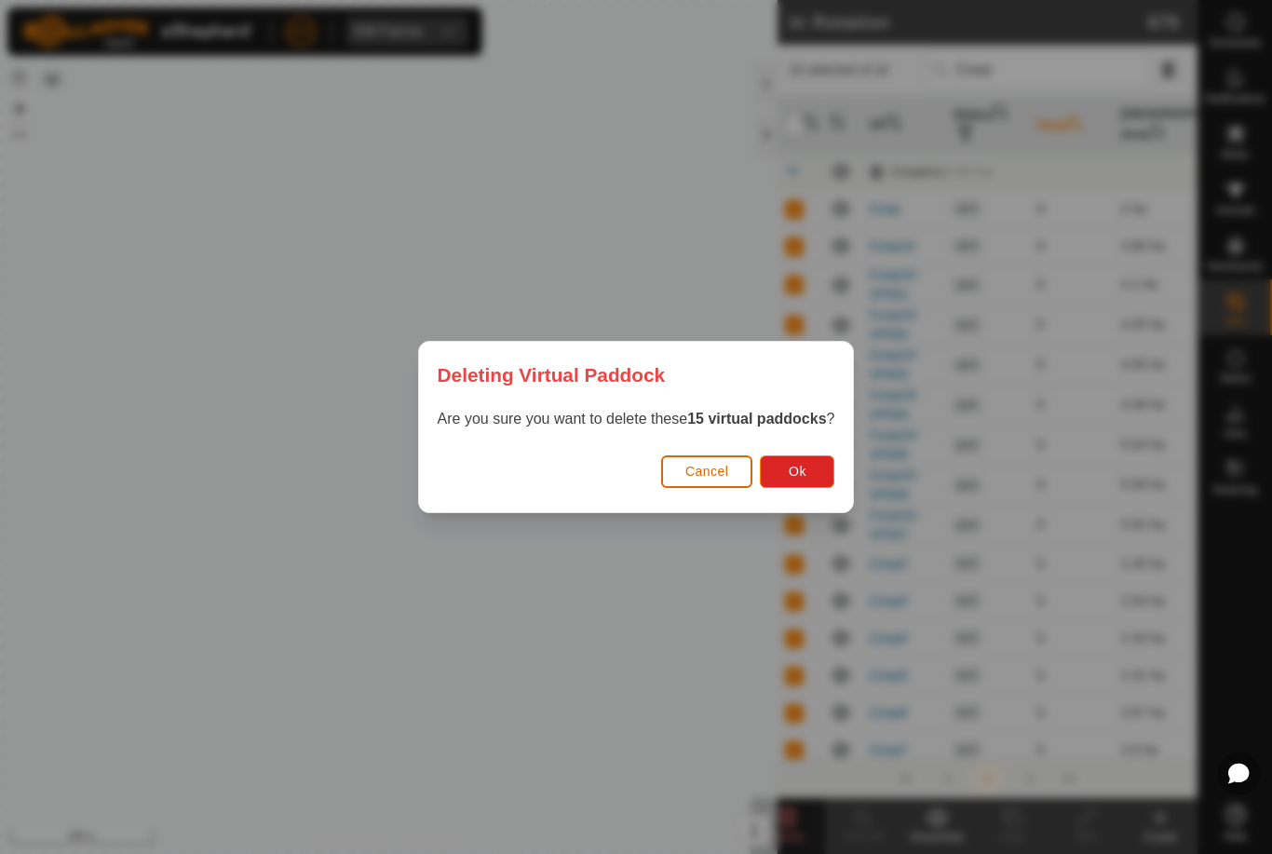
click at [797, 464] on span "Ok" at bounding box center [798, 471] width 18 height 15
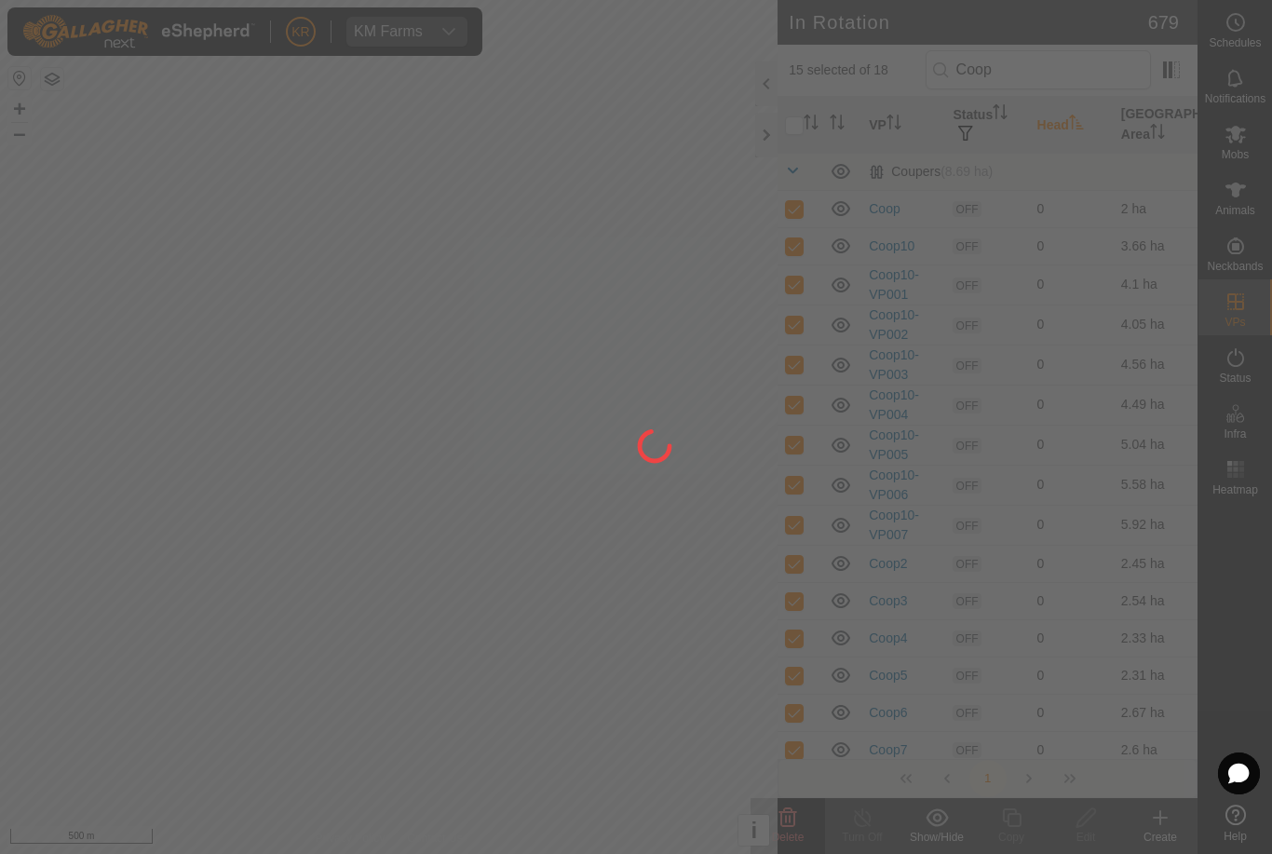
checkbox input "false"
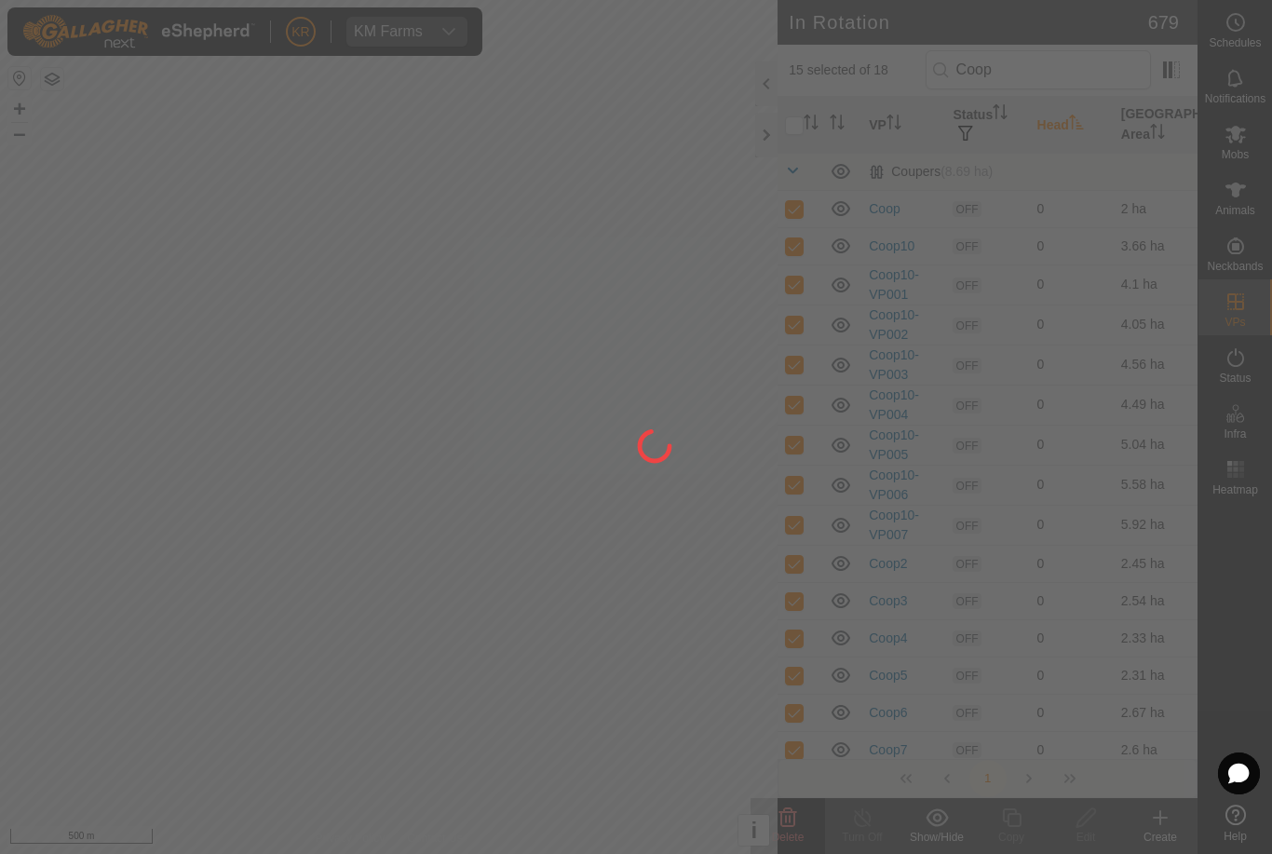
checkbox input "false"
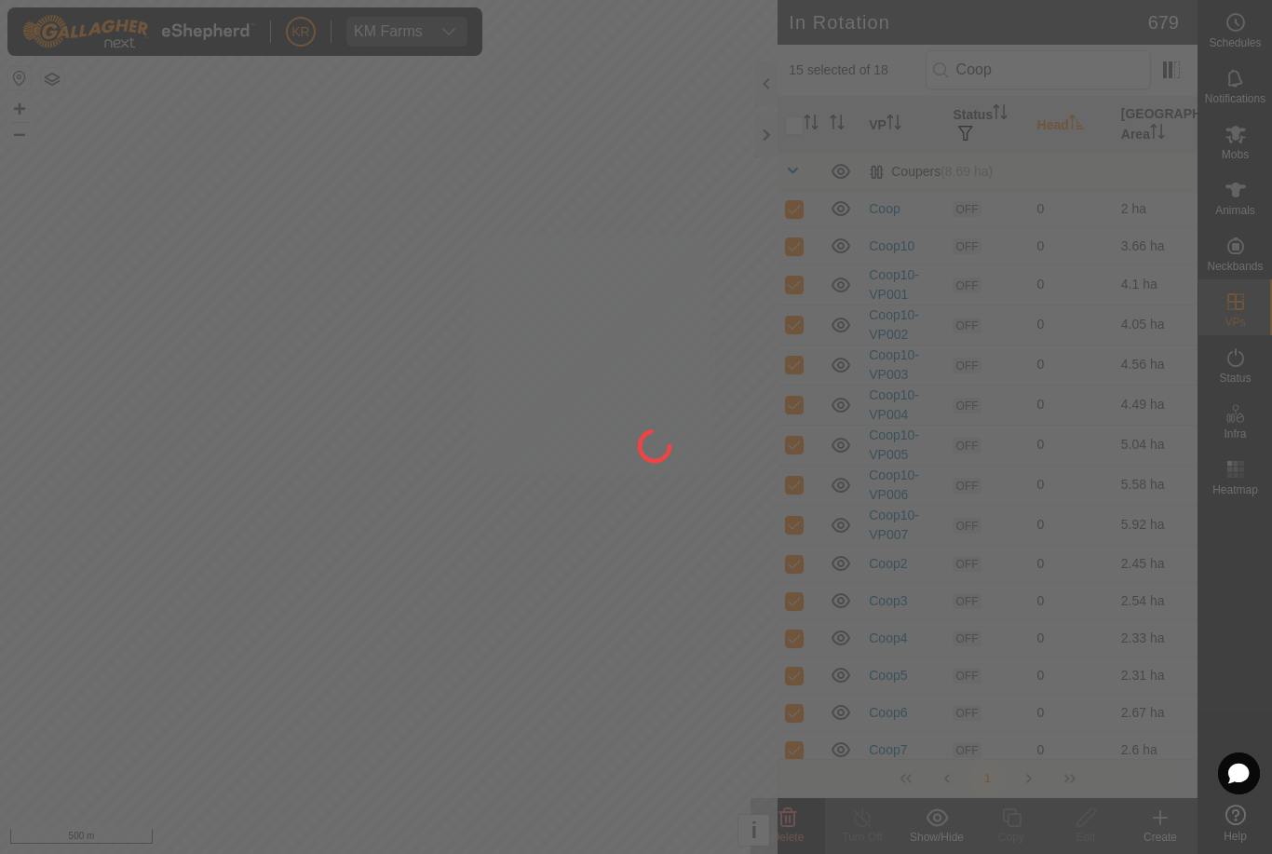
checkbox input "false"
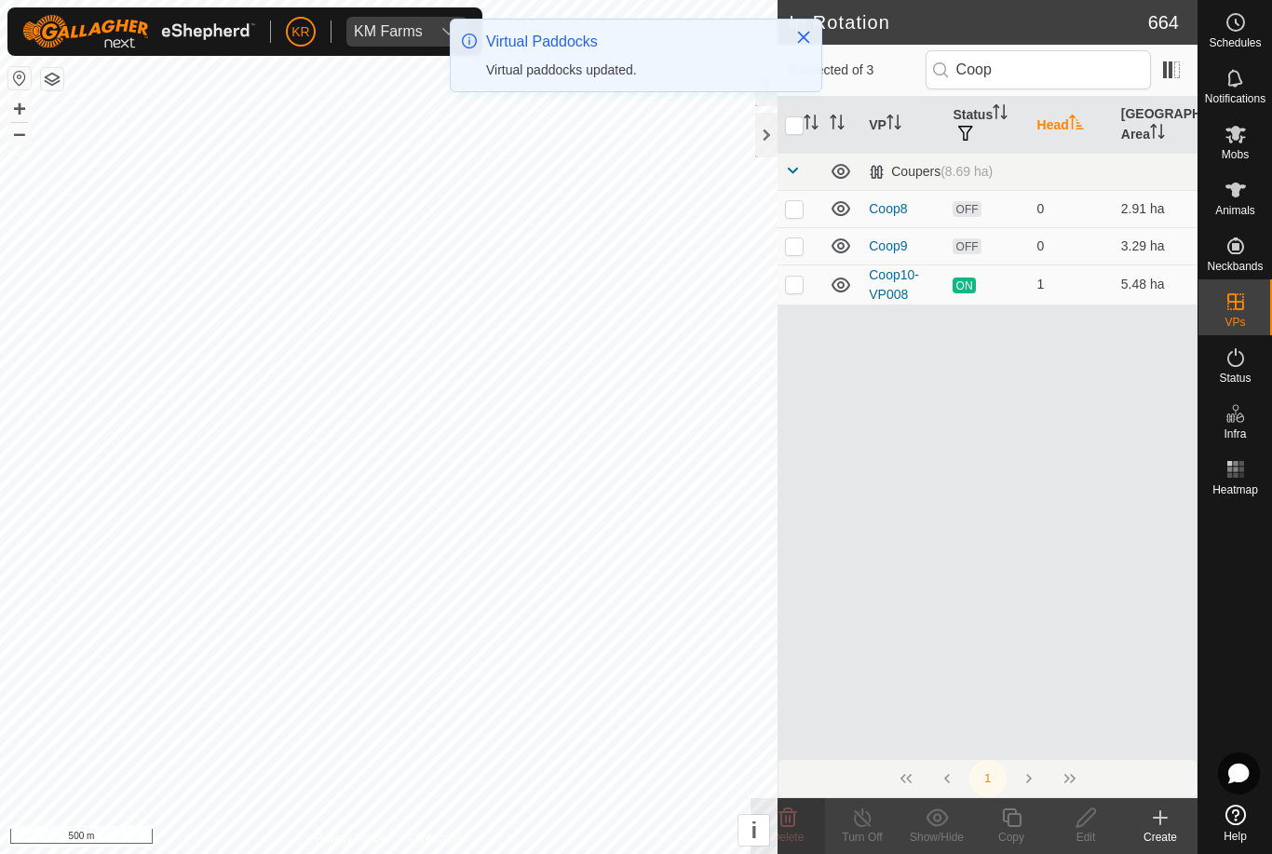
click at [795, 242] on p-checkbox at bounding box center [794, 245] width 19 height 15
checkbox input "true"
click at [809, 200] on td at bounding box center [800, 208] width 45 height 37
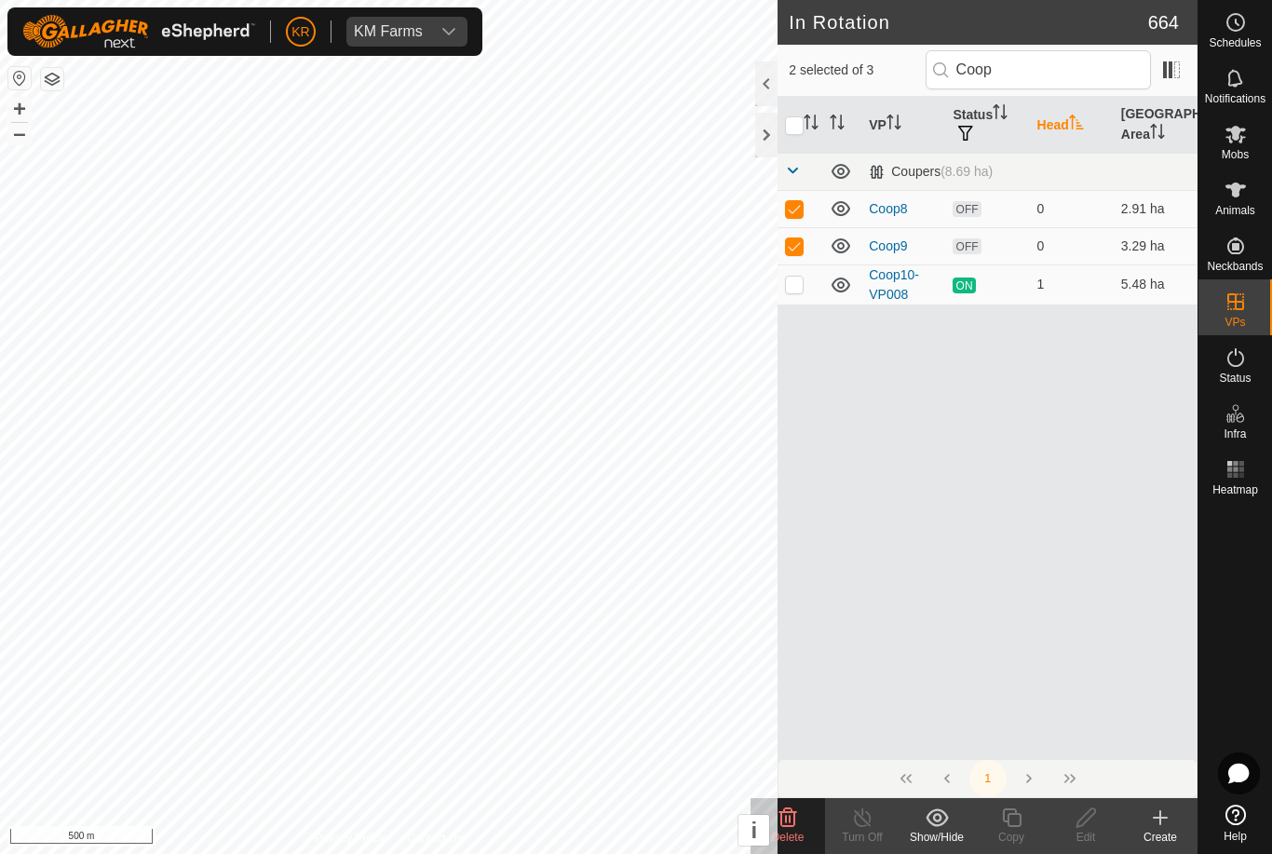
click at [793, 827] on icon at bounding box center [789, 818] width 18 height 19
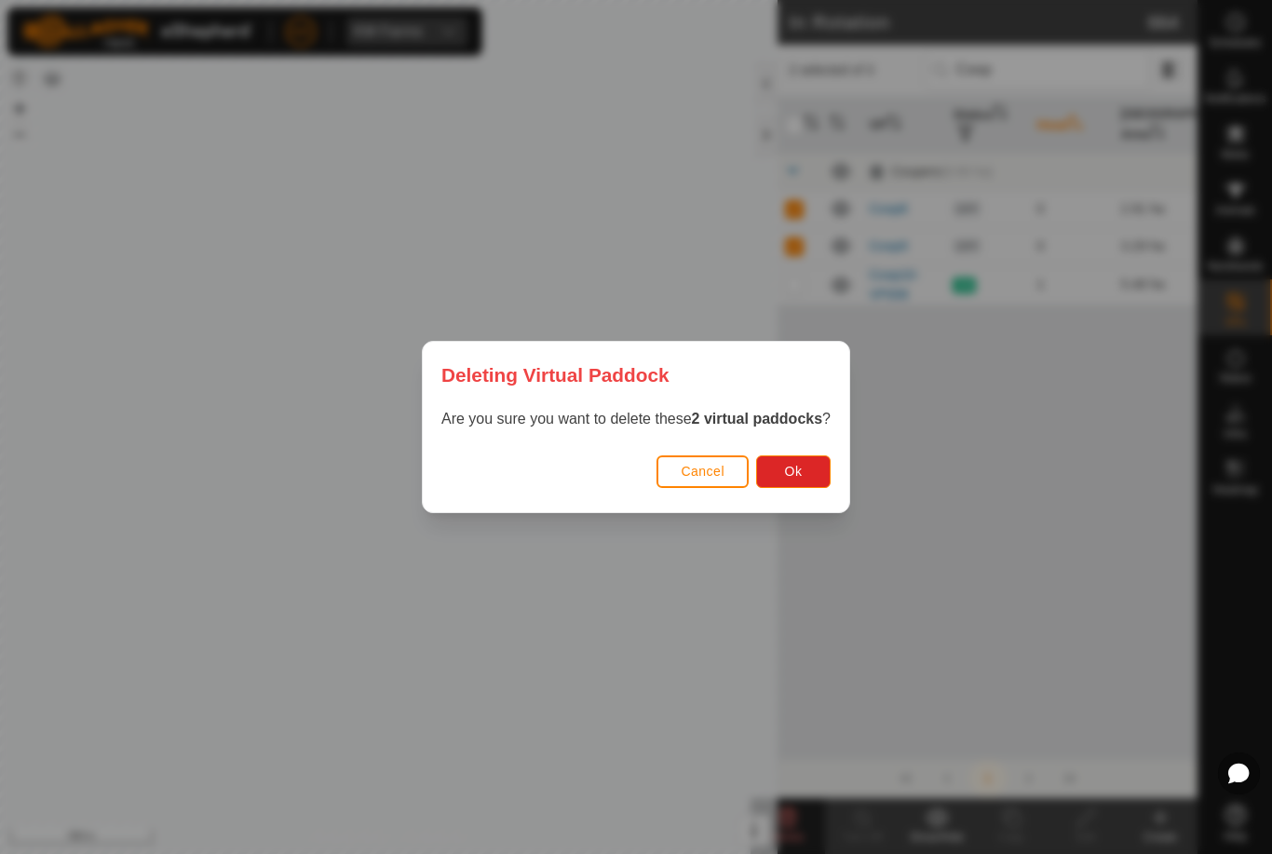
click at [814, 456] on button "Ok" at bounding box center [793, 472] width 75 height 33
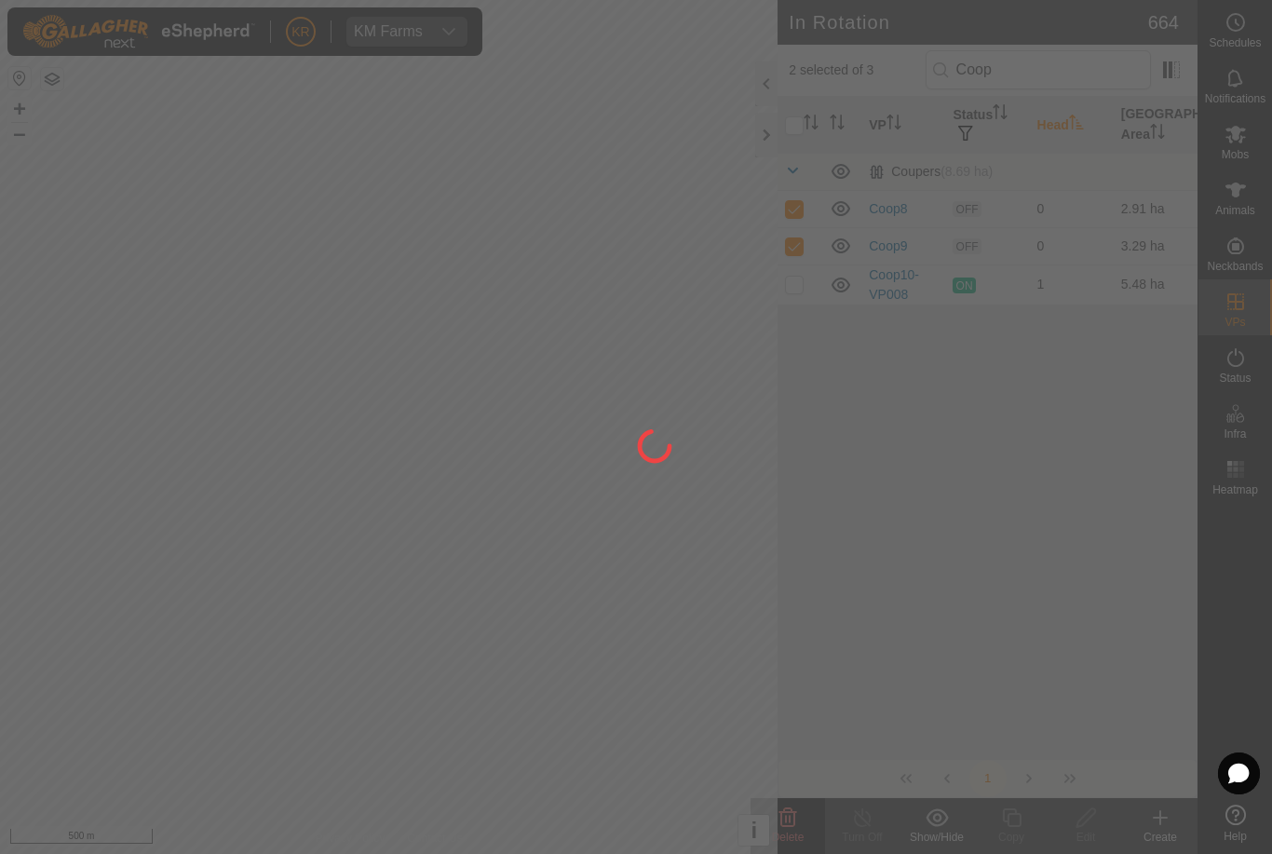
checkbox input "false"
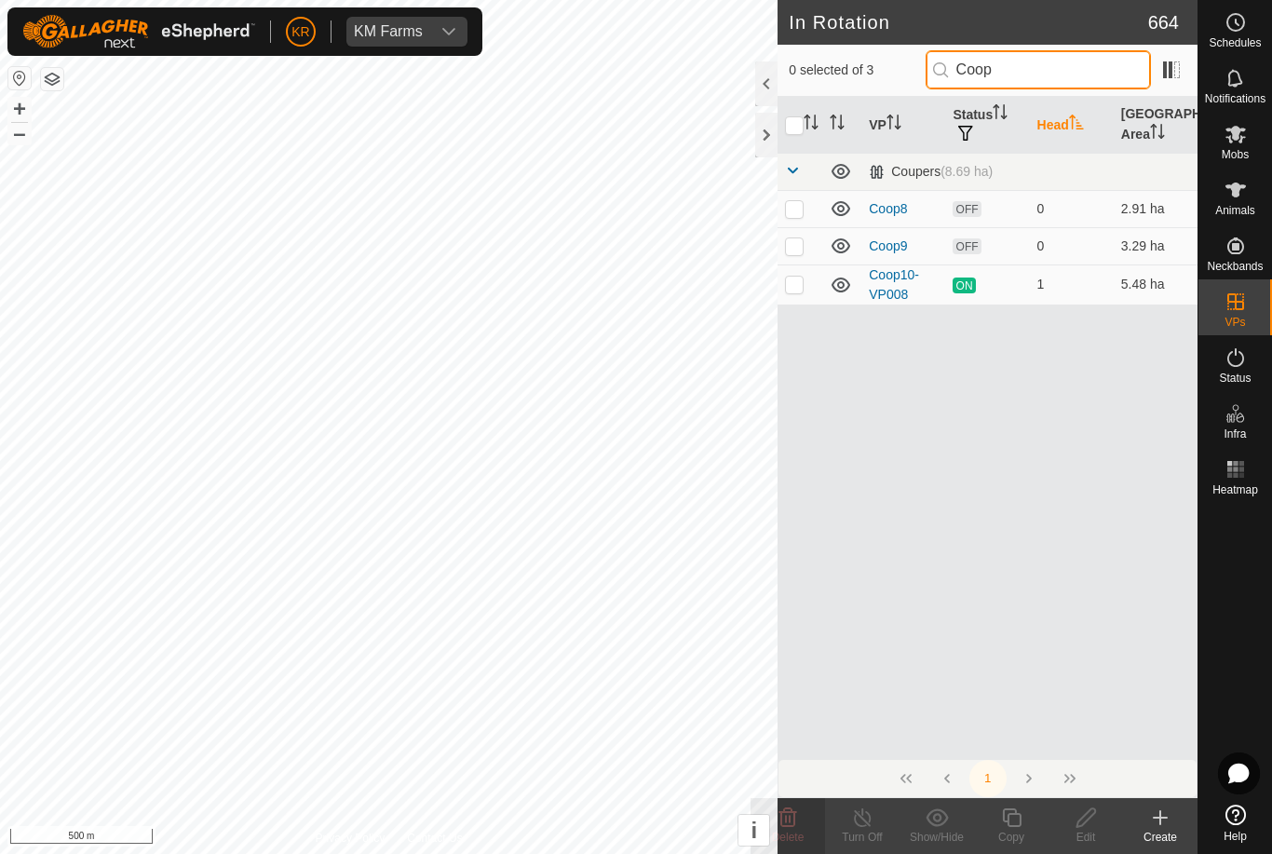
click at [1058, 73] on input "Coop" at bounding box center [1038, 69] width 225 height 39
type input "C"
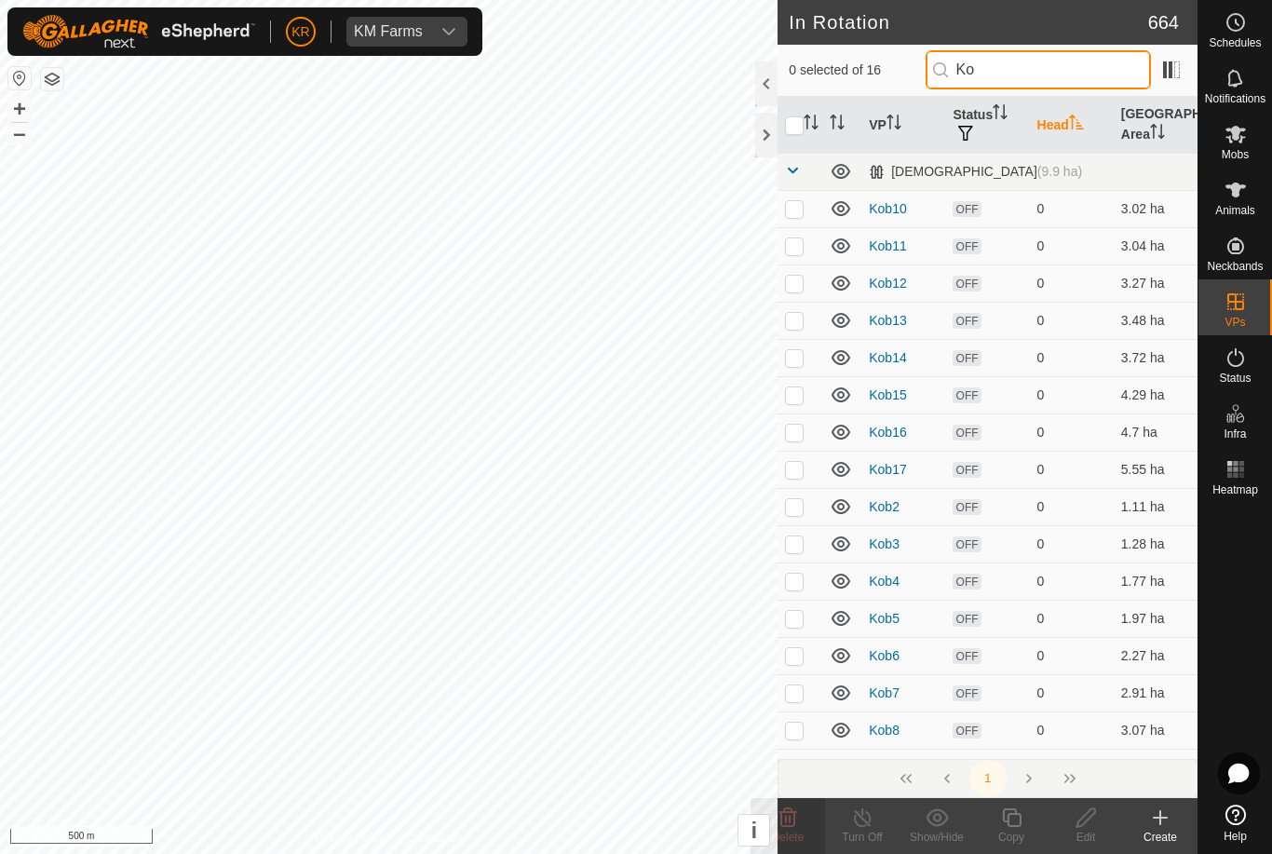
type input "Ko"
click at [794, 729] on p-checkbox at bounding box center [794, 730] width 19 height 15
checkbox input "true"
click at [790, 698] on p-checkbox at bounding box center [794, 693] width 19 height 15
checkbox input "true"
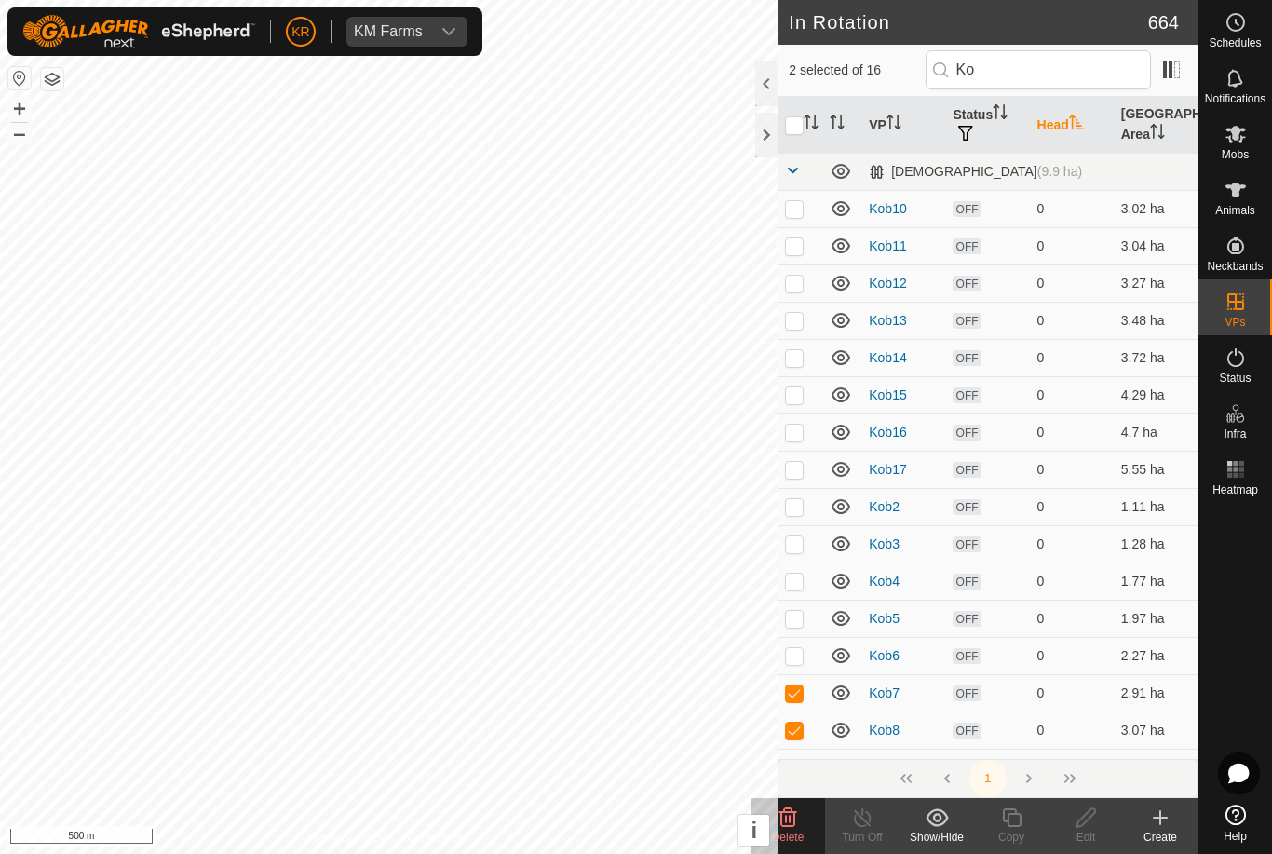
click at [797, 655] on p-checkbox at bounding box center [794, 655] width 19 height 15
checkbox input "true"
click at [798, 622] on p-checkbox at bounding box center [794, 618] width 19 height 15
checkbox input "true"
click at [798, 592] on td at bounding box center [800, 581] width 45 height 37
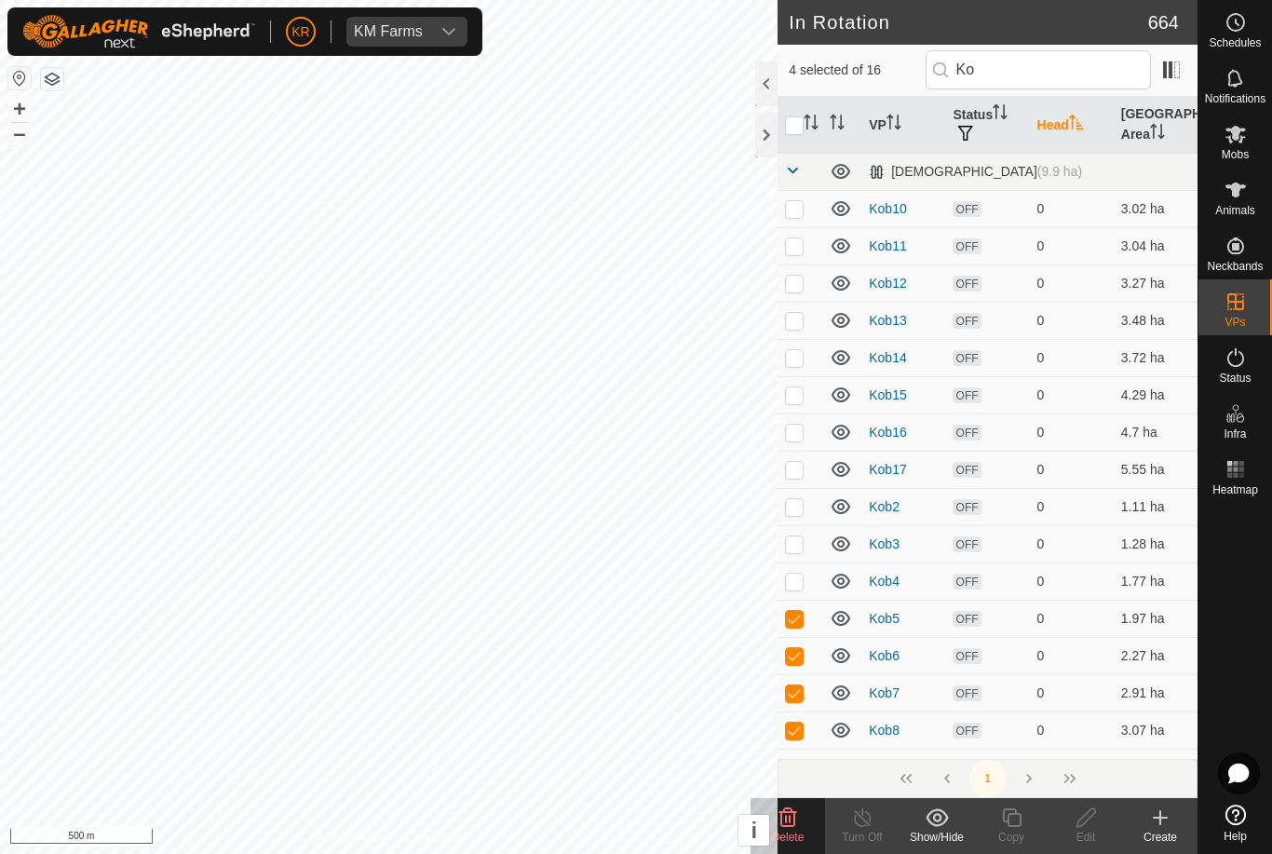
checkbox input "true"
click at [791, 550] on p-checkbox at bounding box center [794, 544] width 19 height 15
checkbox input "true"
click at [795, 515] on td at bounding box center [800, 506] width 45 height 37
checkbox input "true"
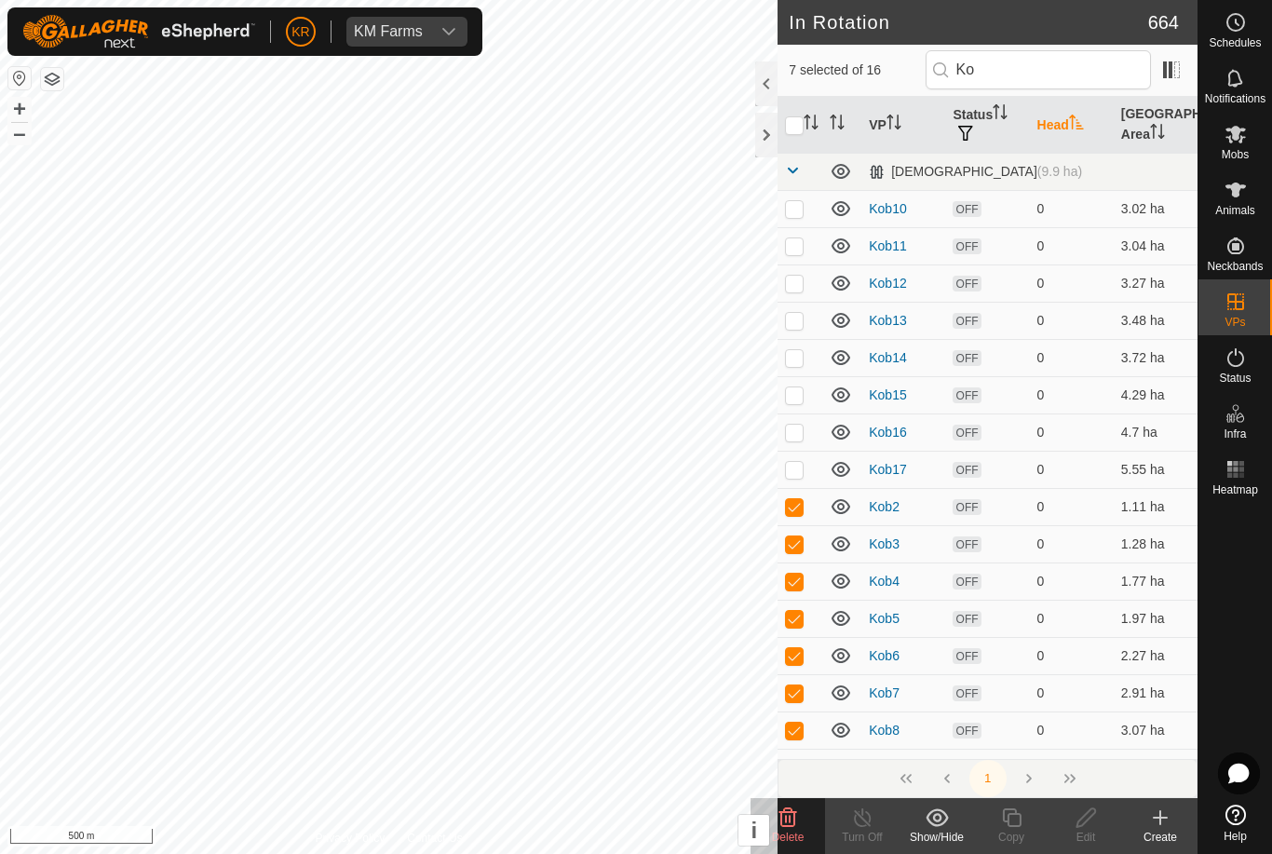
click at [810, 470] on td at bounding box center [800, 469] width 45 height 37
checkbox input "true"
click at [811, 427] on td at bounding box center [800, 432] width 45 height 37
checkbox input "true"
click at [798, 401] on p-checkbox at bounding box center [794, 395] width 19 height 15
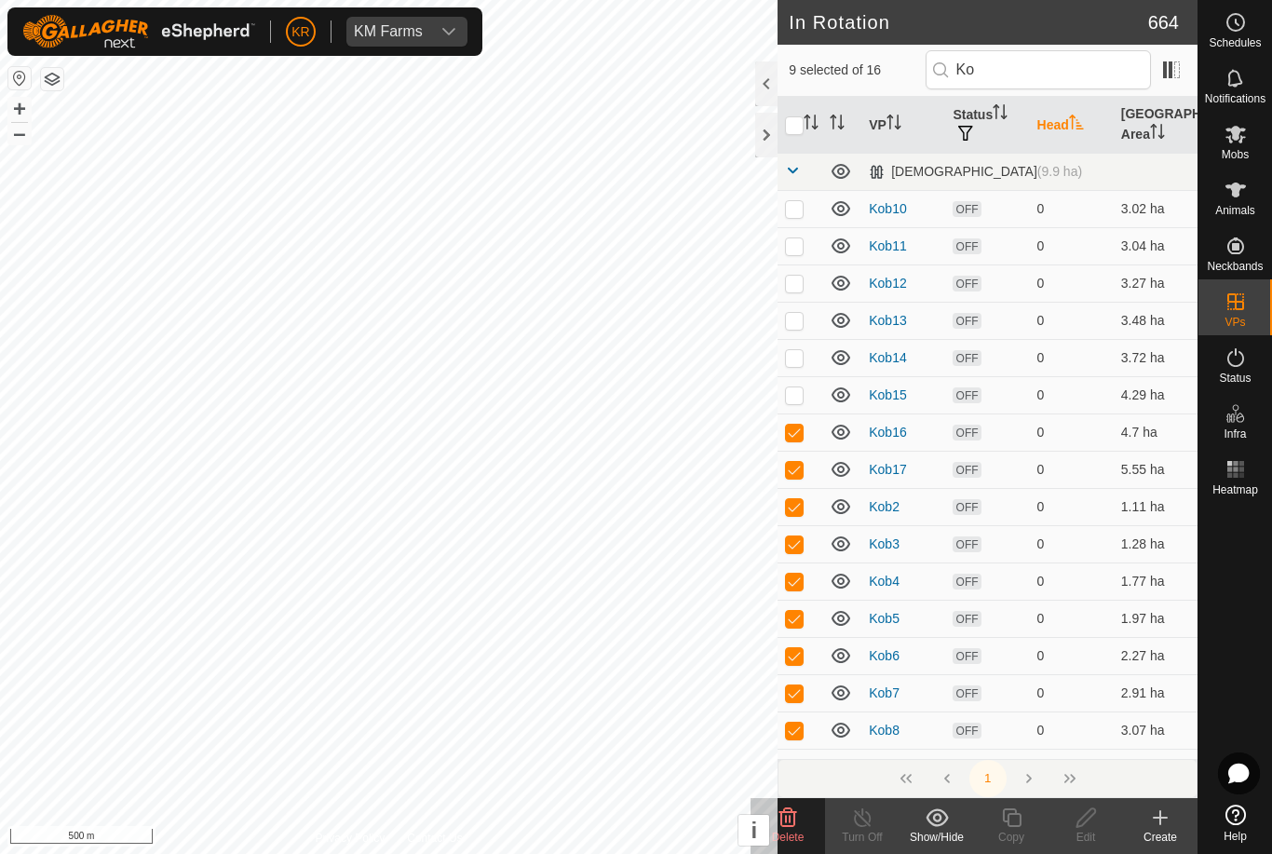
checkbox input "true"
click at [800, 360] on p-checkbox at bounding box center [794, 357] width 19 height 15
checkbox input "true"
click at [799, 319] on p-checkbox at bounding box center [794, 320] width 19 height 15
checkbox input "true"
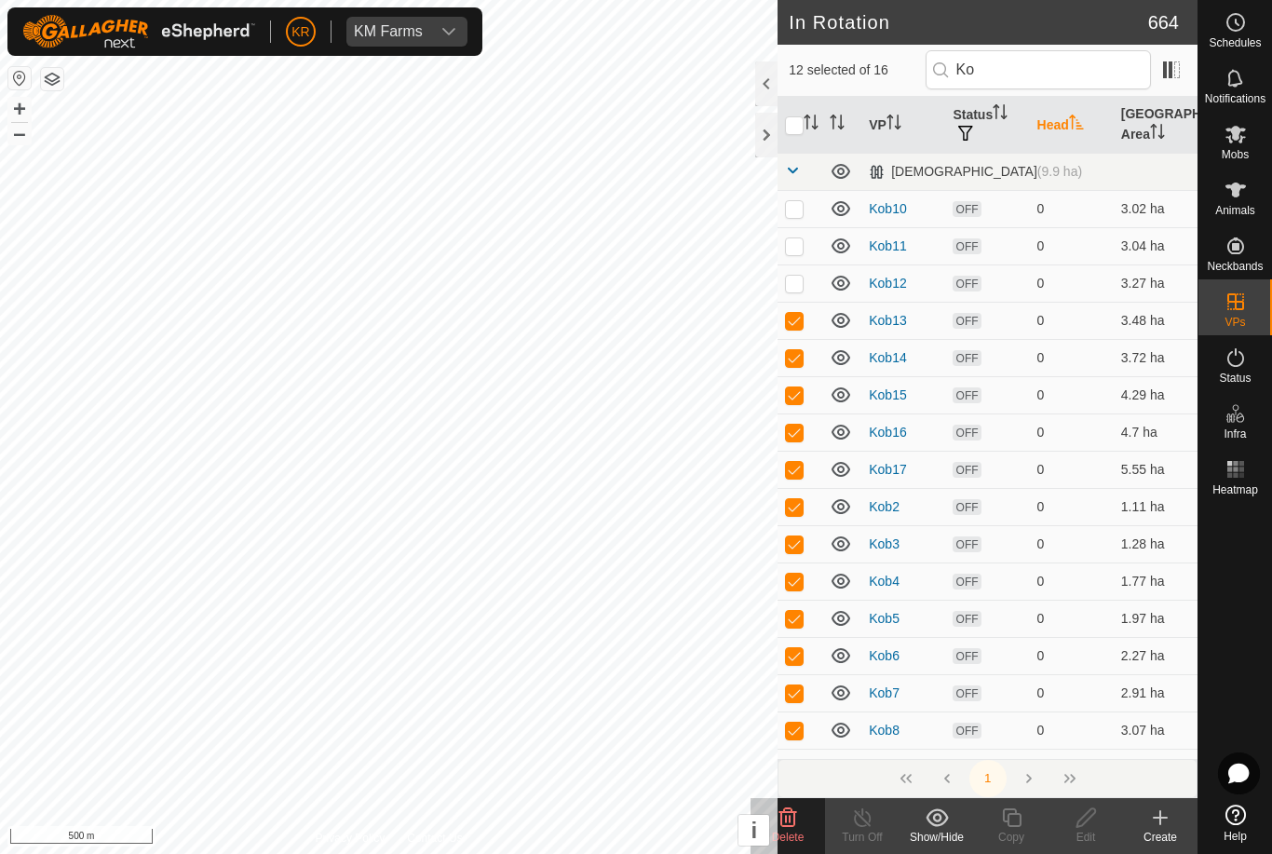
click at [801, 279] on p-checkbox at bounding box center [794, 283] width 19 height 15
checkbox input "true"
click at [802, 241] on p-checkbox at bounding box center [794, 245] width 19 height 15
checkbox input "true"
click at [805, 207] on td at bounding box center [800, 208] width 45 height 37
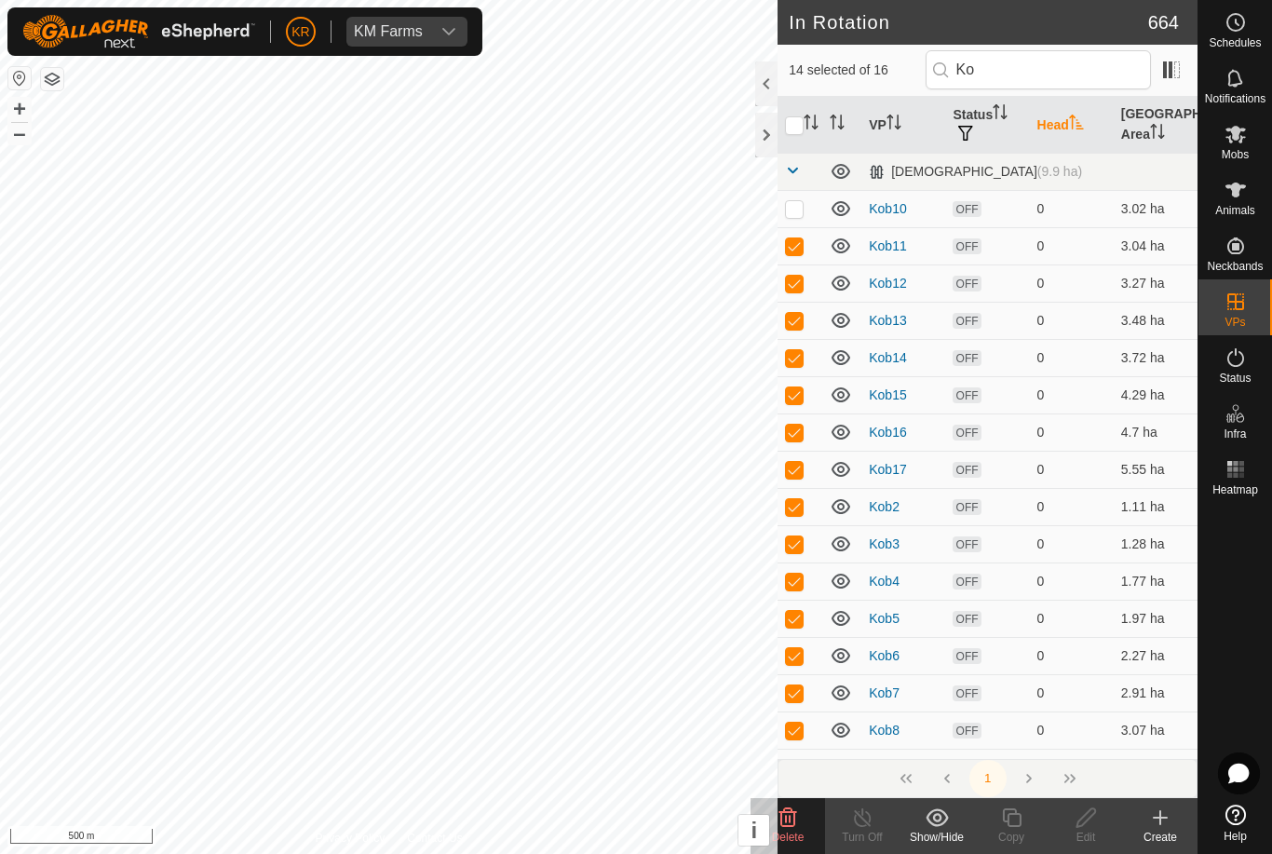
checkbox input "true"
click at [803, 827] on delete-svg-icon at bounding box center [788, 818] width 75 height 22
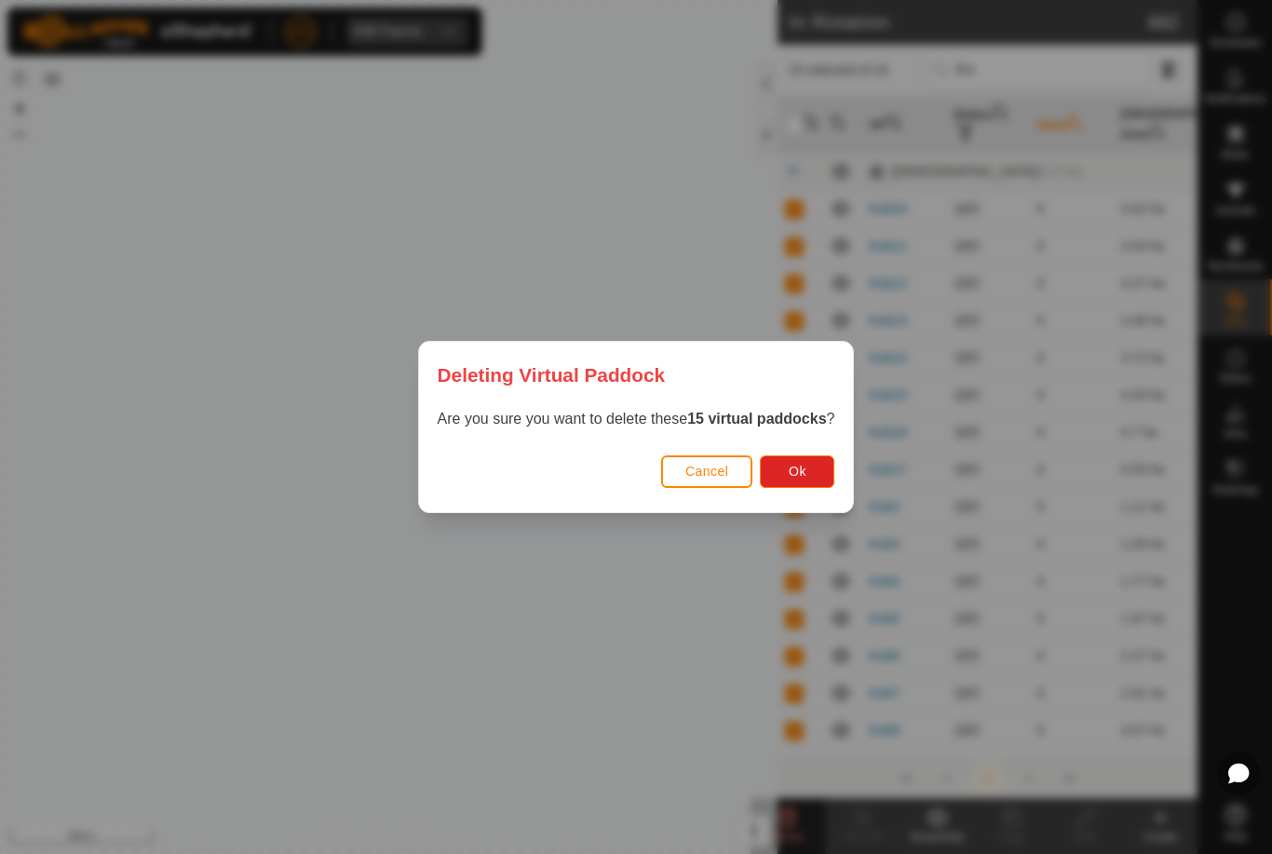
click at [810, 479] on button "Ok" at bounding box center [797, 472] width 75 height 33
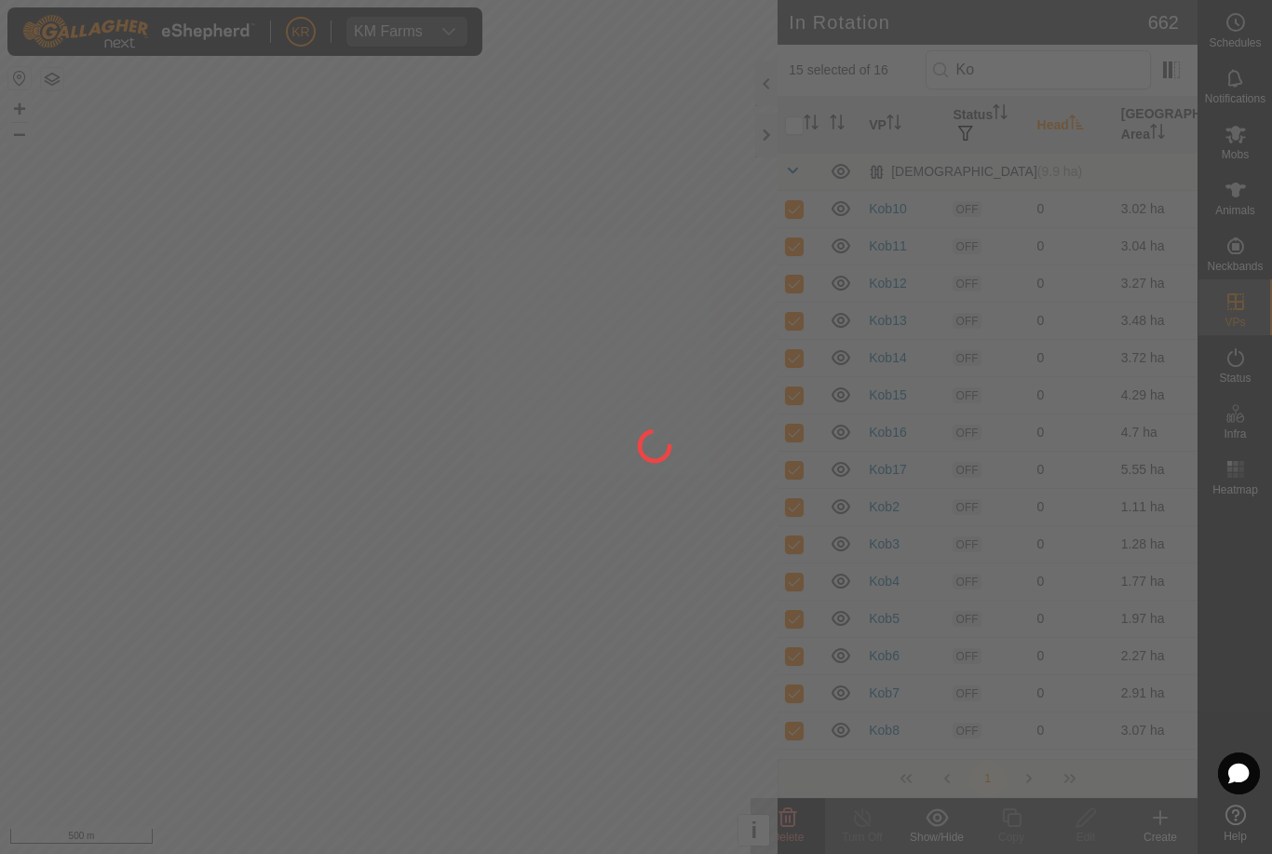
checkbox input "false"
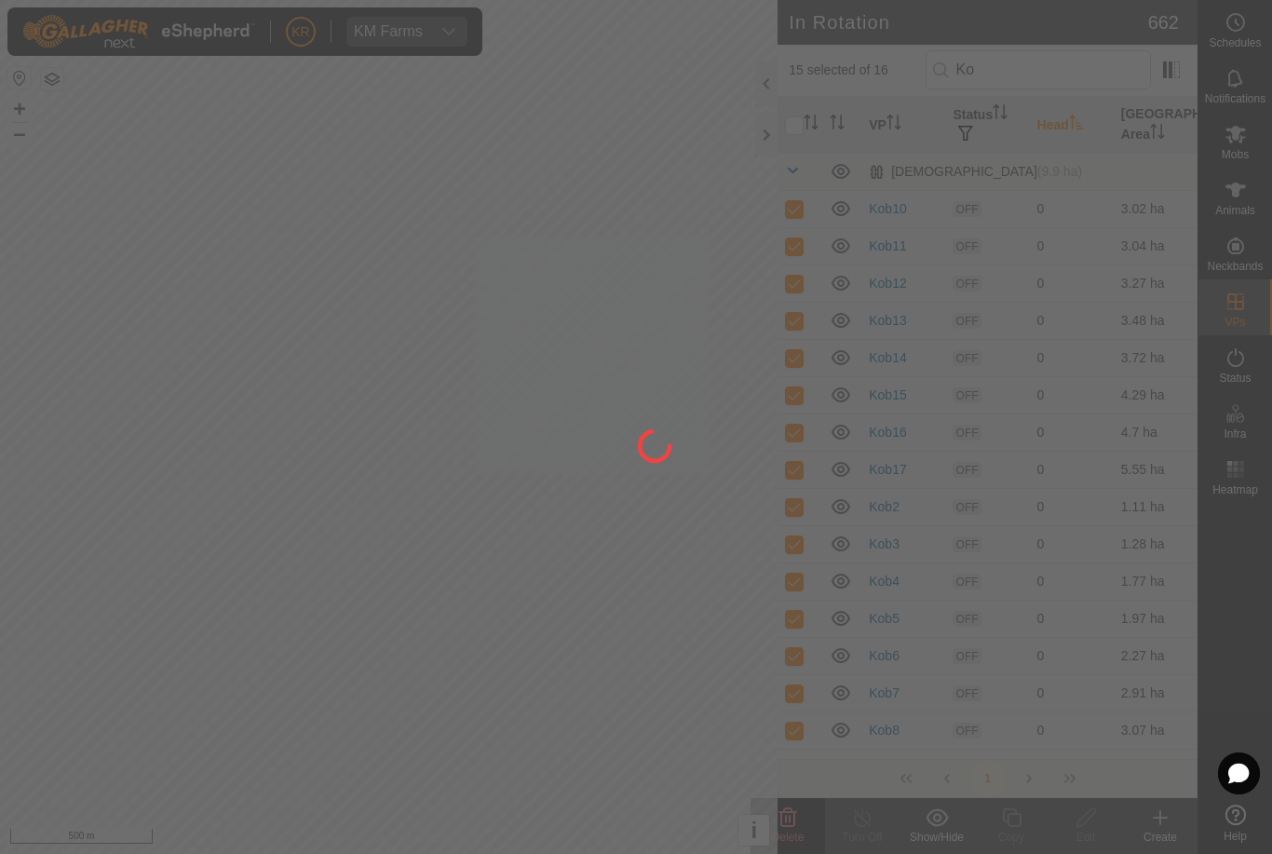
checkbox input "false"
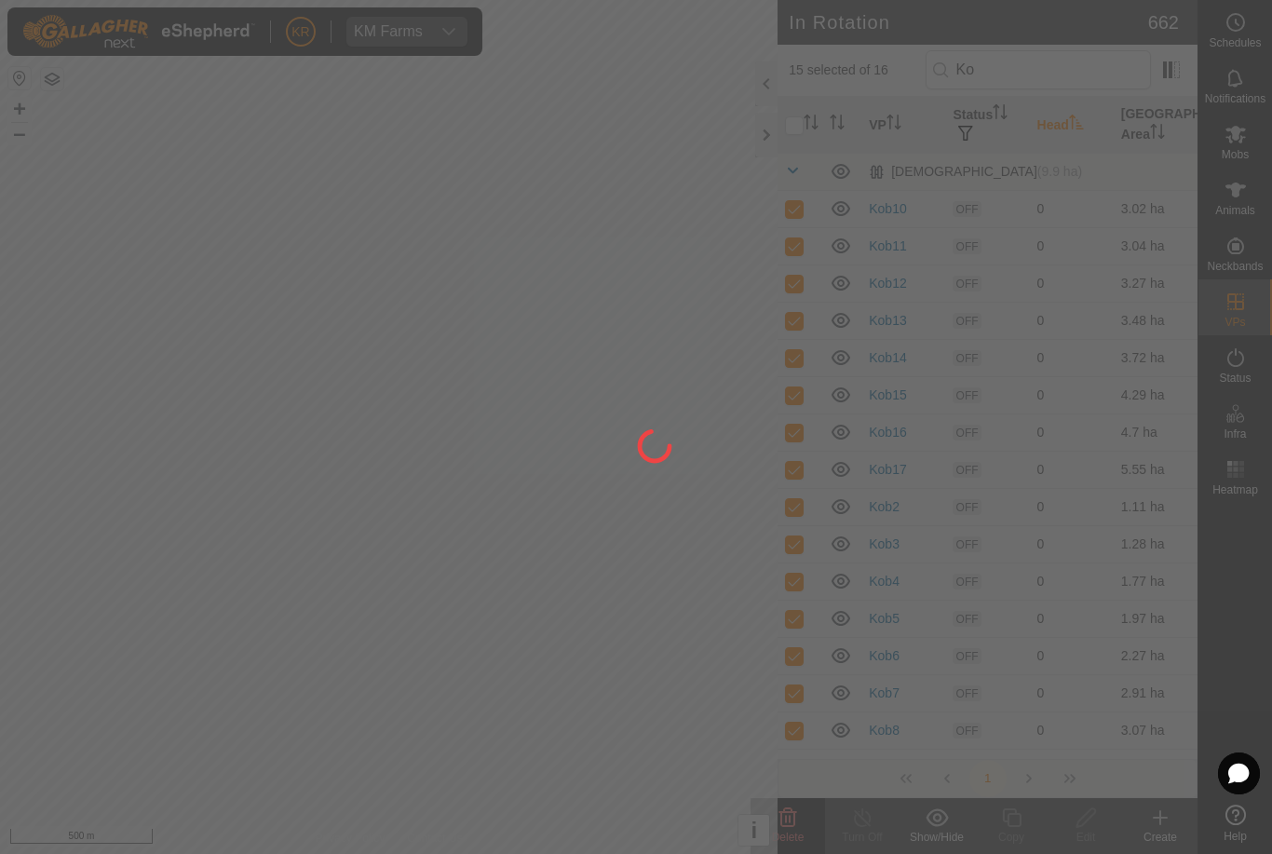
checkbox input "false"
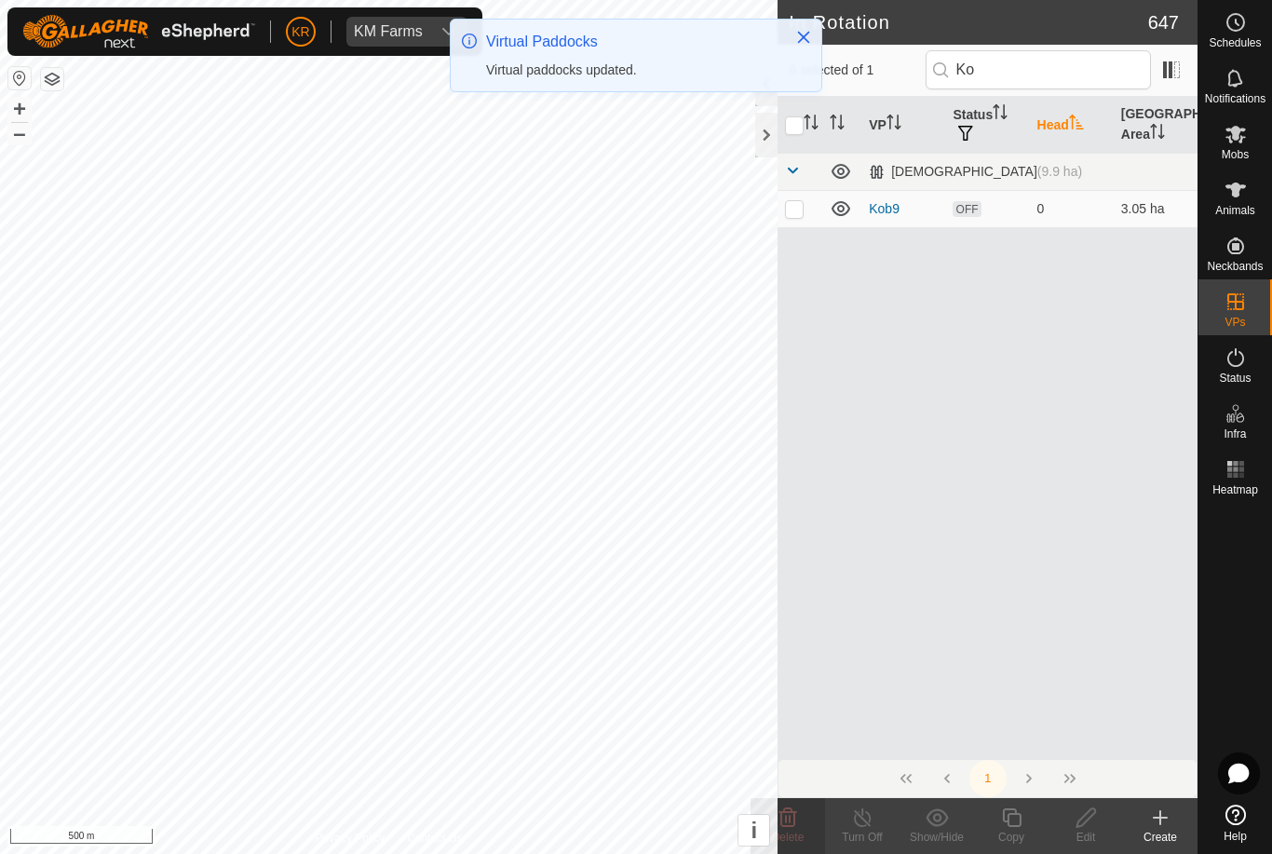
click at [797, 213] on p-checkbox at bounding box center [794, 208] width 19 height 15
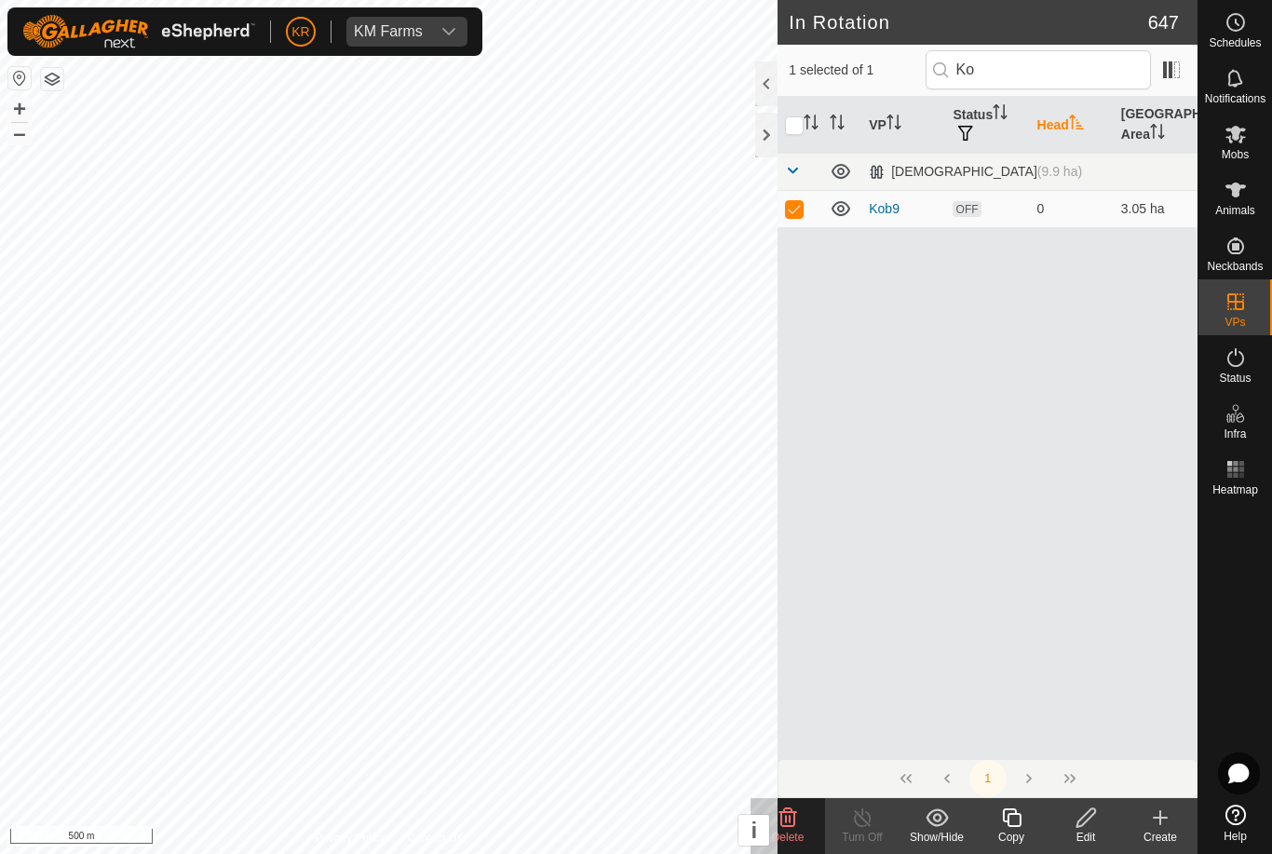
click at [792, 821] on icon at bounding box center [788, 818] width 22 height 22
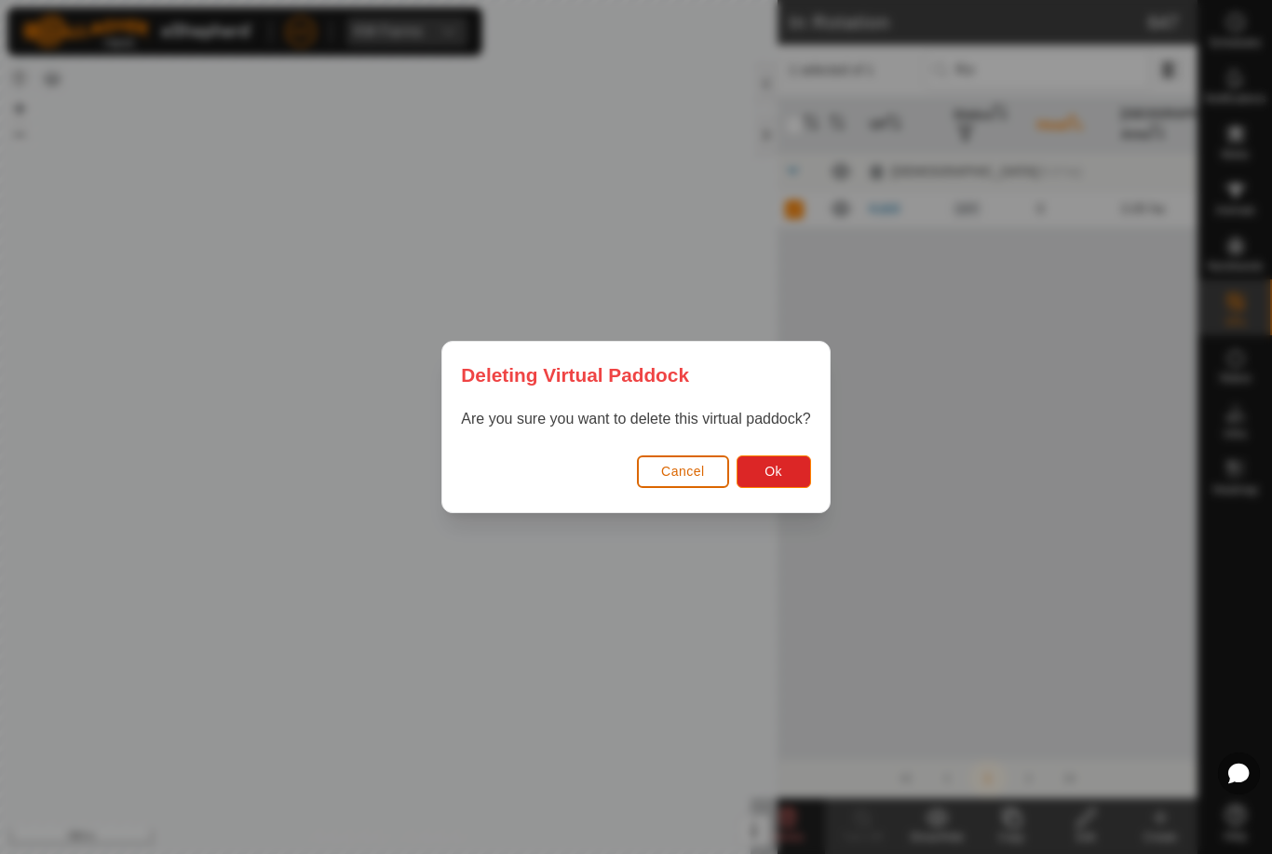
click at [775, 466] on span "Ok" at bounding box center [774, 471] width 18 height 15
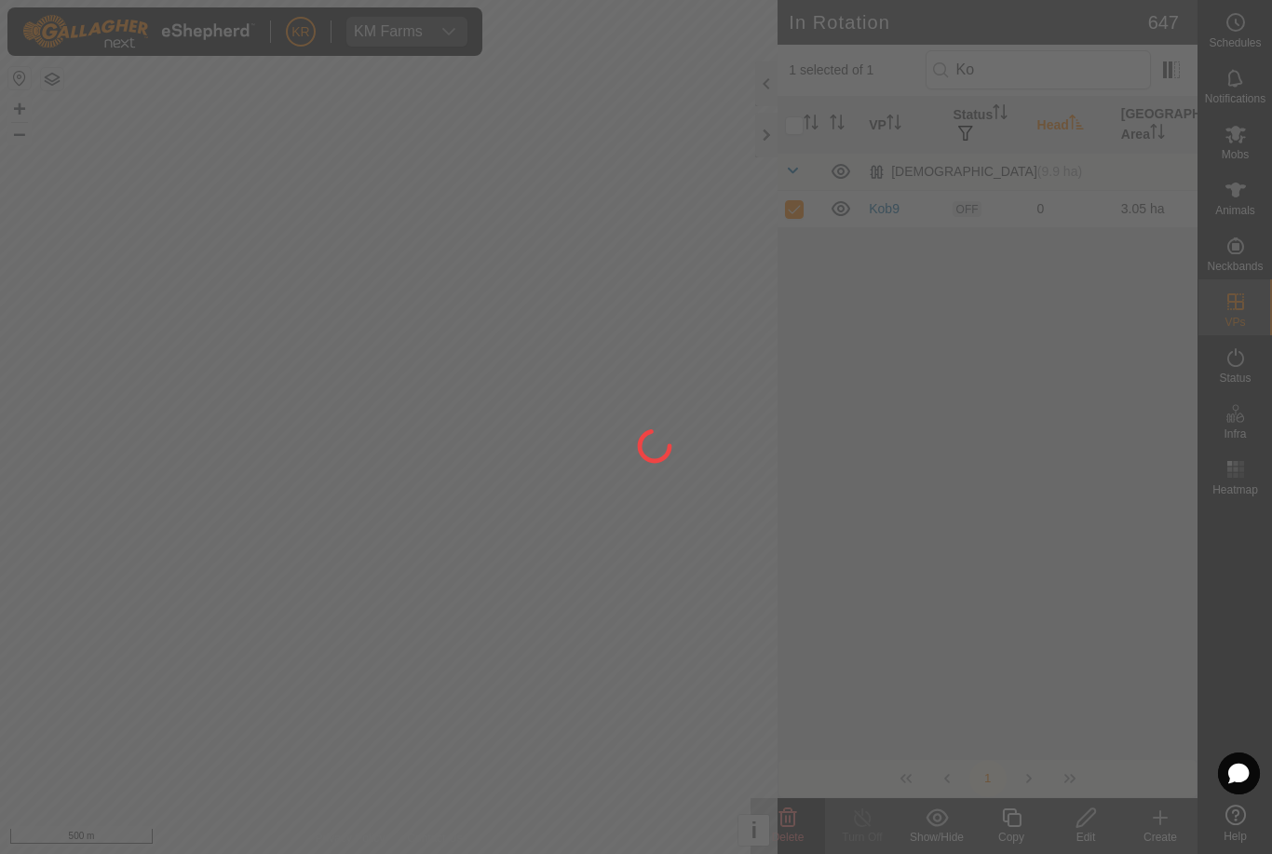
checkbox input "false"
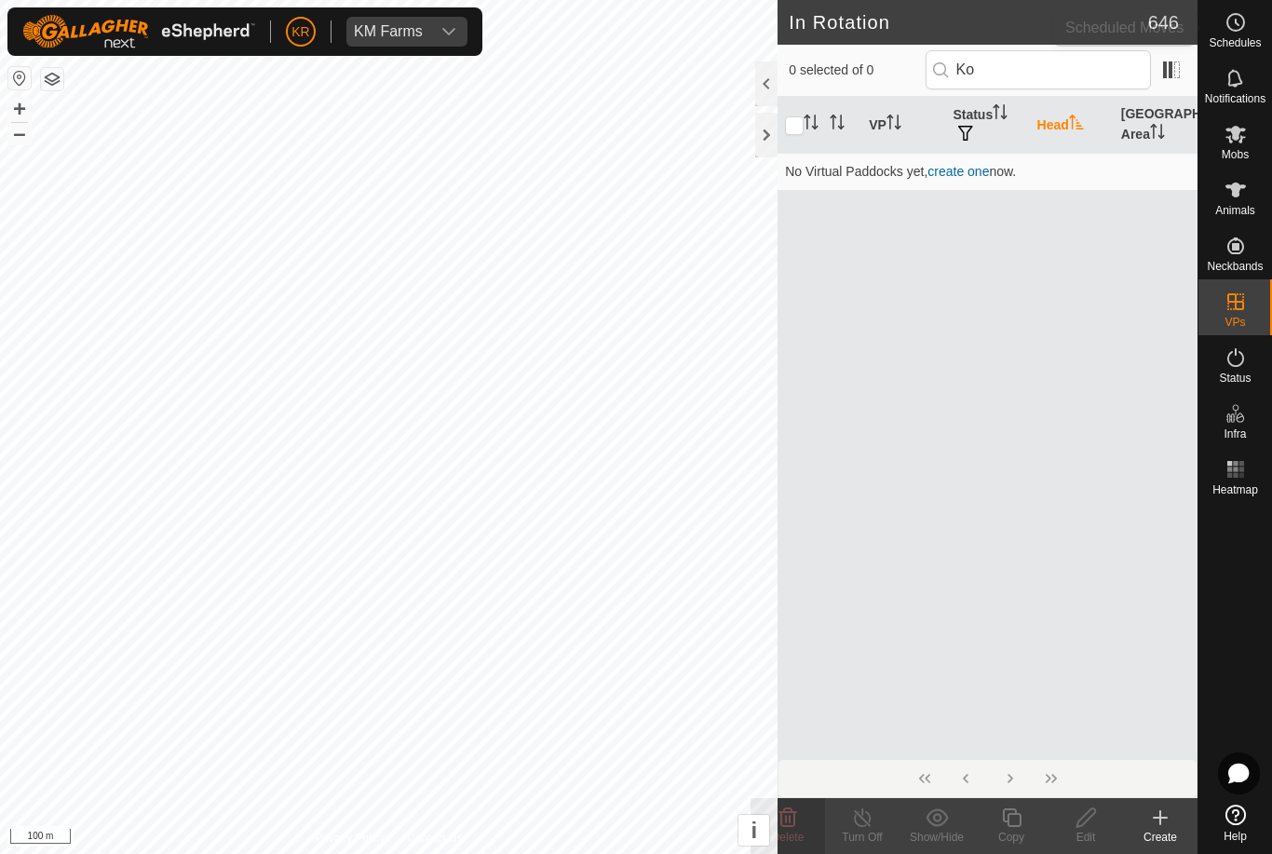
click at [1236, 43] on span "Schedules" at bounding box center [1235, 42] width 52 height 11
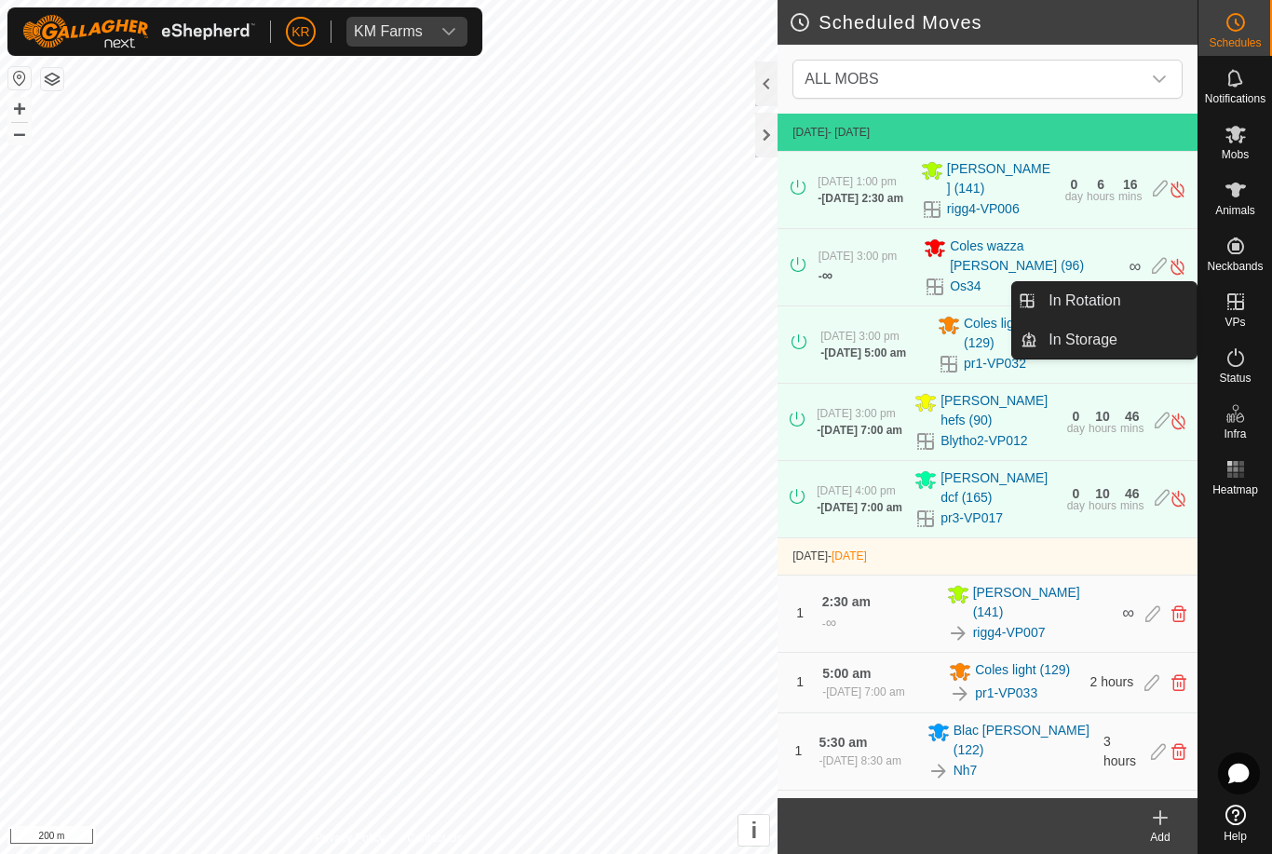
click at [1143, 306] on link "In Rotation" at bounding box center [1117, 300] width 159 height 37
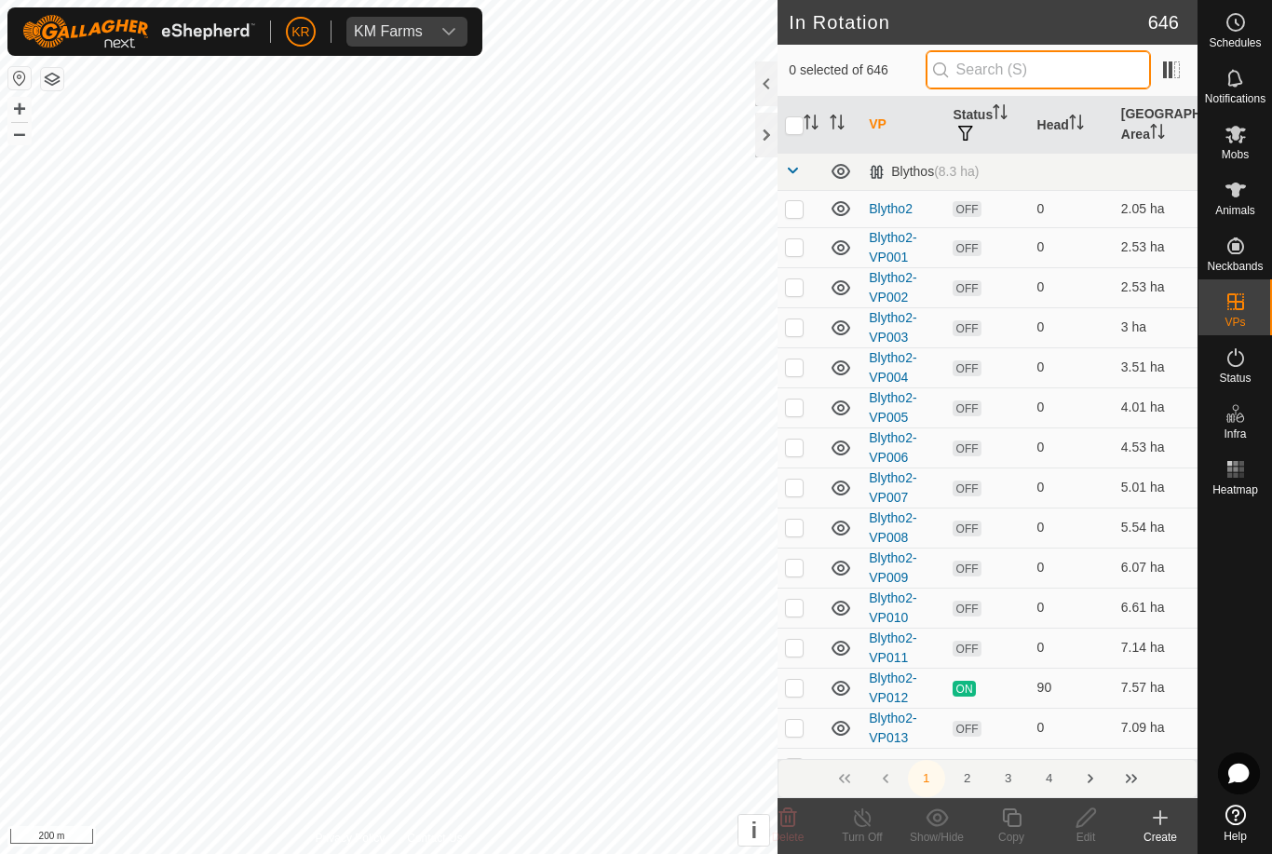
click at [1095, 79] on input "text" at bounding box center [1038, 69] width 225 height 39
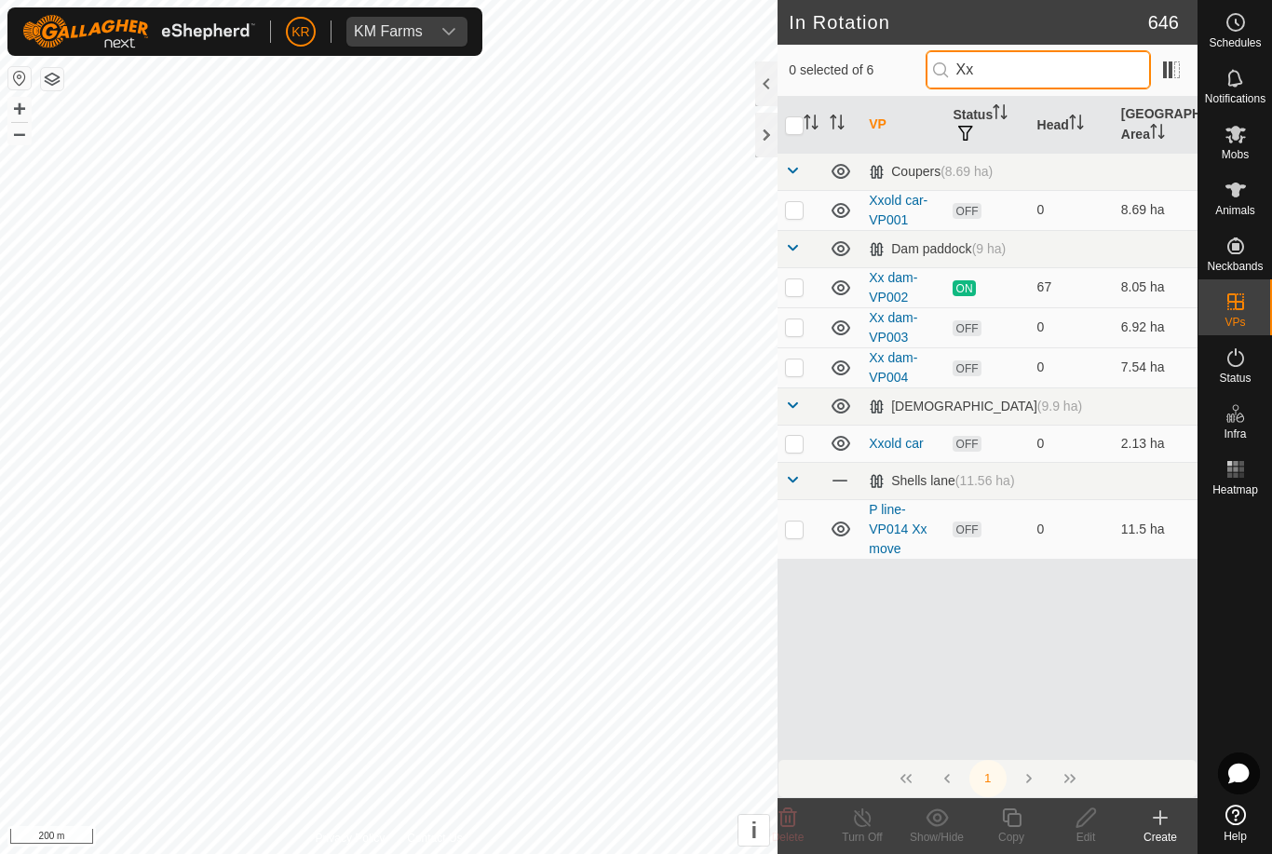
type input "Xx"
click at [790, 209] on p-checkbox at bounding box center [794, 209] width 19 height 15
checkbox input "true"
click at [792, 447] on p-checkbox at bounding box center [794, 443] width 19 height 15
checkbox input "true"
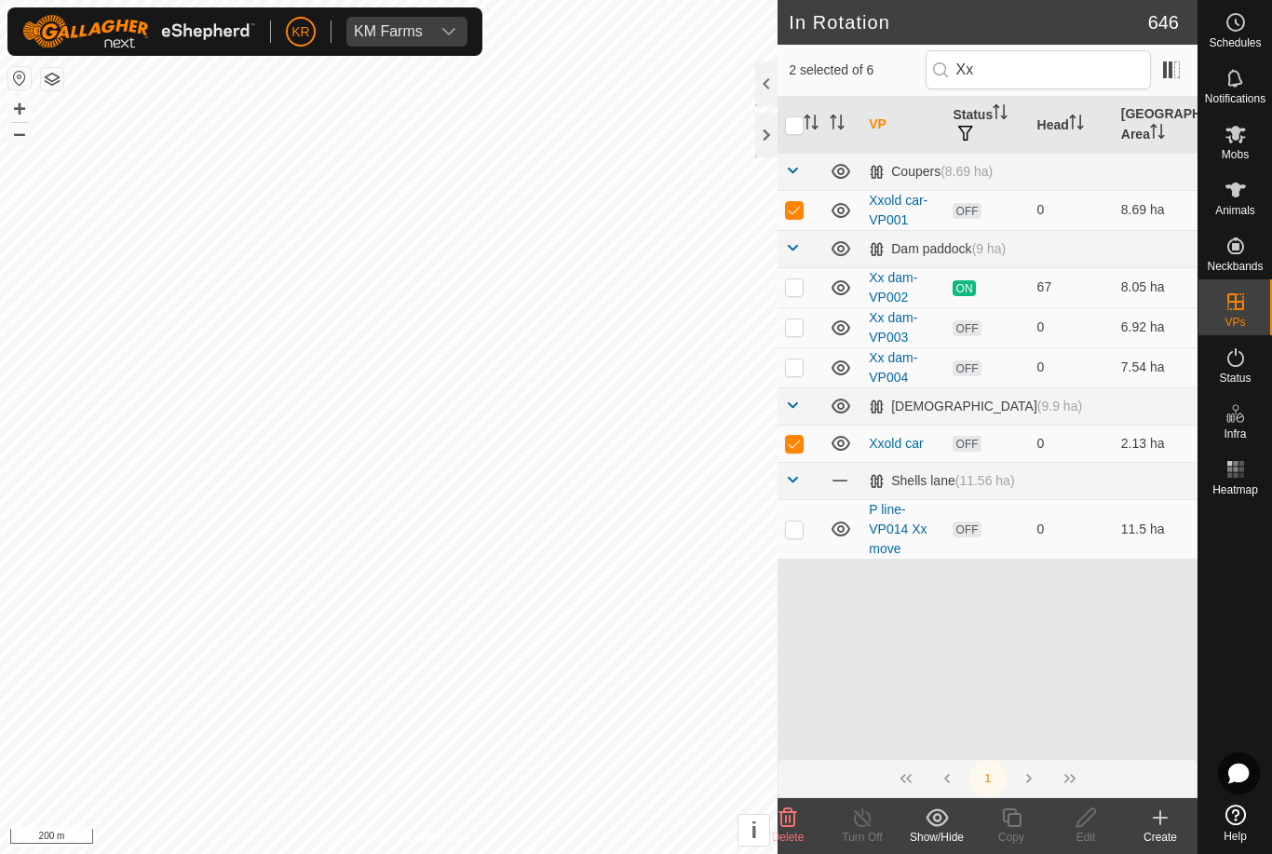
click at [795, 524] on p-checkbox at bounding box center [794, 529] width 19 height 15
checkbox input "true"
click at [781, 816] on icon at bounding box center [789, 818] width 18 height 19
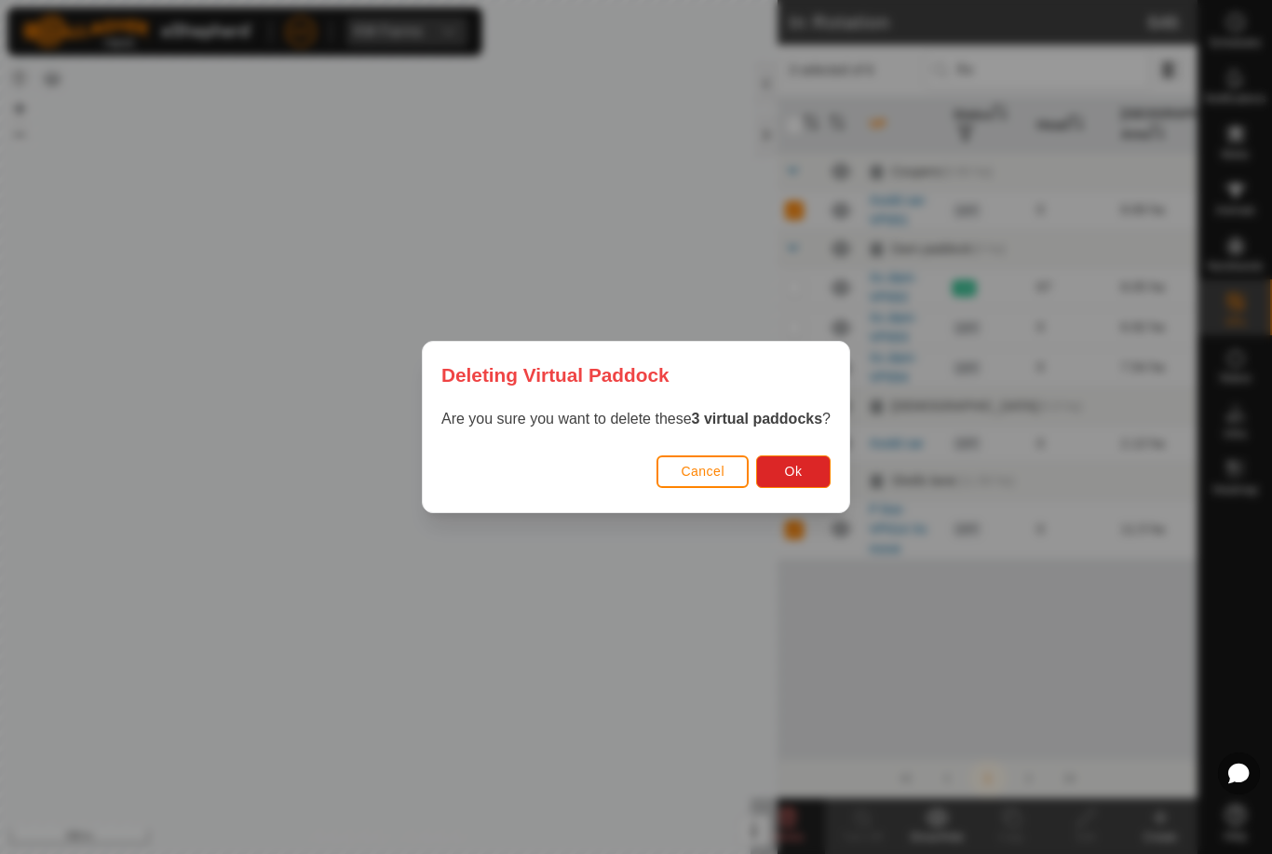
click at [809, 460] on button "Ok" at bounding box center [793, 472] width 75 height 33
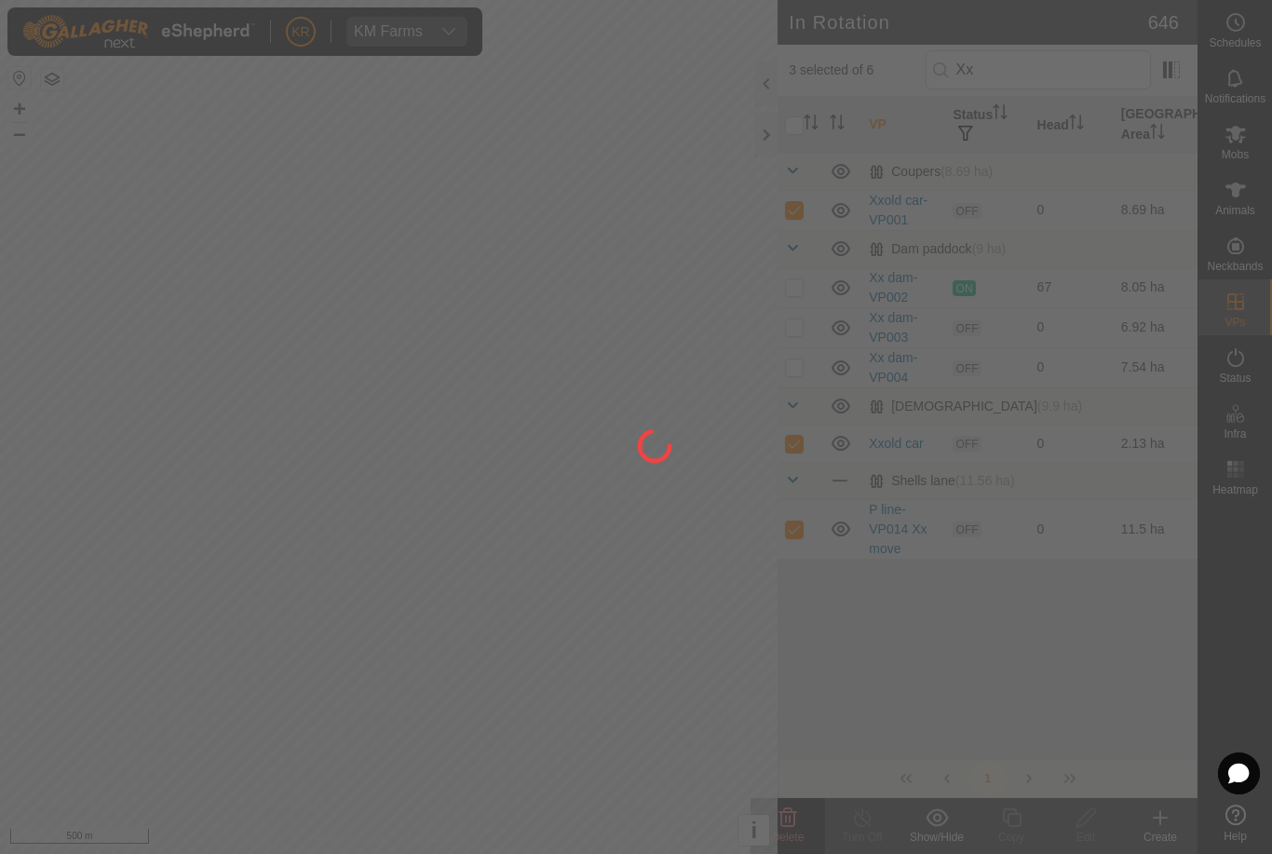
checkbox input "false"
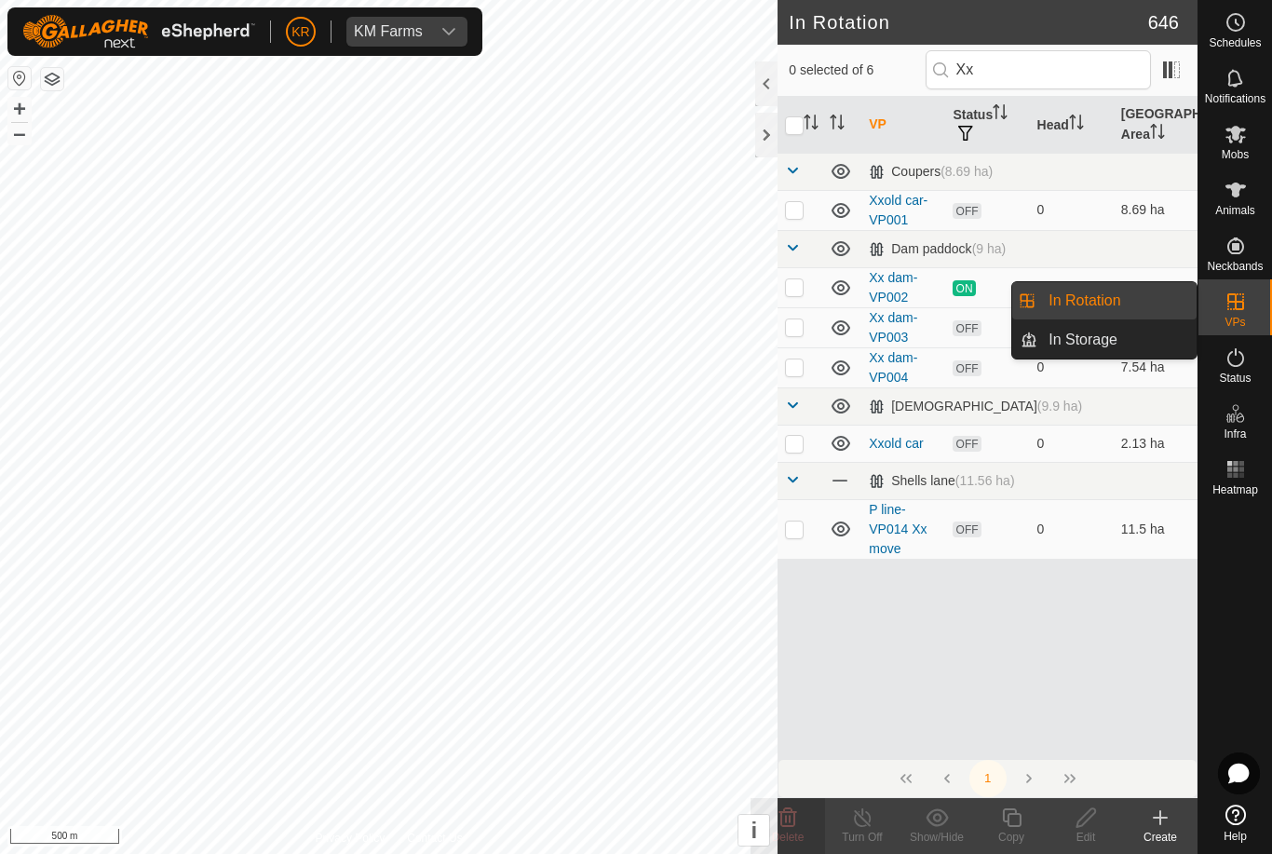
click at [1129, 338] on link "In Storage" at bounding box center [1117, 339] width 159 height 37
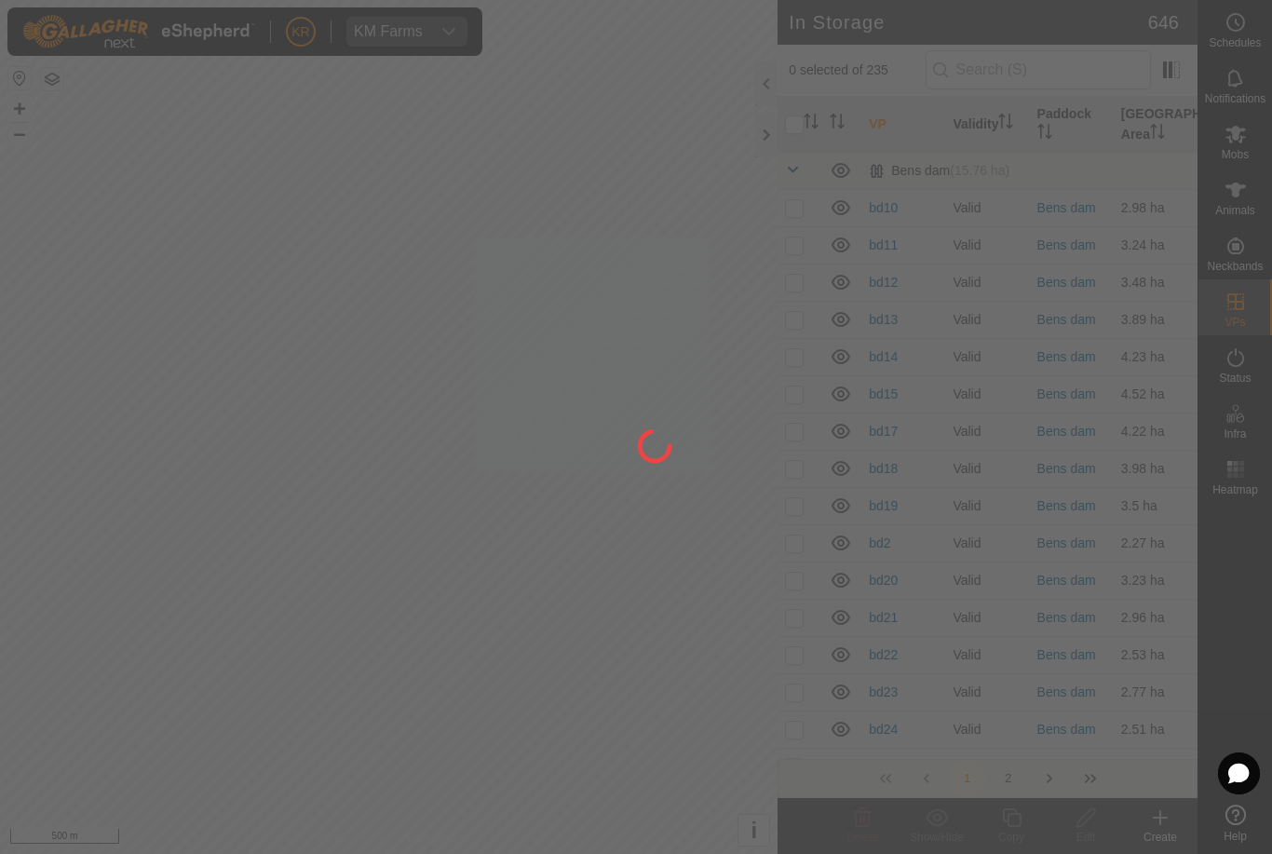
click at [1057, 83] on div at bounding box center [636, 427] width 1272 height 854
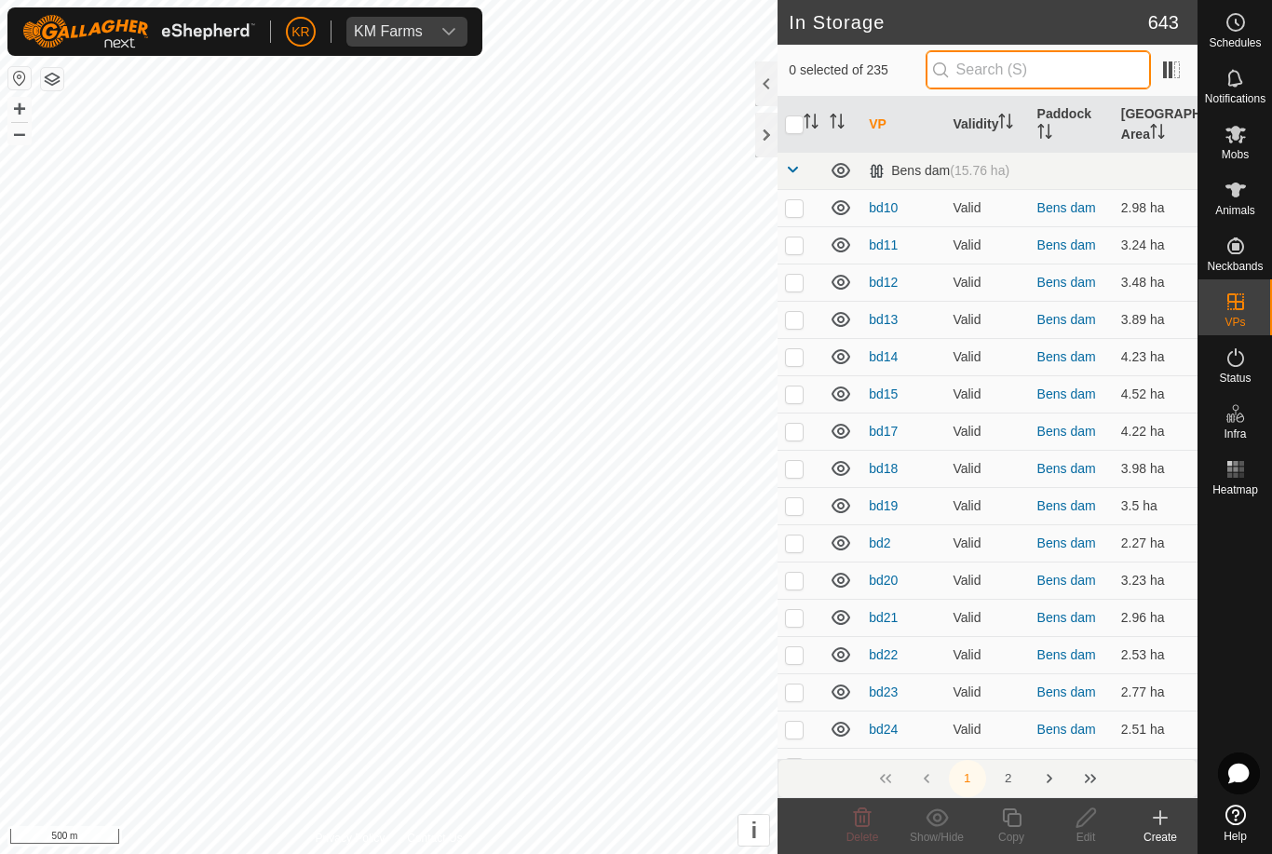
click at [1109, 88] on input "text" at bounding box center [1038, 69] width 225 height 39
click at [1100, 74] on input "text" at bounding box center [1038, 69] width 225 height 39
type input "[PERSON_NAME]"
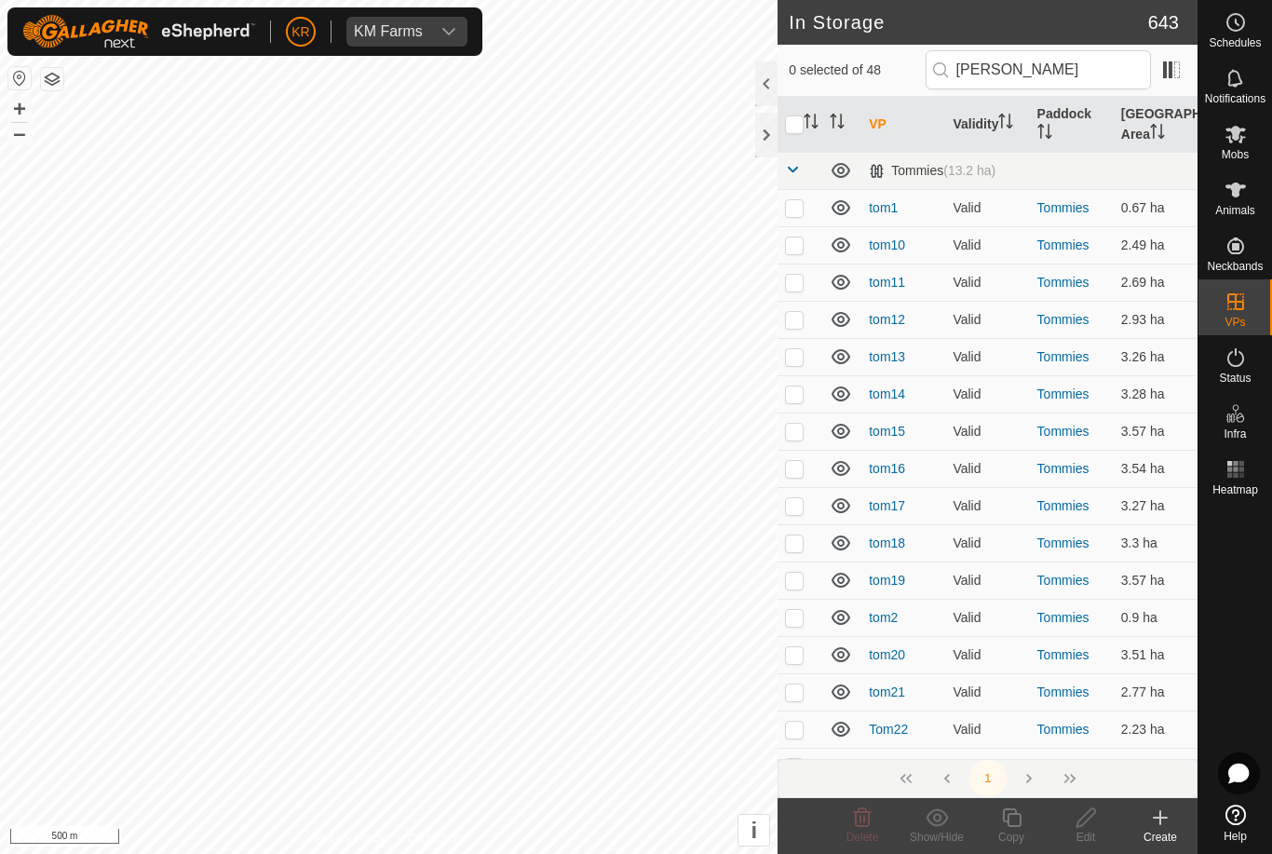
click at [795, 130] on input "checkbox" at bounding box center [794, 125] width 19 height 19
checkbox input "true"
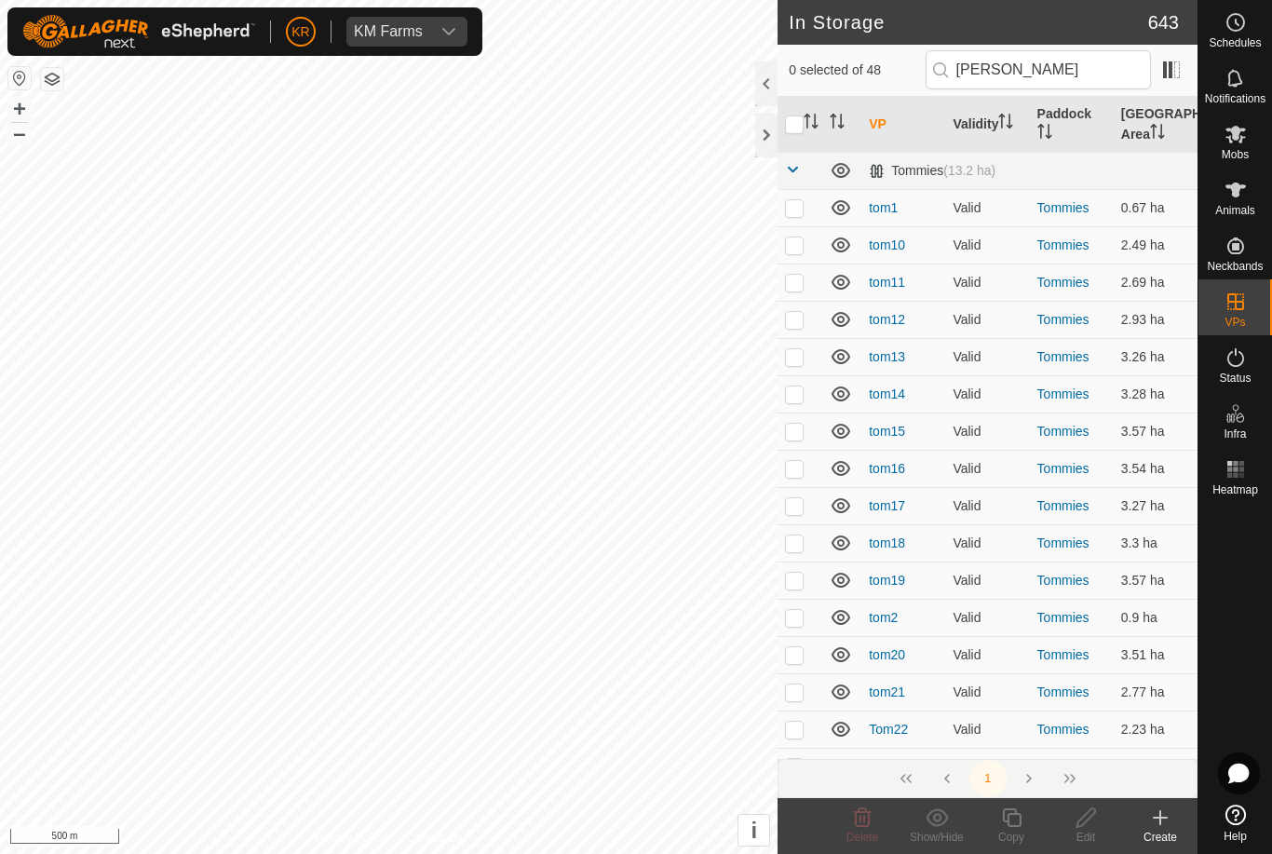
checkbox input "true"
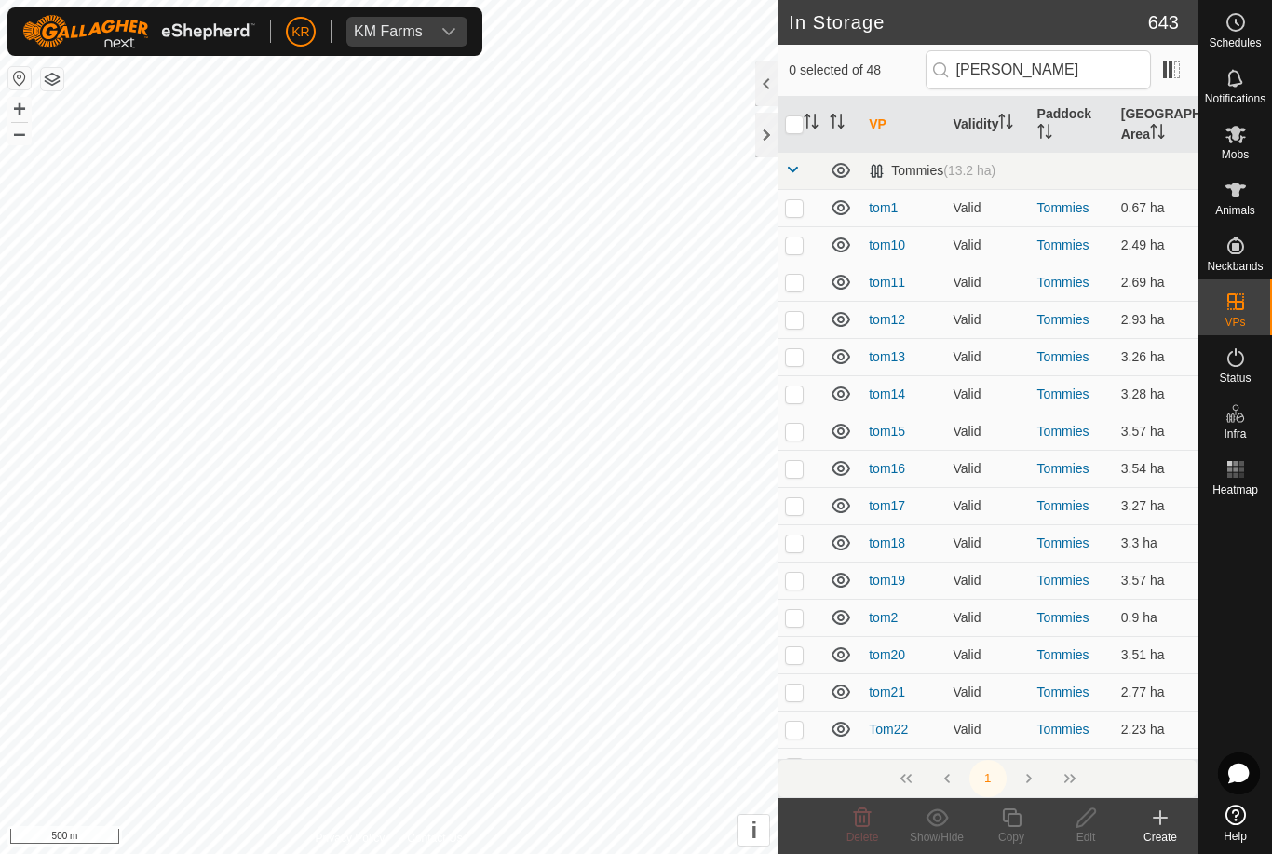
checkbox input "true"
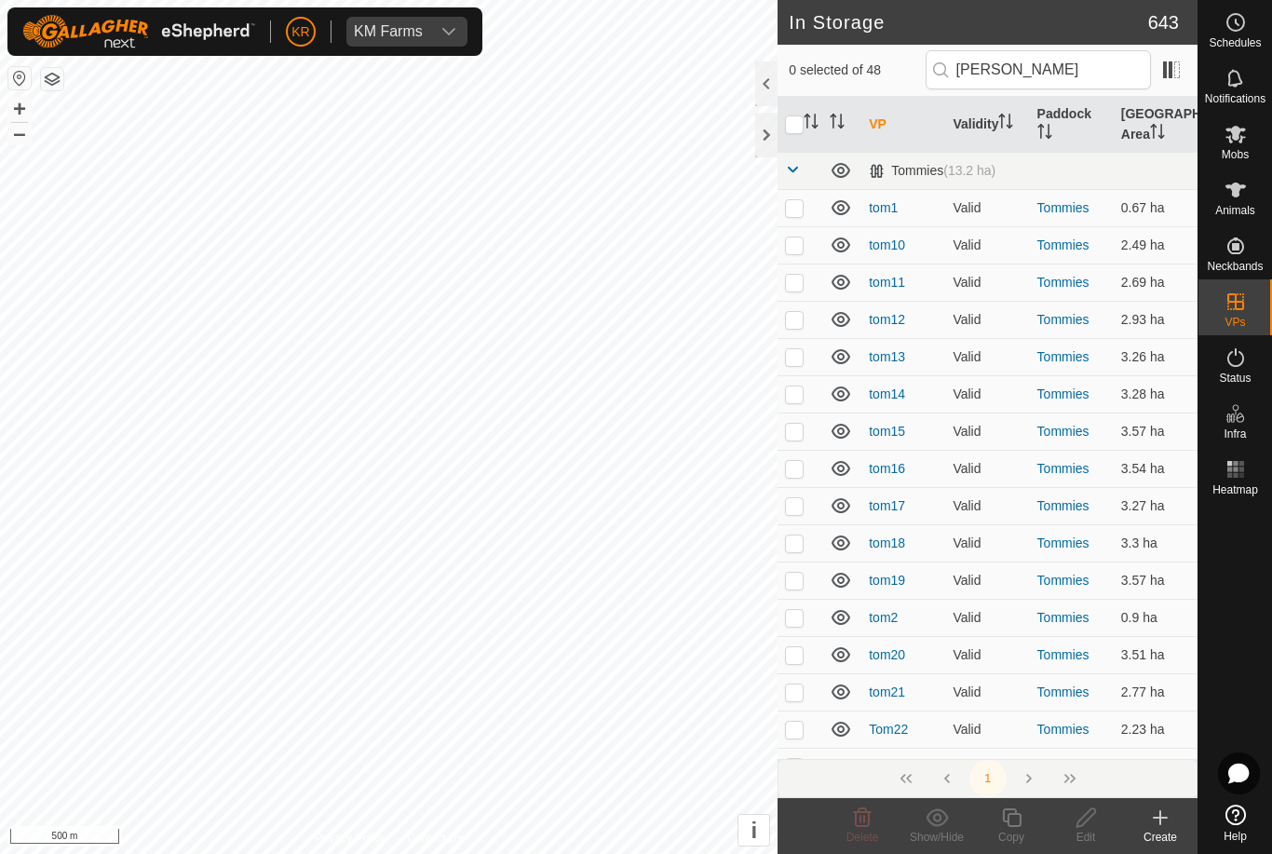
checkbox input "true"
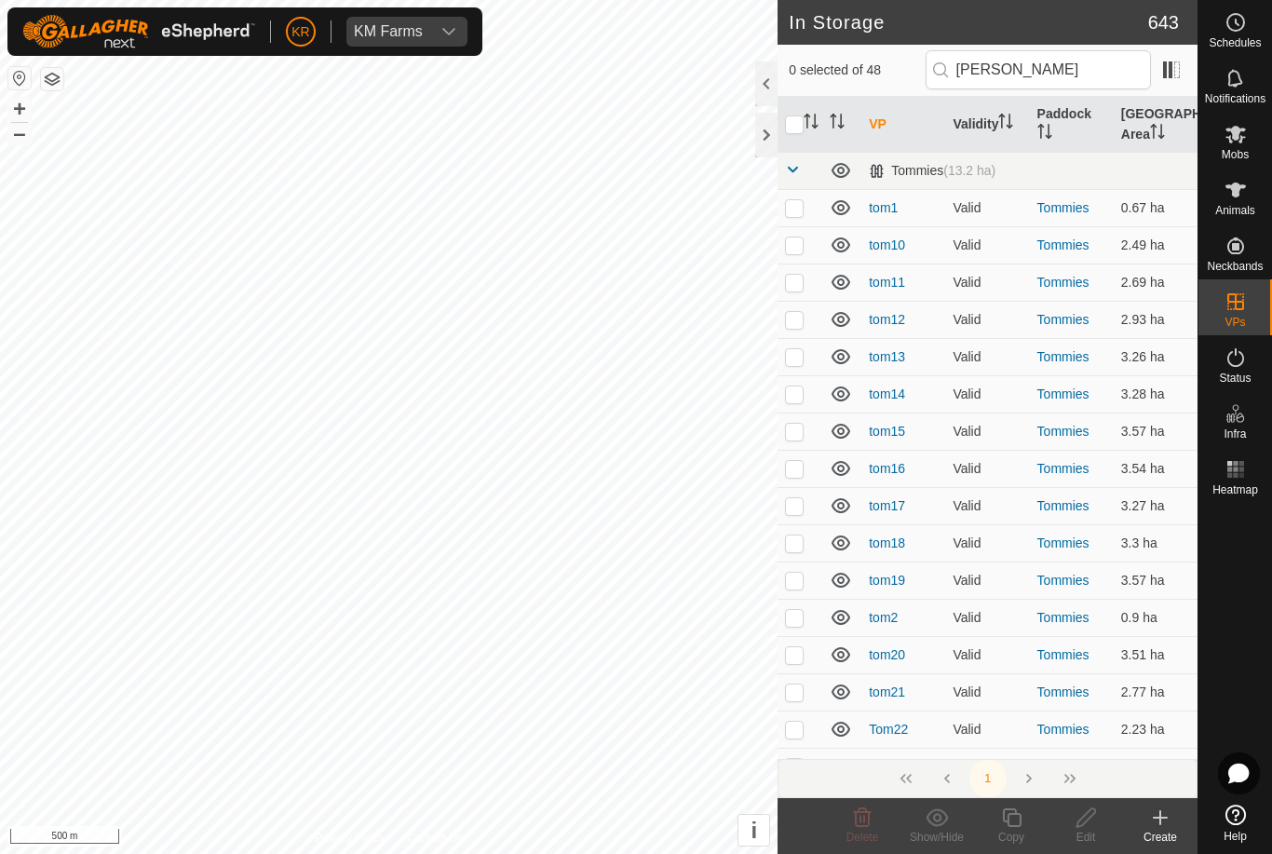
checkbox input "true"
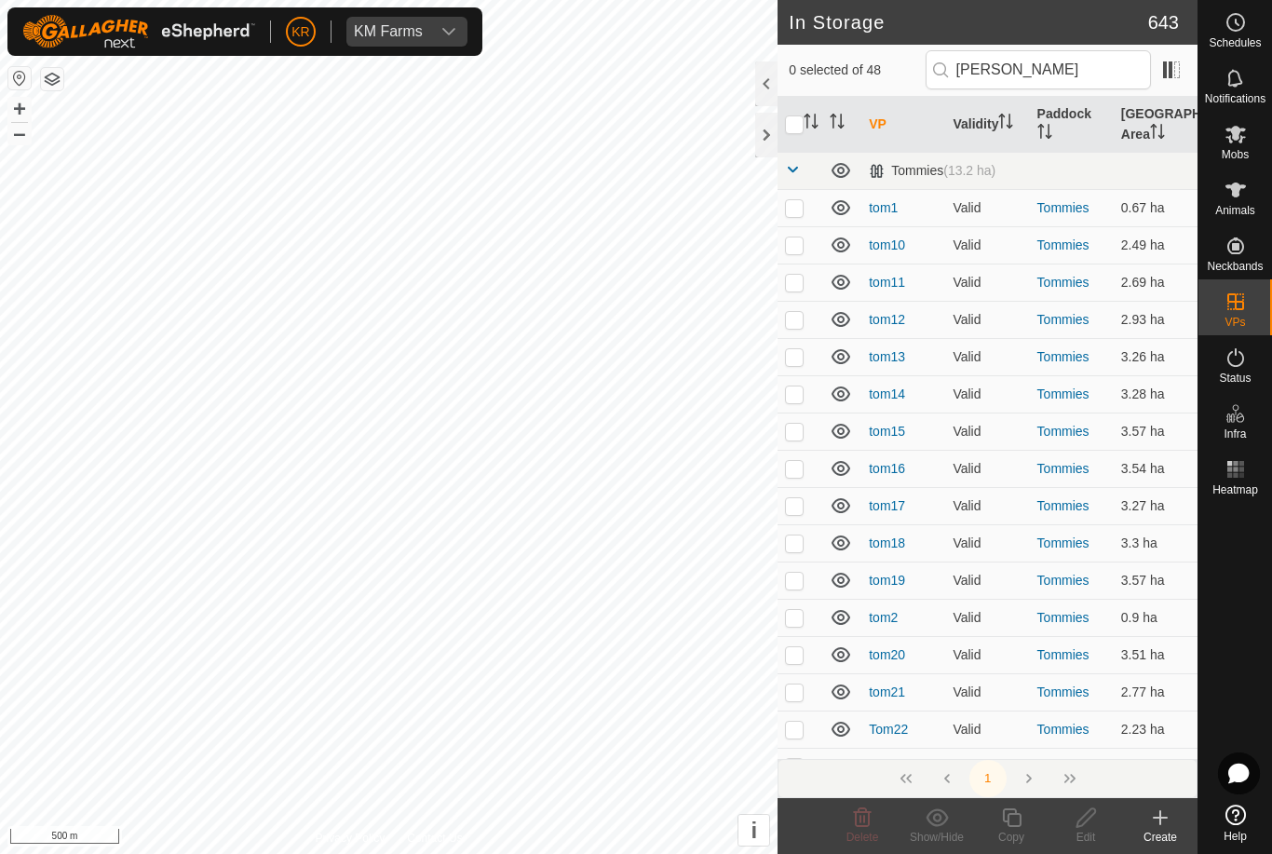
checkbox input "true"
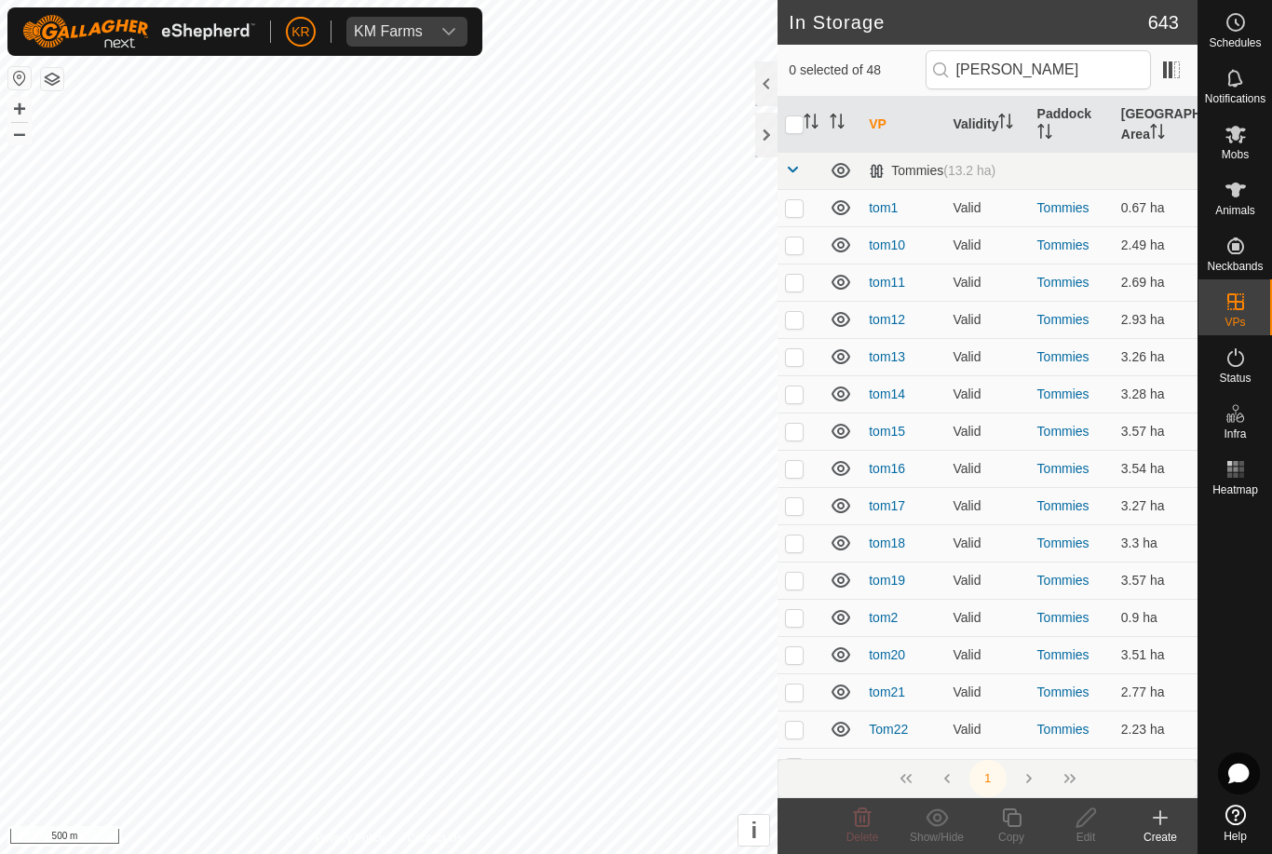
checkbox input "true"
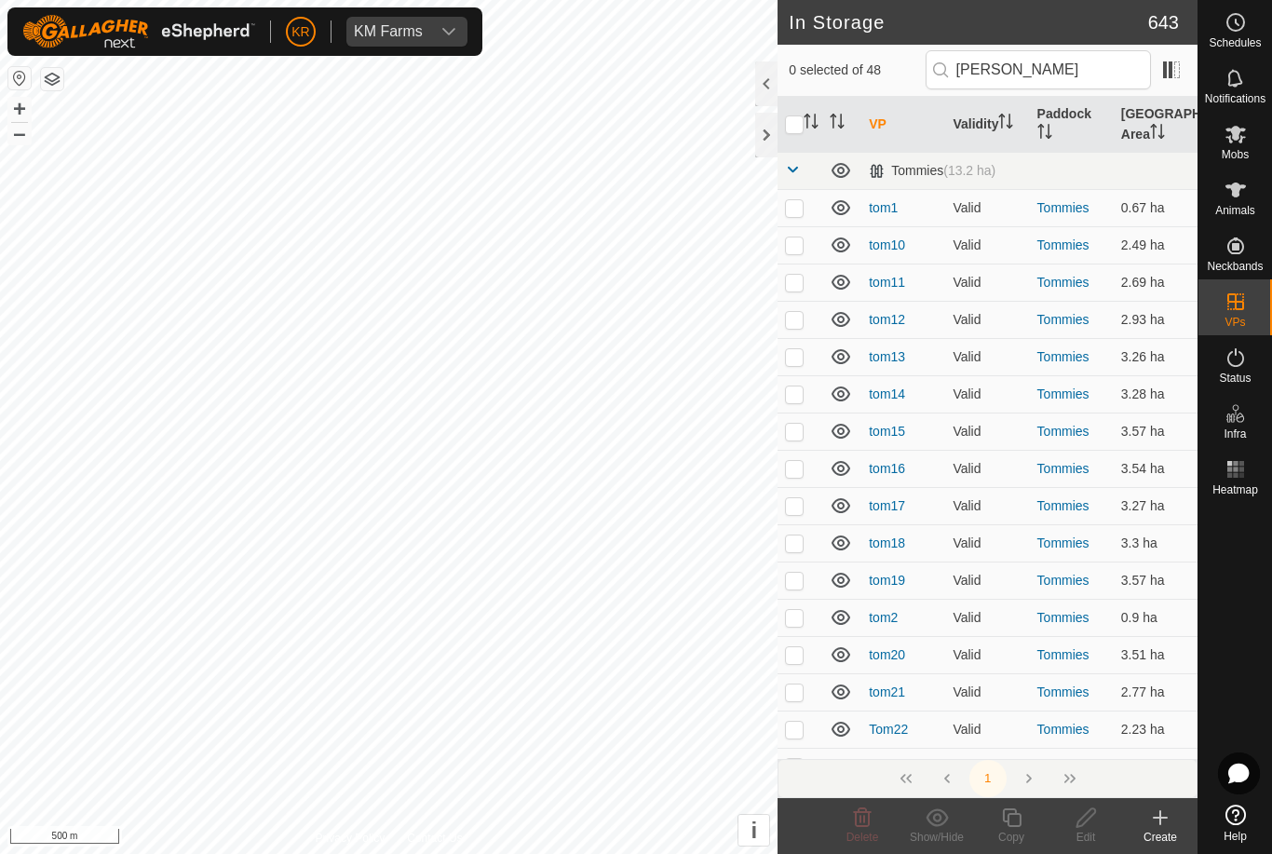
checkbox input "true"
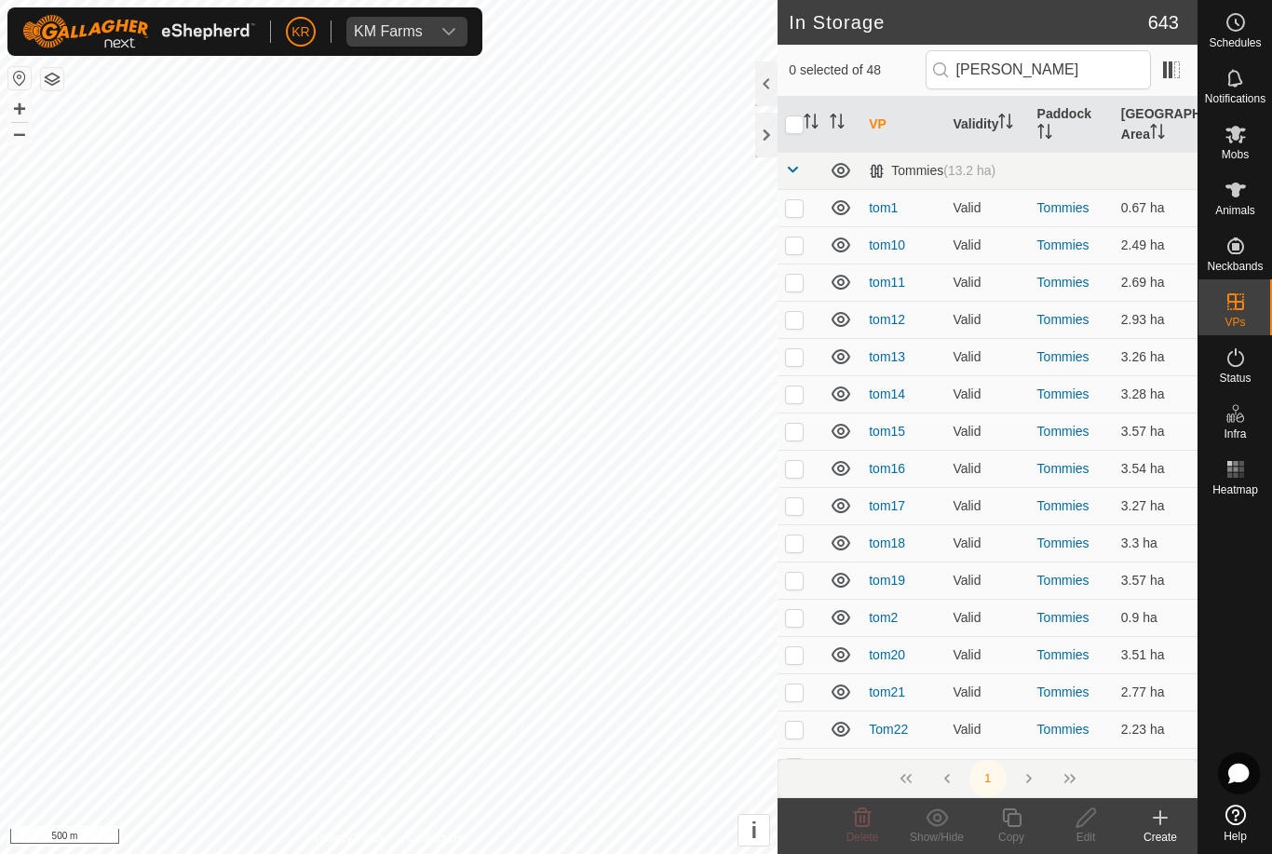
checkbox input "true"
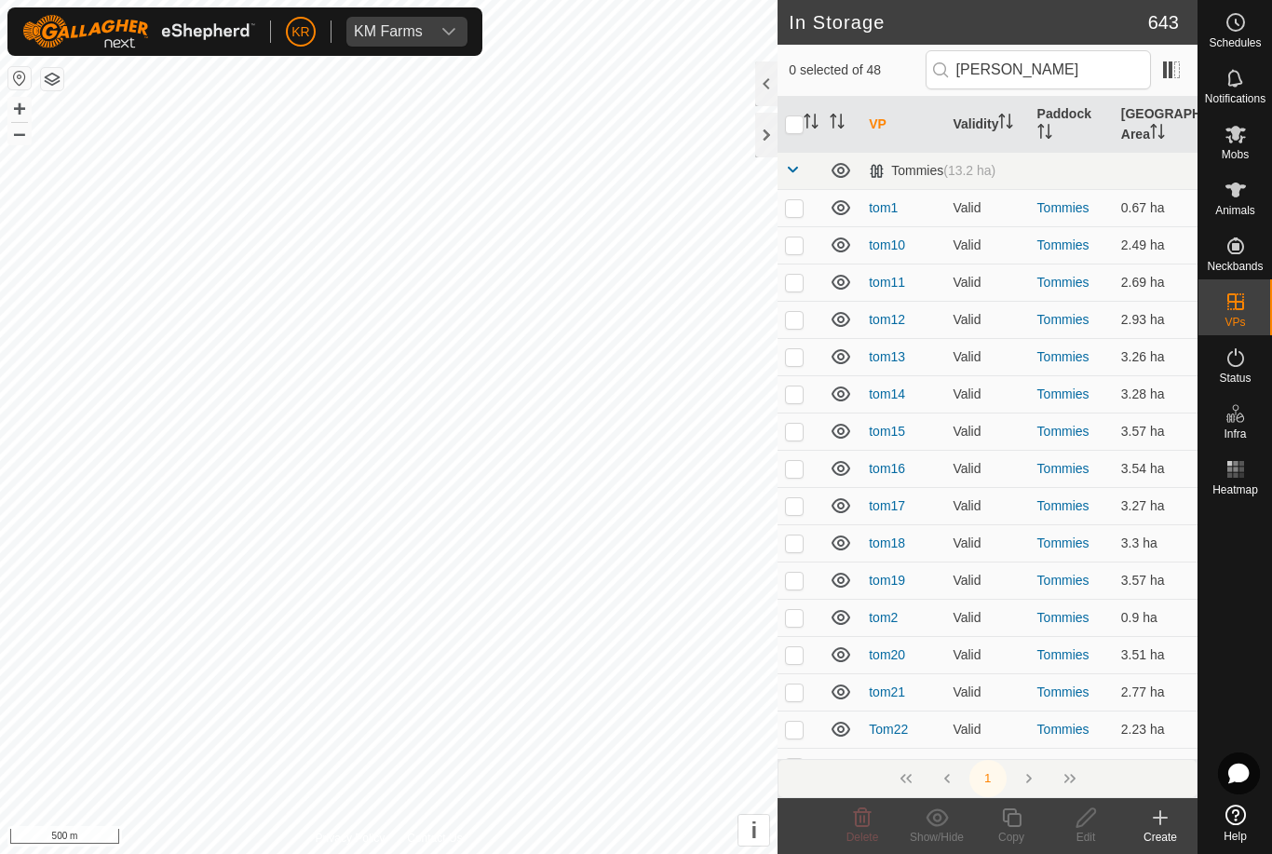
checkbox input "true"
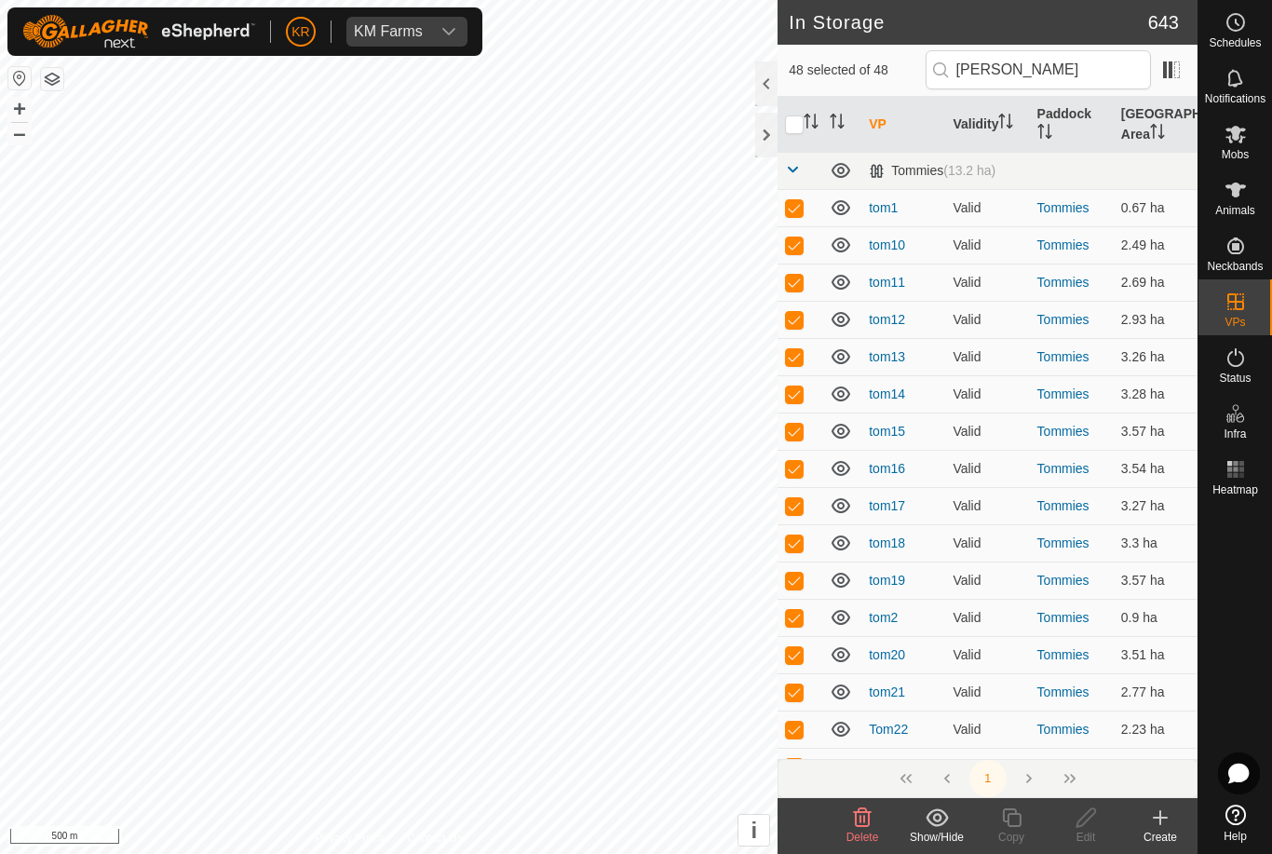
click at [946, 843] on div "Show/Hide" at bounding box center [937, 837] width 75 height 17
click at [918, 736] on span "Hide" at bounding box center [923, 735] width 22 height 22
click at [946, 833] on div "Show/Hide" at bounding box center [937, 837] width 75 height 17
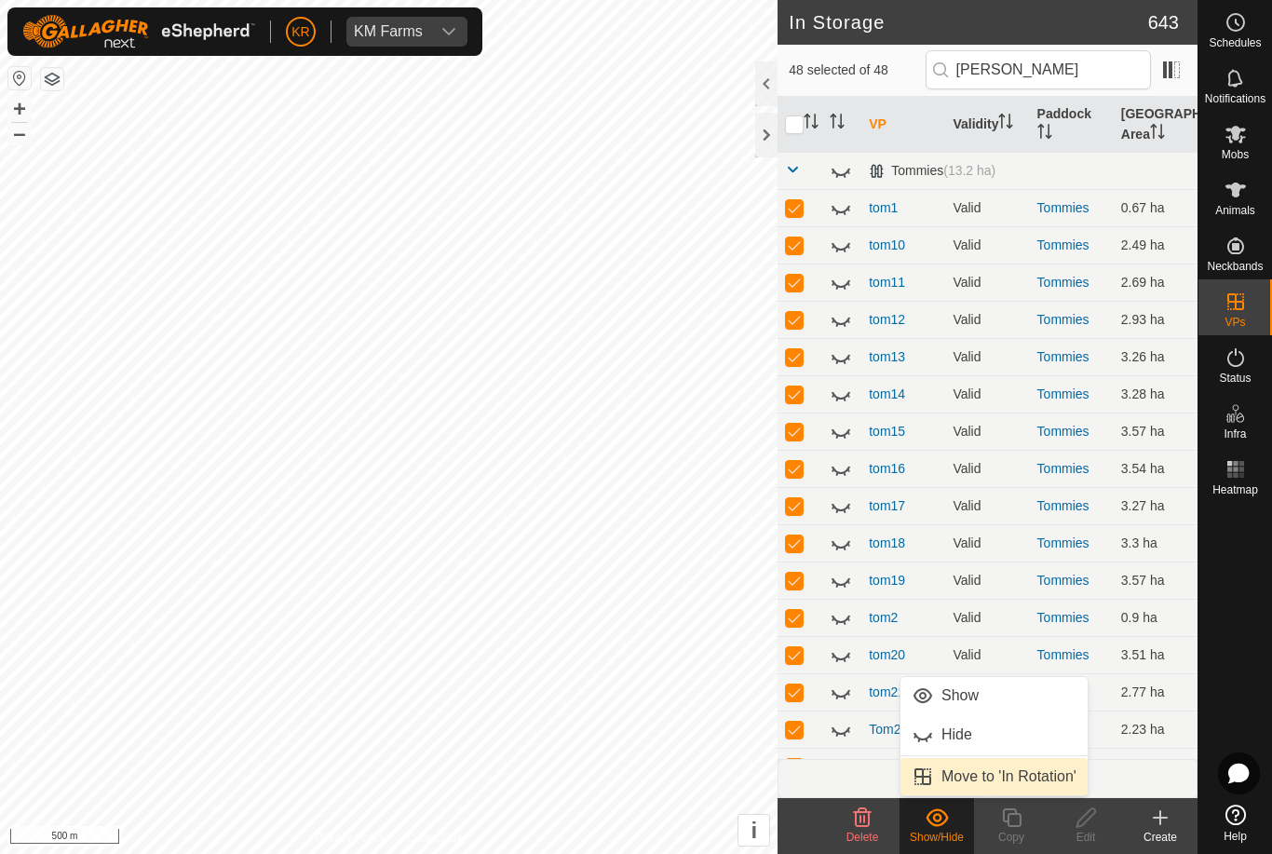
click at [1035, 774] on span "Move to 'In Rotation'" at bounding box center [1009, 777] width 135 height 22
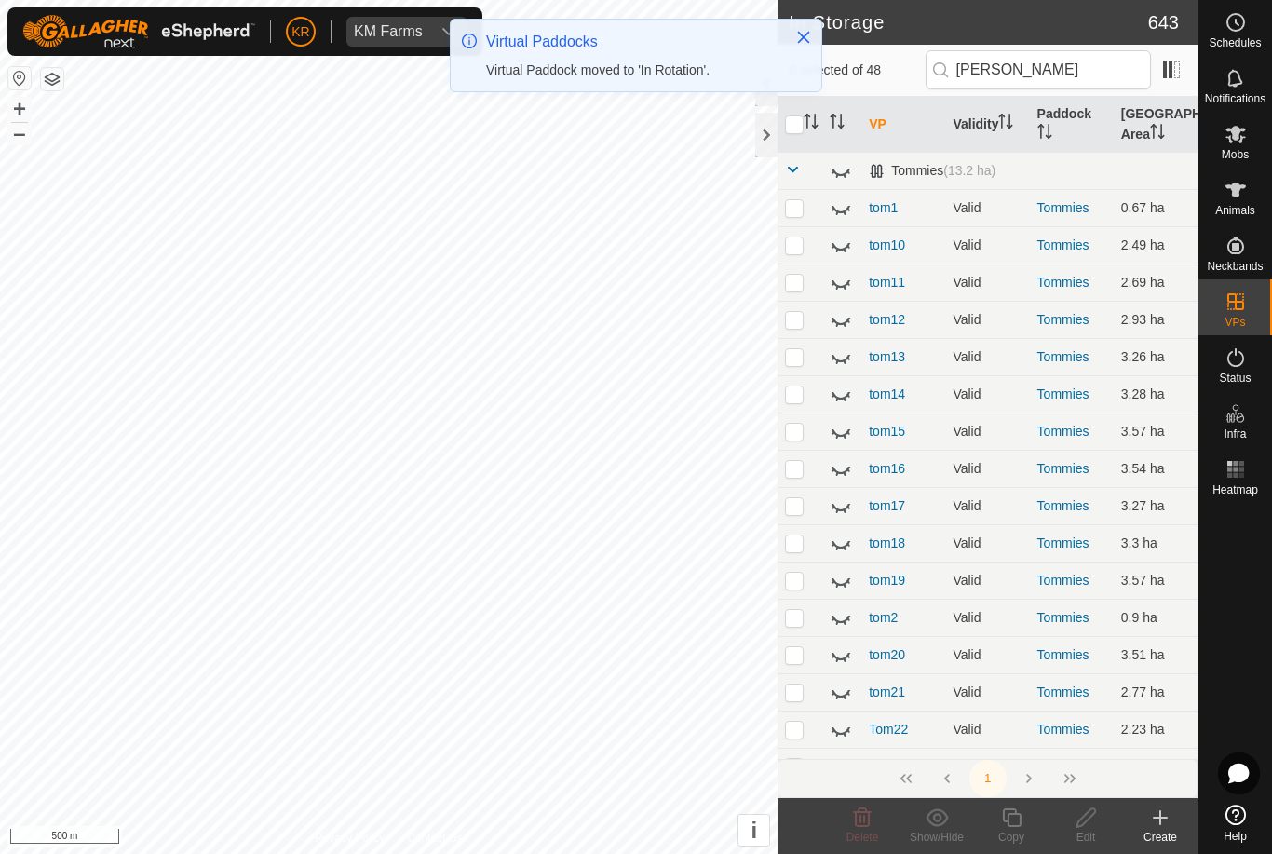
checkbox input "false"
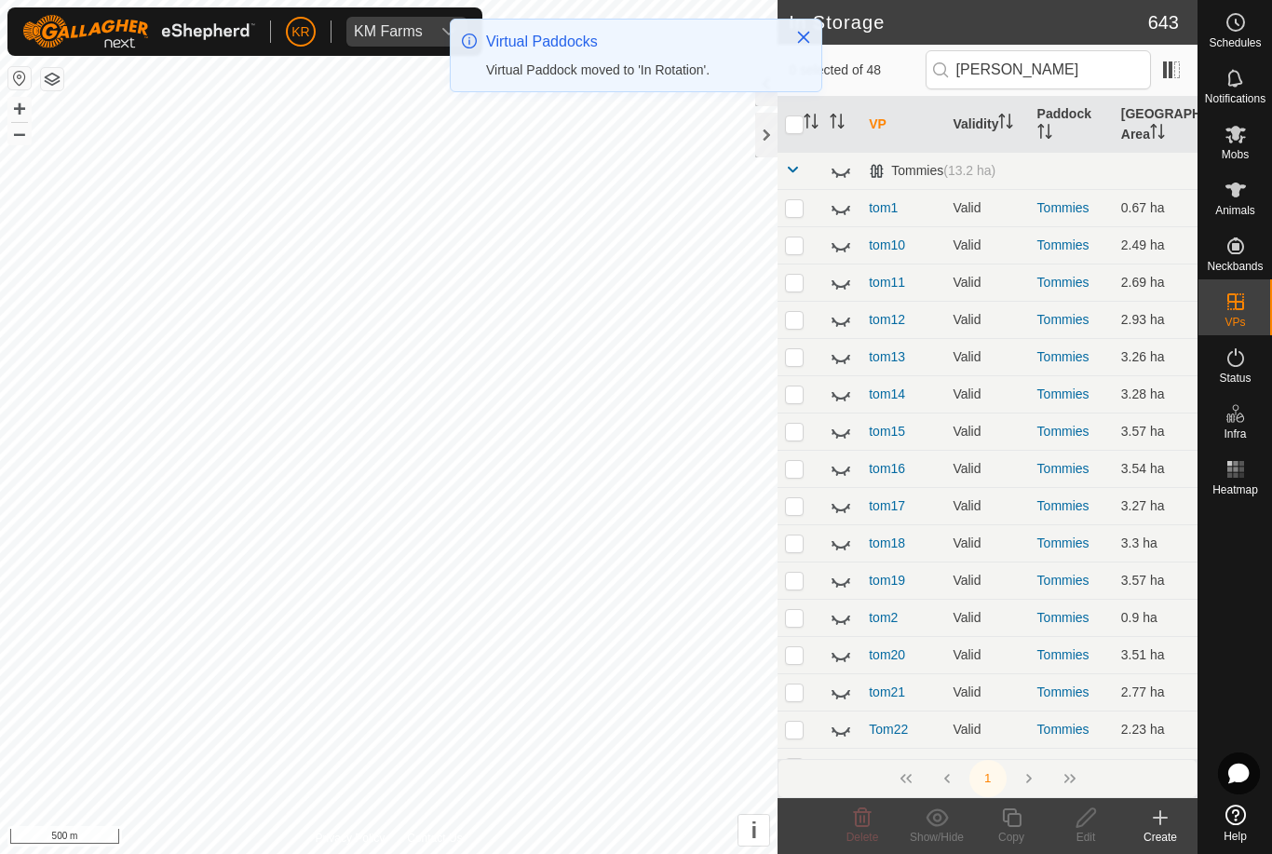
checkbox input "false"
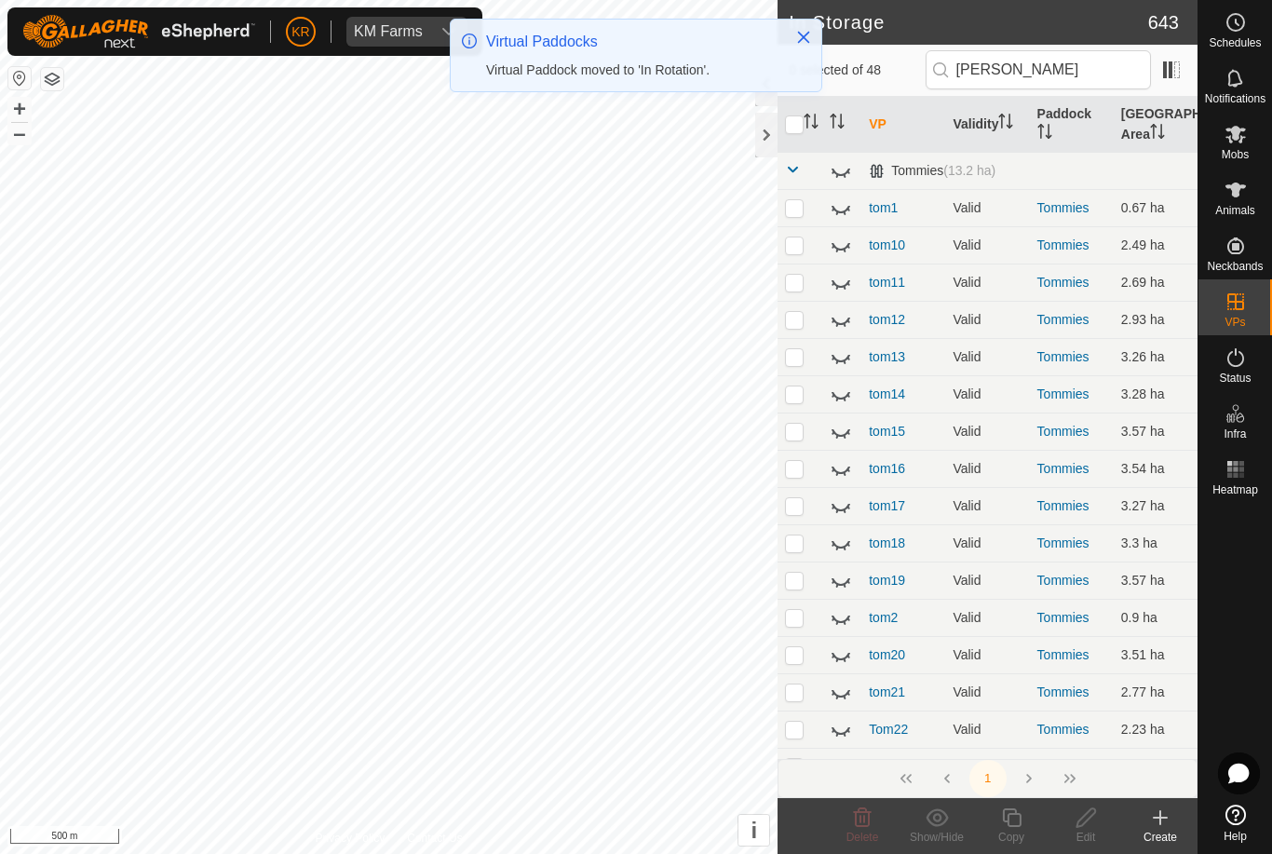
checkbox input "false"
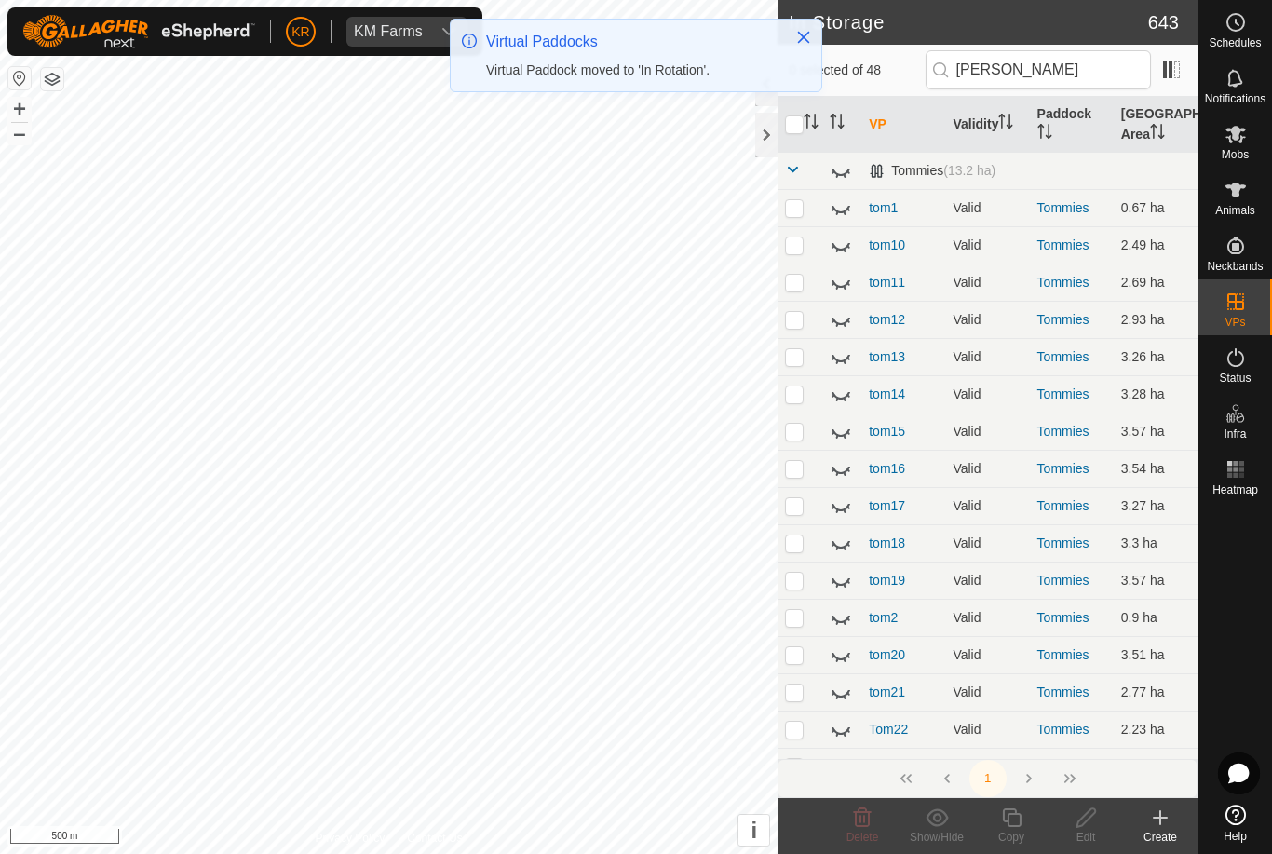
checkbox input "false"
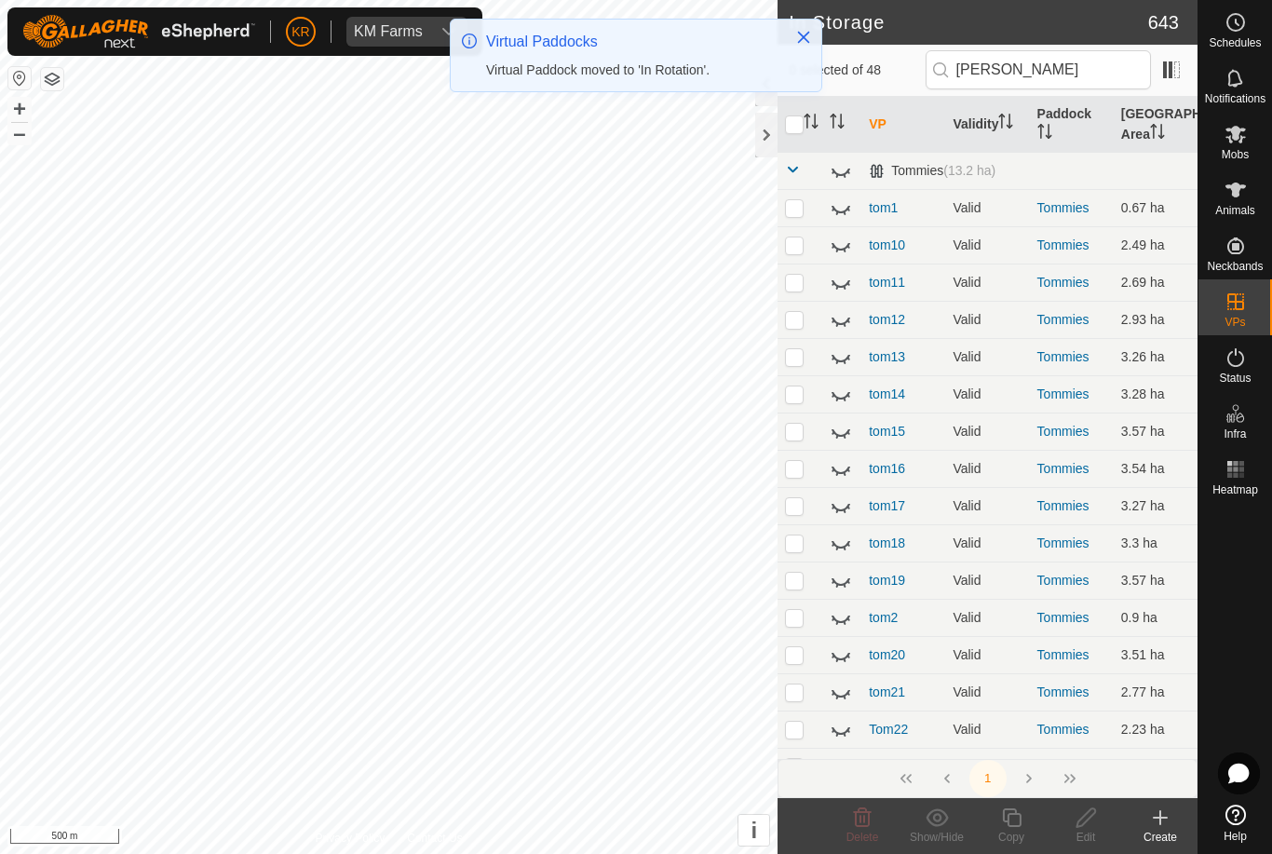
checkbox input "false"
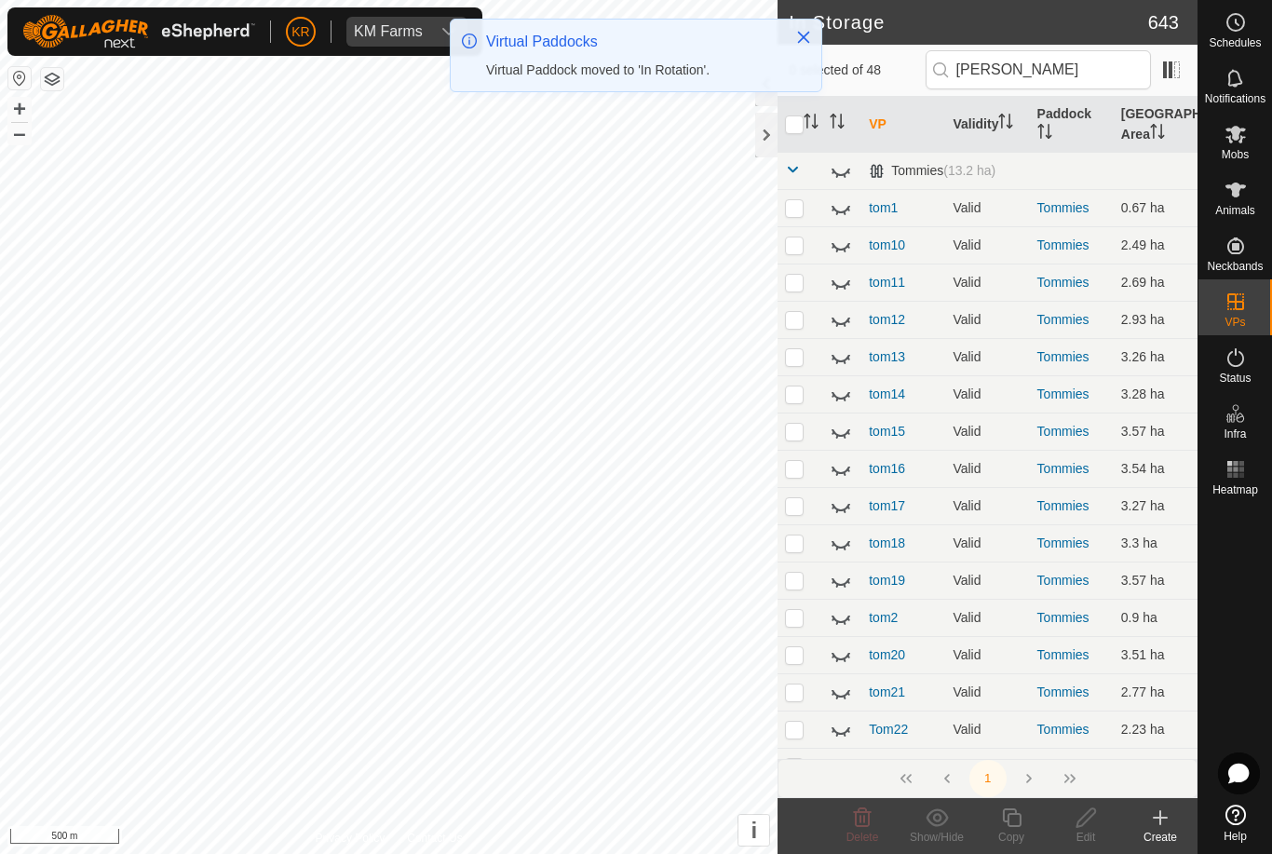
checkbox input "false"
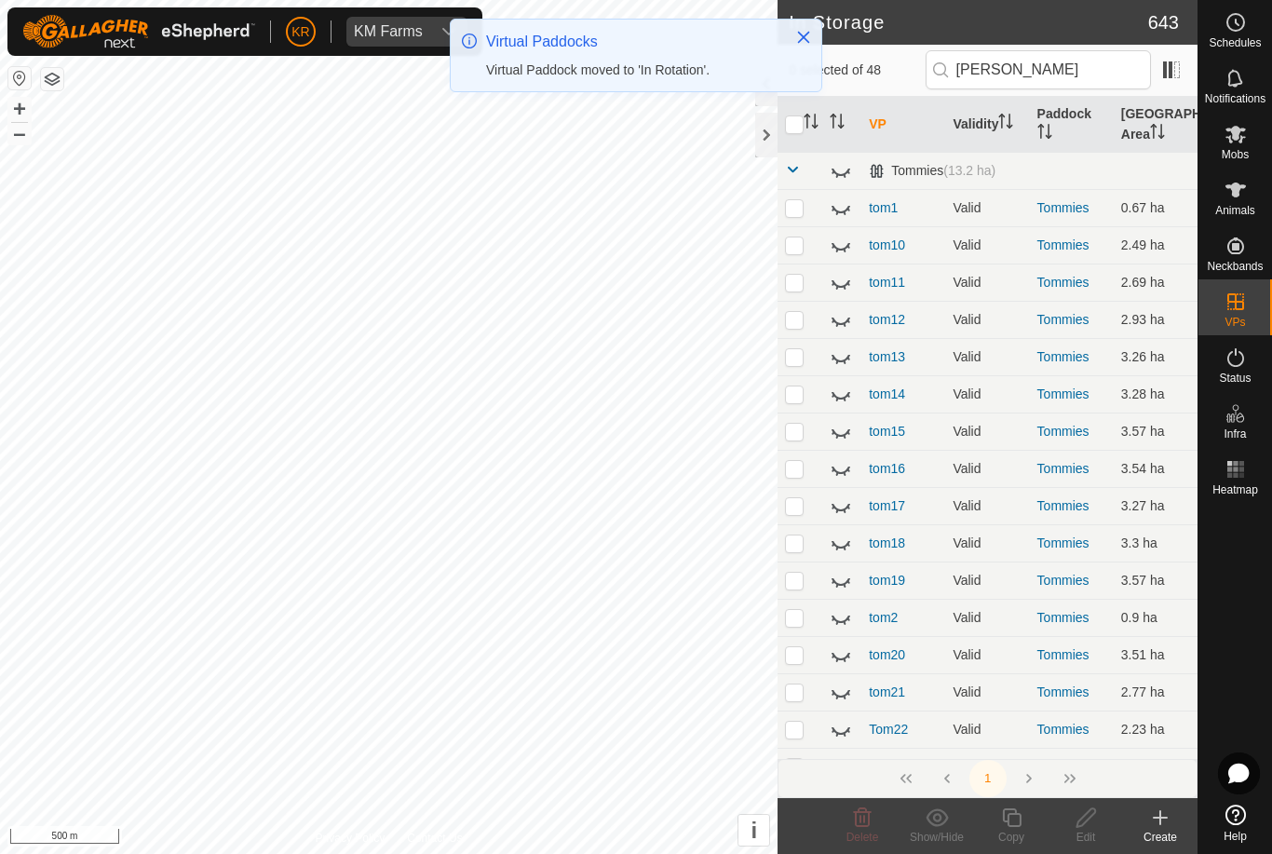
checkbox input "false"
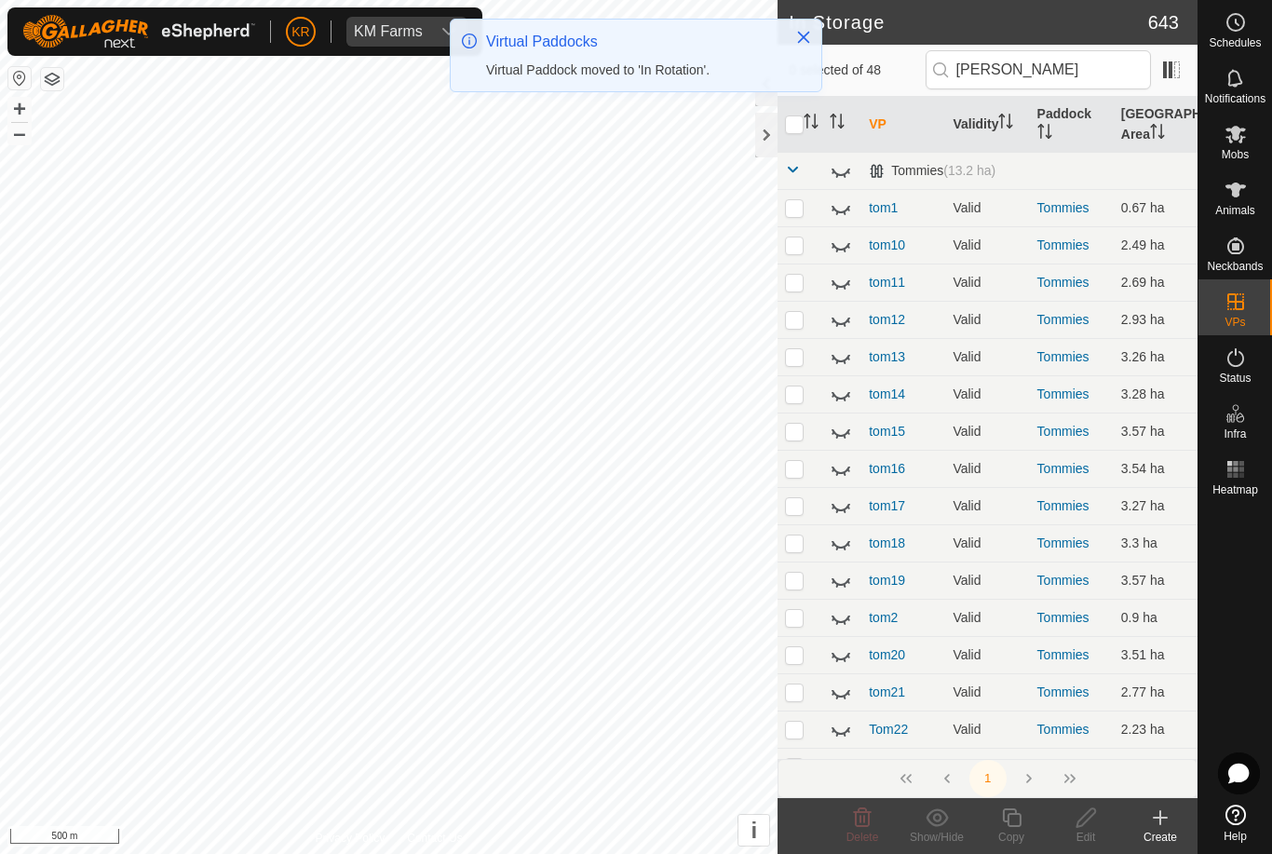
checkbox input "false"
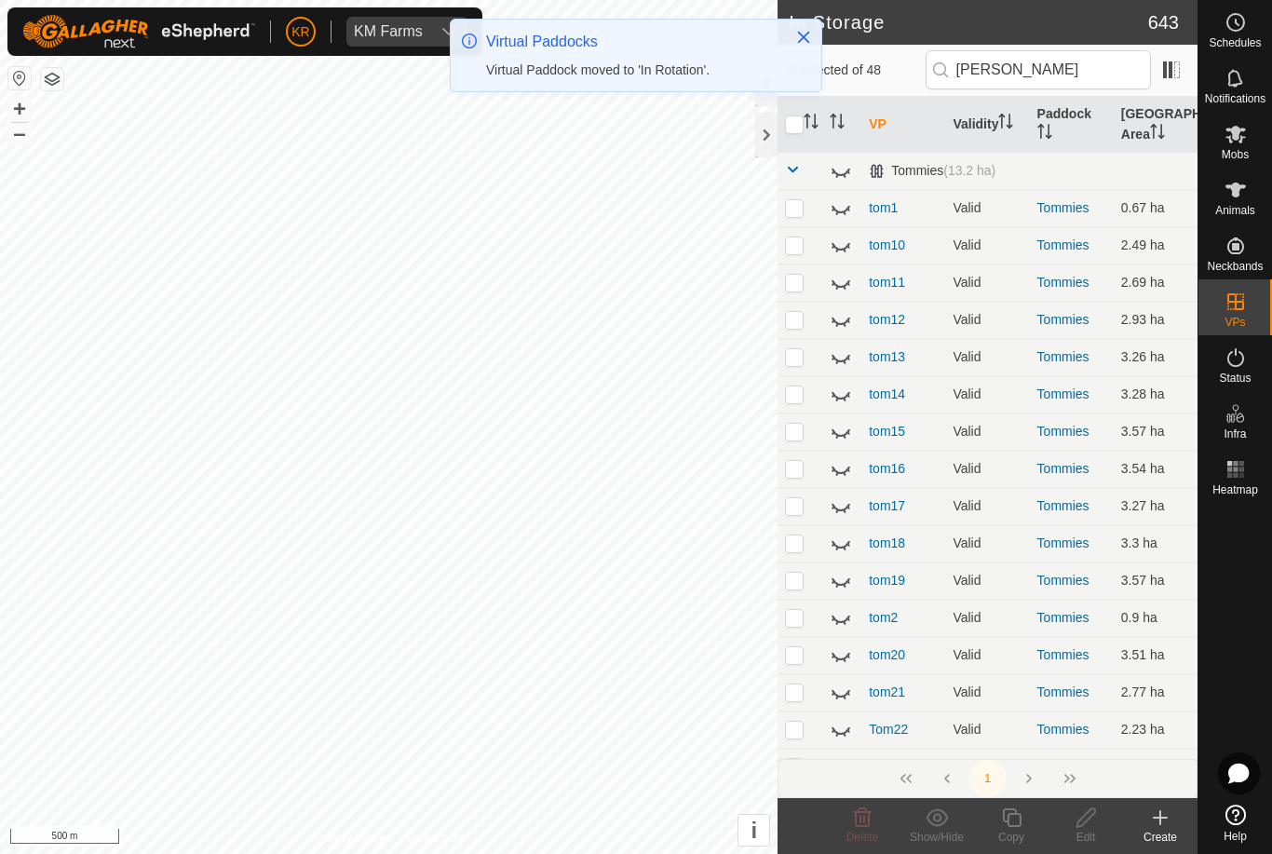
checkbox input "false"
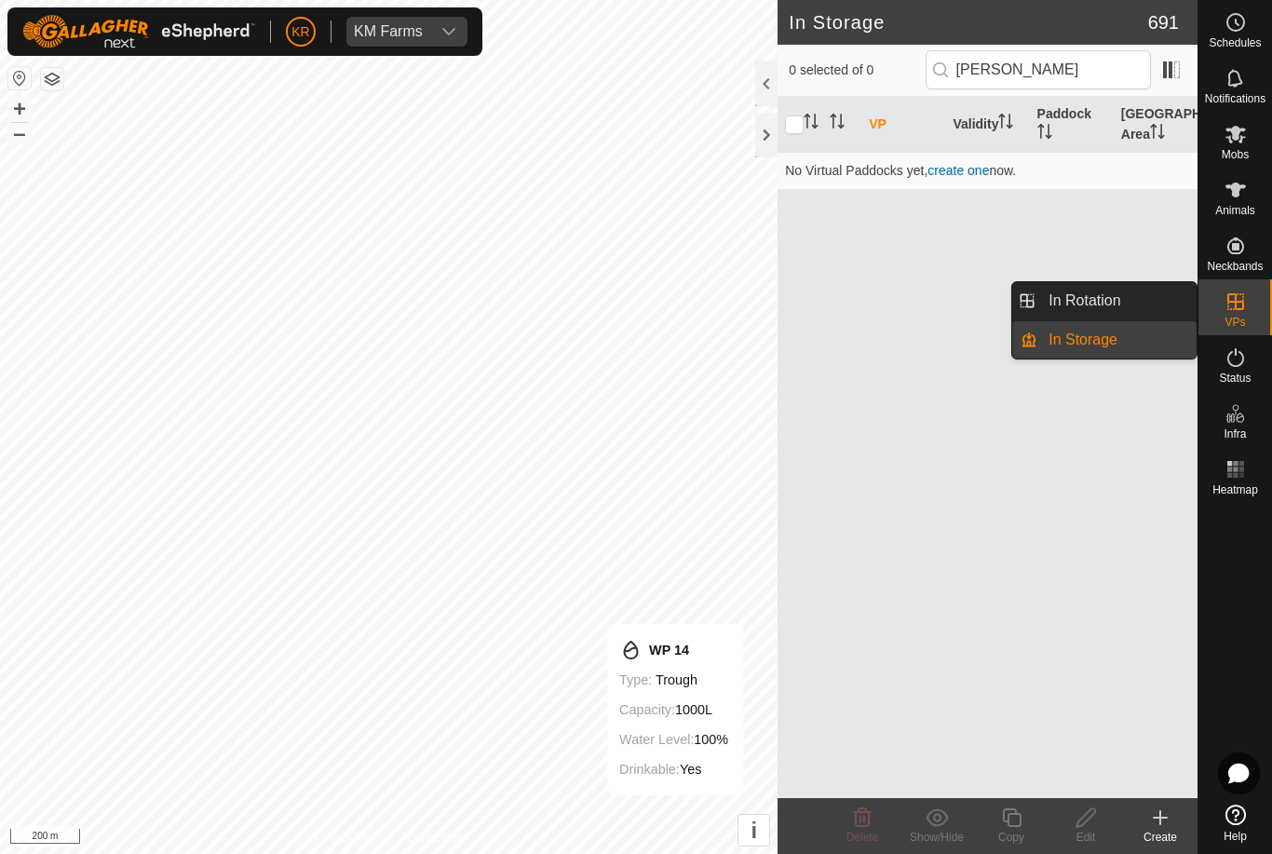
click at [1150, 295] on link "In Rotation" at bounding box center [1117, 300] width 159 height 37
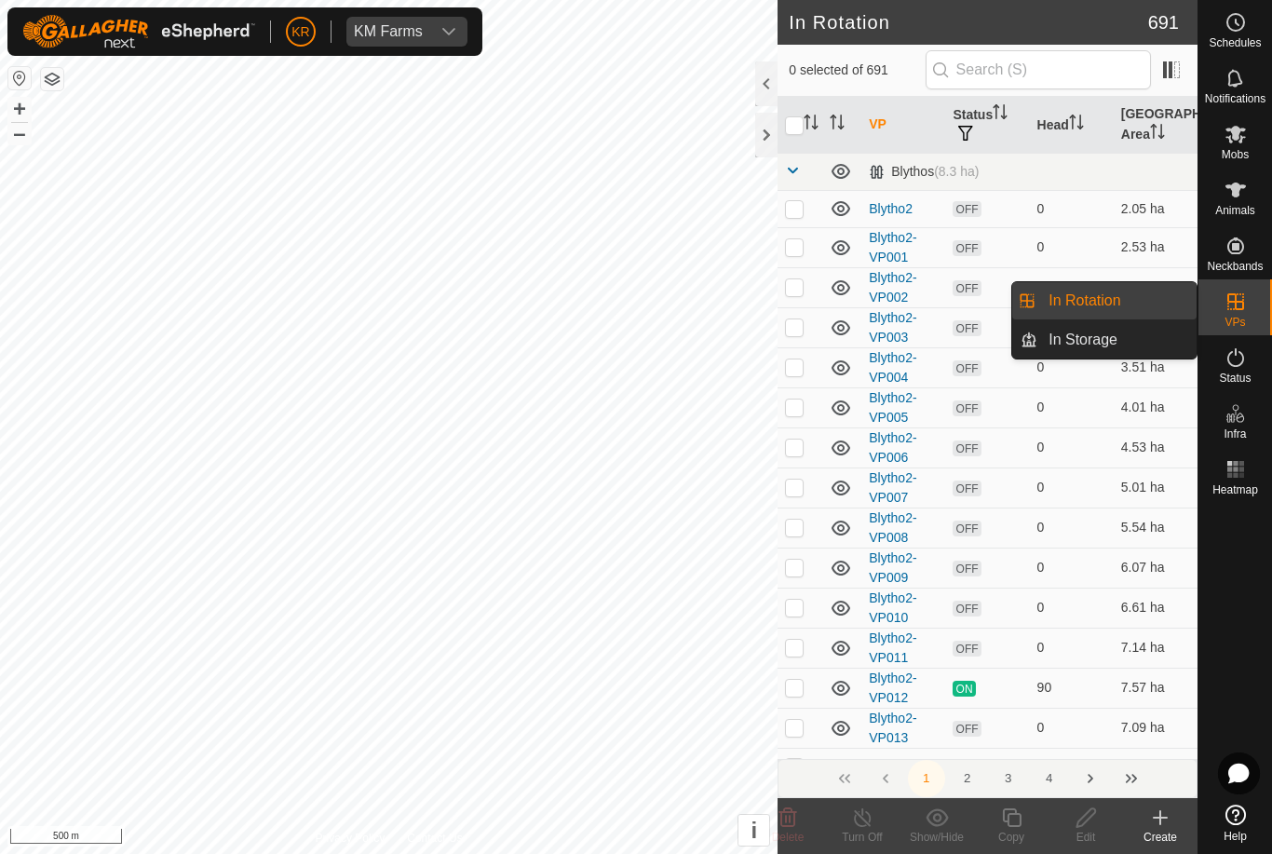
click at [1148, 336] on link "In Storage" at bounding box center [1117, 339] width 159 height 37
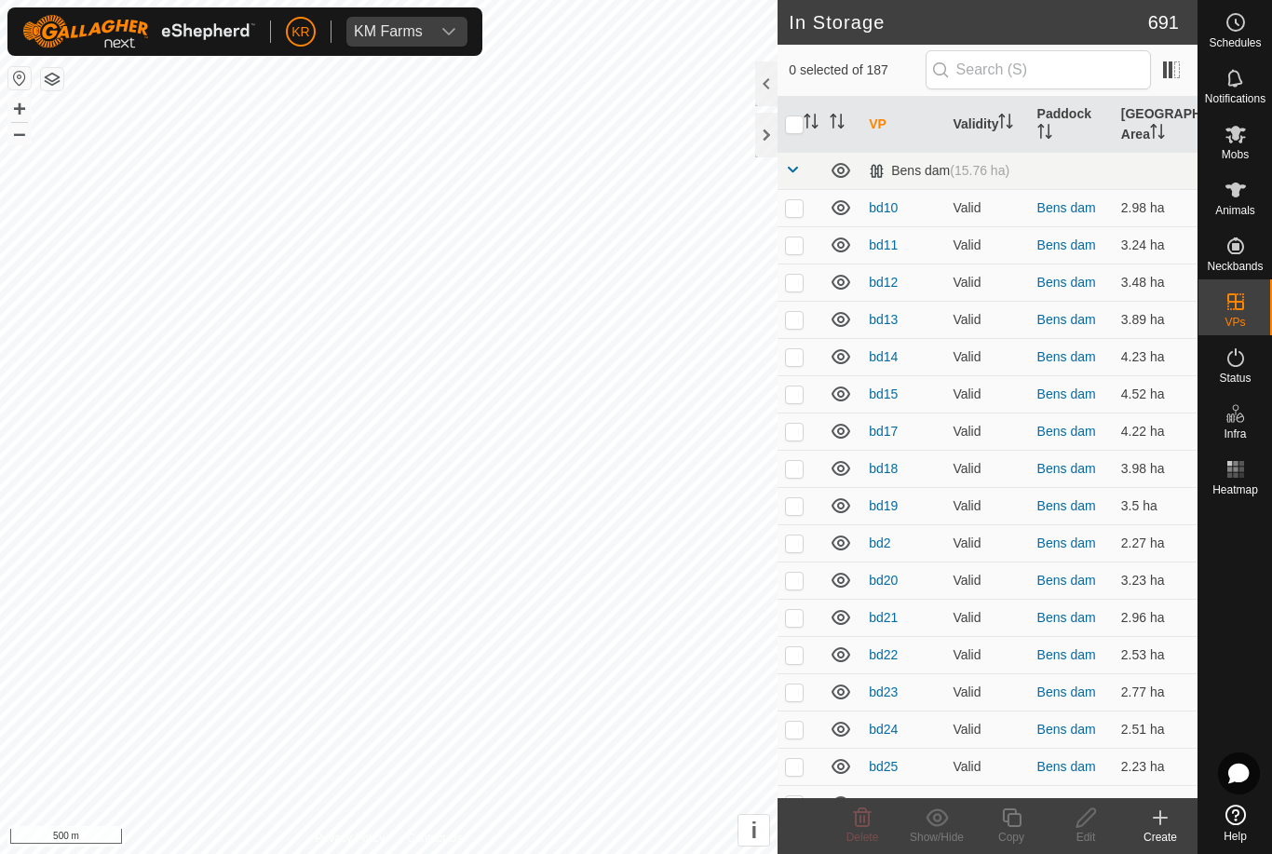
click at [1149, 340] on td "4.23 ha" at bounding box center [1156, 356] width 84 height 37
click at [1067, 74] on input "text" at bounding box center [1038, 69] width 225 height 39
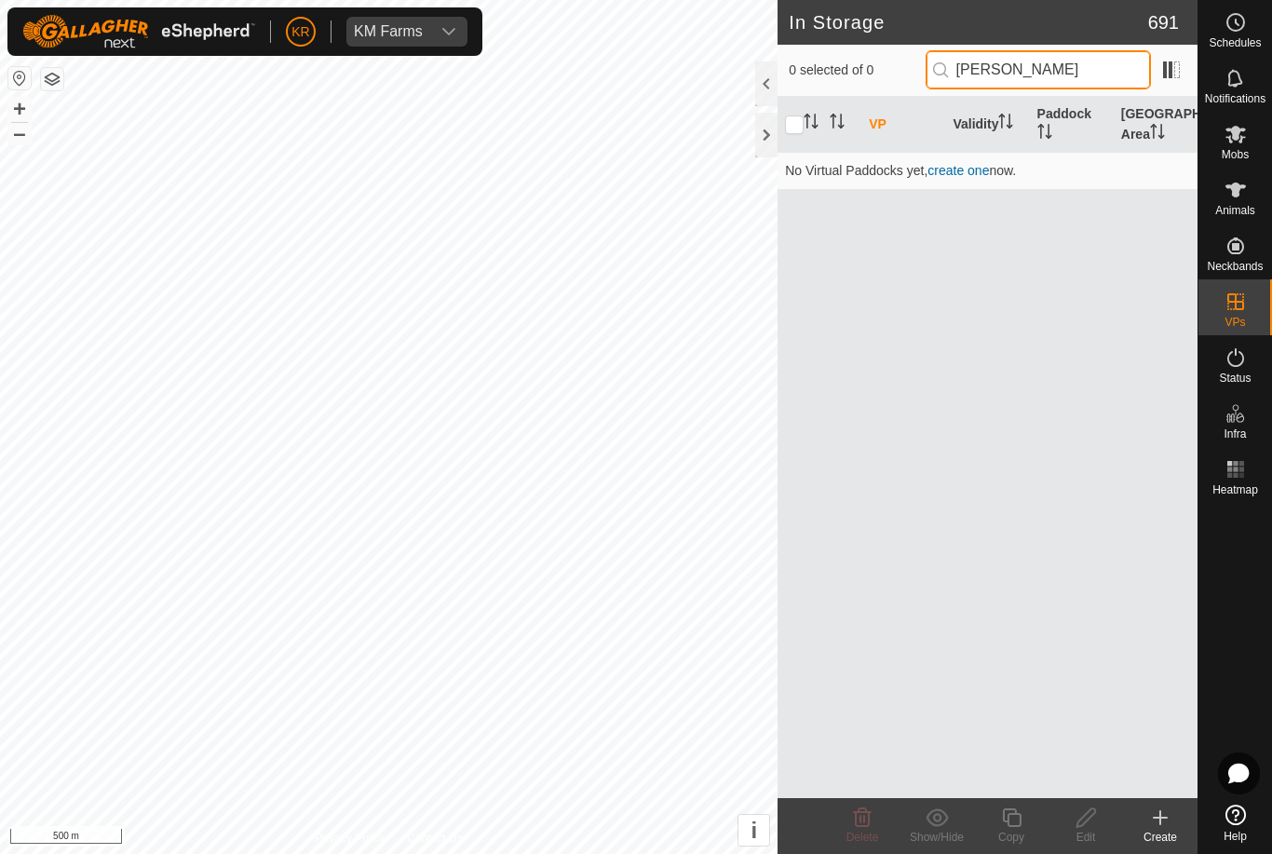
type input "[PERSON_NAME]"
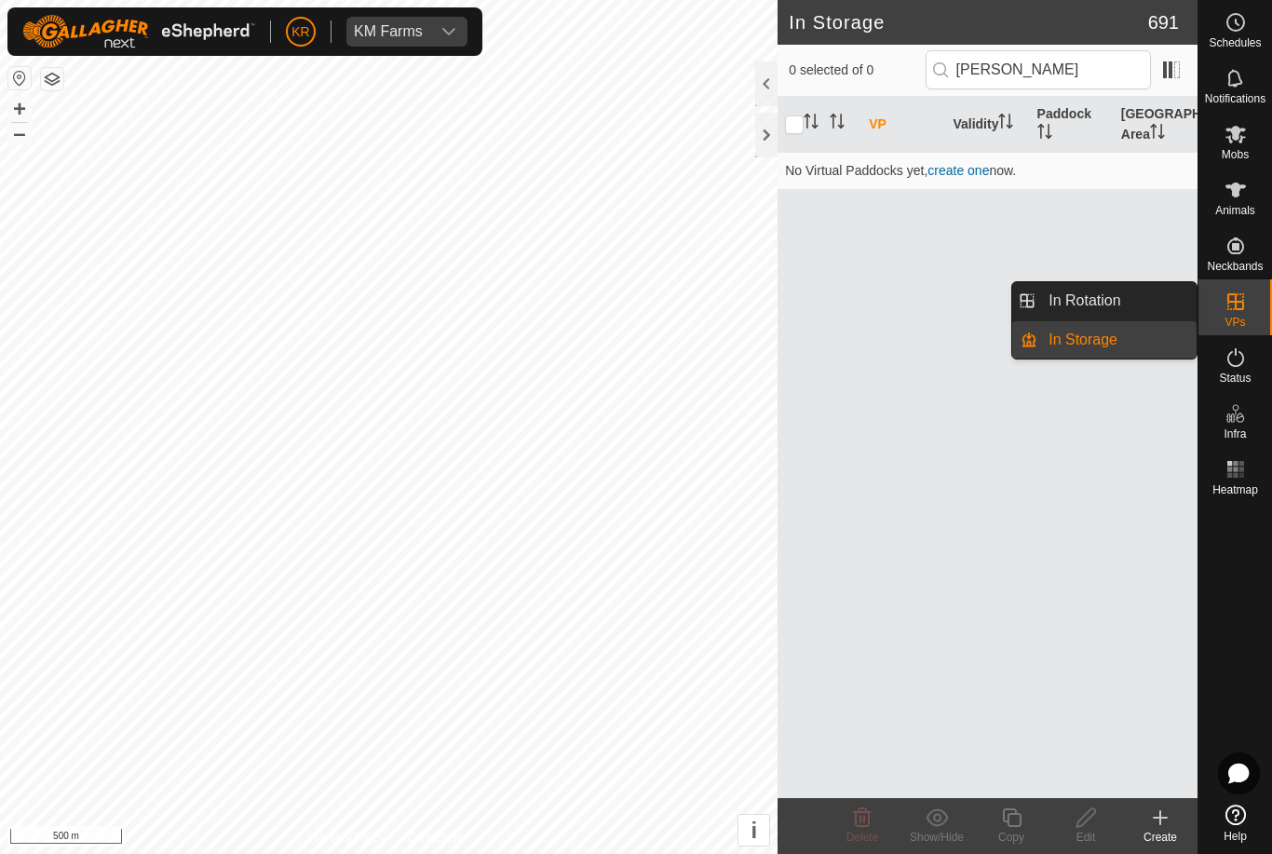
click at [1131, 294] on link "In Rotation" at bounding box center [1117, 300] width 159 height 37
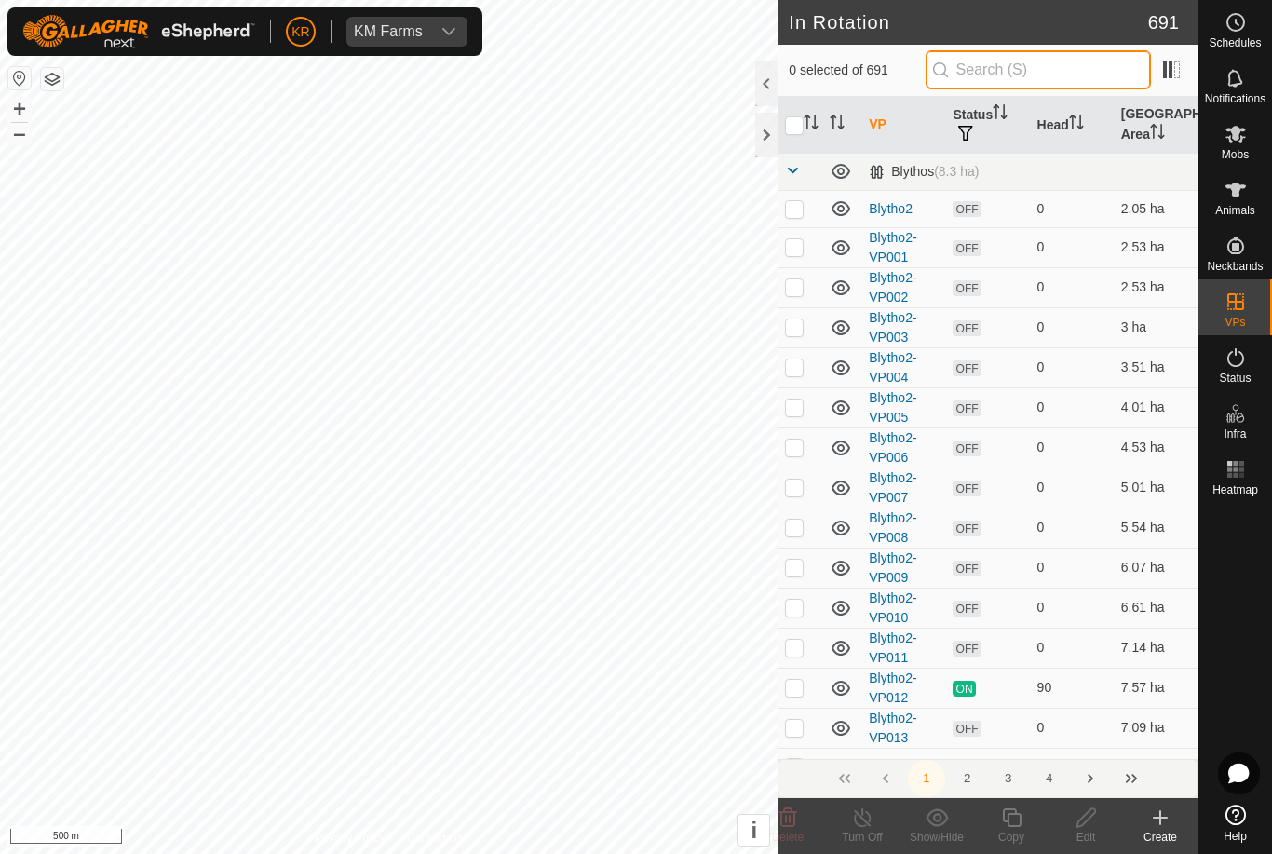
click at [1059, 72] on input "text" at bounding box center [1038, 69] width 225 height 39
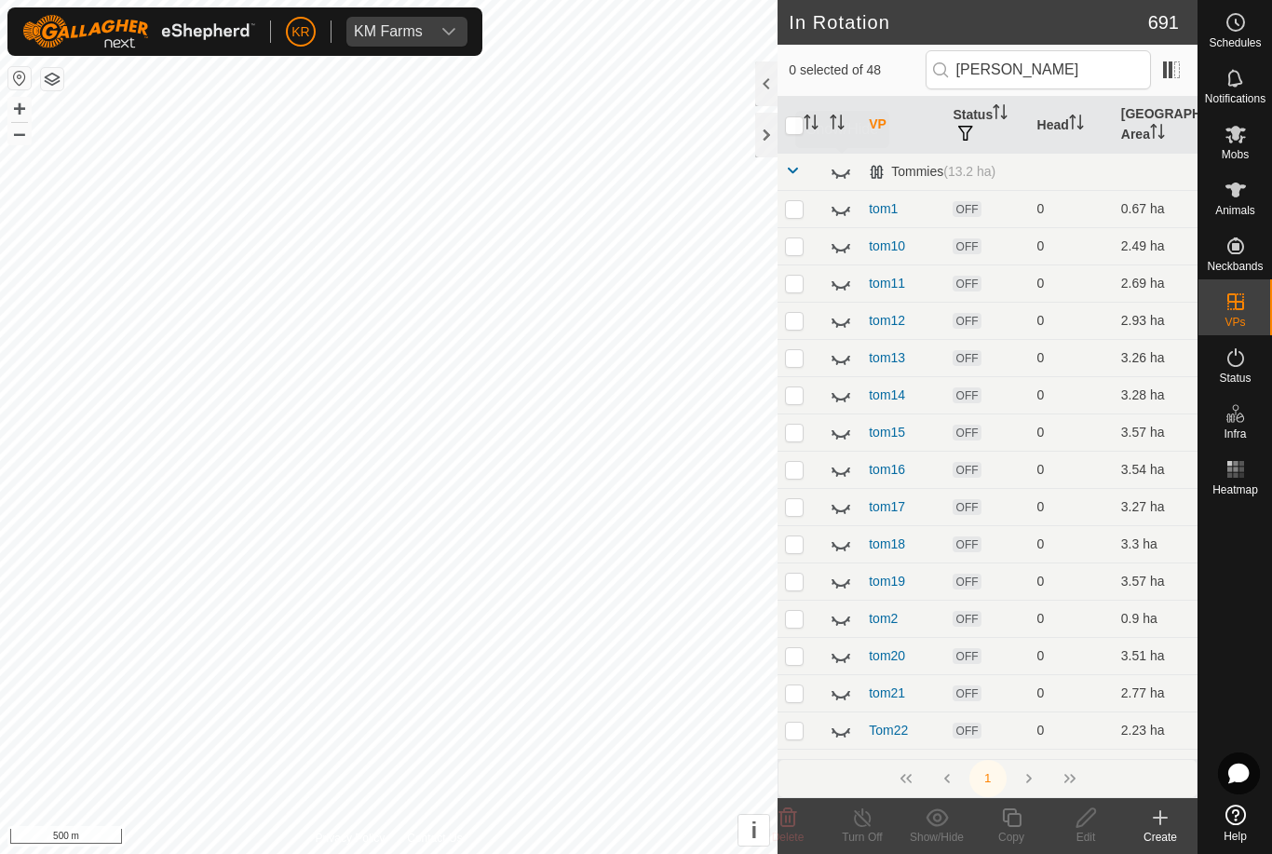
click at [851, 173] on icon at bounding box center [841, 171] width 22 height 22
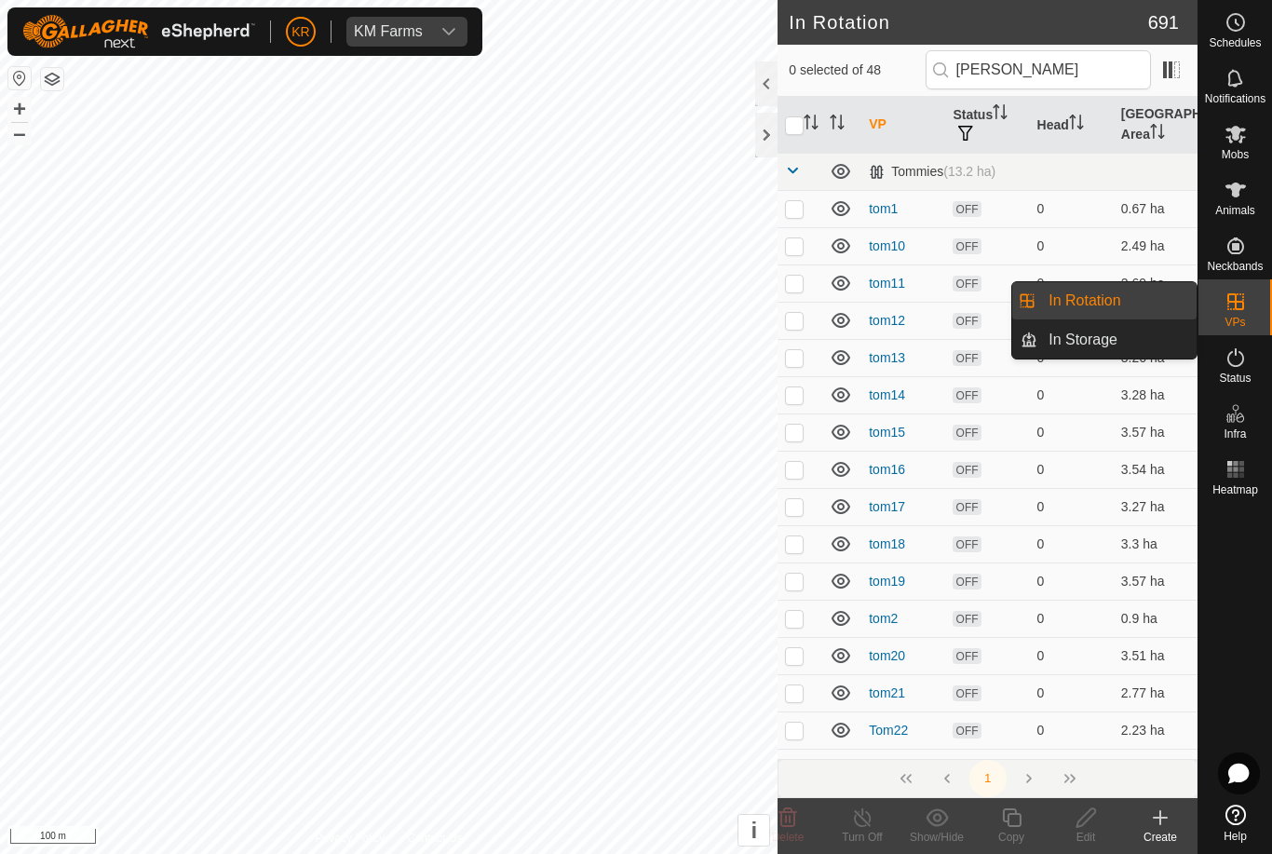
click at [1120, 306] on span "In Rotation" at bounding box center [1085, 301] width 72 height 22
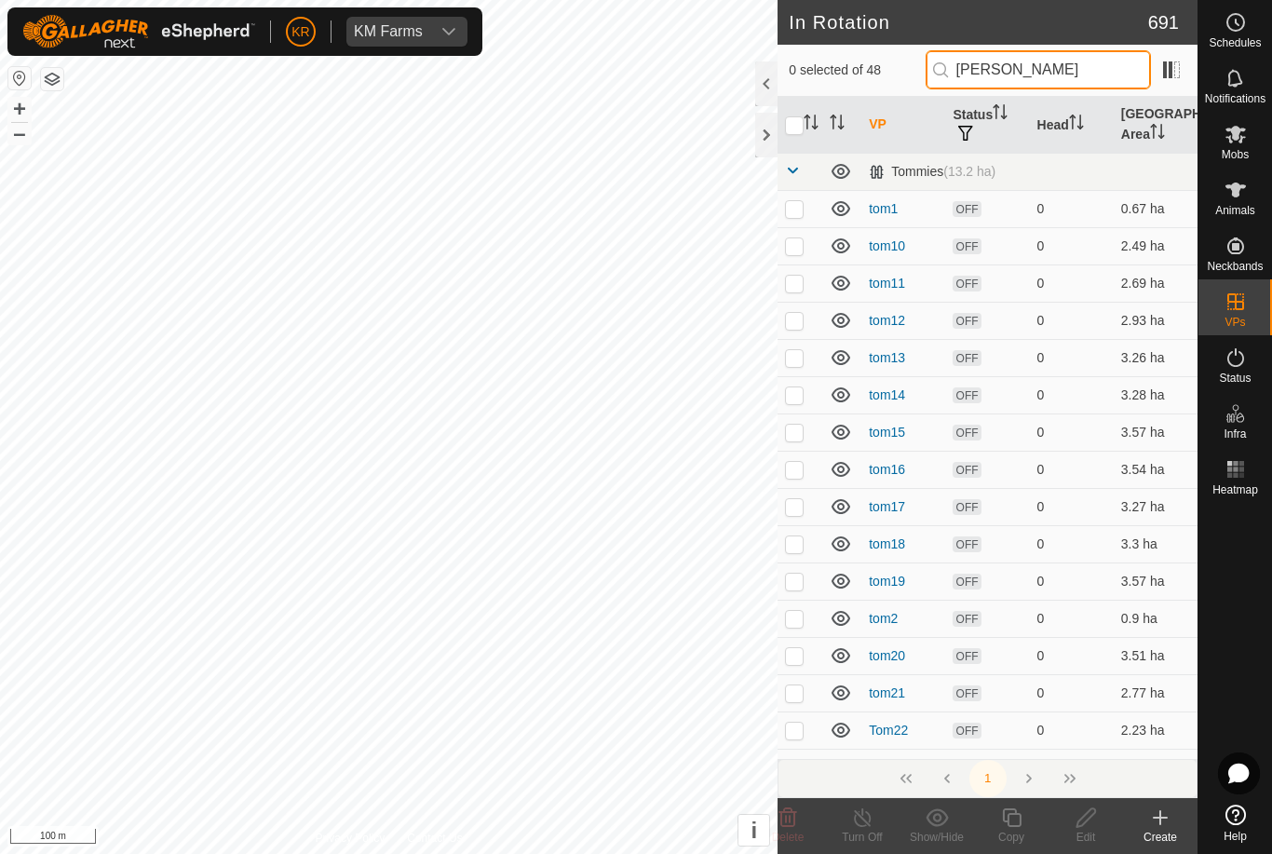
click at [1063, 82] on input "[PERSON_NAME]" at bounding box center [1038, 69] width 225 height 39
type input "T"
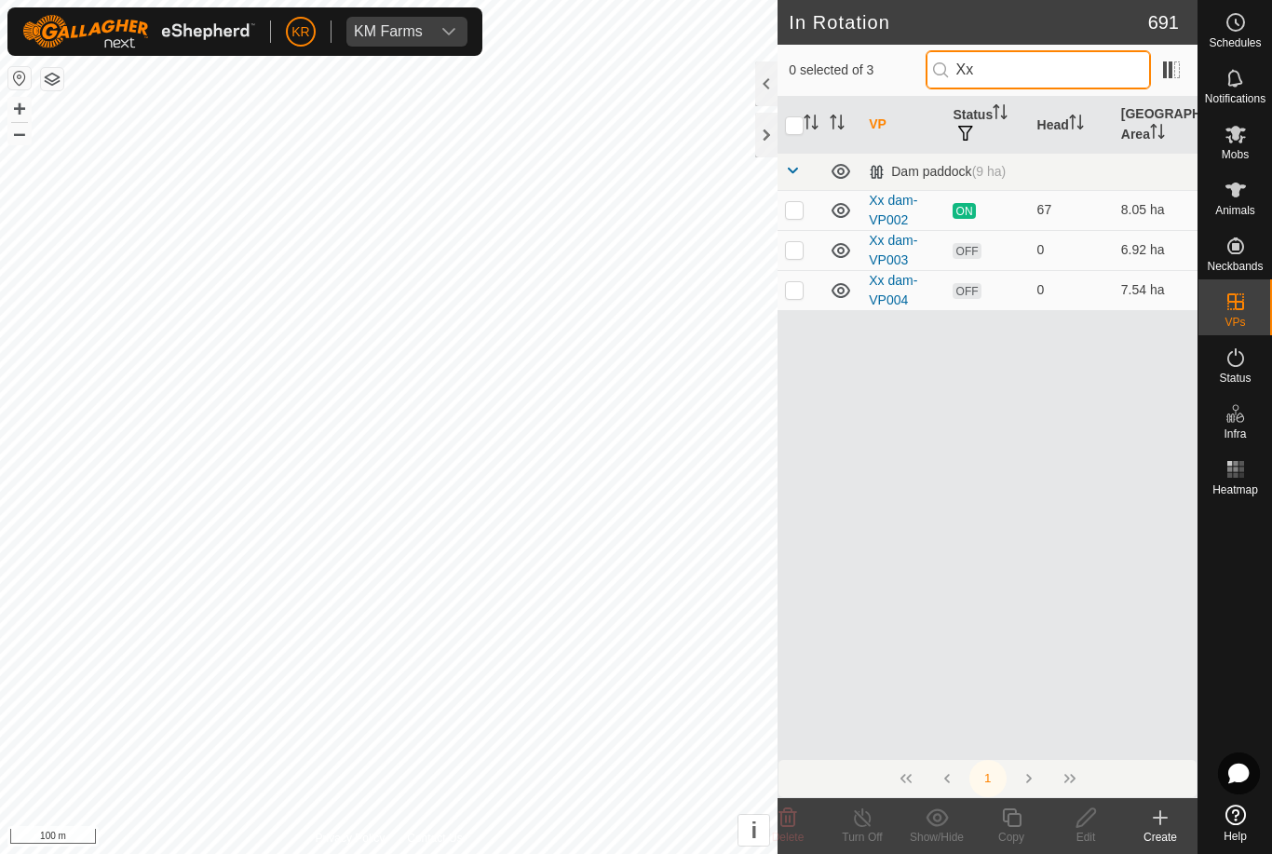
type input "Xx"
click at [797, 294] on p-checkbox at bounding box center [794, 289] width 19 height 15
checkbox input "true"
click at [802, 252] on p-checkbox at bounding box center [794, 249] width 19 height 15
click at [804, 254] on p-checkbox at bounding box center [794, 249] width 19 height 15
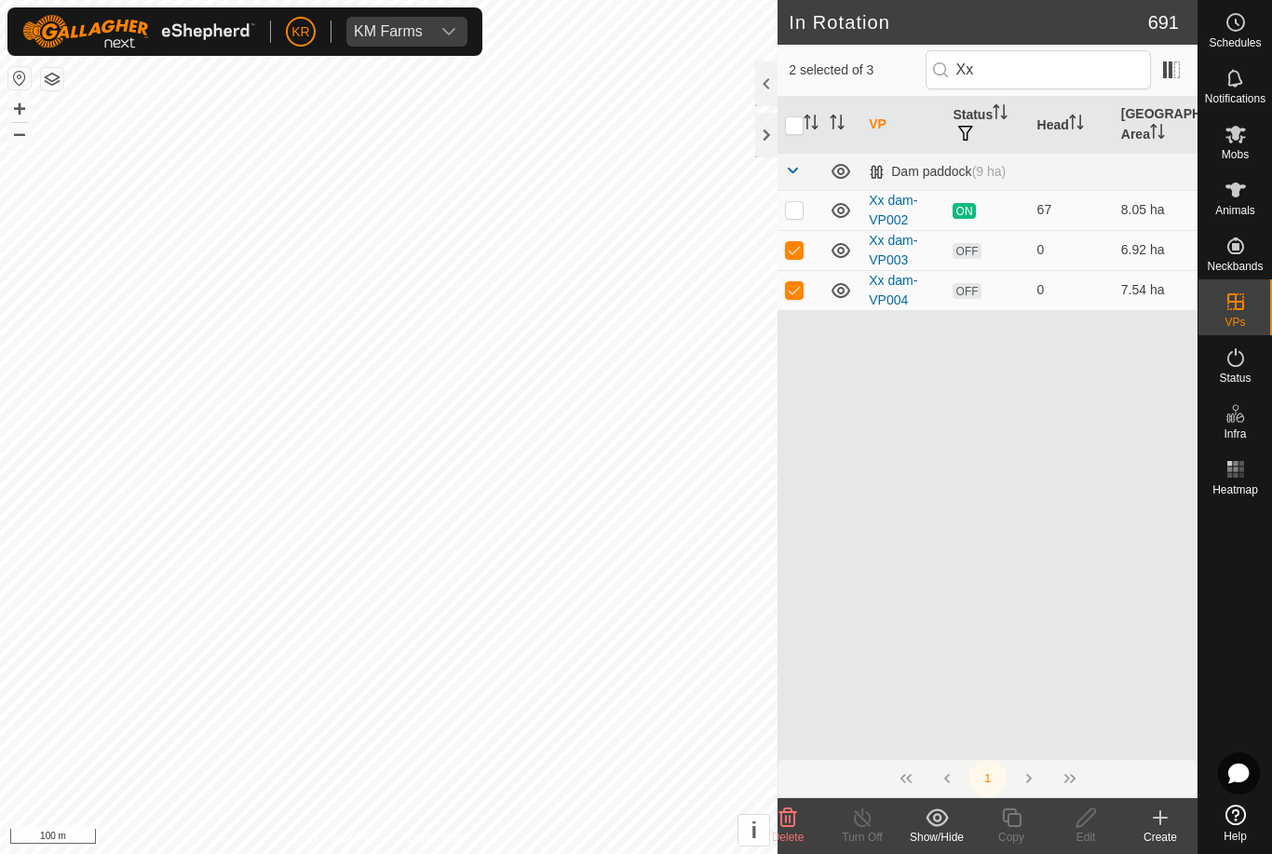
checkbox input "false"
click at [1020, 822] on icon at bounding box center [1011, 818] width 19 height 19
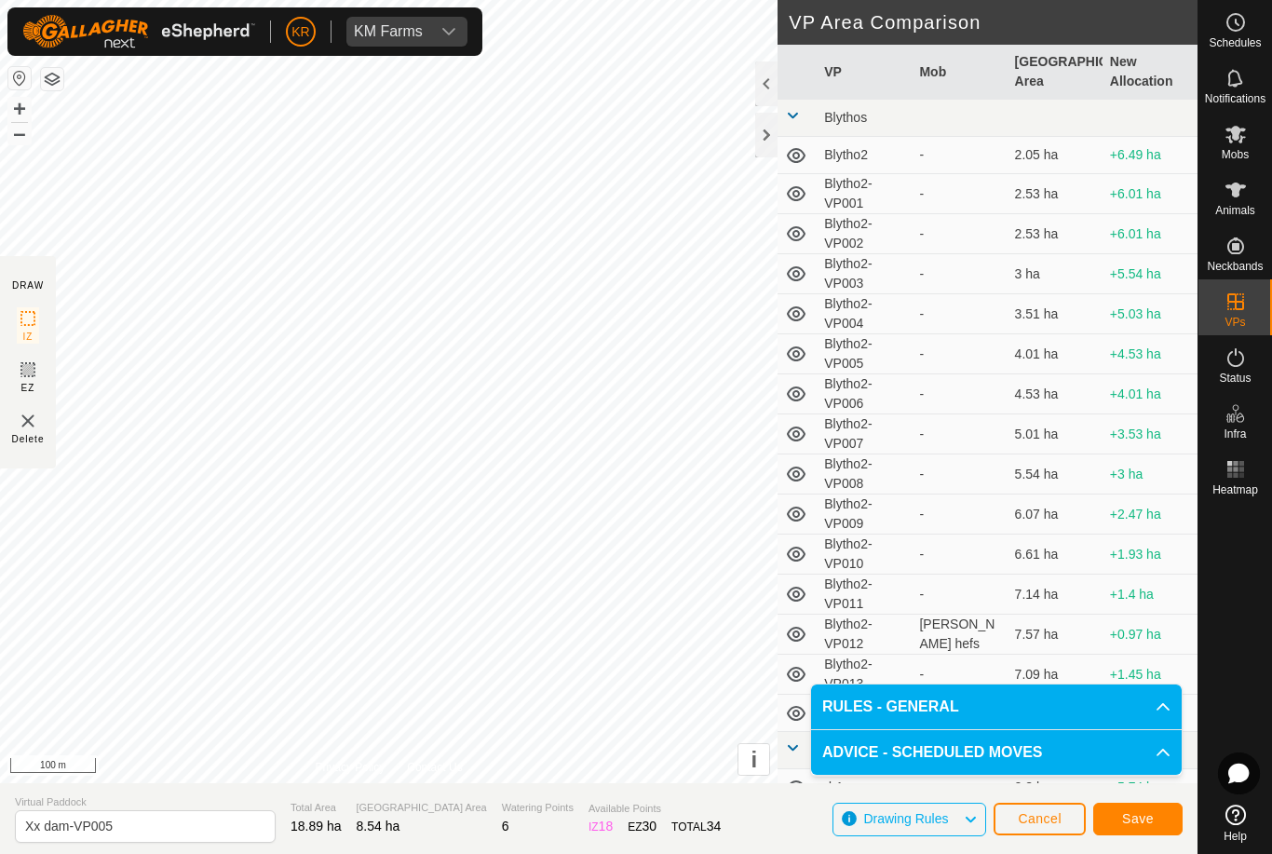
click at [1143, 823] on span "Save" at bounding box center [1138, 818] width 32 height 15
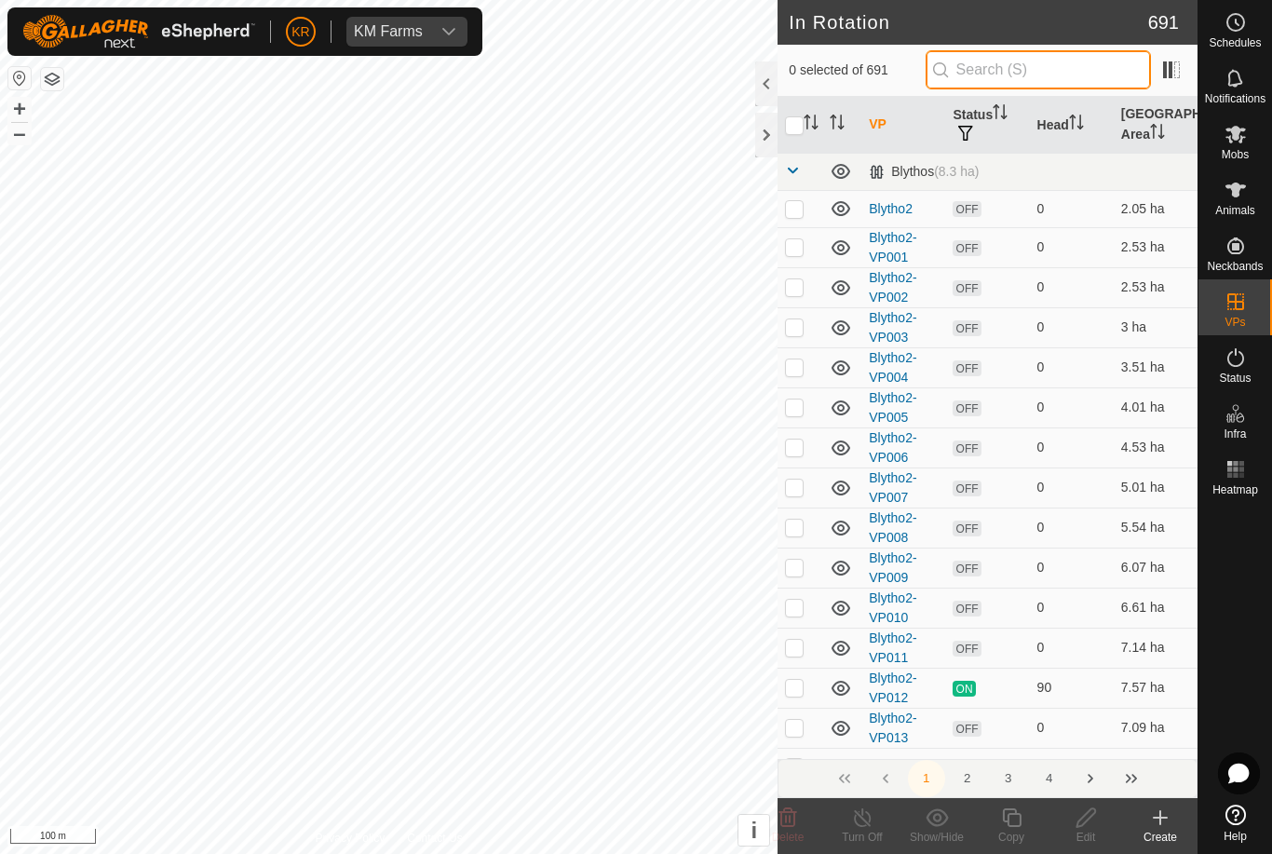
click at [1051, 64] on input "text" at bounding box center [1038, 69] width 225 height 39
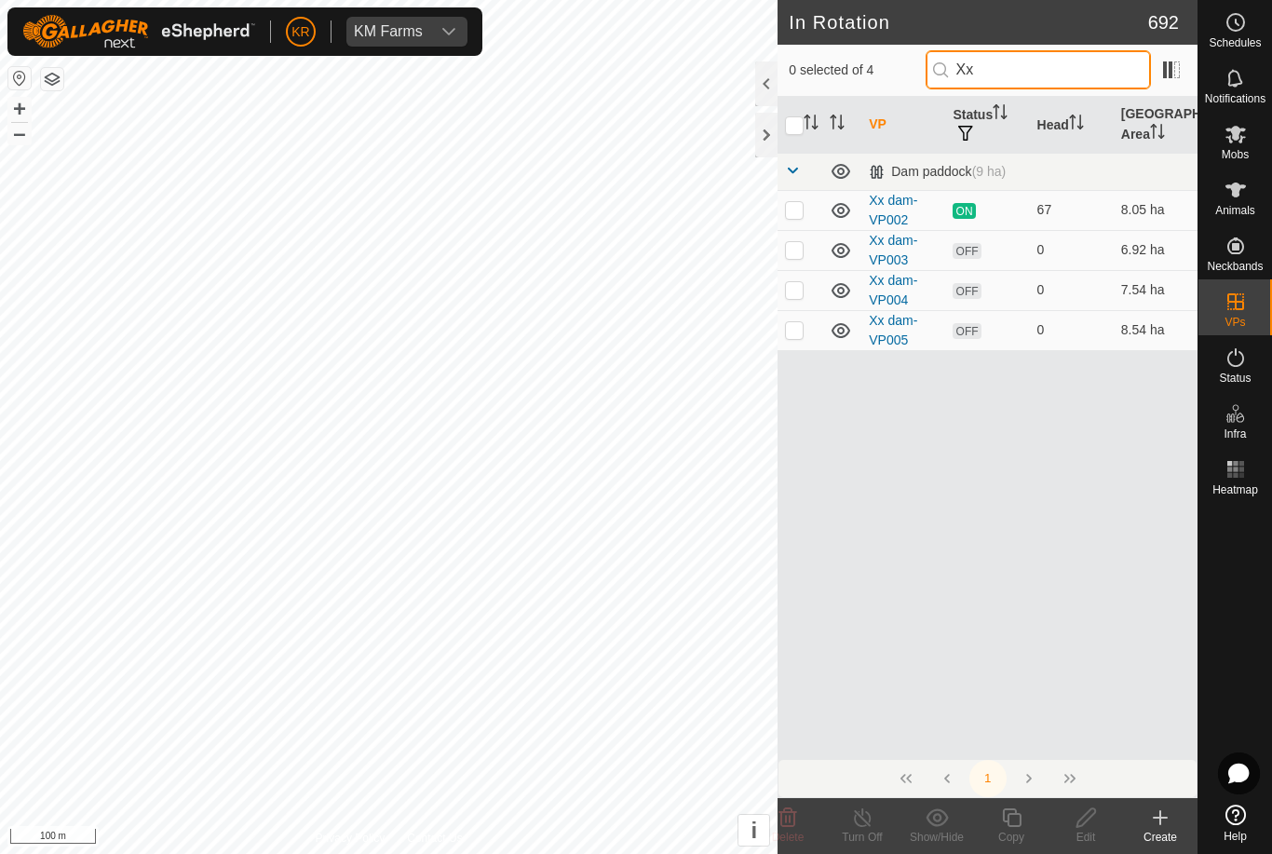
type input "Xx"
click at [791, 258] on td at bounding box center [800, 250] width 45 height 40
checkbox input "true"
click at [992, 816] on copy-svg-icon at bounding box center [1011, 818] width 75 height 22
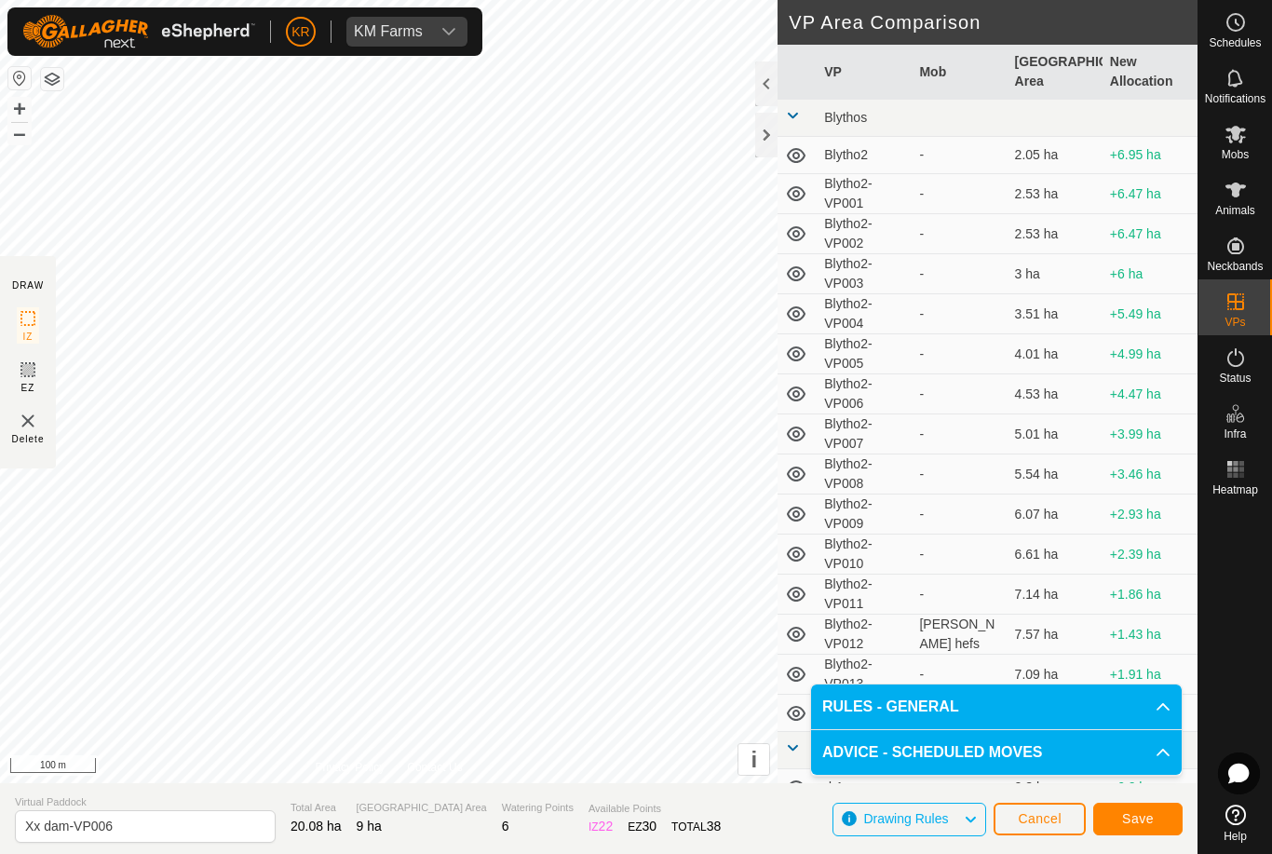
click at [1165, 819] on button "Save" at bounding box center [1138, 819] width 89 height 33
